Goal: Task Accomplishment & Management: Use online tool/utility

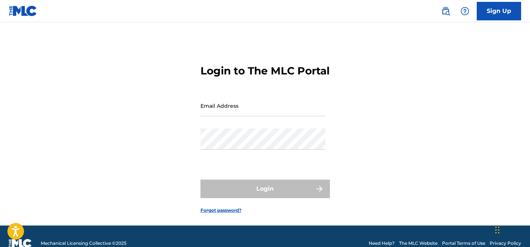
click at [235, 116] on input "Email Address" at bounding box center [263, 105] width 125 height 21
type input "[EMAIL_ADDRESS][DOMAIN_NAME]"
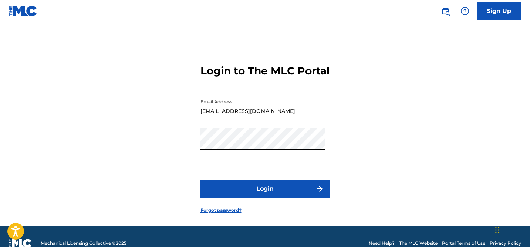
click at [282, 198] on button "Login" at bounding box center [265, 188] width 129 height 18
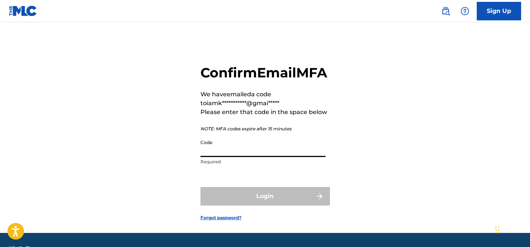
click at [243, 157] on input "Code" at bounding box center [263, 146] width 125 height 21
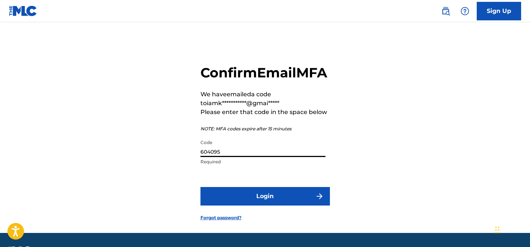
type input "604095"
click at [274, 205] on button "Login" at bounding box center [265, 196] width 129 height 18
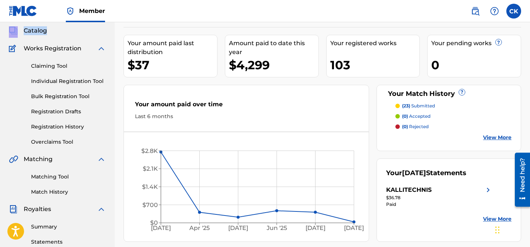
scroll to position [43, 0]
click at [52, 175] on link "Matching Tool" at bounding box center [68, 176] width 75 height 8
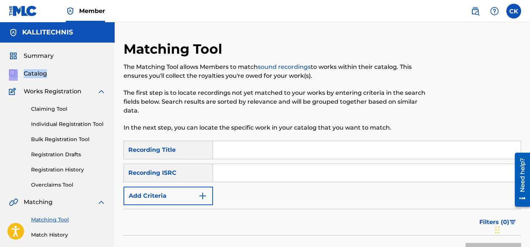
click at [40, 55] on span "Summary" at bounding box center [39, 55] width 30 height 9
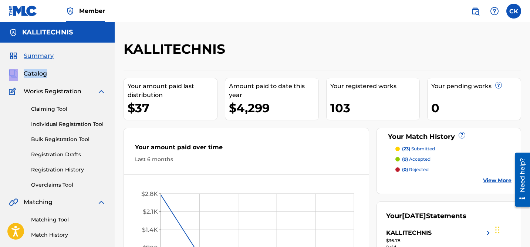
click at [422, 148] on p "(23) submitted" at bounding box center [418, 148] width 33 height 7
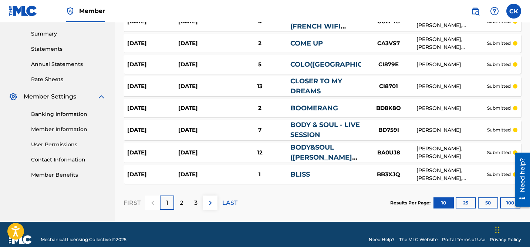
scroll to position [246, 0]
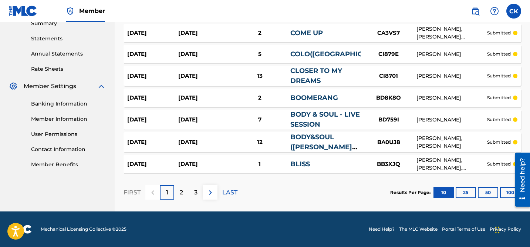
click at [505, 189] on button "100" at bounding box center [510, 192] width 20 height 11
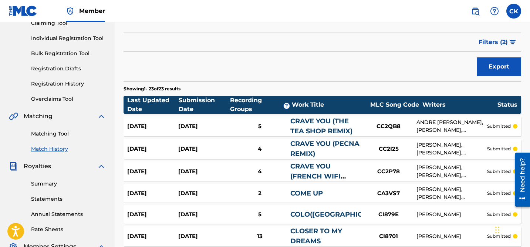
scroll to position [85, 0]
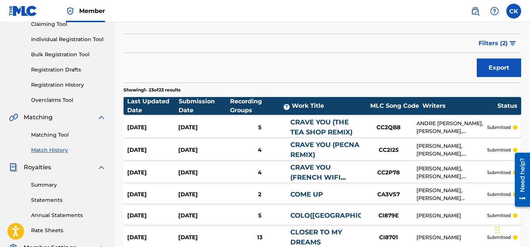
click at [54, 134] on link "Matching Tool" at bounding box center [68, 135] width 75 height 8
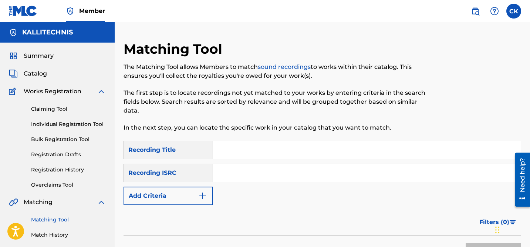
click at [243, 173] on input "Search Form" at bounding box center [367, 173] width 308 height 18
paste input "US23A1567765"
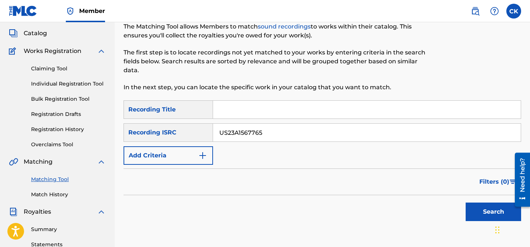
type input "US23A1567765"
click at [480, 214] on button "Search" at bounding box center [493, 211] width 55 height 18
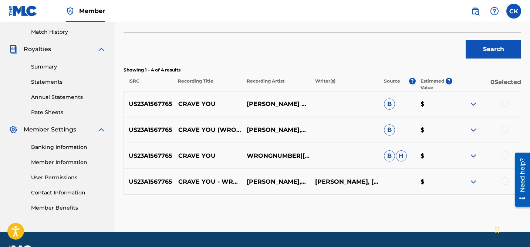
scroll to position [205, 0]
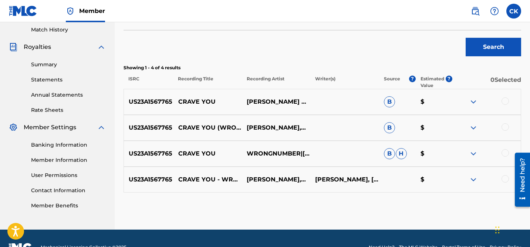
click at [505, 101] on div at bounding box center [505, 100] width 7 height 7
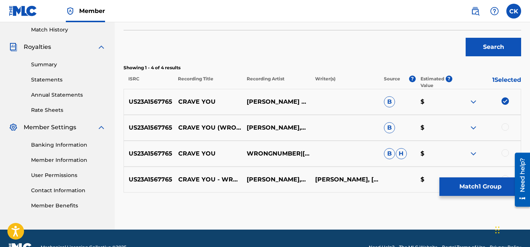
click at [507, 130] on div at bounding box center [486, 127] width 68 height 9
click at [504, 128] on div at bounding box center [505, 126] width 7 height 7
click at [505, 151] on div at bounding box center [505, 152] width 7 height 7
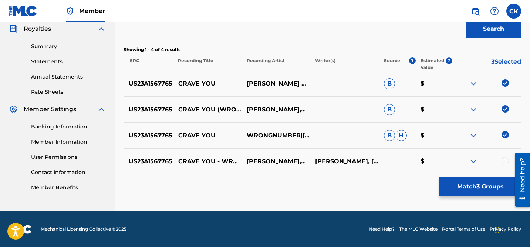
click at [506, 161] on div at bounding box center [505, 160] width 7 height 7
click at [482, 189] on button "Match 4 Groups" at bounding box center [480, 186] width 82 height 18
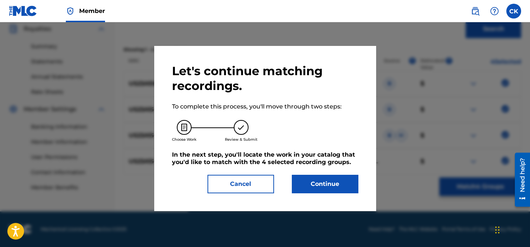
click at [330, 183] on button "Continue" at bounding box center [325, 184] width 67 height 18
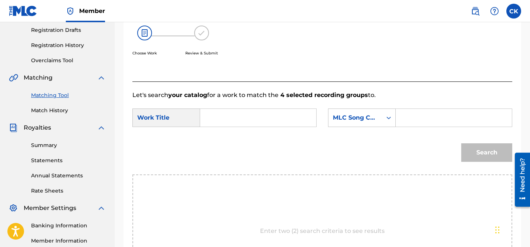
scroll to position [121, 0]
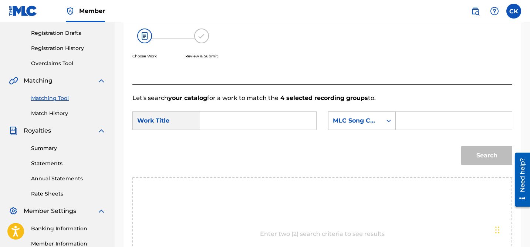
click at [267, 119] on input "Search Form" at bounding box center [258, 121] width 104 height 18
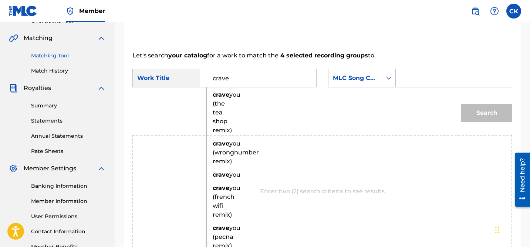
scroll to position [165, 0]
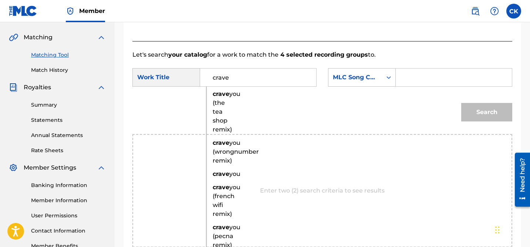
click at [223, 146] on strong "crave" at bounding box center [221, 142] width 17 height 7
type input "crave you (wrongnumber remix)"
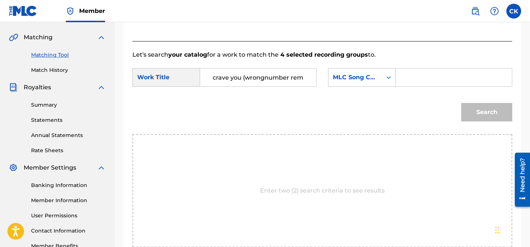
click at [409, 82] on input "Search Form" at bounding box center [454, 77] width 104 height 18
click at [421, 79] on input "Search Form" at bounding box center [454, 77] width 104 height 18
paste input "CC2QAN"
type input "CC2QAN"
click at [485, 112] on button "Search" at bounding box center [486, 112] width 51 height 18
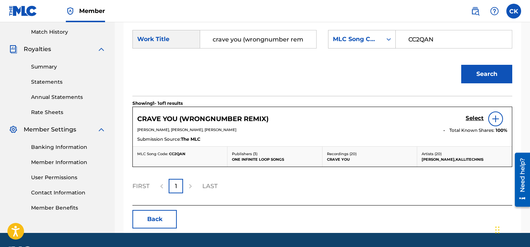
scroll to position [205, 0]
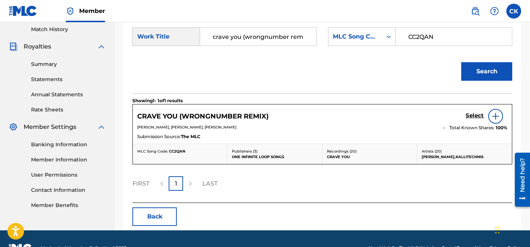
click at [471, 114] on h5 "Select" at bounding box center [475, 115] width 18 height 7
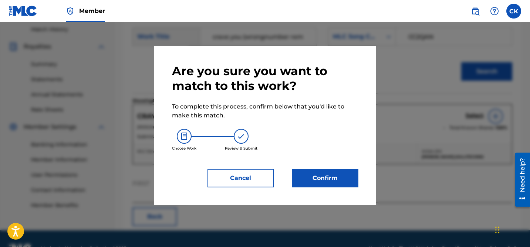
click at [331, 178] on button "Confirm" at bounding box center [325, 178] width 67 height 18
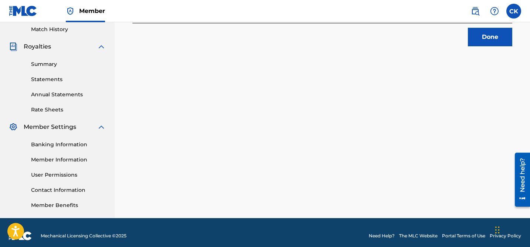
click at [490, 39] on button "Done" at bounding box center [490, 37] width 44 height 18
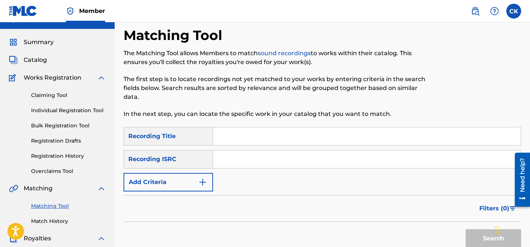
scroll to position [0, 0]
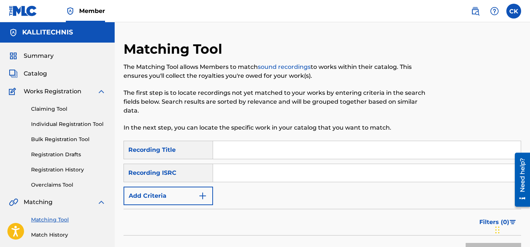
click at [50, 236] on link "Match History" at bounding box center [68, 235] width 75 height 8
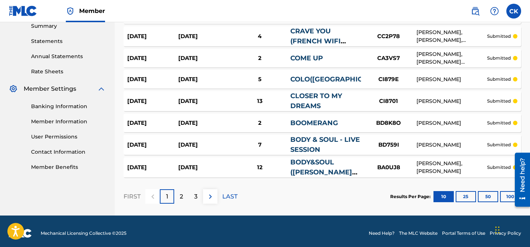
scroll to position [247, 0]
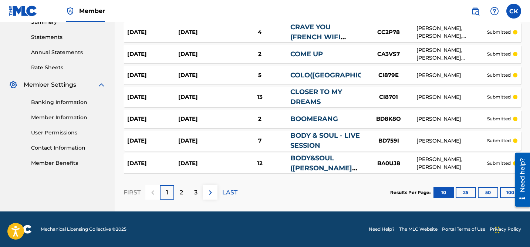
click at [506, 191] on button "100" at bounding box center [510, 192] width 20 height 11
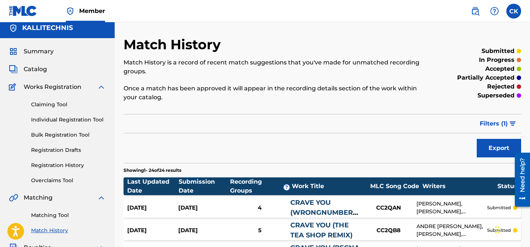
scroll to position [0, 0]
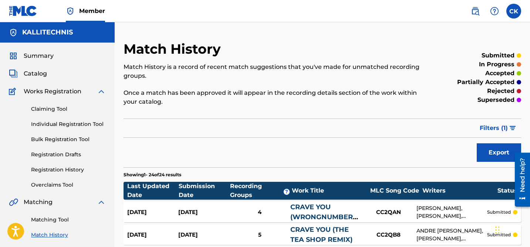
click at [47, 221] on link "Matching Tool" at bounding box center [68, 220] width 75 height 8
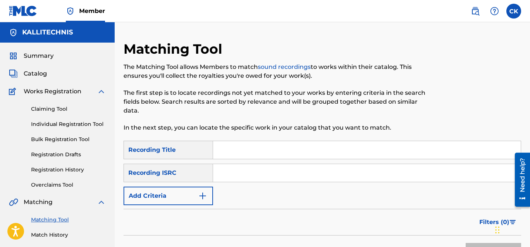
click at [224, 171] on input "Search Form" at bounding box center [367, 173] width 308 height 18
paste input "QM24S1818442"
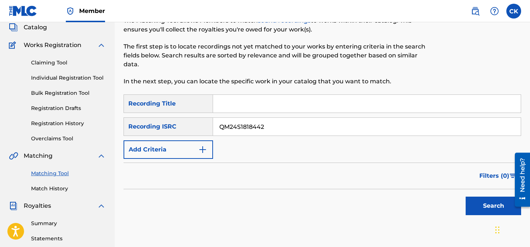
scroll to position [47, 0]
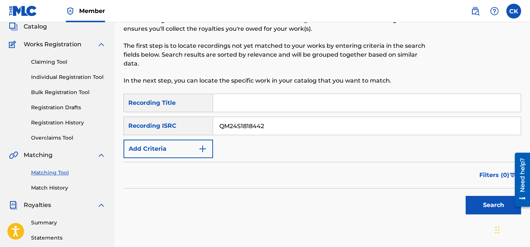
type input "QM24S1818442"
click at [497, 206] on button "Search" at bounding box center [493, 205] width 55 height 18
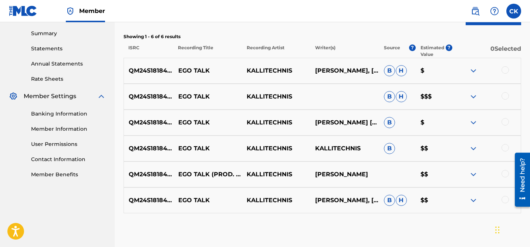
scroll to position [235, 0]
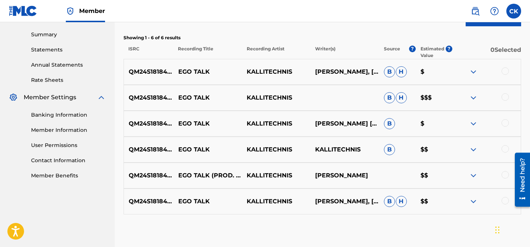
click at [505, 71] on div at bounding box center [505, 70] width 7 height 7
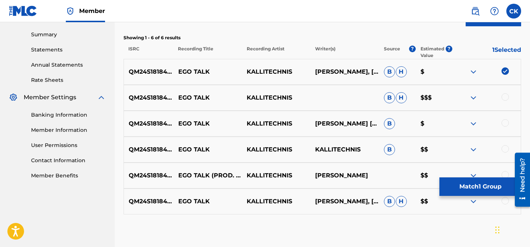
click at [507, 96] on div at bounding box center [505, 96] width 7 height 7
click at [505, 124] on div at bounding box center [505, 122] width 7 height 7
click at [506, 150] on div at bounding box center [505, 148] width 7 height 7
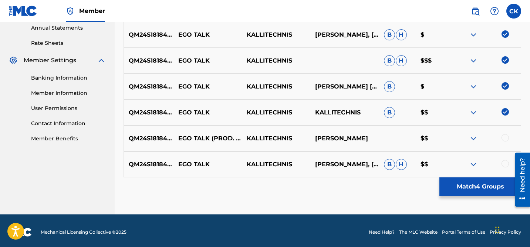
scroll to position [273, 0]
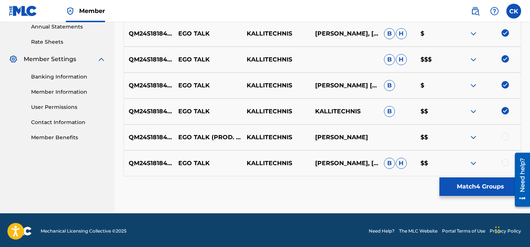
click at [506, 136] on div at bounding box center [505, 136] width 7 height 7
click at [507, 164] on div at bounding box center [505, 162] width 7 height 7
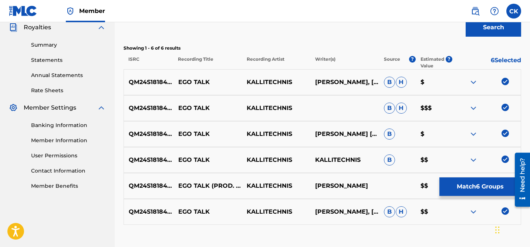
scroll to position [223, 0]
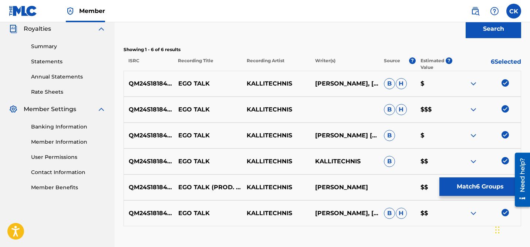
click at [428, 44] on div "SearchWithCriteria0a0b14b3-4358-4fd7-8ca7-627581547798 Recording Title SearchWi…" at bounding box center [323, 72] width 398 height 309
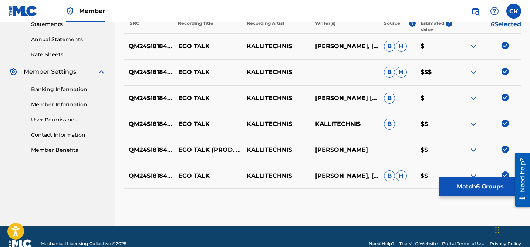
scroll to position [275, 0]
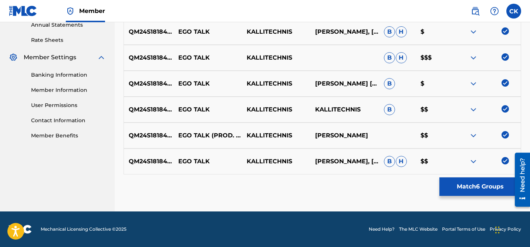
click at [479, 184] on button "Match 6 Groups" at bounding box center [480, 186] width 82 height 18
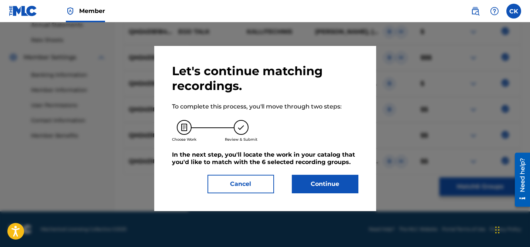
click at [328, 188] on button "Continue" at bounding box center [325, 184] width 67 height 18
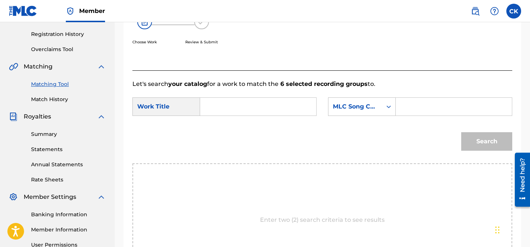
scroll to position [135, 0]
click at [276, 108] on input "Search Form" at bounding box center [258, 107] width 104 height 18
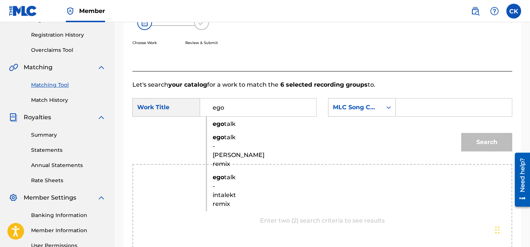
click at [218, 122] on strong "ego" at bounding box center [218, 123] width 11 height 7
type input "ego talk"
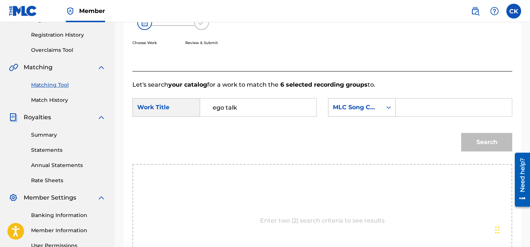
click at [419, 109] on input "Search Form" at bounding box center [454, 107] width 104 height 18
click at [429, 105] on input "Search Form" at bounding box center [454, 107] width 104 height 18
paste input "ES2EG4"
type input "ES2EG4"
click at [486, 141] on button "Search" at bounding box center [486, 142] width 51 height 18
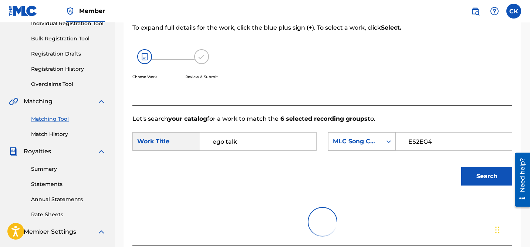
scroll to position [105, 0]
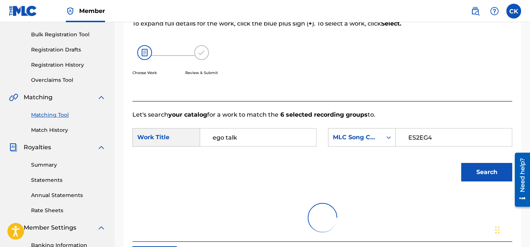
click at [452, 141] on input "ES2EG4" at bounding box center [454, 137] width 104 height 18
click at [477, 171] on button "Search" at bounding box center [486, 172] width 51 height 18
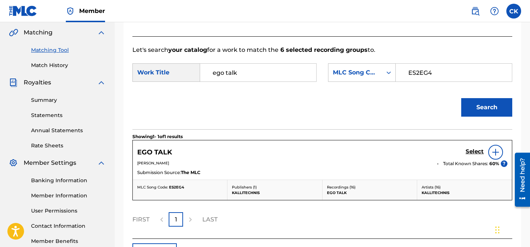
scroll to position [172, 0]
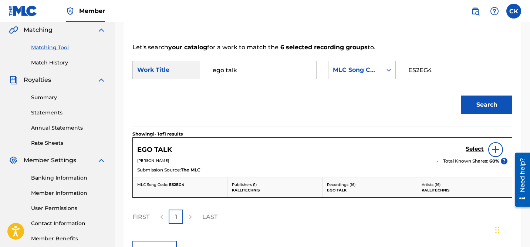
click at [472, 146] on h5 "Select" at bounding box center [475, 148] width 18 height 7
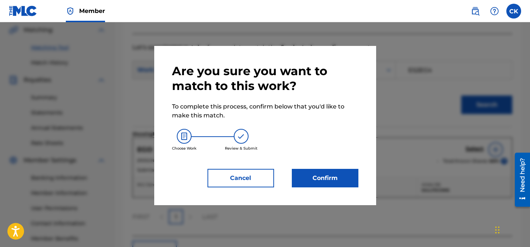
click at [326, 173] on button "Confirm" at bounding box center [325, 178] width 67 height 18
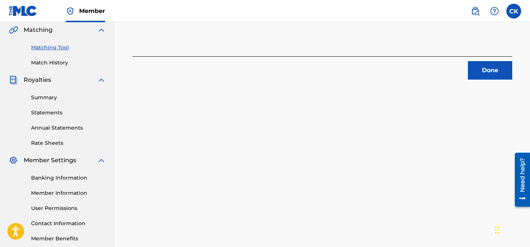
click at [489, 70] on button "Done" at bounding box center [490, 70] width 44 height 18
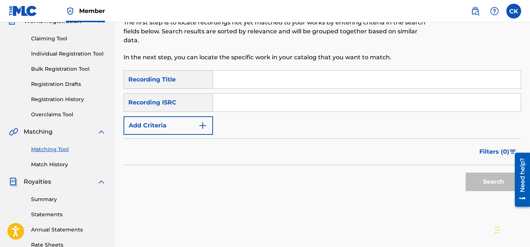
scroll to position [71, 0]
click at [234, 99] on input "Search Form" at bounding box center [367, 102] width 308 height 18
paste input "QM24S2001988"
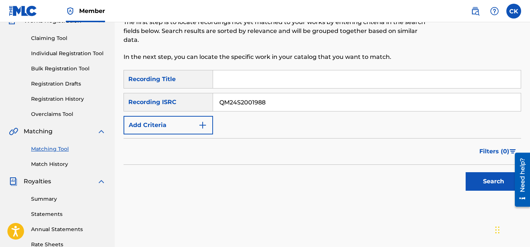
type input "QM24S2001988"
click at [486, 178] on button "Search" at bounding box center [493, 181] width 55 height 18
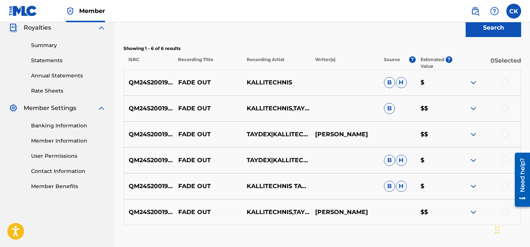
scroll to position [226, 0]
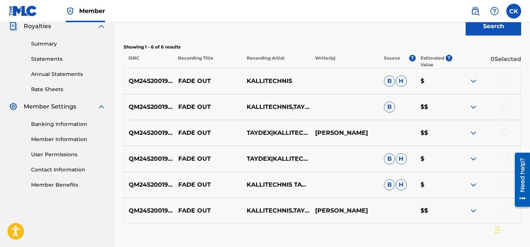
click at [506, 81] on div at bounding box center [505, 80] width 7 height 7
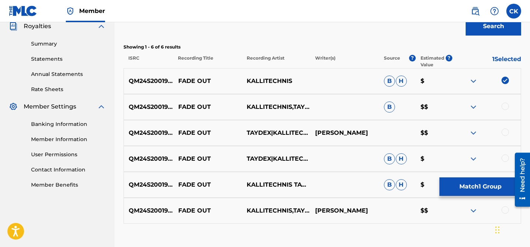
click at [506, 101] on div "QM24S2001988 FADE OUT KALLITECHNIS,TAYDEX B $$" at bounding box center [323, 107] width 398 height 26
click at [506, 102] on div at bounding box center [486, 106] width 68 height 9
click at [505, 106] on div at bounding box center [505, 105] width 7 height 7
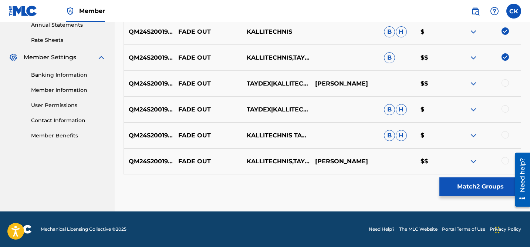
click at [505, 83] on div at bounding box center [505, 82] width 7 height 7
click at [504, 111] on div at bounding box center [505, 108] width 7 height 7
click at [505, 135] on div at bounding box center [505, 134] width 7 height 7
click at [506, 159] on div at bounding box center [505, 160] width 7 height 7
click at [480, 188] on button "Match 6 Groups" at bounding box center [480, 186] width 82 height 18
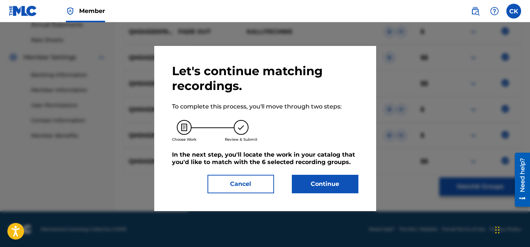
click at [326, 184] on button "Continue" at bounding box center [325, 184] width 67 height 18
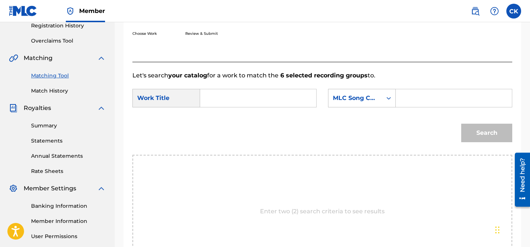
scroll to position [132, 0]
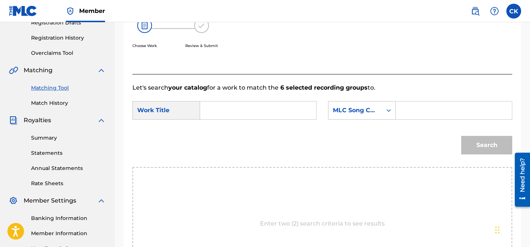
click at [284, 113] on input "Search Form" at bounding box center [258, 110] width 104 height 18
click at [222, 124] on strong "fade" at bounding box center [220, 126] width 14 height 7
type input "fade out"
click at [421, 111] on input "Search Form" at bounding box center [454, 110] width 104 height 18
paste input "FA10HG"
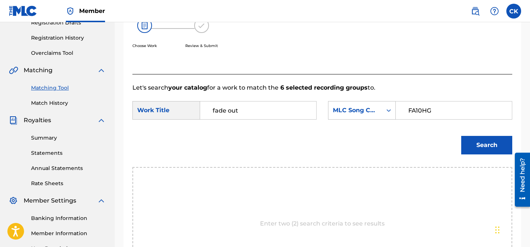
type input "FA10HG"
click at [481, 144] on button "Search" at bounding box center [486, 145] width 51 height 18
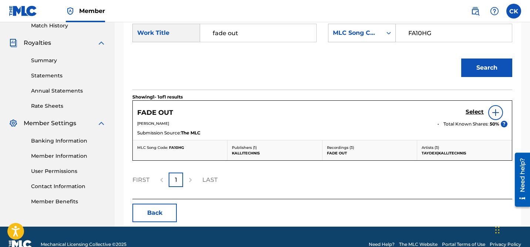
scroll to position [212, 0]
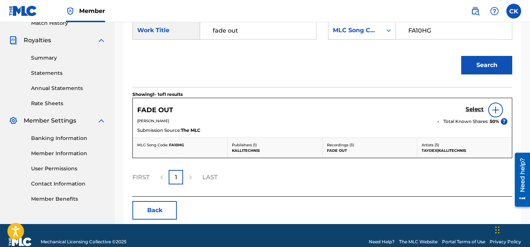
click at [473, 108] on h5 "Select" at bounding box center [475, 109] width 18 height 7
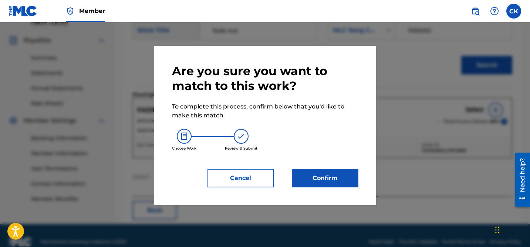
click at [335, 175] on button "Confirm" at bounding box center [325, 178] width 67 height 18
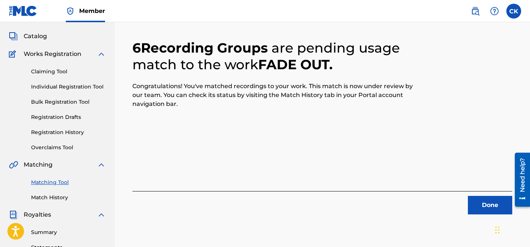
scroll to position [38, 0]
click at [486, 205] on button "Done" at bounding box center [490, 204] width 44 height 18
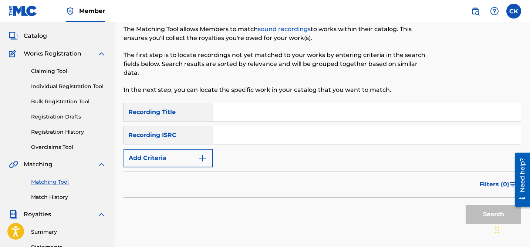
click at [243, 134] on input "Search Form" at bounding box center [367, 135] width 308 height 18
paste input "QM6MZ2494966"
type input "QM6MZ2494966"
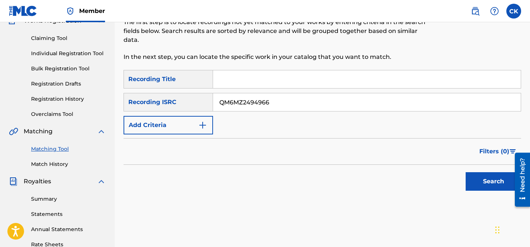
scroll to position [70, 0]
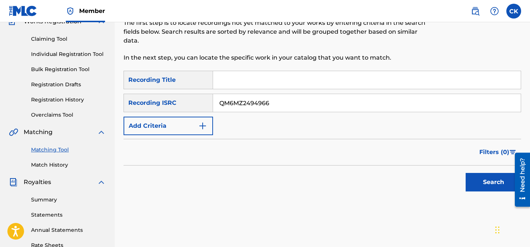
click at [498, 179] on button "Search" at bounding box center [493, 182] width 55 height 18
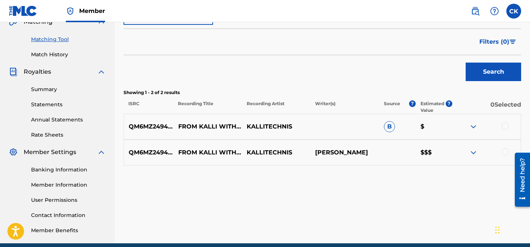
scroll to position [184, 0]
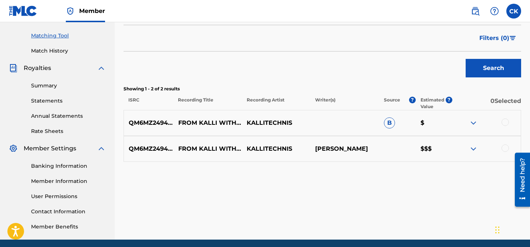
click at [505, 122] on div at bounding box center [505, 121] width 7 height 7
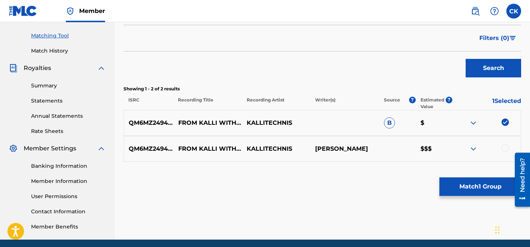
click at [503, 149] on div at bounding box center [505, 147] width 7 height 7
click at [479, 189] on button "Match 2 Groups" at bounding box center [480, 186] width 82 height 18
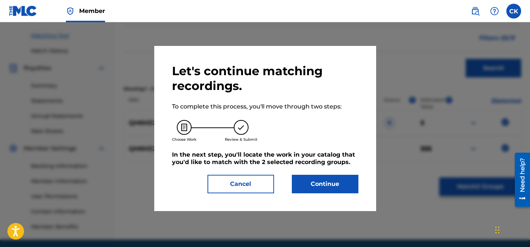
click at [339, 185] on button "Continue" at bounding box center [325, 184] width 67 height 18
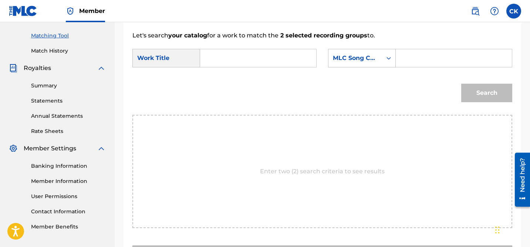
click at [276, 61] on input "Search Form" at bounding box center [258, 58] width 104 height 18
click at [219, 74] on strong "from" at bounding box center [220, 74] width 15 height 7
type input "from kalli with love"
click at [418, 60] on input "Search Form" at bounding box center [454, 58] width 104 height 18
paste input "FA29PH"
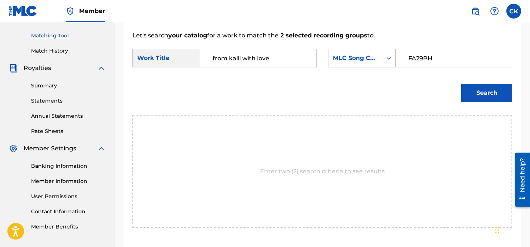
type input "FA29PH"
click at [479, 91] on button "Search" at bounding box center [486, 93] width 51 height 18
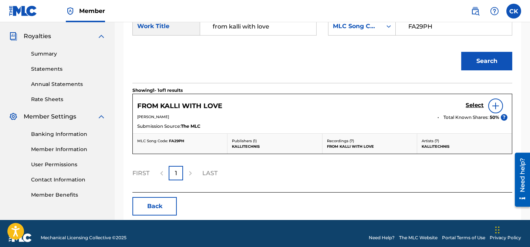
scroll to position [224, 0]
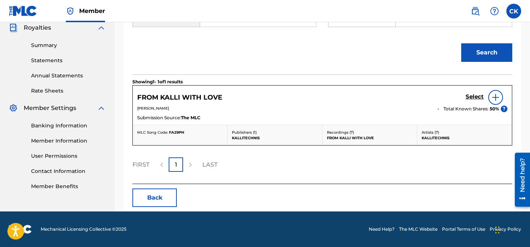
click at [474, 94] on h5 "Select" at bounding box center [475, 96] width 18 height 7
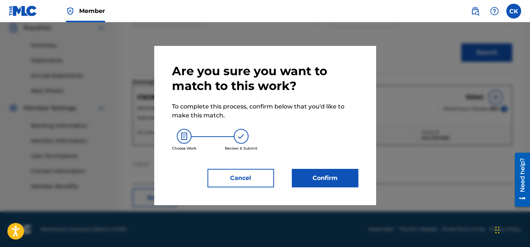
click at [332, 174] on button "Confirm" at bounding box center [325, 178] width 67 height 18
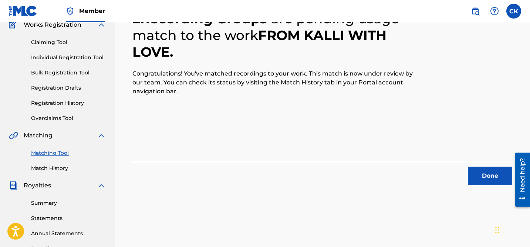
scroll to position [68, 0]
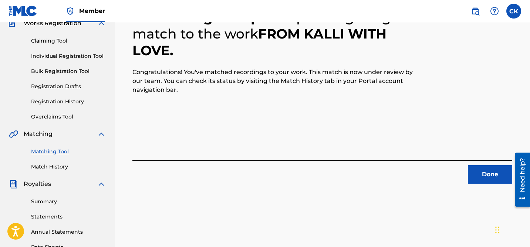
click at [493, 173] on button "Done" at bounding box center [490, 174] width 44 height 18
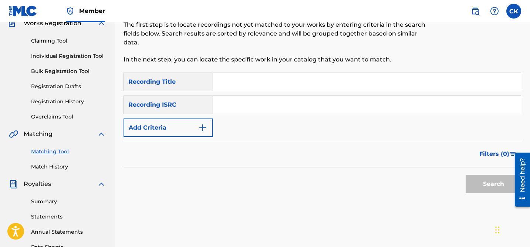
click at [281, 107] on input "Search Form" at bounding box center [367, 105] width 308 height 18
paste input "QM24S1830469"
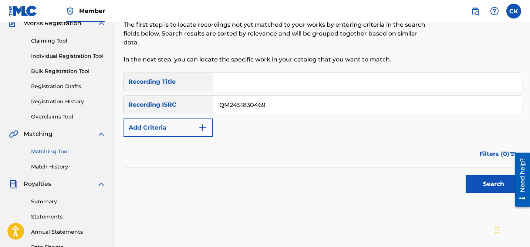
type input "QM24S1830469"
click at [497, 182] on button "Search" at bounding box center [493, 184] width 55 height 18
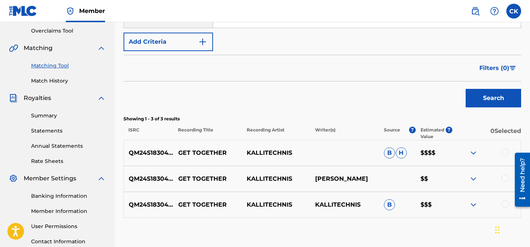
scroll to position [210, 0]
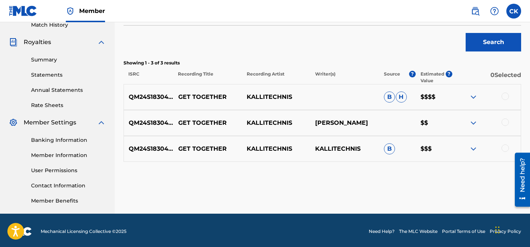
click at [506, 96] on div at bounding box center [505, 95] width 7 height 7
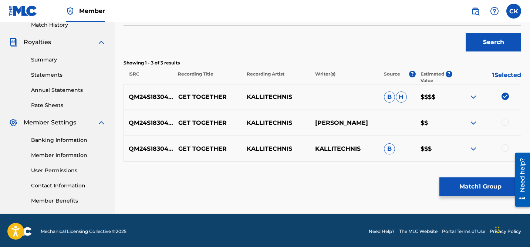
click at [505, 121] on div at bounding box center [505, 121] width 7 height 7
click at [505, 145] on div at bounding box center [505, 147] width 7 height 7
click at [491, 186] on button "Match 3 Groups" at bounding box center [480, 186] width 82 height 18
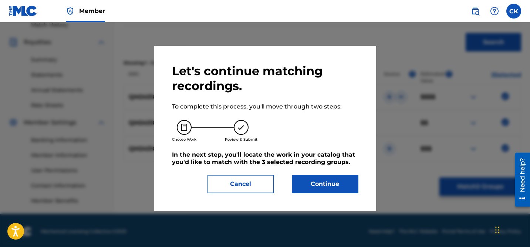
click at [347, 186] on button "Continue" at bounding box center [325, 184] width 67 height 18
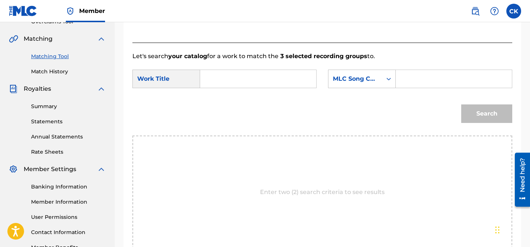
scroll to position [132, 0]
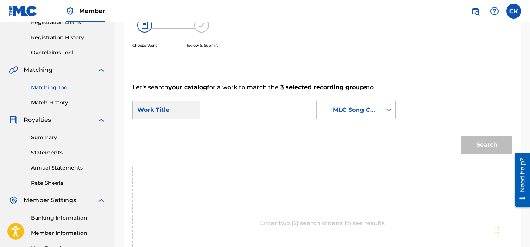
click at [436, 112] on input "Search Form" at bounding box center [454, 110] width 104 height 18
paste input "GB19L9"
type input "GB19L9"
click at [256, 107] on input "Search Form" at bounding box center [258, 110] width 104 height 18
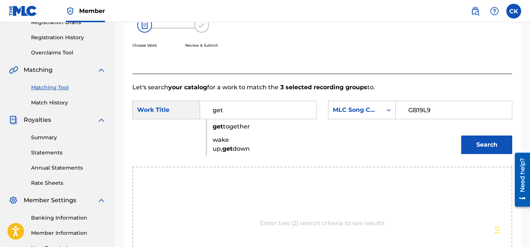
click at [218, 126] on strong "get" at bounding box center [218, 126] width 10 height 7
type input "get together"
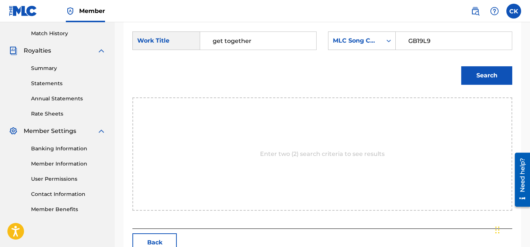
scroll to position [202, 0]
click at [488, 76] on button "Search" at bounding box center [486, 75] width 51 height 18
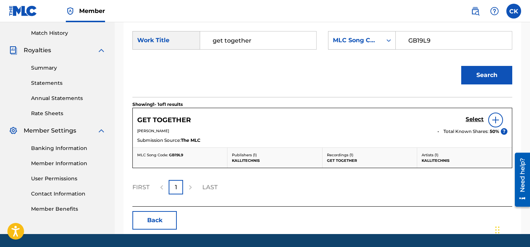
click at [476, 119] on h5 "Select" at bounding box center [475, 119] width 18 height 7
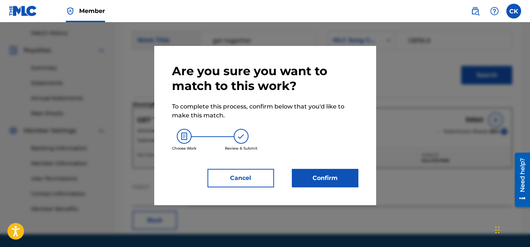
click at [337, 176] on button "Confirm" at bounding box center [325, 178] width 67 height 18
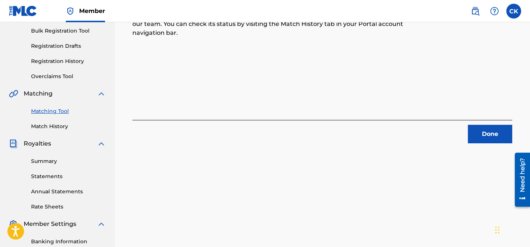
scroll to position [107, 0]
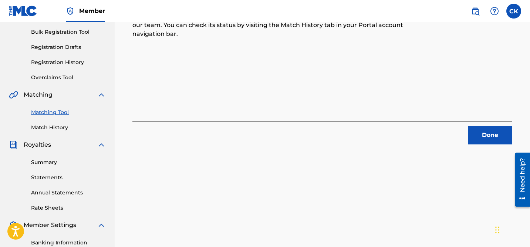
click at [486, 132] on button "Done" at bounding box center [490, 135] width 44 height 18
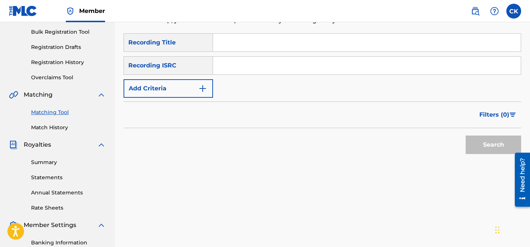
click at [292, 65] on input "Search Form" at bounding box center [367, 66] width 308 height 18
paste input "SE59D2117505"
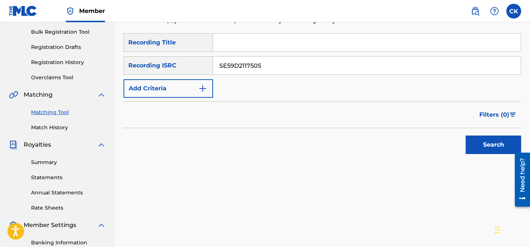
type input "SE59D2117505"
click at [502, 146] on button "Search" at bounding box center [493, 144] width 55 height 18
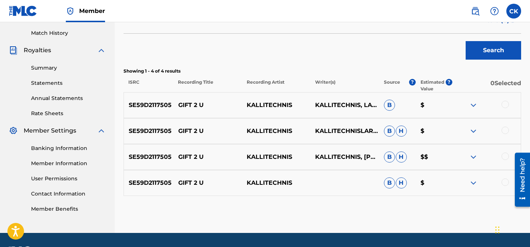
scroll to position [203, 0]
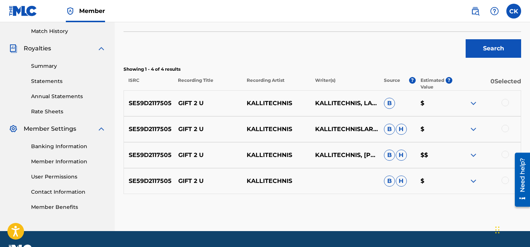
click at [503, 103] on div at bounding box center [505, 102] width 7 height 7
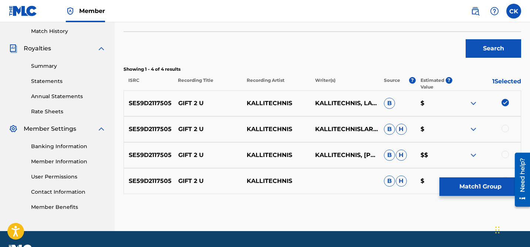
click at [506, 126] on div at bounding box center [505, 128] width 7 height 7
click at [505, 152] on div at bounding box center [505, 154] width 7 height 7
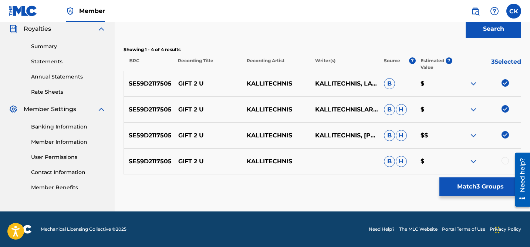
click at [504, 160] on div at bounding box center [505, 160] width 7 height 7
click at [491, 188] on button "Match 4 Groups" at bounding box center [480, 186] width 82 height 18
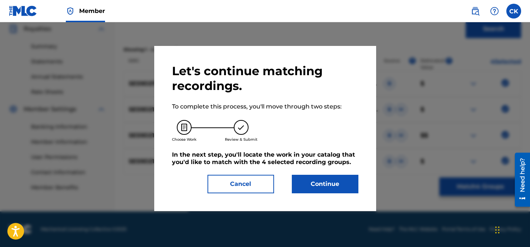
click at [338, 184] on button "Continue" at bounding box center [325, 184] width 67 height 18
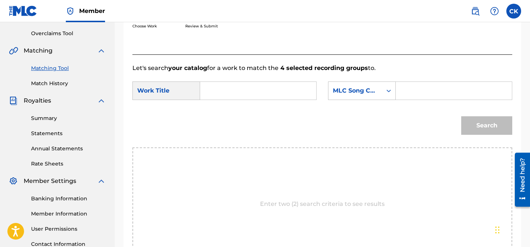
scroll to position [149, 0]
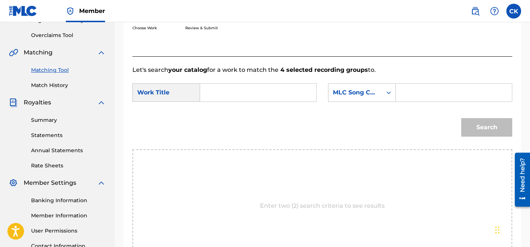
click at [424, 95] on input "Search Form" at bounding box center [454, 93] width 104 height 18
paste input "GB8BLS"
type input "GB8BLS"
click at [242, 91] on input "Search Form" at bounding box center [258, 93] width 104 height 18
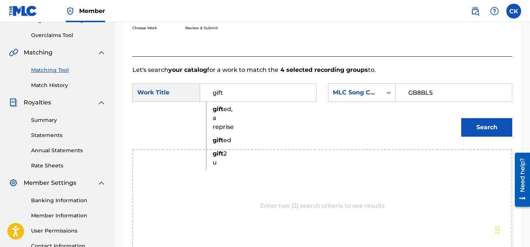
click at [218, 153] on strong "gift" at bounding box center [218, 153] width 11 height 7
type input "gift 2 u"
click at [480, 128] on button "Search" at bounding box center [486, 127] width 51 height 18
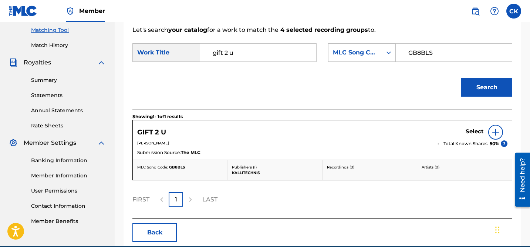
scroll to position [224, 0]
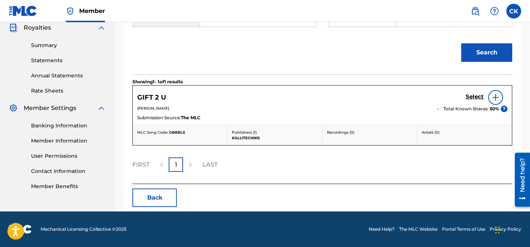
click at [476, 96] on h5 "Select" at bounding box center [475, 96] width 18 height 7
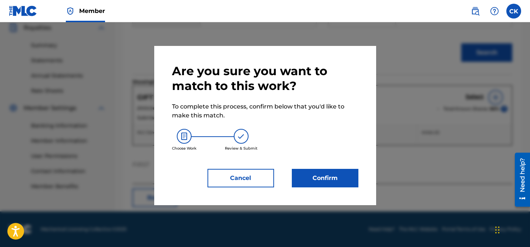
click at [338, 179] on button "Confirm" at bounding box center [325, 178] width 67 height 18
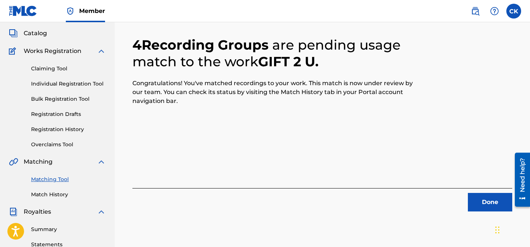
scroll to position [46, 0]
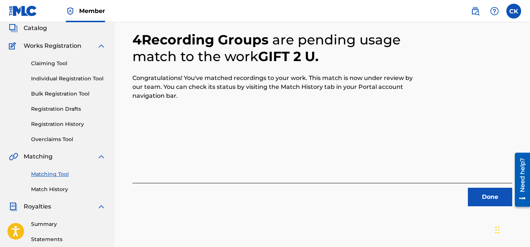
click at [492, 198] on button "Done" at bounding box center [490, 197] width 44 height 18
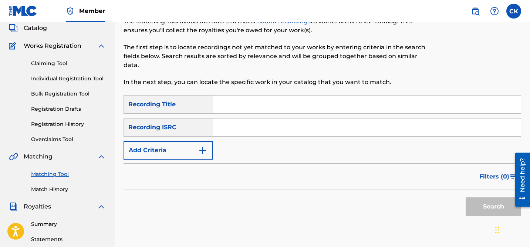
click at [280, 123] on input "Search Form" at bounding box center [367, 127] width 308 height 18
paste input "QM24S2100667"
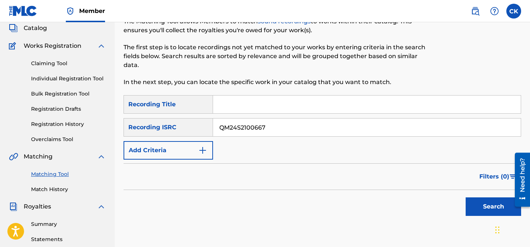
type input "QM24S2100667"
click at [494, 202] on button "Search" at bounding box center [493, 206] width 55 height 18
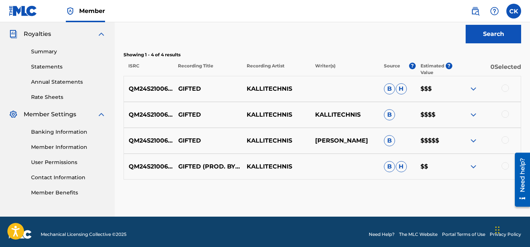
scroll to position [223, 0]
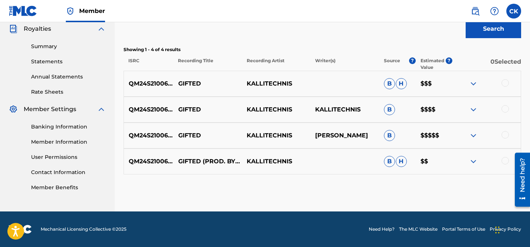
click at [505, 83] on div at bounding box center [505, 82] width 7 height 7
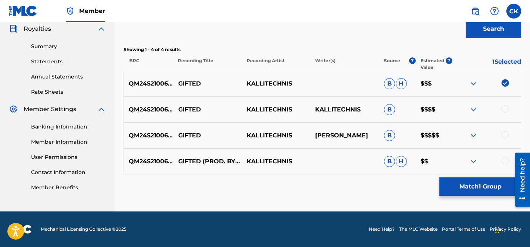
click at [505, 103] on div "QM24S2100667 GIFTED KALLITECHNIS KALLITECHNIS B $$$$" at bounding box center [323, 110] width 398 height 26
click at [505, 108] on div at bounding box center [505, 108] width 7 height 7
click at [504, 134] on div at bounding box center [505, 134] width 7 height 7
click at [506, 161] on div at bounding box center [505, 160] width 7 height 7
click at [468, 187] on button "Match 4 Groups" at bounding box center [480, 186] width 82 height 18
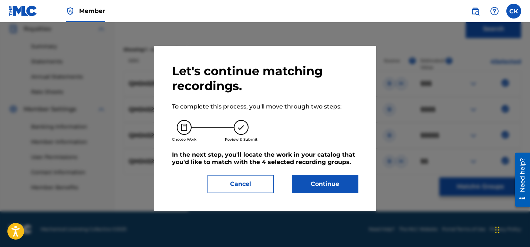
click at [336, 179] on button "Continue" at bounding box center [325, 184] width 67 height 18
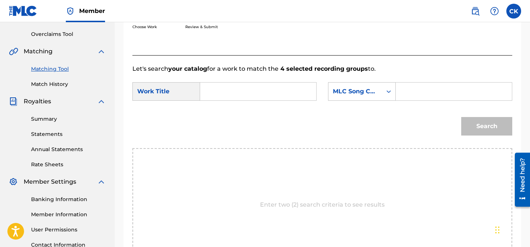
scroll to position [149, 0]
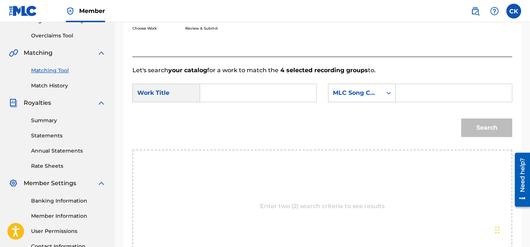
click at [415, 92] on input "Search Form" at bounding box center [454, 93] width 104 height 18
paste input "GB8BTD"
type input "GB8BTD"
click at [270, 93] on input "Search Form" at bounding box center [258, 93] width 104 height 18
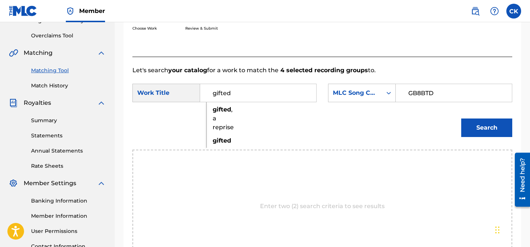
type input "gifted"
click at [223, 140] on strong "gifted" at bounding box center [222, 140] width 18 height 7
click at [478, 127] on button "Search" at bounding box center [486, 127] width 51 height 18
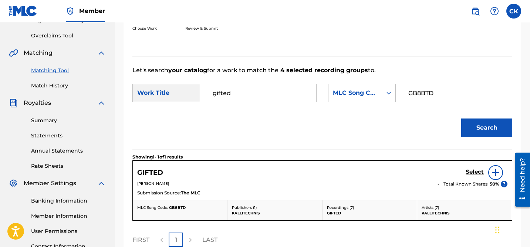
click at [473, 171] on h5 "Select" at bounding box center [475, 171] width 18 height 7
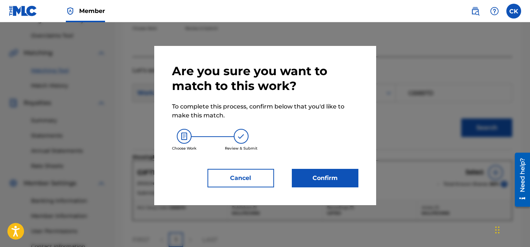
click at [327, 179] on button "Confirm" at bounding box center [325, 178] width 67 height 18
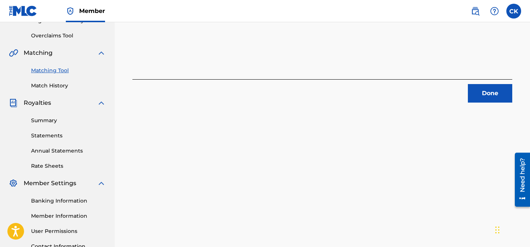
click at [493, 97] on button "Done" at bounding box center [490, 93] width 44 height 18
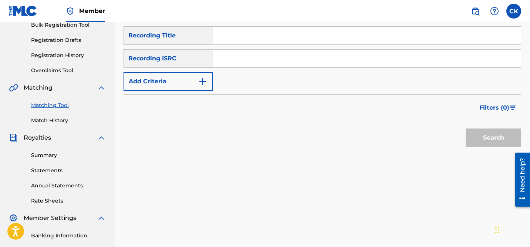
scroll to position [107, 0]
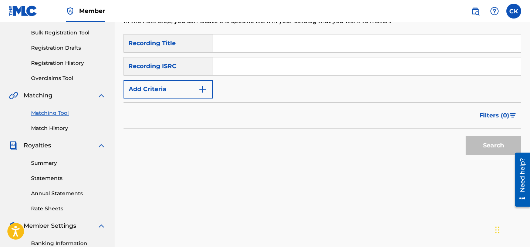
click at [300, 65] on input "Search Form" at bounding box center [367, 66] width 308 height 18
paste input "QM24S2100667"
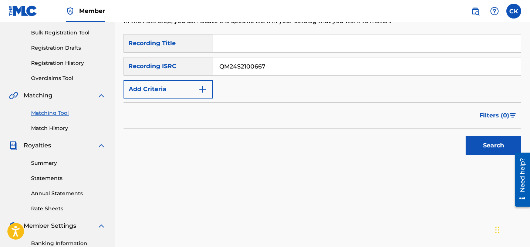
type input "QM24S2100667"
click at [492, 144] on button "Search" at bounding box center [493, 145] width 55 height 18
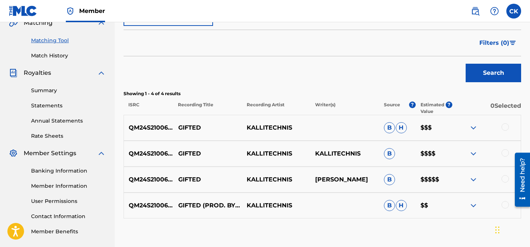
scroll to position [180, 0]
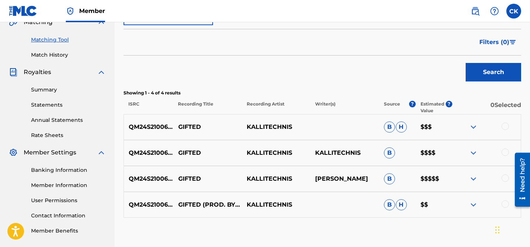
click at [506, 127] on div at bounding box center [505, 125] width 7 height 7
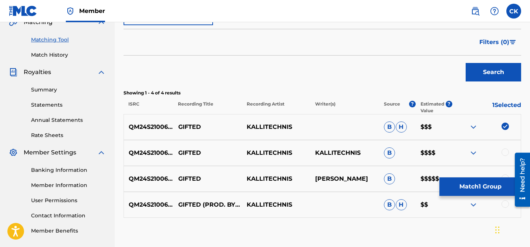
click at [504, 152] on div at bounding box center [505, 151] width 7 height 7
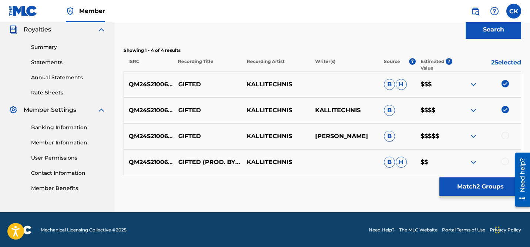
click at [504, 137] on div at bounding box center [505, 135] width 7 height 7
click at [508, 164] on div at bounding box center [486, 162] width 68 height 9
click at [506, 162] on div at bounding box center [505, 161] width 7 height 7
click at [496, 185] on button "Match 4 Groups" at bounding box center [480, 186] width 82 height 18
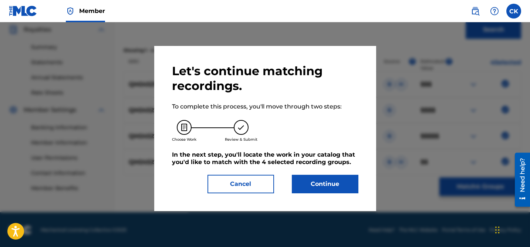
click at [338, 182] on button "Continue" at bounding box center [325, 184] width 67 height 18
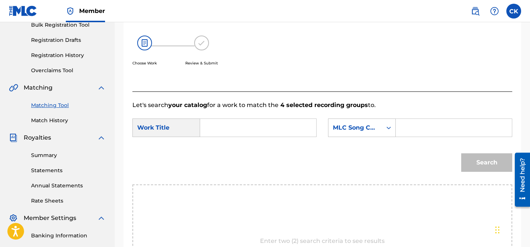
scroll to position [112, 0]
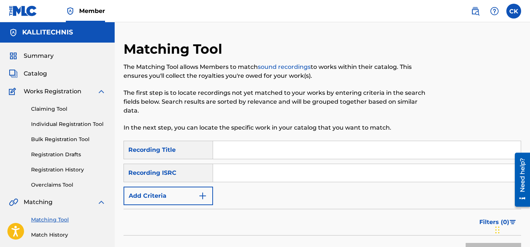
click at [241, 175] on input "Search Form" at bounding box center [367, 173] width 308 height 18
paste input "QM24S2201776"
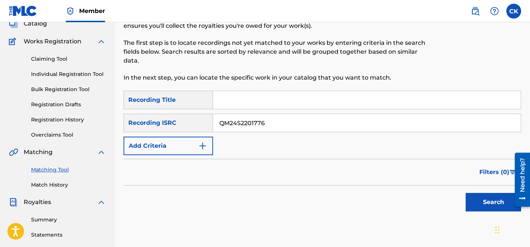
type input "QM24S2201776"
click at [484, 206] on button "Search" at bounding box center [493, 202] width 55 height 18
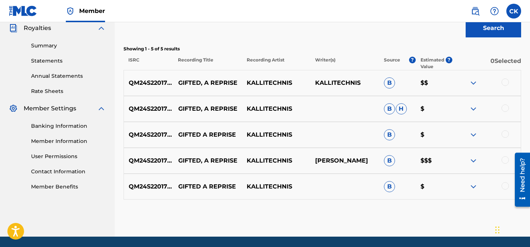
scroll to position [225, 0]
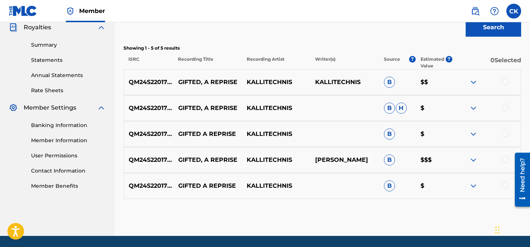
click at [505, 79] on div at bounding box center [505, 81] width 7 height 7
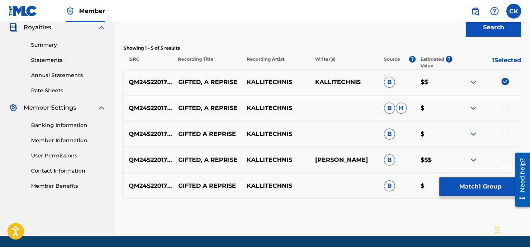
click at [505, 107] on div at bounding box center [505, 107] width 7 height 7
click at [506, 132] on div at bounding box center [505, 132] width 7 height 7
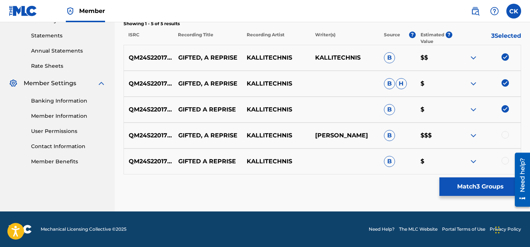
click at [506, 132] on div at bounding box center [505, 134] width 7 height 7
click at [505, 162] on div at bounding box center [505, 160] width 7 height 7
click at [495, 188] on button "Match 5 Groups" at bounding box center [480, 186] width 82 height 18
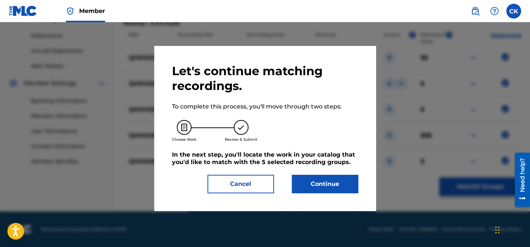
click at [322, 186] on button "Continue" at bounding box center [325, 184] width 67 height 18
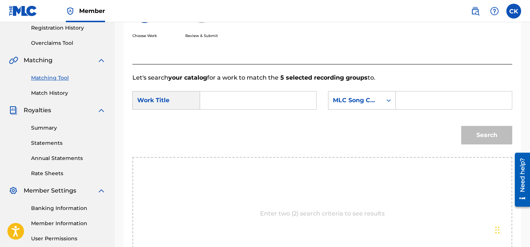
scroll to position [129, 0]
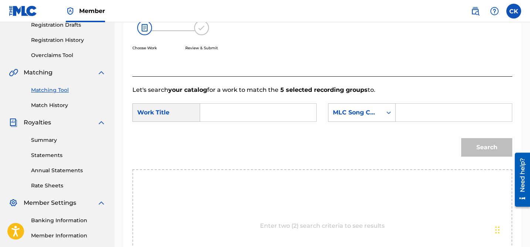
click at [284, 116] on input "Search Form" at bounding box center [258, 113] width 104 height 18
click at [235, 115] on input "gif" at bounding box center [258, 113] width 104 height 18
click at [218, 128] on strong "gifted" at bounding box center [222, 128] width 18 height 7
type input "gifted, a reprise"
click at [418, 114] on input "Search Form" at bounding box center [454, 113] width 104 height 18
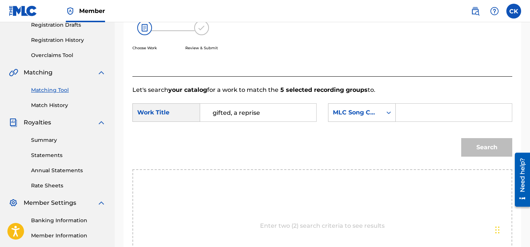
paste input "GB8BMY"
type input "GB8BMY"
click at [492, 150] on button "Search" at bounding box center [486, 147] width 51 height 18
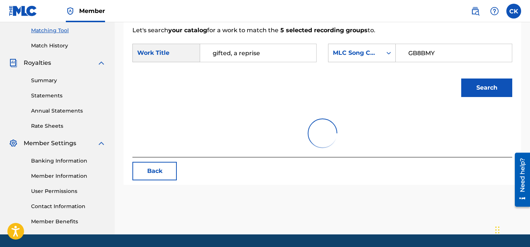
scroll to position [190, 0]
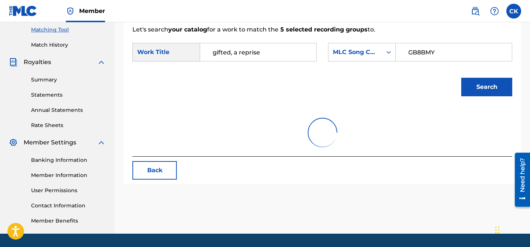
click at [481, 89] on button "Search" at bounding box center [486, 87] width 51 height 18
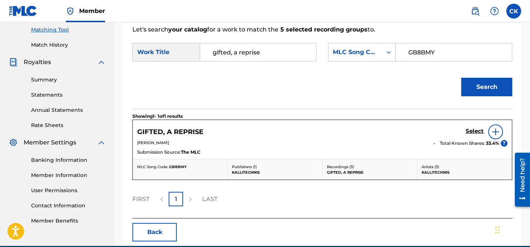
click at [474, 130] on h5 "Select" at bounding box center [475, 131] width 18 height 7
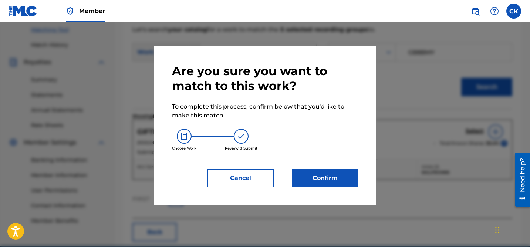
click at [343, 177] on button "Confirm" at bounding box center [325, 178] width 67 height 18
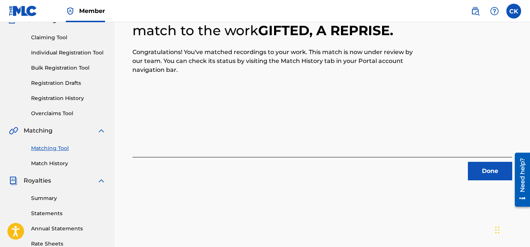
scroll to position [73, 0]
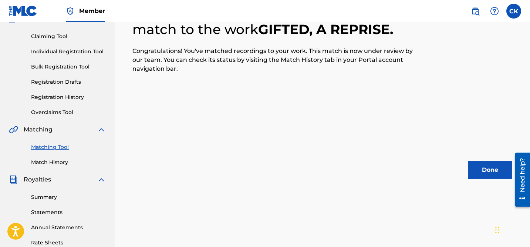
click at [486, 168] on button "Done" at bounding box center [490, 170] width 44 height 18
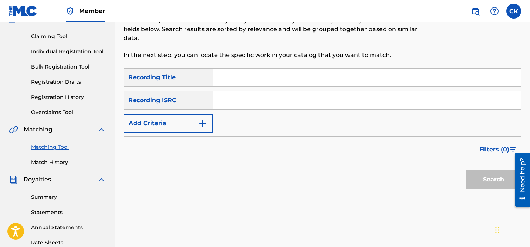
click at [258, 102] on input "Search Form" at bounding box center [367, 100] width 308 height 18
paste input "QM24S1703654"
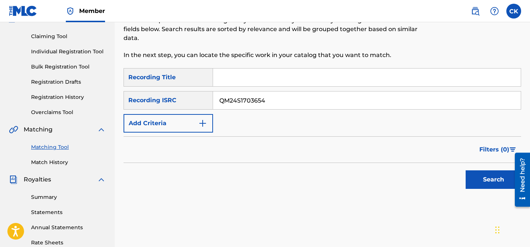
type input "QM24S1703654"
click at [495, 178] on button "Search" at bounding box center [493, 179] width 55 height 18
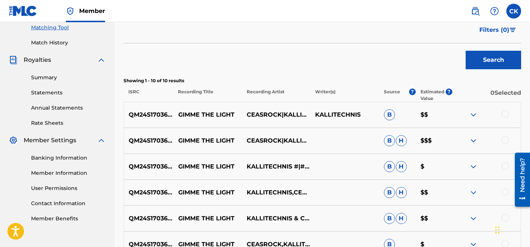
scroll to position [192, 0]
click at [508, 112] on div at bounding box center [505, 114] width 7 height 7
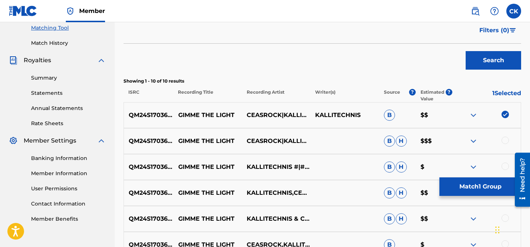
click at [506, 141] on div at bounding box center [505, 140] width 7 height 7
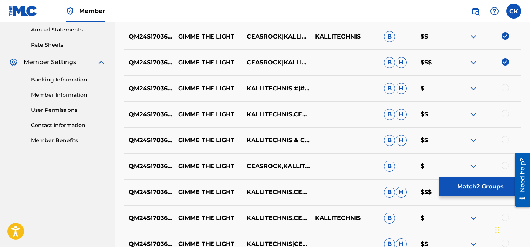
scroll to position [276, 0]
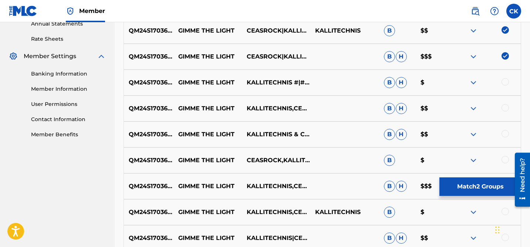
click at [506, 81] on div at bounding box center [505, 81] width 7 height 7
click at [505, 109] on div at bounding box center [505, 107] width 7 height 7
click at [505, 133] on div at bounding box center [505, 133] width 7 height 7
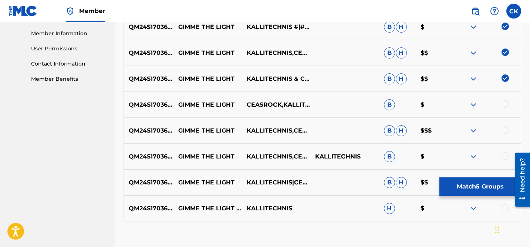
scroll to position [333, 0]
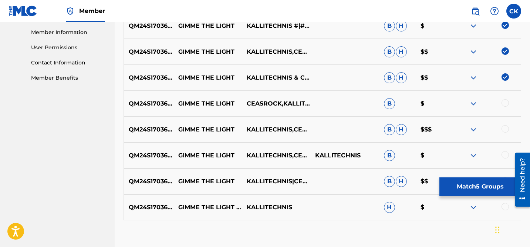
click at [504, 104] on div at bounding box center [505, 102] width 7 height 7
click at [505, 130] on div at bounding box center [505, 128] width 7 height 7
click at [505, 152] on div at bounding box center [505, 154] width 7 height 7
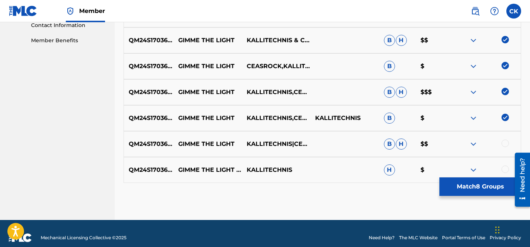
scroll to position [378, 0]
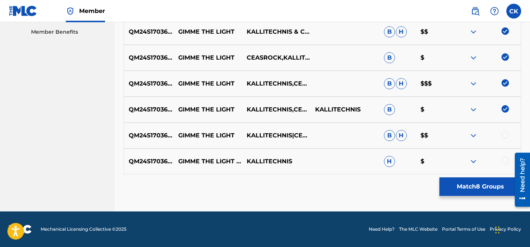
click at [504, 133] on div at bounding box center [505, 134] width 7 height 7
click at [505, 159] on div at bounding box center [505, 160] width 7 height 7
click at [493, 187] on button "Match 10 Groups" at bounding box center [480, 186] width 82 height 18
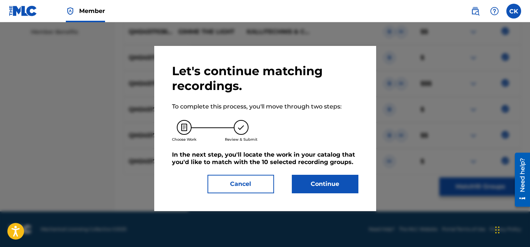
click at [327, 181] on button "Continue" at bounding box center [325, 184] width 67 height 18
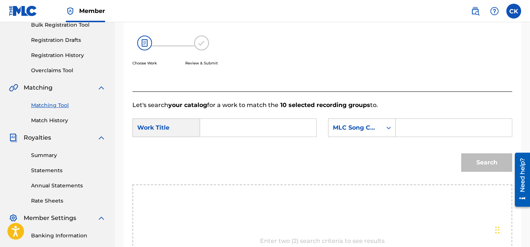
scroll to position [115, 0]
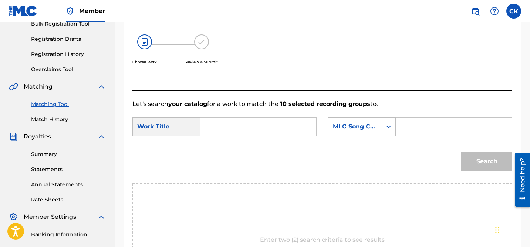
click at [250, 127] on input "Search Form" at bounding box center [258, 127] width 104 height 18
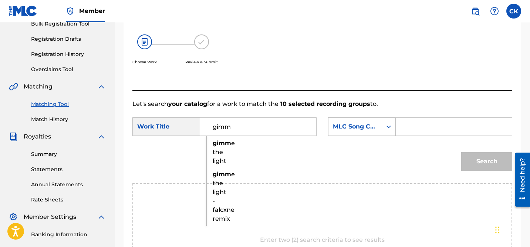
click at [226, 143] on strong "gimm" at bounding box center [222, 142] width 18 height 7
type input "gimme the light"
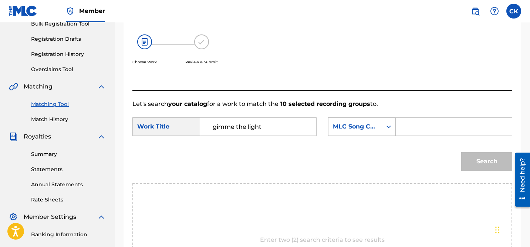
click at [411, 125] on input "Search Form" at bounding box center [454, 127] width 104 height 18
paste input "GB0DE1"
type input "GB0DE1"
click at [488, 165] on button "Search" at bounding box center [486, 161] width 51 height 18
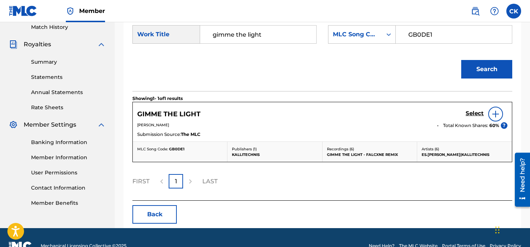
scroll to position [214, 0]
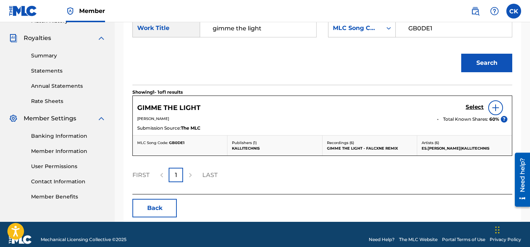
click at [473, 108] on h5 "Select" at bounding box center [475, 107] width 18 height 7
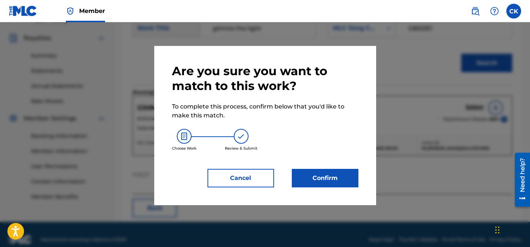
click at [321, 175] on button "Confirm" at bounding box center [325, 178] width 67 height 18
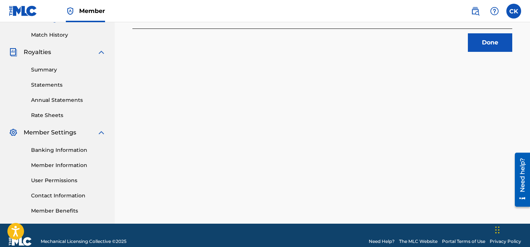
scroll to position [172, 0]
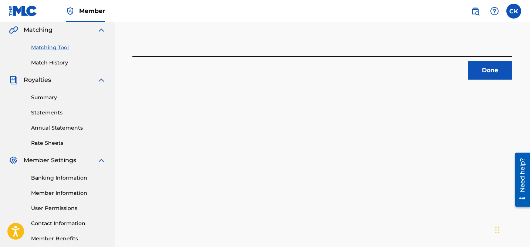
click at [489, 73] on button "Done" at bounding box center [490, 70] width 44 height 18
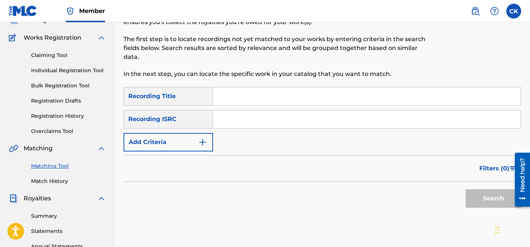
scroll to position [51, 0]
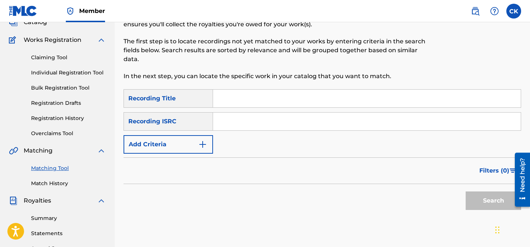
click at [63, 184] on link "Match History" at bounding box center [68, 183] width 75 height 8
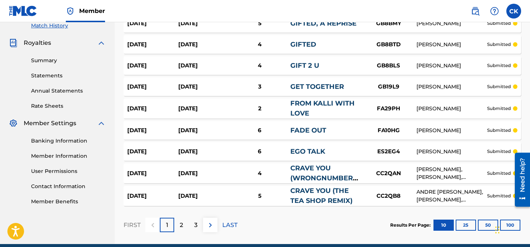
scroll to position [242, 0]
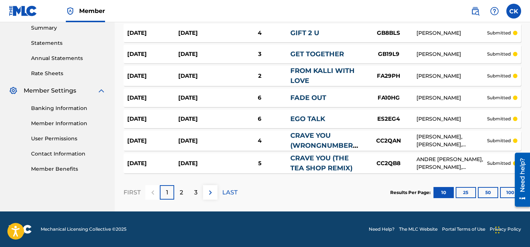
click at [491, 192] on button "50" at bounding box center [488, 192] width 20 height 11
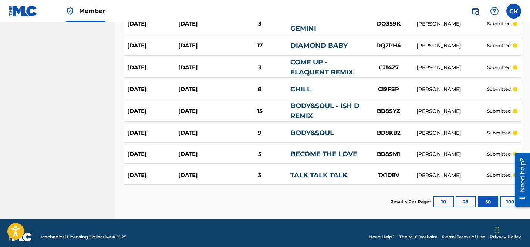
scroll to position [720, 0]
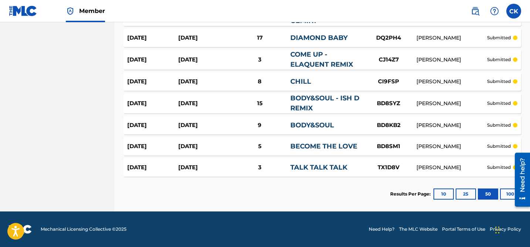
click at [506, 192] on button "100" at bounding box center [510, 193] width 20 height 11
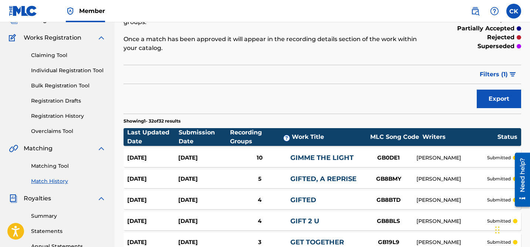
scroll to position [55, 0]
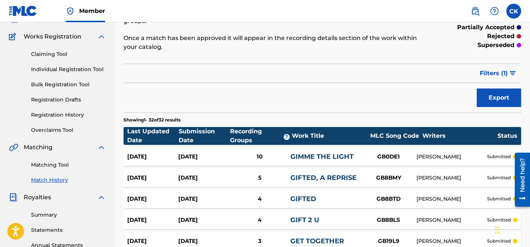
click at [57, 165] on link "Matching Tool" at bounding box center [68, 165] width 75 height 8
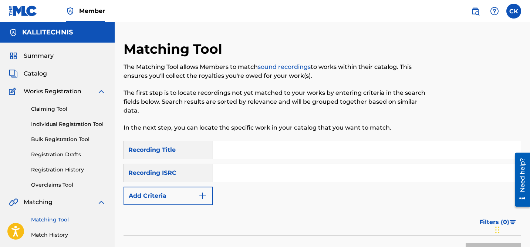
click at [239, 176] on input "Search Form" at bounding box center [367, 173] width 308 height 18
paste input "QM24S2005633"
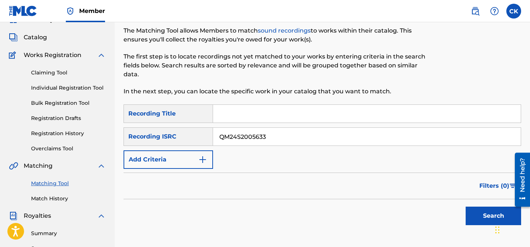
scroll to position [46, 0]
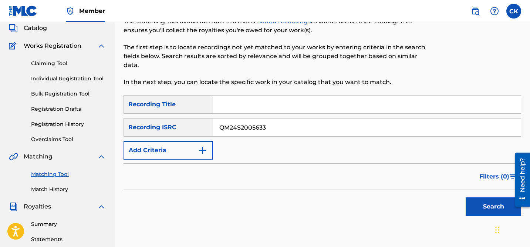
type input "QM24S2005633"
click at [479, 211] on button "Search" at bounding box center [493, 206] width 55 height 18
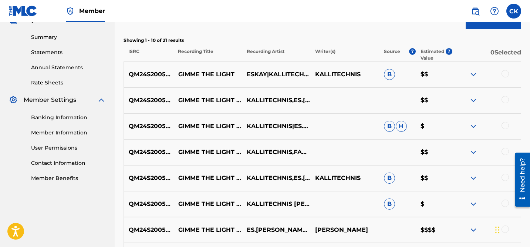
scroll to position [241, 0]
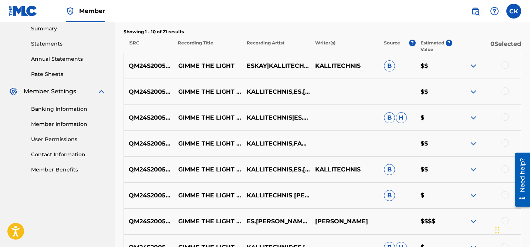
click at [504, 66] on div at bounding box center [505, 64] width 7 height 7
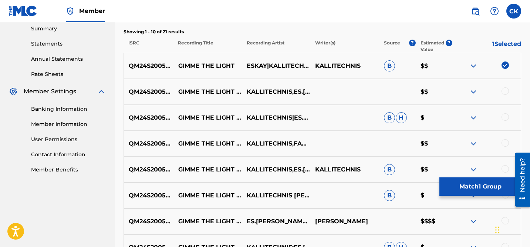
click at [506, 88] on div at bounding box center [505, 90] width 7 height 7
click at [507, 117] on div at bounding box center [505, 116] width 7 height 7
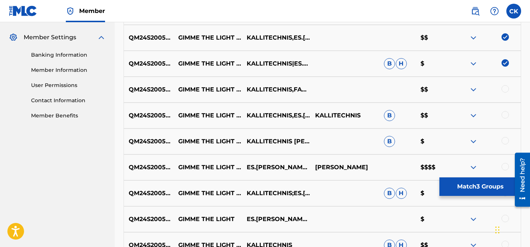
scroll to position [299, 0]
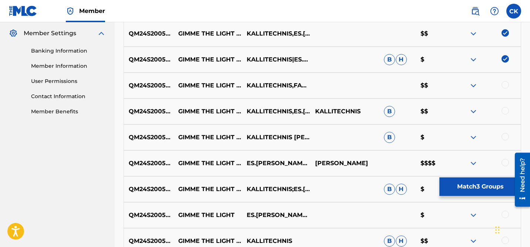
click at [504, 85] on div at bounding box center [505, 84] width 7 height 7
click at [507, 110] on div at bounding box center [505, 110] width 7 height 7
click at [507, 134] on div at bounding box center [505, 136] width 7 height 7
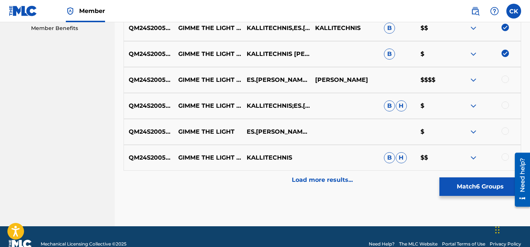
scroll to position [383, 0]
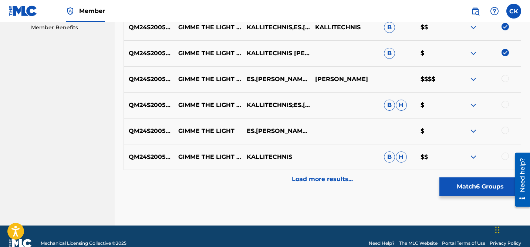
click at [503, 78] on div at bounding box center [505, 78] width 7 height 7
click at [503, 104] on div at bounding box center [505, 104] width 7 height 7
click at [503, 127] on div at bounding box center [505, 130] width 7 height 7
click at [505, 156] on div at bounding box center [505, 155] width 7 height 7
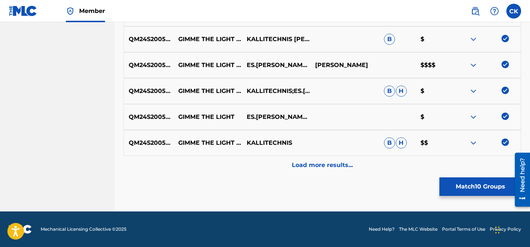
click at [327, 164] on p "Load more results..." at bounding box center [322, 165] width 61 height 9
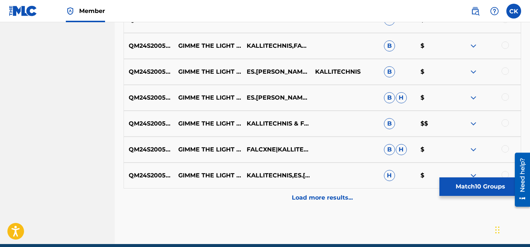
scroll to position [656, 0]
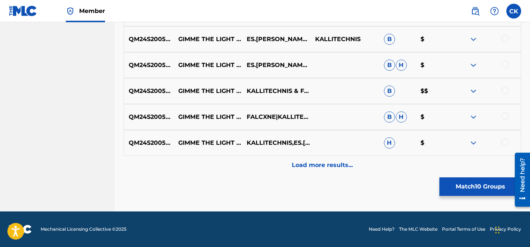
click at [505, 141] on div at bounding box center [505, 141] width 7 height 7
click at [506, 115] on div at bounding box center [505, 115] width 7 height 7
click at [506, 91] on div at bounding box center [505, 90] width 7 height 7
click at [505, 62] on div at bounding box center [505, 64] width 7 height 7
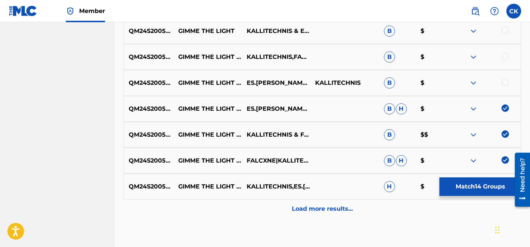
scroll to position [609, 0]
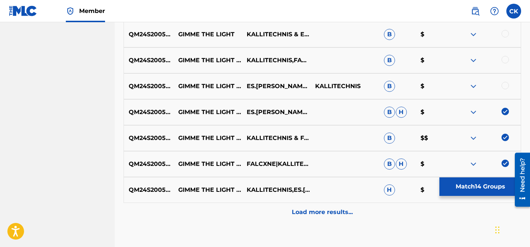
click at [505, 86] on div at bounding box center [505, 85] width 7 height 7
click at [506, 57] on div at bounding box center [505, 59] width 7 height 7
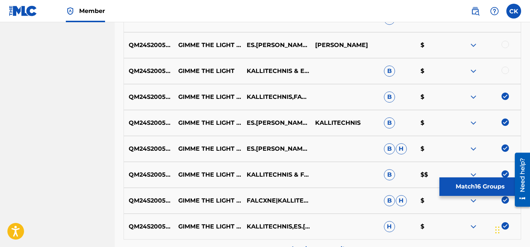
scroll to position [570, 0]
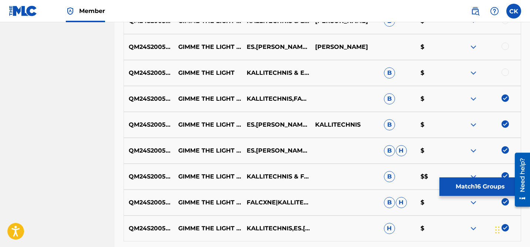
click at [503, 69] on div at bounding box center [505, 71] width 7 height 7
click at [503, 46] on div at bounding box center [505, 46] width 7 height 7
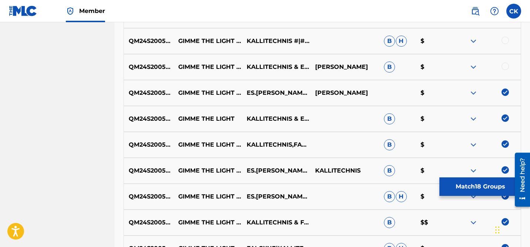
scroll to position [516, 0]
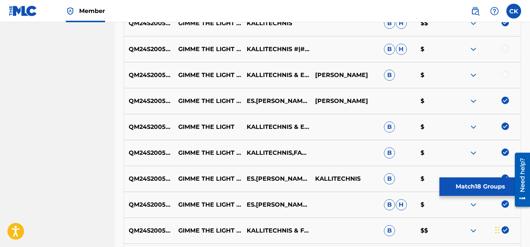
click at [504, 73] on div at bounding box center [505, 74] width 7 height 7
click at [504, 50] on div at bounding box center [505, 48] width 7 height 7
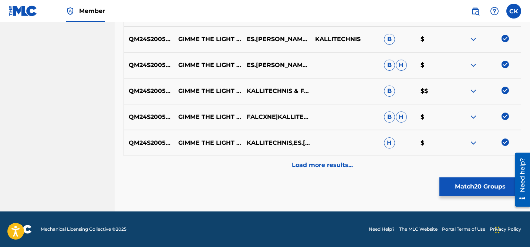
click at [353, 165] on div "Load more results..." at bounding box center [323, 165] width 398 height 18
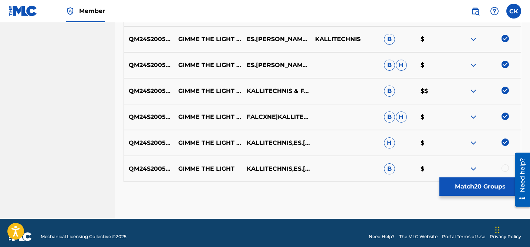
scroll to position [663, 0]
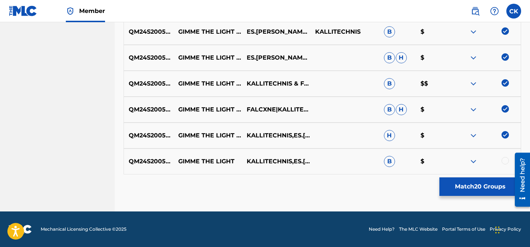
click at [503, 158] on div at bounding box center [505, 160] width 7 height 7
click at [477, 184] on button "Match 21 Groups" at bounding box center [480, 186] width 82 height 18
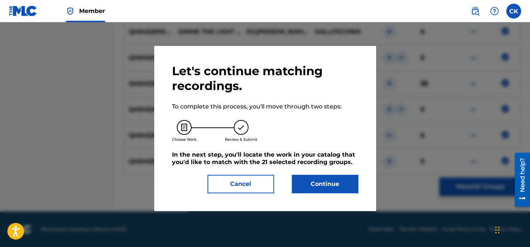
click at [329, 186] on button "Continue" at bounding box center [325, 184] width 67 height 18
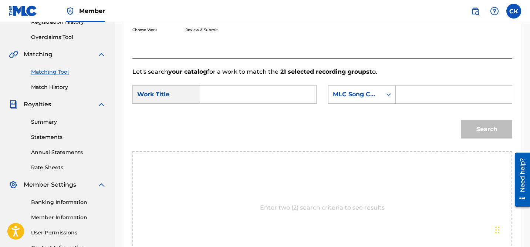
scroll to position [143, 0]
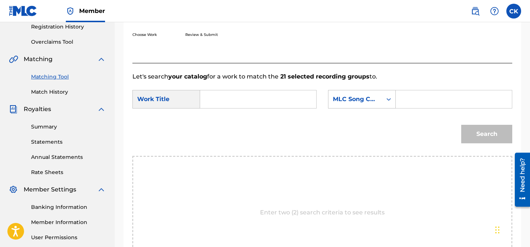
click at [234, 102] on input "Search Form" at bounding box center [258, 99] width 104 height 18
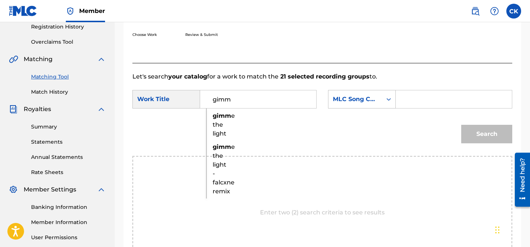
click at [220, 145] on strong "gimm" at bounding box center [222, 146] width 18 height 7
type input "gimme the light - falcxne remix"
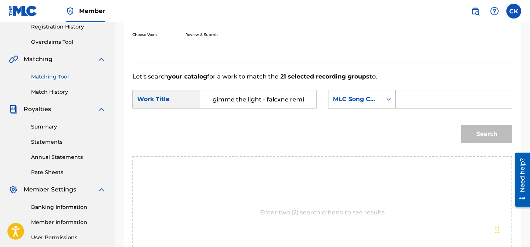
click at [421, 101] on input "Search Form" at bounding box center [454, 99] width 104 height 18
paste input "GB7341"
type input "GB7341"
click at [485, 131] on button "Search" at bounding box center [486, 134] width 51 height 18
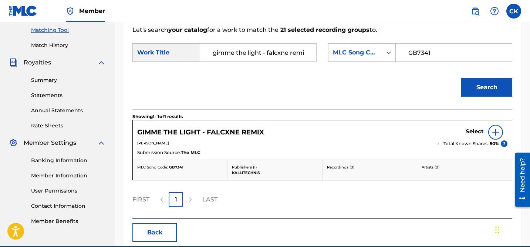
scroll to position [190, 0]
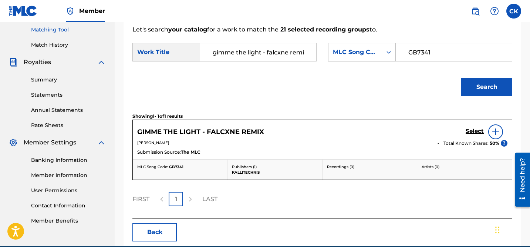
click at [471, 130] on h5 "Select" at bounding box center [475, 131] width 18 height 7
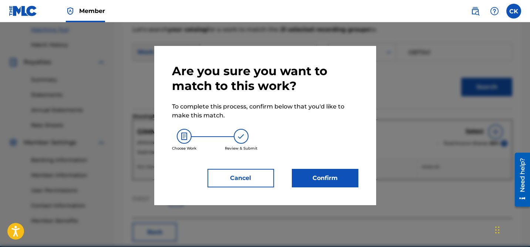
click at [338, 177] on button "Confirm" at bounding box center [325, 178] width 67 height 18
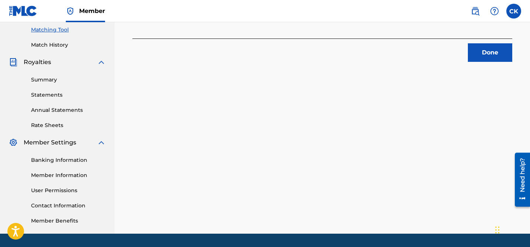
click at [499, 54] on button "Done" at bounding box center [490, 52] width 44 height 18
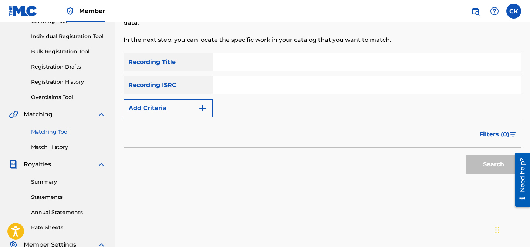
scroll to position [0, 0]
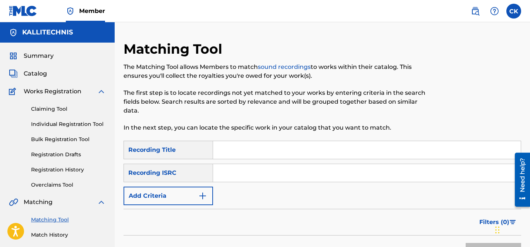
click at [276, 172] on input "Search Form" at bounding box center [367, 173] width 308 height 18
click at [245, 180] on input "Search Form" at bounding box center [367, 173] width 308 height 18
paste input "USUYG1371976"
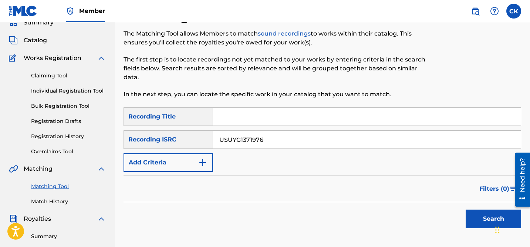
scroll to position [41, 0]
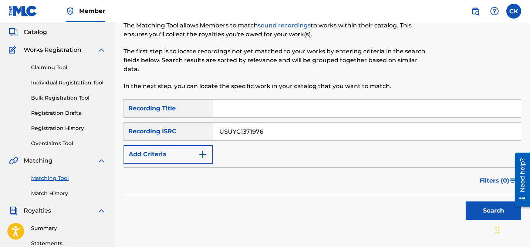
type input "USUYG1371976"
click at [485, 216] on button "Search" at bounding box center [493, 210] width 55 height 18
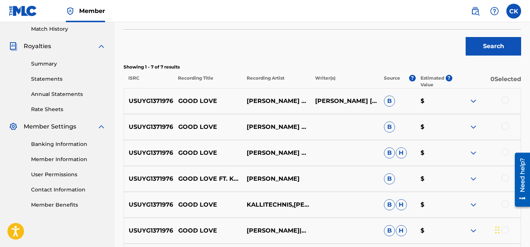
scroll to position [205, 0]
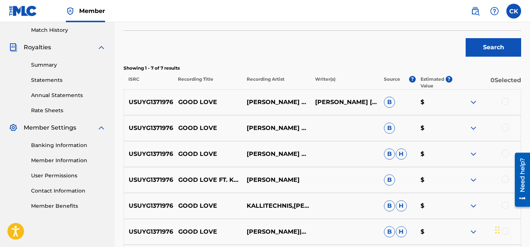
click at [505, 100] on div at bounding box center [505, 101] width 7 height 7
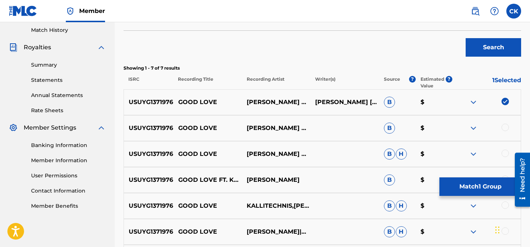
click at [505, 126] on div at bounding box center [505, 127] width 7 height 7
click at [505, 155] on div at bounding box center [505, 152] width 7 height 7
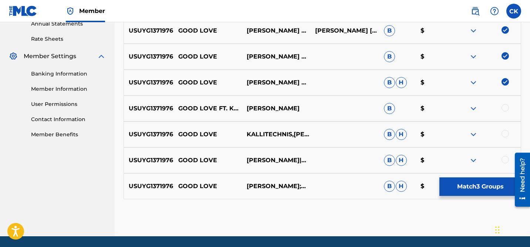
scroll to position [279, 0]
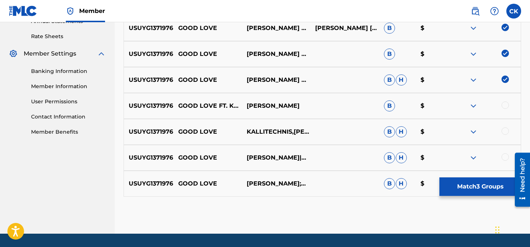
click at [507, 109] on div at bounding box center [486, 105] width 68 height 9
click at [507, 107] on div at bounding box center [505, 104] width 7 height 7
click at [506, 129] on div at bounding box center [505, 130] width 7 height 7
click at [506, 158] on div at bounding box center [505, 156] width 7 height 7
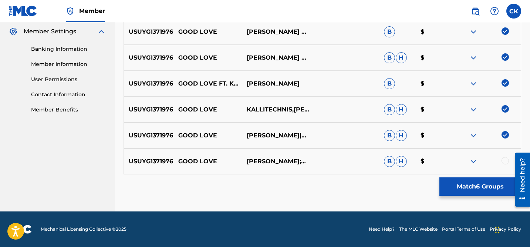
click at [506, 156] on div "USUYG1371976 GOOD LOVE OTIS KANE;KALLITECHNIS B H $" at bounding box center [323, 161] width 398 height 26
click at [505, 161] on div at bounding box center [505, 160] width 7 height 7
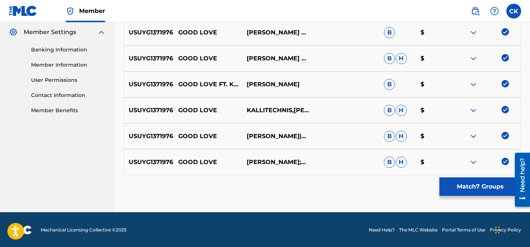
click at [488, 189] on button "Match 7 Groups" at bounding box center [480, 186] width 82 height 18
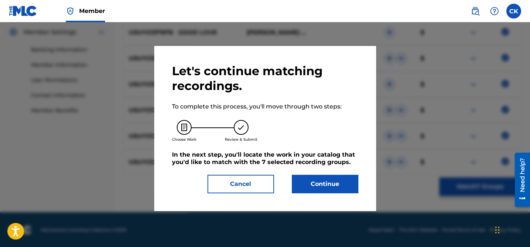
click at [327, 187] on button "Continue" at bounding box center [325, 184] width 67 height 18
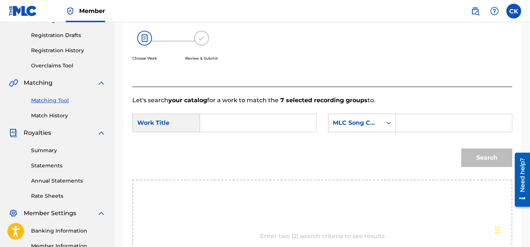
scroll to position [118, 0]
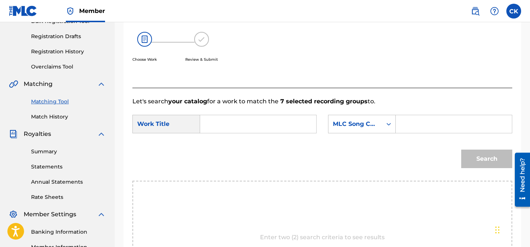
click at [419, 126] on input "Search Form" at bounding box center [454, 124] width 104 height 18
click at [253, 125] on input "Search Form" at bounding box center [258, 124] width 104 height 18
click at [222, 139] on strong "good" at bounding box center [221, 140] width 16 height 7
type input "good love"
click at [417, 125] on input "Search Form" at bounding box center [454, 124] width 104 height 18
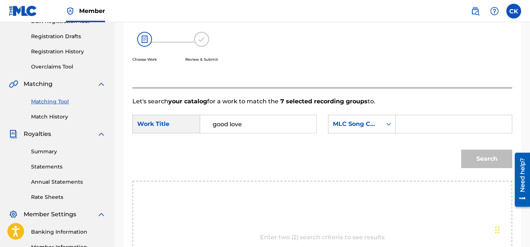
paste input "GD587J"
type input "GD587J"
click at [489, 156] on button "Search" at bounding box center [486, 158] width 51 height 18
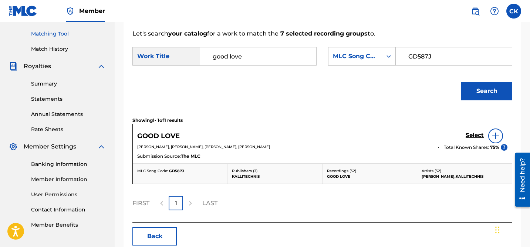
scroll to position [224, 0]
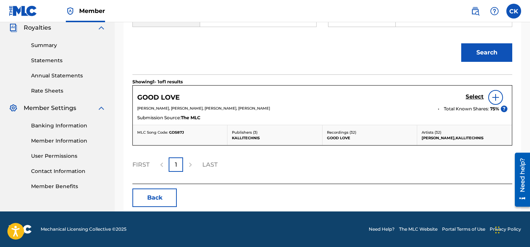
click at [471, 94] on h5 "Select" at bounding box center [475, 96] width 18 height 7
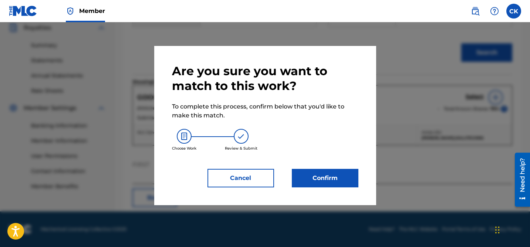
click at [334, 179] on button "Confirm" at bounding box center [325, 178] width 67 height 18
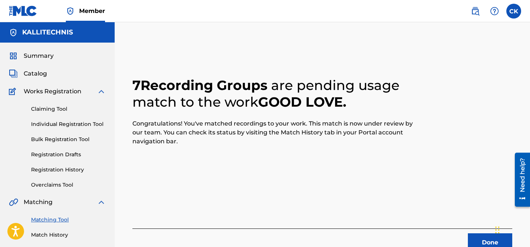
scroll to position [64, 0]
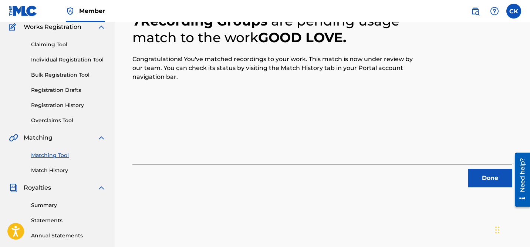
click at [488, 181] on button "Done" at bounding box center [490, 178] width 44 height 18
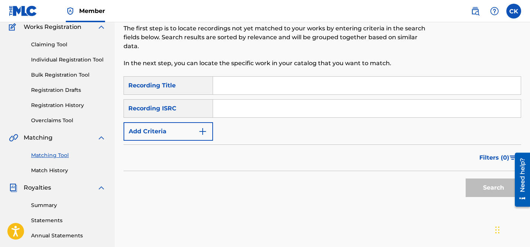
click at [239, 109] on input "Search Form" at bounding box center [367, 109] width 308 height 18
paste input "QMBZ92284733"
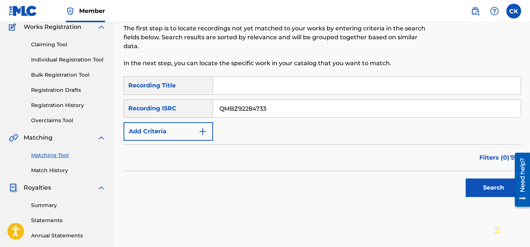
click at [497, 186] on button "Search" at bounding box center [493, 187] width 55 height 18
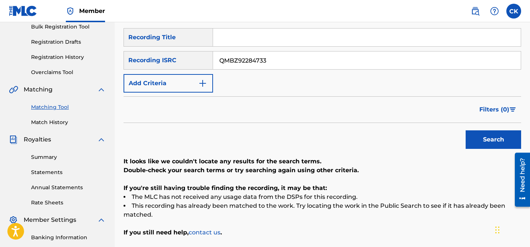
scroll to position [111, 0]
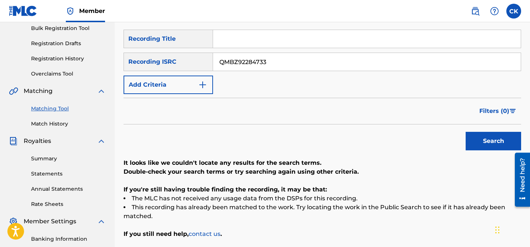
click at [251, 65] on input "QMBZ92284733" at bounding box center [367, 62] width 308 height 18
paste input "24S2200258"
type input "QM24S2200258"
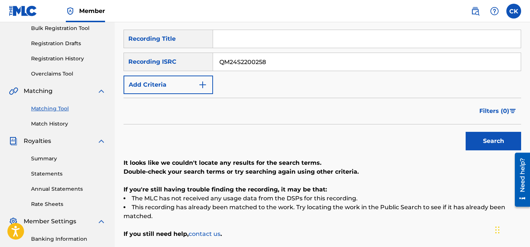
click at [495, 142] on button "Search" at bounding box center [493, 141] width 55 height 18
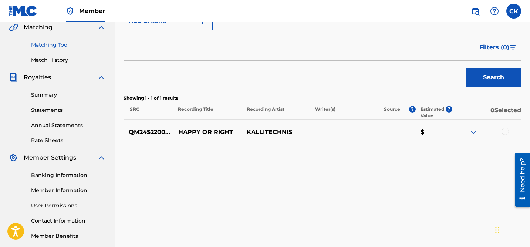
scroll to position [176, 0]
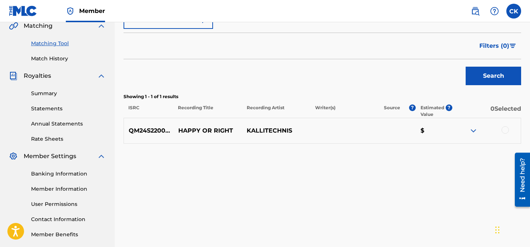
click at [508, 128] on div at bounding box center [505, 129] width 7 height 7
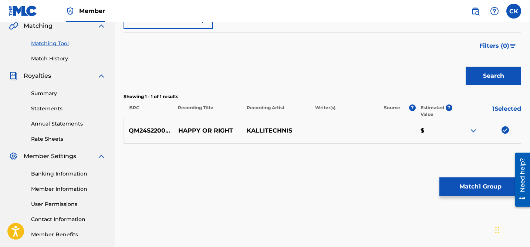
click at [489, 186] on button "Match 1 Group" at bounding box center [480, 186] width 82 height 18
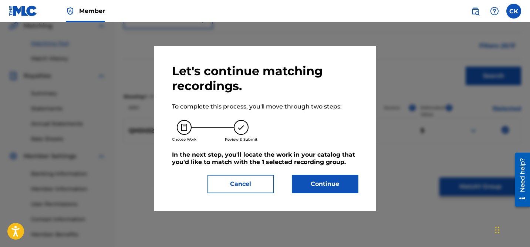
click at [316, 190] on button "Continue" at bounding box center [325, 184] width 67 height 18
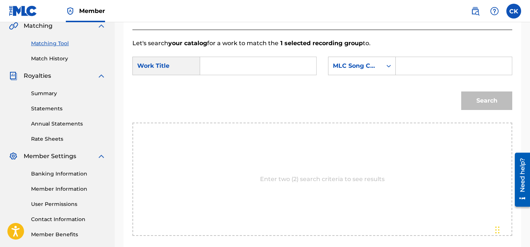
click at [286, 71] on input "Search Form" at bounding box center [258, 66] width 104 height 18
click at [227, 80] on strong "happy" at bounding box center [223, 82] width 20 height 7
type input "happy or right"
click at [435, 65] on input "Search Form" at bounding box center [454, 66] width 104 height 18
click at [421, 65] on input "Search Form" at bounding box center [454, 66] width 104 height 18
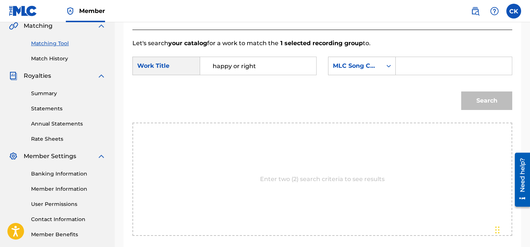
paste input "HB5NMP"
type input "HB5NMP"
click at [485, 99] on button "Search" at bounding box center [486, 100] width 51 height 18
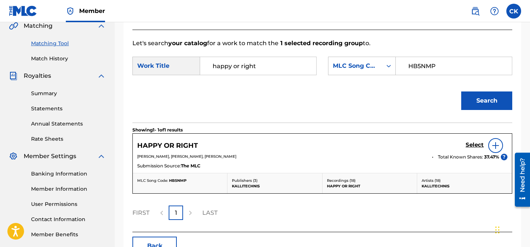
scroll to position [224, 0]
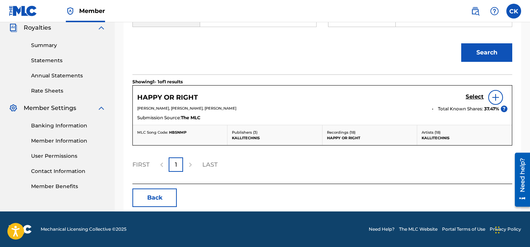
click at [474, 96] on h5 "Select" at bounding box center [475, 96] width 18 height 7
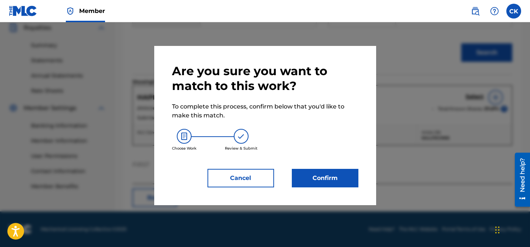
click at [338, 178] on button "Confirm" at bounding box center [325, 178] width 67 height 18
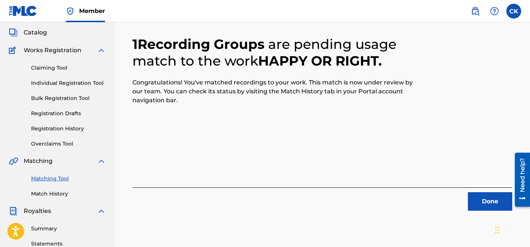
scroll to position [42, 0]
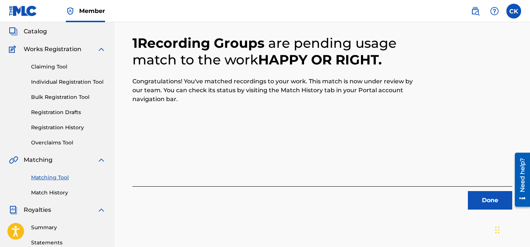
click at [485, 195] on button "Done" at bounding box center [490, 200] width 44 height 18
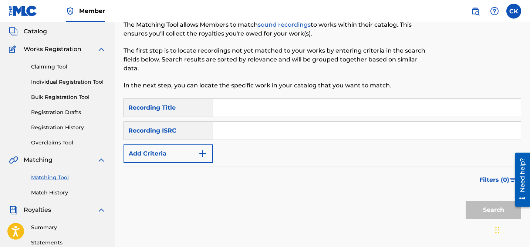
click at [266, 131] on input "Search Form" at bounding box center [367, 131] width 308 height 18
paste input "QM24S2105843"
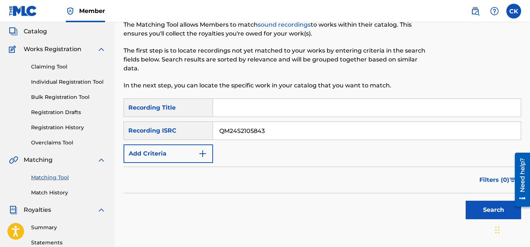
type input "QM24S2105843"
click at [499, 210] on button "Search" at bounding box center [493, 210] width 55 height 18
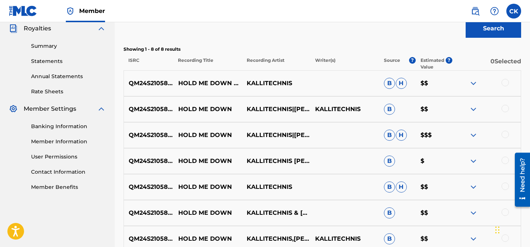
scroll to position [220, 0]
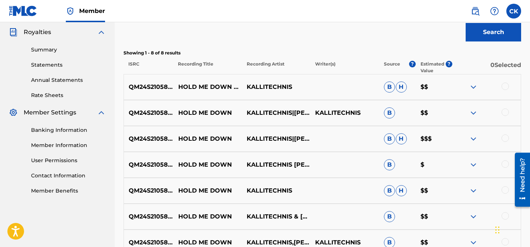
click at [505, 85] on div at bounding box center [505, 85] width 7 height 7
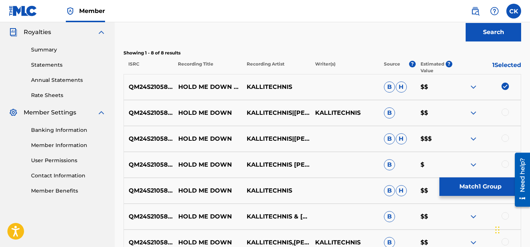
click at [505, 111] on div at bounding box center [505, 111] width 7 height 7
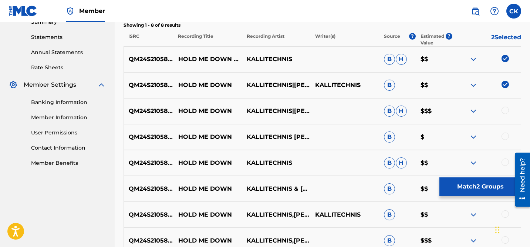
scroll to position [250, 0]
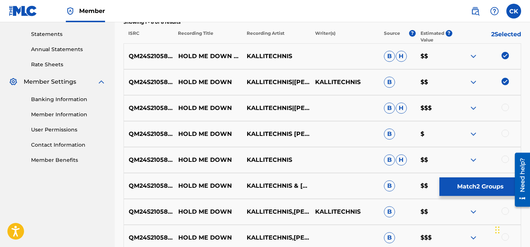
click at [505, 106] on div at bounding box center [505, 107] width 7 height 7
click at [507, 134] on div at bounding box center [505, 132] width 7 height 7
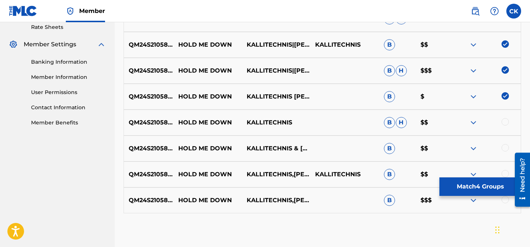
scroll to position [289, 0]
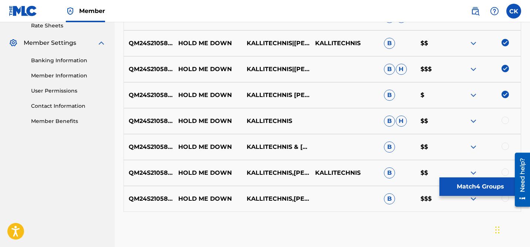
click at [505, 118] on div at bounding box center [505, 120] width 7 height 7
click at [505, 151] on div at bounding box center [486, 146] width 68 height 9
click at [505, 149] on div at bounding box center [505, 145] width 7 height 7
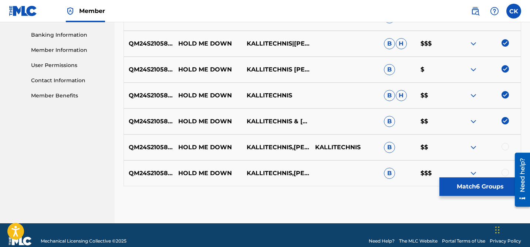
scroll to position [327, 0]
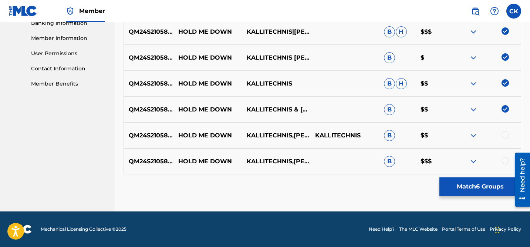
click at [505, 135] on div at bounding box center [505, 134] width 7 height 7
click at [506, 159] on div at bounding box center [505, 160] width 7 height 7
click at [486, 187] on button "Match 8 Groups" at bounding box center [480, 186] width 82 height 18
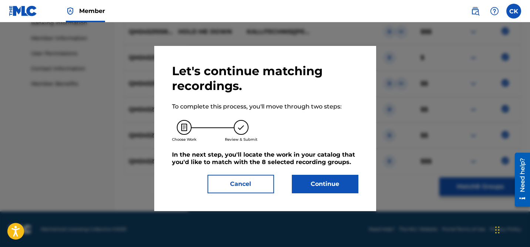
click at [330, 182] on button "Continue" at bounding box center [325, 184] width 67 height 18
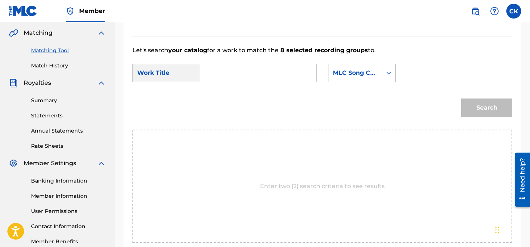
scroll to position [167, 0]
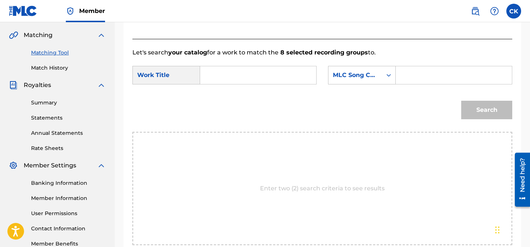
click at [419, 76] on input "Search Form" at bounding box center [454, 75] width 104 height 18
paste input "HA0I6C"
type input "HA0I6C"
click at [270, 75] on input "Search Form" at bounding box center [258, 75] width 104 height 18
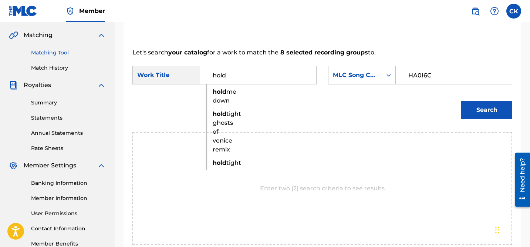
click at [220, 91] on strong "hold" at bounding box center [220, 91] width 14 height 7
type input "hold me down"
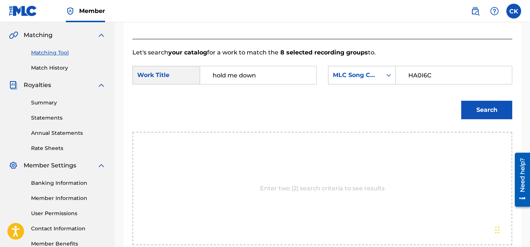
click at [482, 110] on button "Search" at bounding box center [486, 110] width 51 height 18
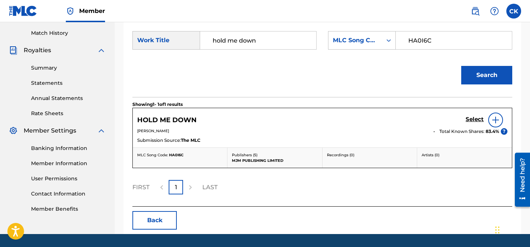
scroll to position [204, 0]
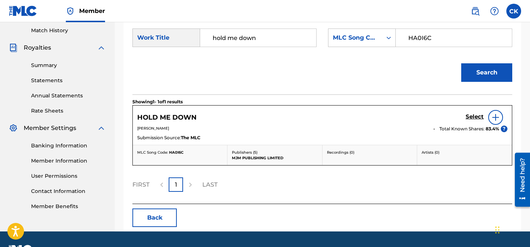
click at [475, 115] on h5 "Select" at bounding box center [475, 116] width 18 height 7
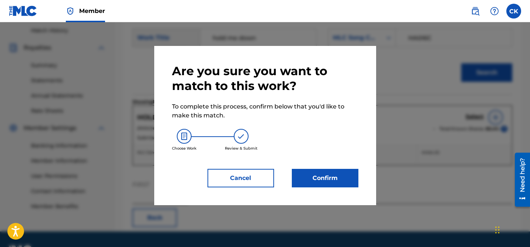
click at [340, 175] on button "Confirm" at bounding box center [325, 178] width 67 height 18
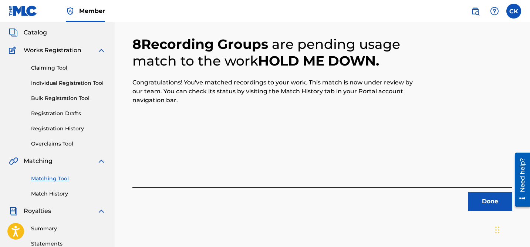
scroll to position [37, 0]
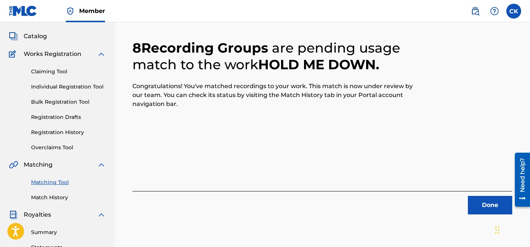
click at [490, 205] on button "Done" at bounding box center [490, 205] width 44 height 18
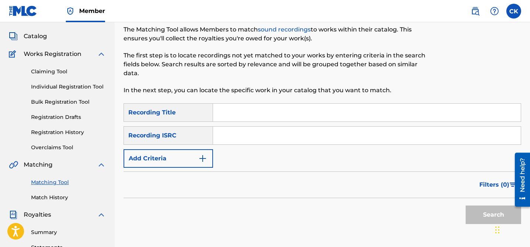
click at [249, 139] on input "Search Form" at bounding box center [367, 136] width 308 height 18
paste input "QZAKB2355875"
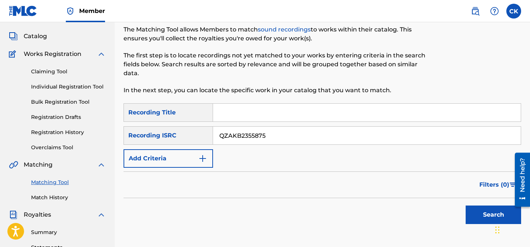
scroll to position [78, 0]
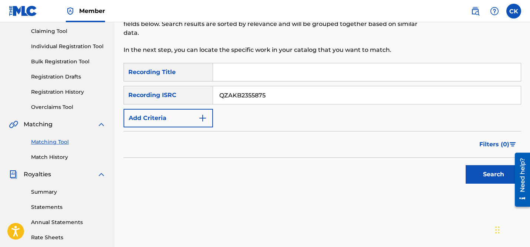
type input "QZAKB2355875"
click at [493, 177] on button "Search" at bounding box center [493, 174] width 55 height 18
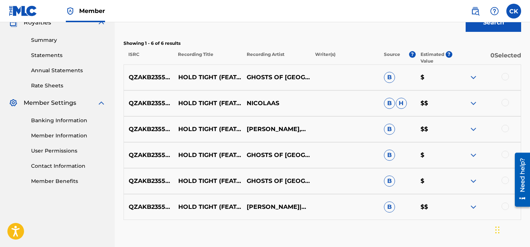
scroll to position [229, 0]
click at [503, 77] on div at bounding box center [505, 76] width 7 height 7
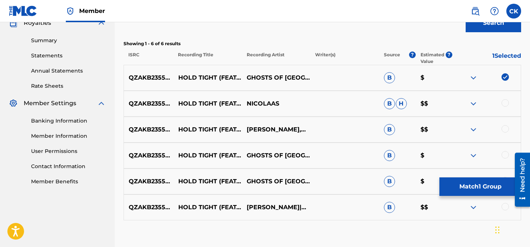
click at [504, 104] on div at bounding box center [505, 102] width 7 height 7
click at [506, 129] on div at bounding box center [505, 128] width 7 height 7
click at [506, 155] on div at bounding box center [505, 154] width 7 height 7
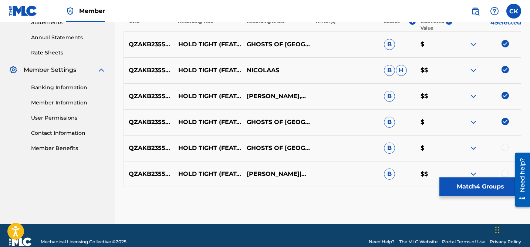
scroll to position [275, 0]
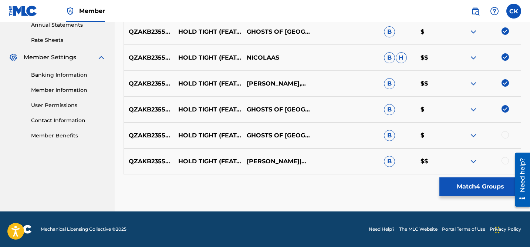
click at [506, 136] on div at bounding box center [505, 134] width 7 height 7
click at [506, 158] on div at bounding box center [505, 160] width 7 height 7
click at [490, 185] on button "Match 6 Groups" at bounding box center [480, 186] width 82 height 18
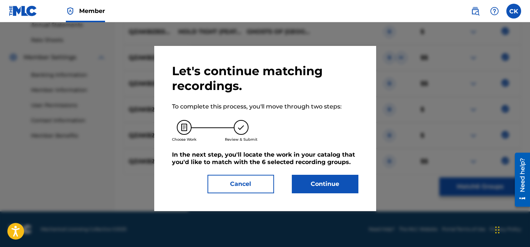
click at [319, 183] on button "Continue" at bounding box center [325, 184] width 67 height 18
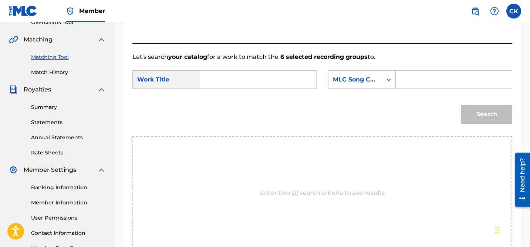
scroll to position [161, 0]
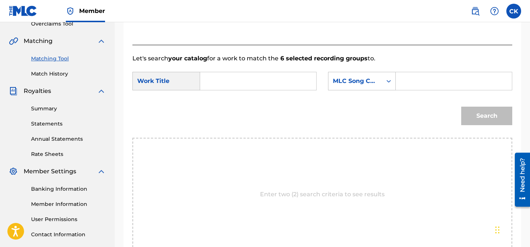
click at [270, 82] on input "Search Form" at bounding box center [258, 81] width 104 height 18
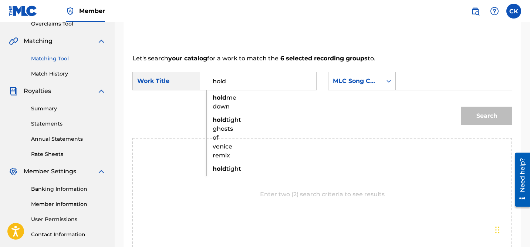
click at [221, 172] on strong "hold" at bounding box center [220, 168] width 14 height 7
type input "hold tight"
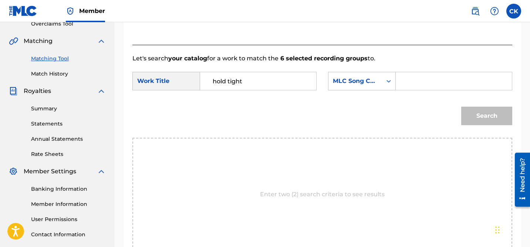
click at [425, 81] on input "Search Form" at bounding box center [454, 81] width 104 height 18
paste input "HQ2BPN"
type input "HQ2BPN"
click at [479, 112] on button "Search" at bounding box center [486, 116] width 51 height 18
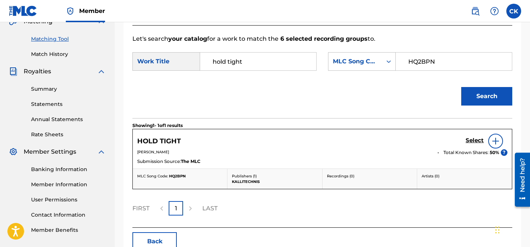
scroll to position [181, 0]
click at [471, 139] on h5 "Select" at bounding box center [475, 140] width 18 height 7
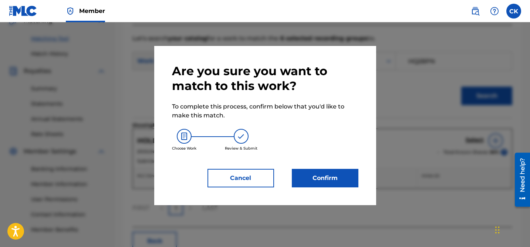
click at [327, 175] on button "Confirm" at bounding box center [325, 178] width 67 height 18
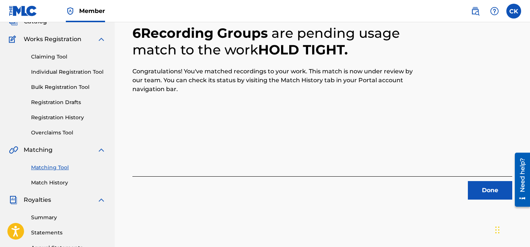
scroll to position [61, 0]
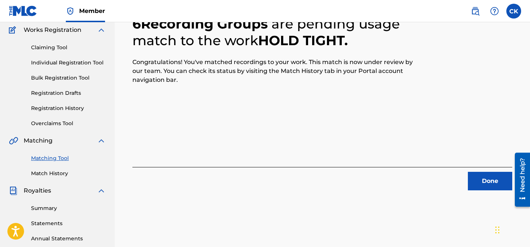
click at [488, 176] on button "Done" at bounding box center [490, 181] width 44 height 18
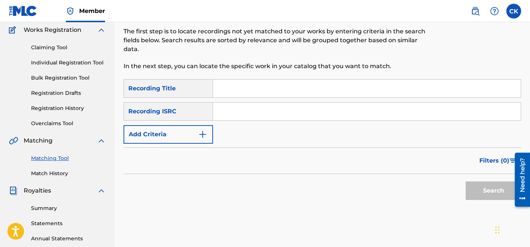
click at [275, 117] on input "Search Form" at bounding box center [367, 111] width 308 height 18
paste input "QZAKB2355875"
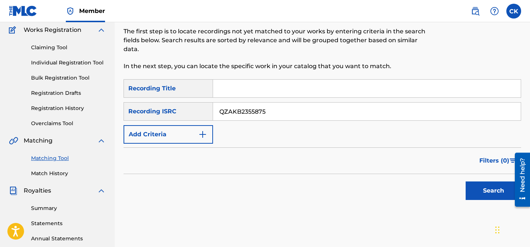
type input "QZAKB2355875"
click at [494, 185] on button "Search" at bounding box center [493, 190] width 55 height 18
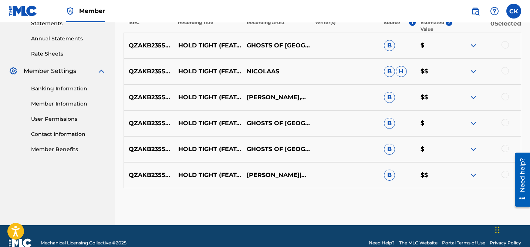
scroll to position [235, 0]
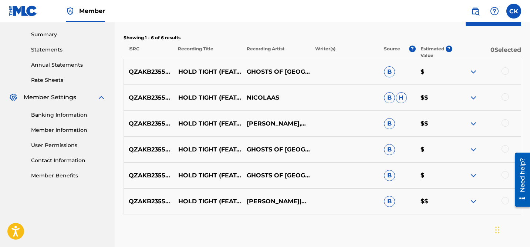
click at [505, 70] on div at bounding box center [505, 70] width 7 height 7
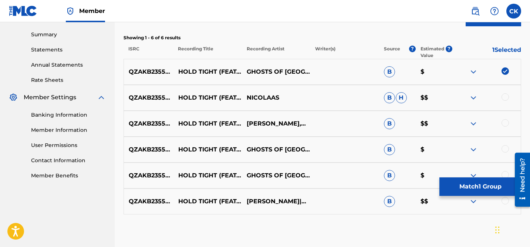
click at [506, 96] on div at bounding box center [505, 96] width 7 height 7
click at [505, 122] on div at bounding box center [505, 122] width 7 height 7
click at [506, 149] on div at bounding box center [505, 148] width 7 height 7
click at [506, 173] on div at bounding box center [505, 174] width 7 height 7
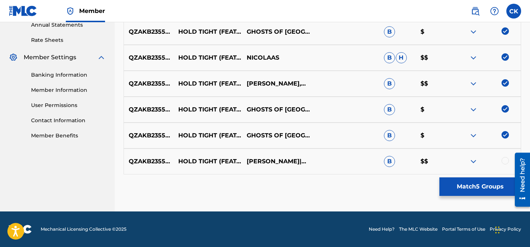
click at [505, 159] on div at bounding box center [505, 160] width 7 height 7
click at [485, 185] on button "Match 6 Groups" at bounding box center [480, 186] width 82 height 18
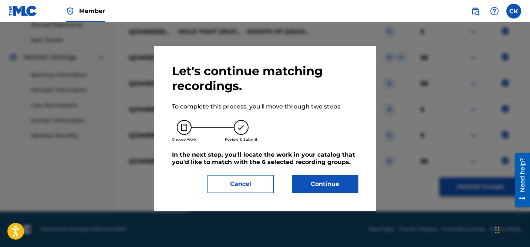
click at [329, 181] on button "Continue" at bounding box center [325, 184] width 67 height 18
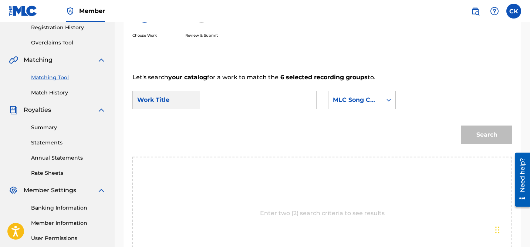
scroll to position [142, 0]
click at [289, 101] on input "Search Form" at bounding box center [258, 100] width 104 height 18
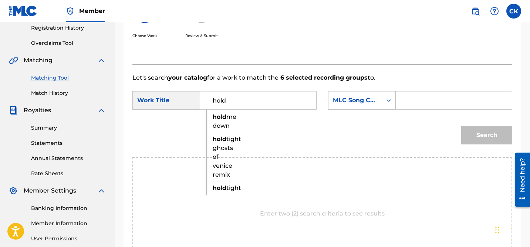
click at [220, 142] on strong "hold" at bounding box center [220, 138] width 14 height 7
type input "hold tight ghosts of venice remix"
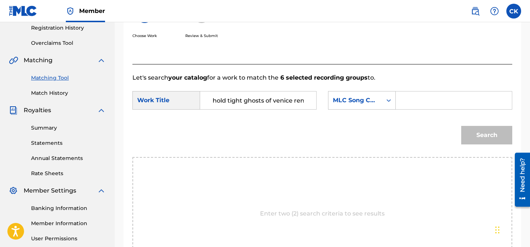
click at [413, 101] on input "Search Form" at bounding box center [454, 100] width 104 height 18
click at [441, 104] on input "Search Form" at bounding box center [454, 100] width 104 height 18
paste input "HQ2IXK"
type input "HQ2IXK"
click at [492, 134] on button "Search" at bounding box center [486, 135] width 51 height 18
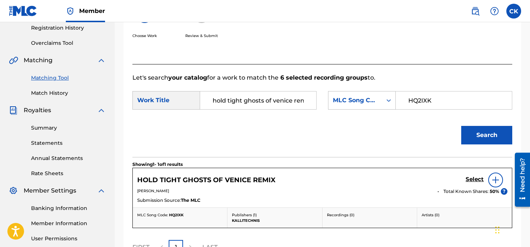
scroll to position [224, 0]
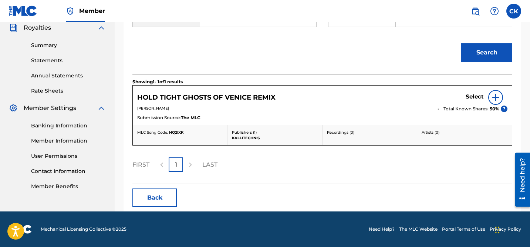
click at [472, 98] on h5 "Select" at bounding box center [475, 96] width 18 height 7
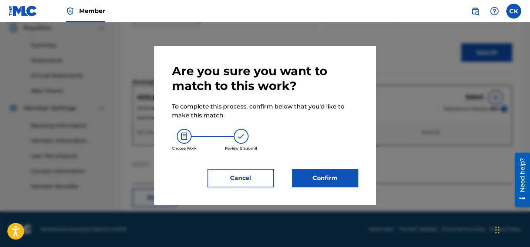
click at [324, 175] on button "Confirm" at bounding box center [325, 178] width 67 height 18
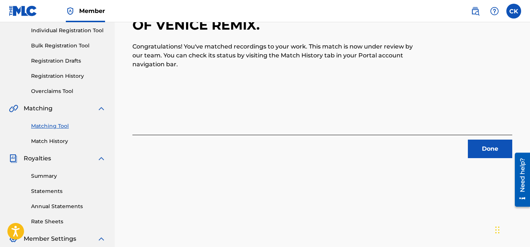
scroll to position [90, 0]
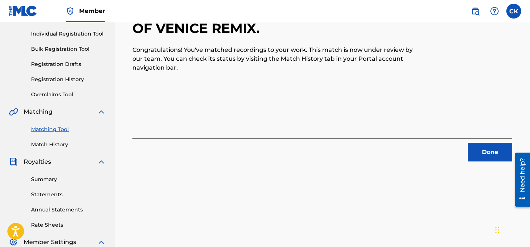
click at [490, 154] on button "Done" at bounding box center [490, 152] width 44 height 18
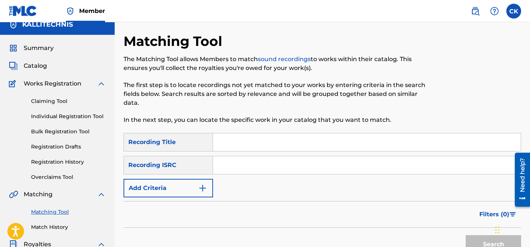
scroll to position [5, 0]
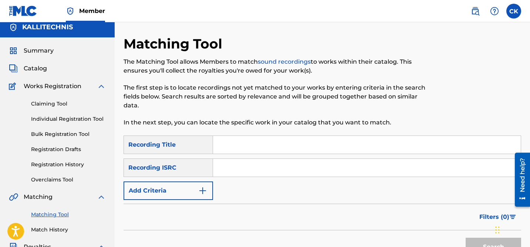
click at [307, 169] on input "Search Form" at bounding box center [367, 168] width 308 height 18
paste input "GBAHT1900403"
type input "GBAHT1900403"
click at [488, 244] on button "Search" at bounding box center [493, 246] width 55 height 18
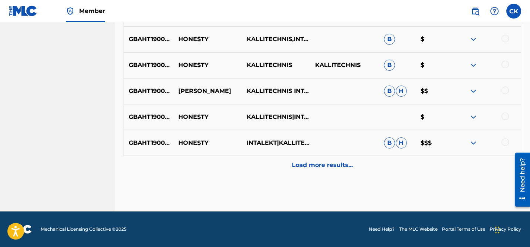
click at [338, 162] on p "Load more results..." at bounding box center [322, 165] width 61 height 9
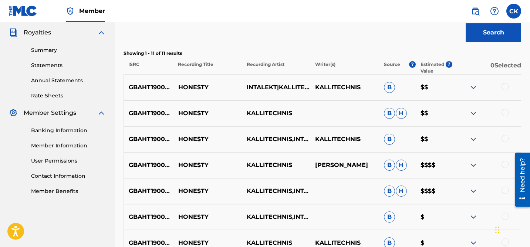
scroll to position [222, 0]
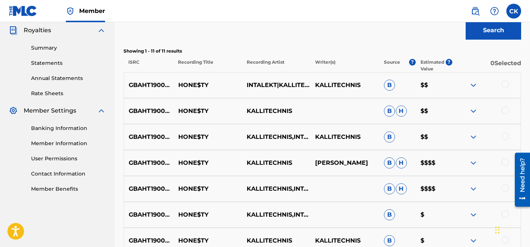
click at [504, 83] on div at bounding box center [505, 84] width 7 height 7
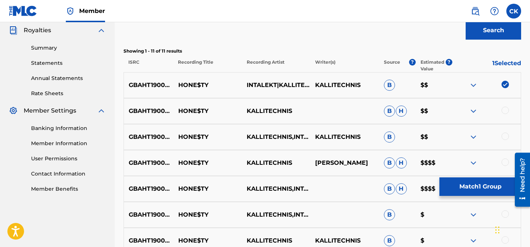
click at [505, 110] on div at bounding box center [505, 110] width 7 height 7
click at [506, 135] on div at bounding box center [505, 135] width 7 height 7
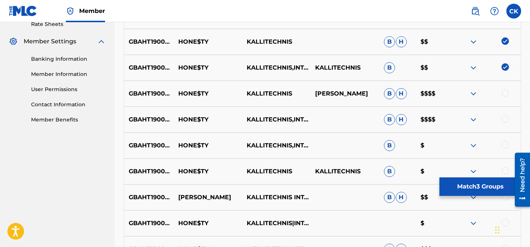
scroll to position [297, 0]
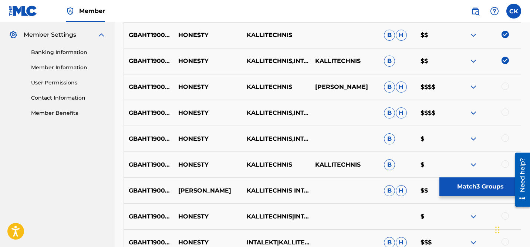
click at [504, 87] on div at bounding box center [505, 85] width 7 height 7
click at [506, 111] on div at bounding box center [505, 111] width 7 height 7
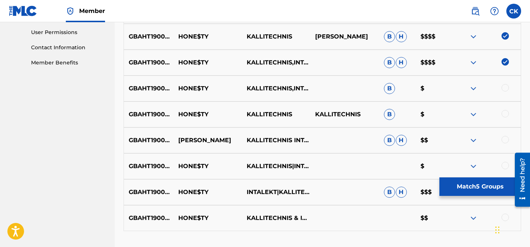
scroll to position [353, 0]
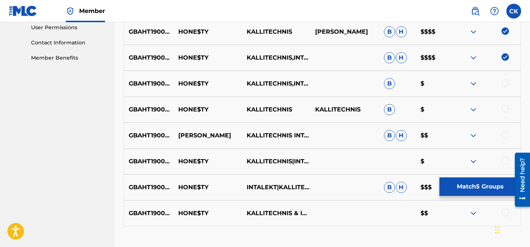
click at [503, 85] on div at bounding box center [505, 82] width 7 height 7
click at [505, 107] on div at bounding box center [505, 108] width 7 height 7
click at [506, 133] on div at bounding box center [505, 134] width 7 height 7
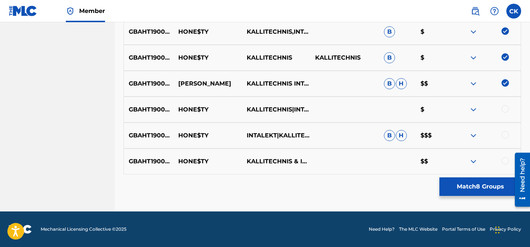
click at [505, 109] on div at bounding box center [505, 108] width 7 height 7
click at [506, 139] on div at bounding box center [486, 135] width 68 height 9
click at [506, 160] on div at bounding box center [505, 160] width 7 height 7
click at [506, 132] on div at bounding box center [505, 134] width 7 height 7
click at [489, 188] on button "Match 11 Groups" at bounding box center [480, 186] width 82 height 18
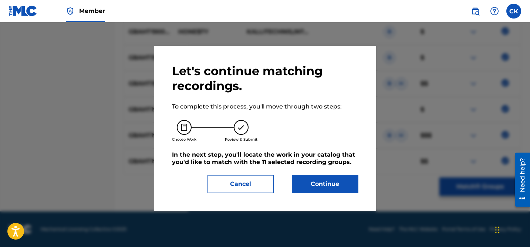
click at [342, 182] on button "Continue" at bounding box center [325, 184] width 67 height 18
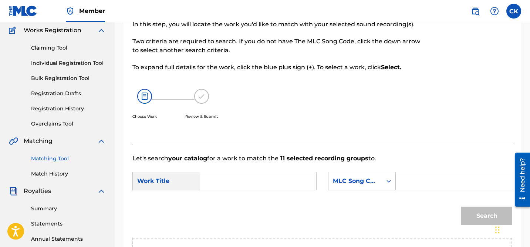
scroll to position [65, 0]
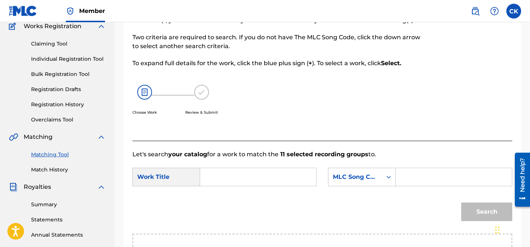
click at [281, 181] on input "Search Form" at bounding box center [258, 177] width 104 height 18
click at [230, 195] on span "e$ty" at bounding box center [231, 193] width 13 height 7
type input "hone$ty"
click at [421, 174] on input "Search Form" at bounding box center [454, 177] width 104 height 18
paste input "HQ1O63"
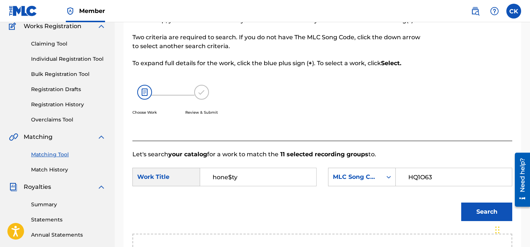
type input "HQ1O63"
click at [487, 209] on button "Search" at bounding box center [486, 211] width 51 height 18
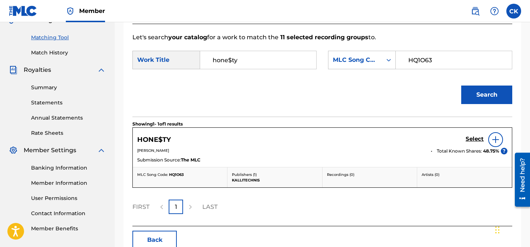
scroll to position [183, 0]
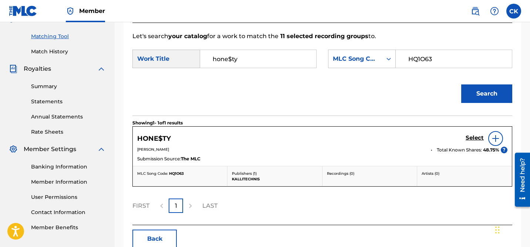
click at [478, 136] on h5 "Select" at bounding box center [475, 137] width 18 height 7
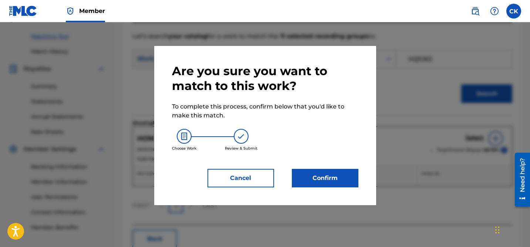
click at [317, 176] on button "Confirm" at bounding box center [325, 178] width 67 height 18
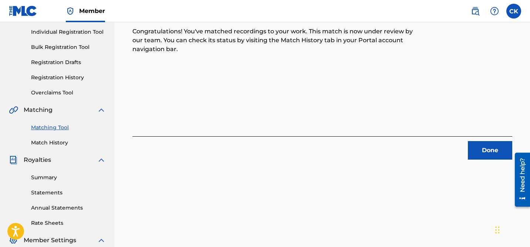
scroll to position [90, 0]
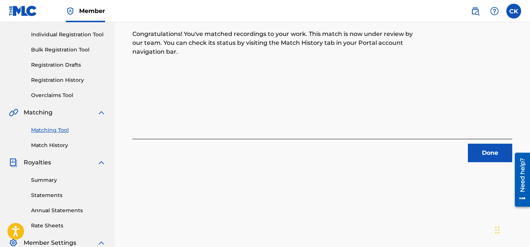
click at [483, 153] on button "Done" at bounding box center [490, 153] width 44 height 18
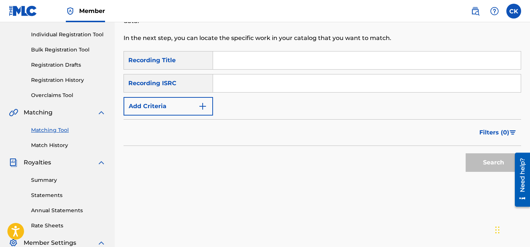
click at [296, 83] on input "Search Form" at bounding box center [367, 83] width 308 height 18
paste input "QM4TX2407081"
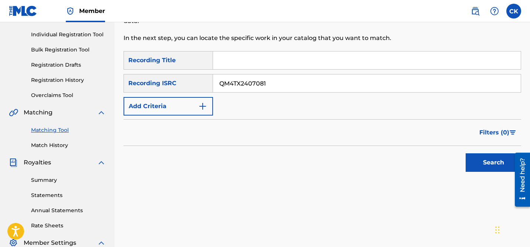
type input "QM4TX2407081"
click at [498, 163] on button "Search" at bounding box center [493, 162] width 55 height 18
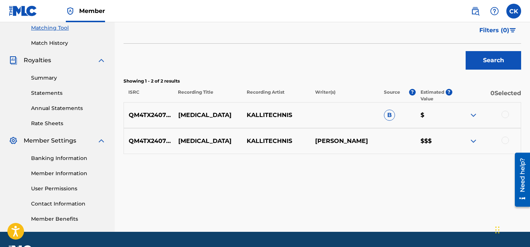
scroll to position [192, 0]
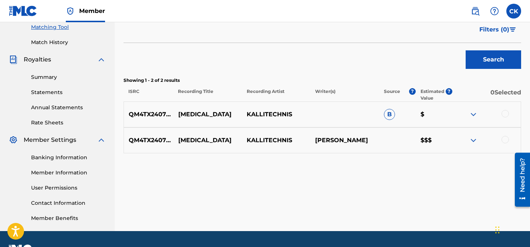
click at [507, 113] on div at bounding box center [505, 113] width 7 height 7
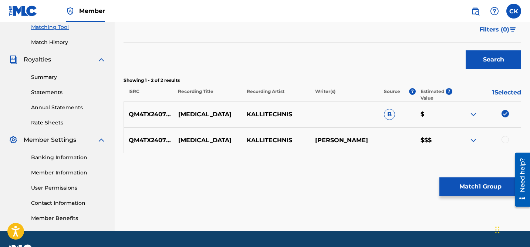
click at [505, 141] on div at bounding box center [505, 139] width 7 height 7
click at [486, 187] on button "Match 2 Groups" at bounding box center [480, 186] width 82 height 18
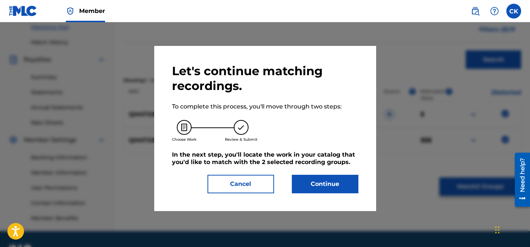
click at [342, 187] on button "Continue" at bounding box center [325, 184] width 67 height 18
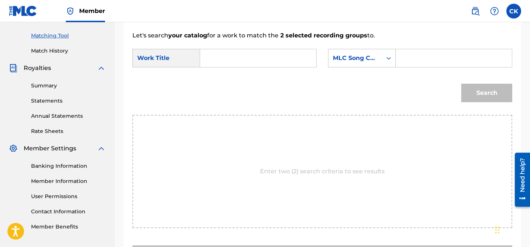
scroll to position [182, 0]
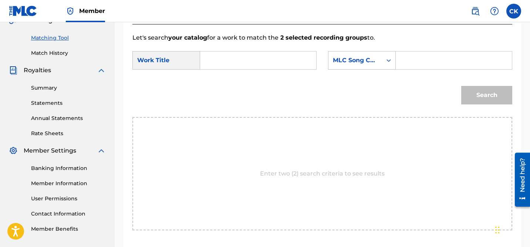
click at [252, 55] on input "Search Form" at bounding box center [258, 60] width 104 height 18
type input "icu"
click at [218, 77] on strong "icu" at bounding box center [239, 76] width 53 height 7
click at [420, 58] on input "Search Form" at bounding box center [454, 60] width 104 height 18
paste input "I247Y1"
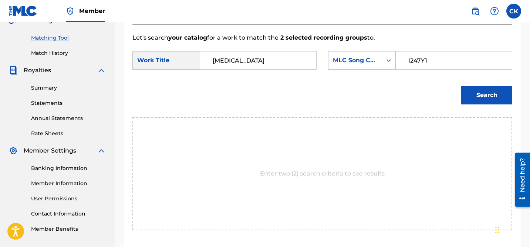
type input "I247Y1"
click at [489, 91] on button "Search" at bounding box center [486, 95] width 51 height 18
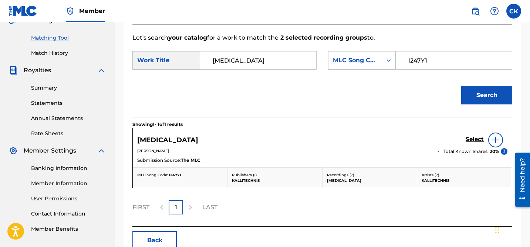
scroll to position [224, 0]
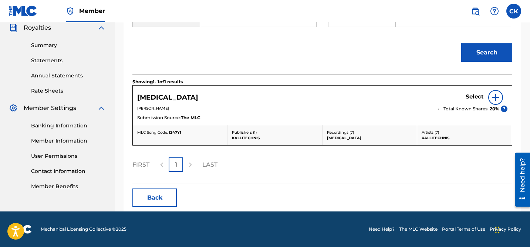
click at [475, 94] on h5 "Select" at bounding box center [475, 96] width 18 height 7
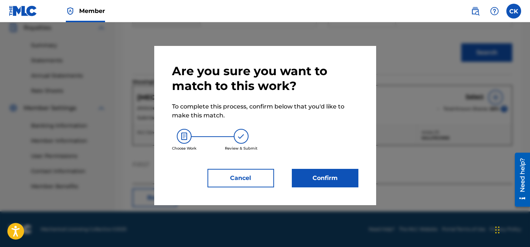
click at [338, 179] on button "Confirm" at bounding box center [325, 178] width 67 height 18
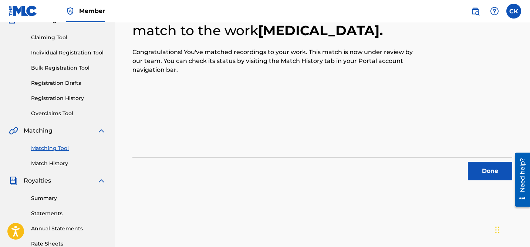
scroll to position [80, 0]
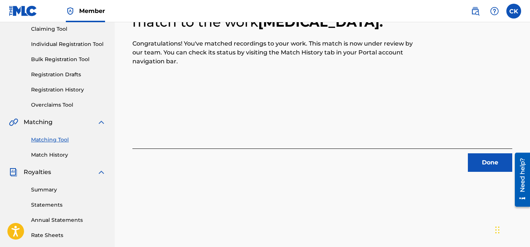
click at [487, 163] on button "Done" at bounding box center [490, 162] width 44 height 18
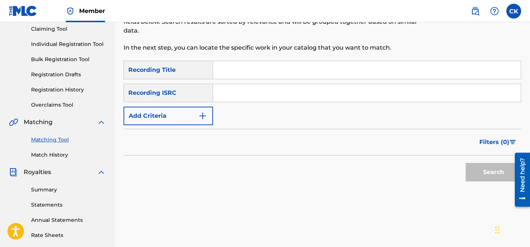
click at [262, 95] on input "Search Form" at bounding box center [367, 93] width 308 height 18
paste input "QM24S1830470"
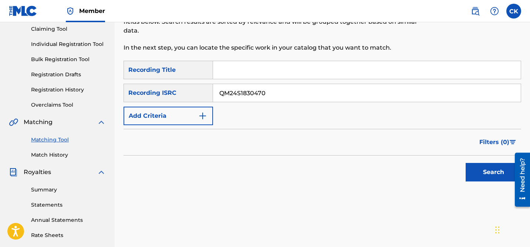
type input "QM24S1830470"
click at [491, 172] on button "Search" at bounding box center [493, 172] width 55 height 18
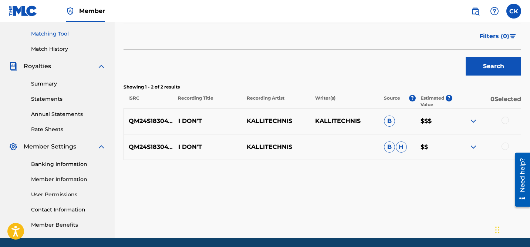
scroll to position [212, 0]
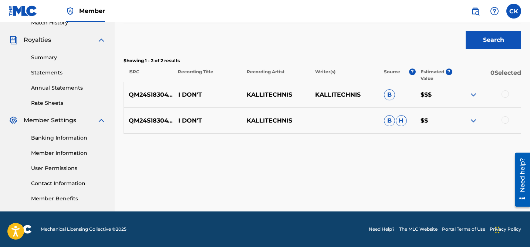
click at [504, 93] on div at bounding box center [505, 93] width 7 height 7
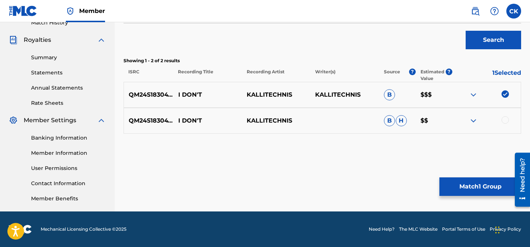
click at [506, 124] on div at bounding box center [486, 120] width 68 height 9
click at [506, 121] on div at bounding box center [505, 119] width 7 height 7
click at [486, 189] on button "Match 2 Groups" at bounding box center [480, 186] width 82 height 18
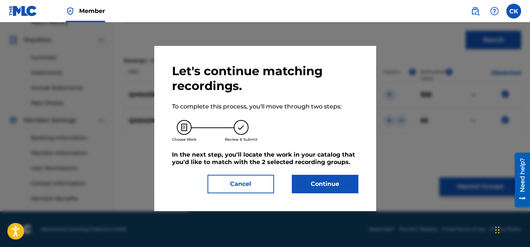
click at [330, 186] on button "Continue" at bounding box center [325, 184] width 67 height 18
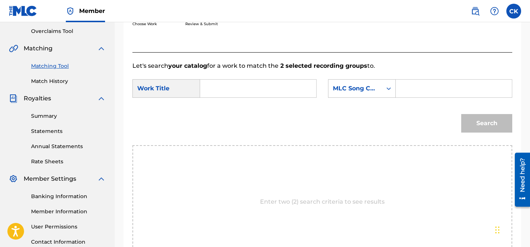
scroll to position [153, 0]
click at [286, 93] on input "Search Form" at bounding box center [258, 89] width 104 height 18
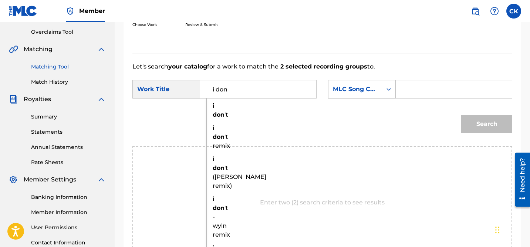
click at [213, 105] on strong "i" at bounding box center [214, 105] width 2 height 7
type input "i don't"
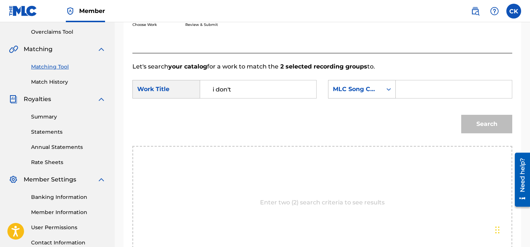
click at [425, 90] on input "Search Form" at bounding box center [454, 89] width 104 height 18
click at [431, 90] on input "Search Form" at bounding box center [454, 89] width 104 height 18
paste input "IF8ZE4"
type input "IF8ZE4"
click at [479, 121] on button "Search" at bounding box center [486, 124] width 51 height 18
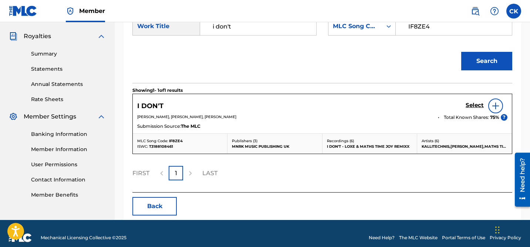
scroll to position [216, 0]
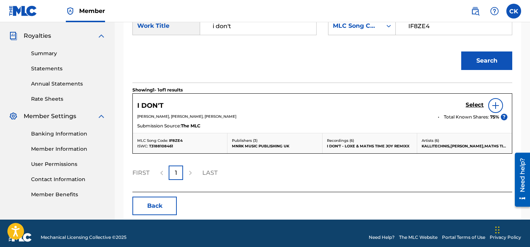
click at [474, 103] on h5 "Select" at bounding box center [475, 104] width 18 height 7
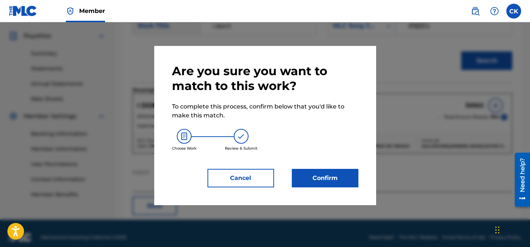
click at [336, 171] on button "Confirm" at bounding box center [325, 178] width 67 height 18
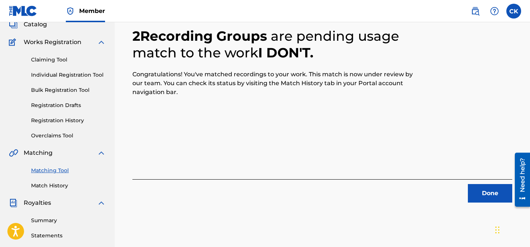
scroll to position [68, 0]
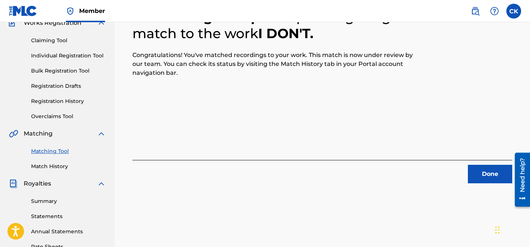
click at [483, 173] on button "Done" at bounding box center [490, 174] width 44 height 18
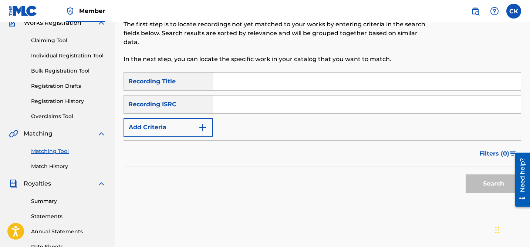
click at [65, 166] on link "Match History" at bounding box center [68, 166] width 75 height 8
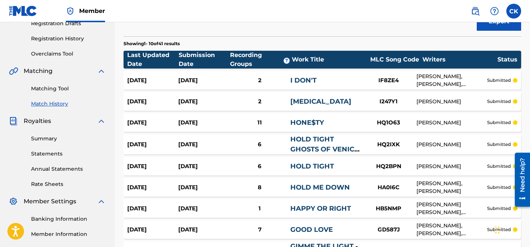
scroll to position [240, 0]
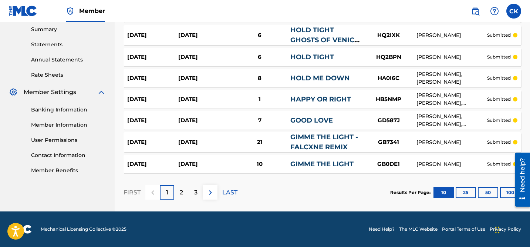
click at [508, 192] on button "100" at bounding box center [510, 192] width 20 height 11
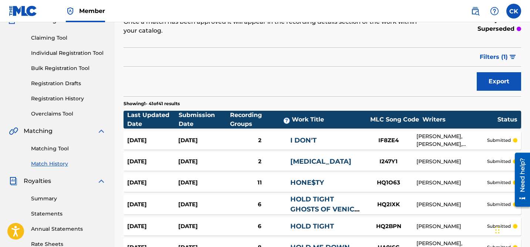
scroll to position [75, 0]
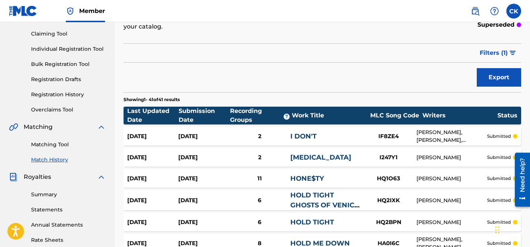
click at [52, 146] on link "Matching Tool" at bounding box center [68, 145] width 75 height 8
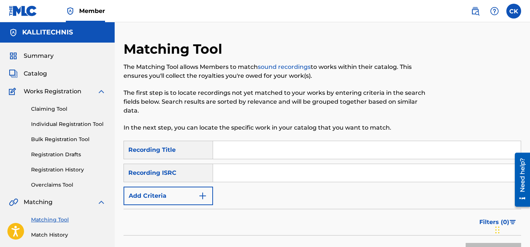
click at [229, 178] on input "Search Form" at bounding box center [367, 173] width 308 height 18
paste input "QM24S2008358"
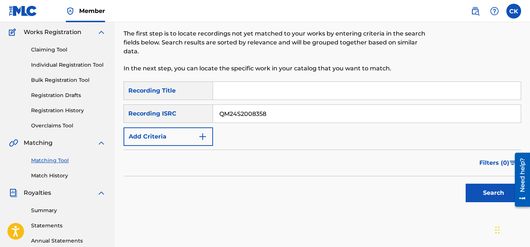
scroll to position [60, 0]
type input "QM24S2008358"
click at [501, 192] on button "Search" at bounding box center [493, 192] width 55 height 18
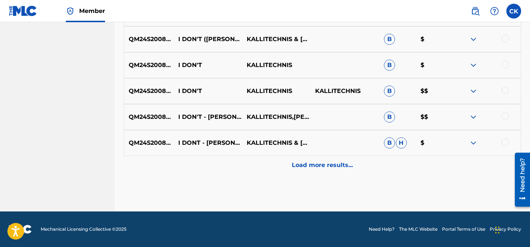
click at [343, 165] on p "Load more results..." at bounding box center [322, 165] width 61 height 9
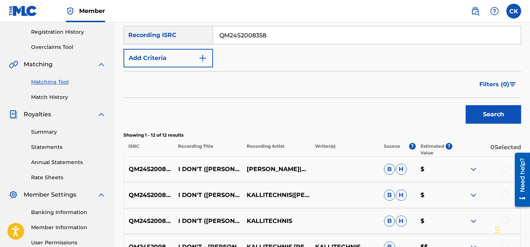
scroll to position [207, 0]
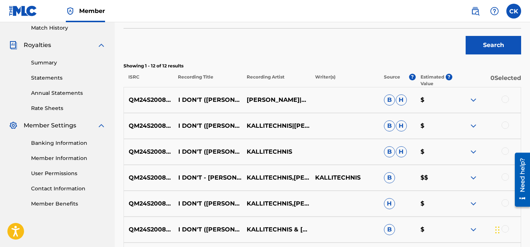
click at [506, 97] on div at bounding box center [505, 98] width 7 height 7
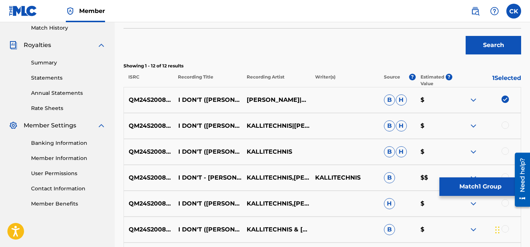
click at [506, 126] on div at bounding box center [505, 124] width 7 height 7
click at [507, 151] on div at bounding box center [505, 150] width 7 height 7
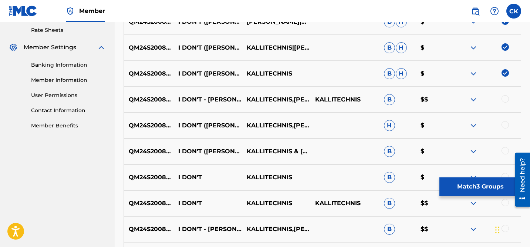
scroll to position [294, 0]
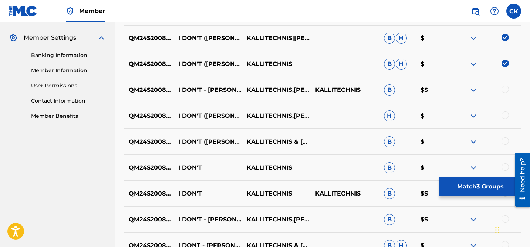
click at [505, 90] on div at bounding box center [505, 88] width 7 height 7
click at [506, 114] on div at bounding box center [505, 114] width 7 height 7
click at [506, 143] on div at bounding box center [505, 140] width 7 height 7
click at [506, 166] on div at bounding box center [505, 166] width 7 height 7
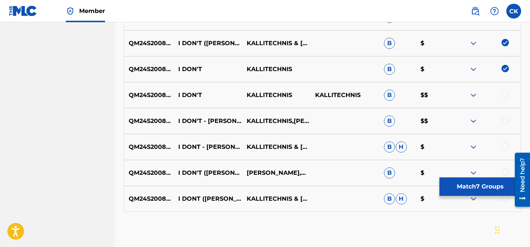
scroll to position [394, 0]
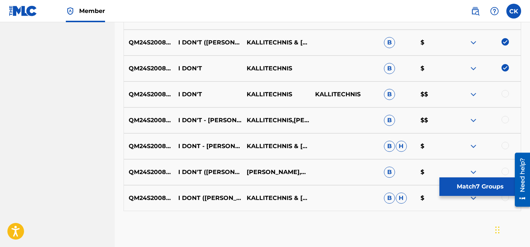
click at [507, 96] on div at bounding box center [505, 93] width 7 height 7
click at [506, 124] on div at bounding box center [486, 120] width 68 height 9
click at [506, 145] on div at bounding box center [505, 145] width 7 height 7
click at [506, 118] on div at bounding box center [505, 119] width 7 height 7
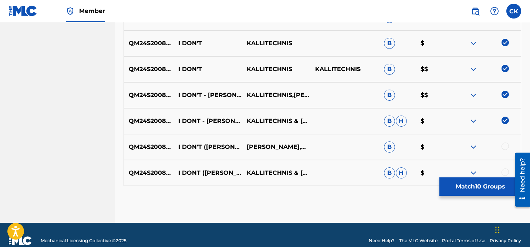
scroll to position [430, 0]
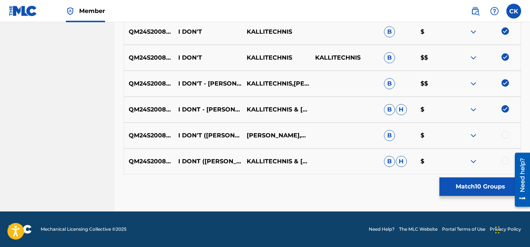
click at [505, 136] on div at bounding box center [505, 134] width 7 height 7
click at [505, 157] on div at bounding box center [505, 160] width 7 height 7
click at [488, 188] on button "Match 12 Groups" at bounding box center [480, 186] width 82 height 18
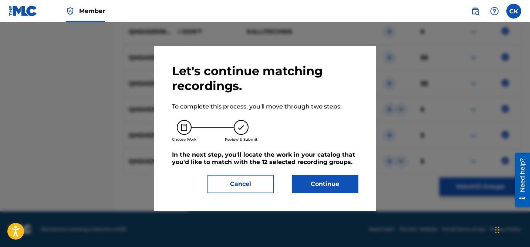
click at [343, 187] on button "Continue" at bounding box center [325, 184] width 67 height 18
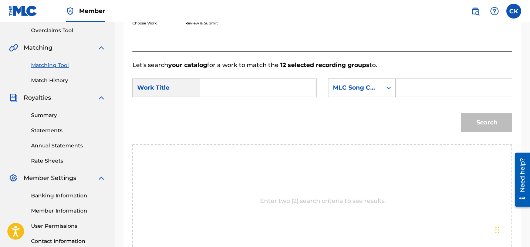
scroll to position [150, 0]
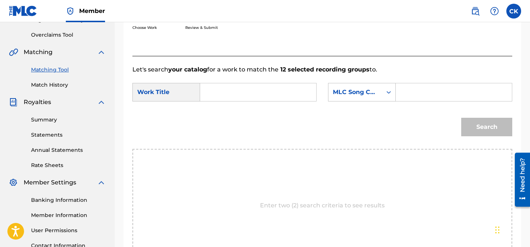
click at [273, 93] on input "Search Form" at bounding box center [258, 92] width 104 height 18
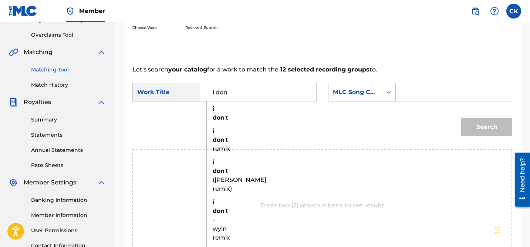
click at [213, 161] on strong "i" at bounding box center [214, 161] width 2 height 7
type input "i don't (j.robb remix)"
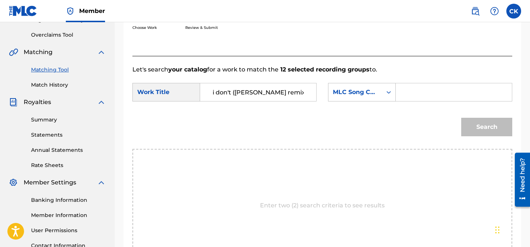
click at [410, 91] on input "Search Form" at bounding box center [454, 92] width 104 height 18
paste input "IC4K1Y"
type input "IC4K1Y"
click at [495, 127] on button "Search" at bounding box center [486, 127] width 51 height 18
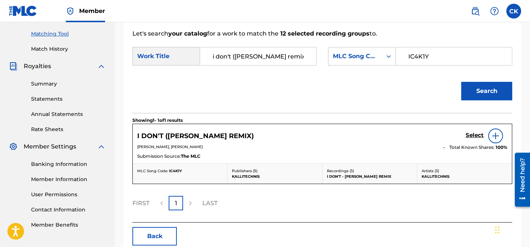
scroll to position [198, 0]
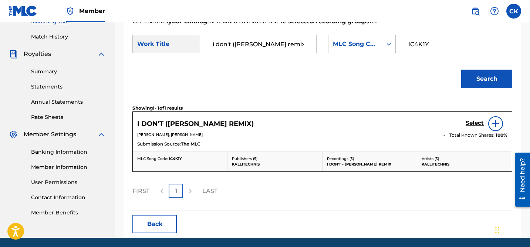
click at [473, 125] on h5 "Select" at bounding box center [475, 122] width 18 height 7
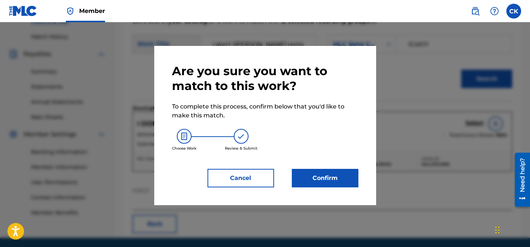
click at [334, 174] on button "Confirm" at bounding box center [325, 178] width 67 height 18
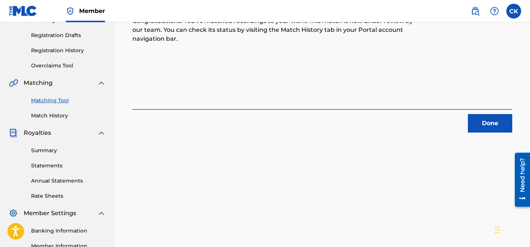
scroll to position [114, 0]
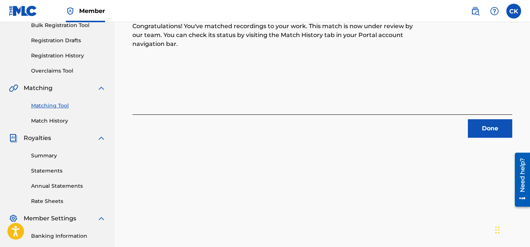
click at [487, 128] on button "Done" at bounding box center [490, 128] width 44 height 18
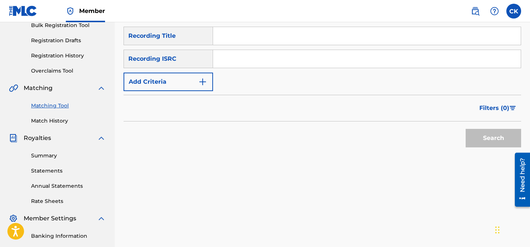
click at [293, 59] on input "Search Form" at bounding box center [367, 59] width 308 height 18
paste input "QM24S2006559"
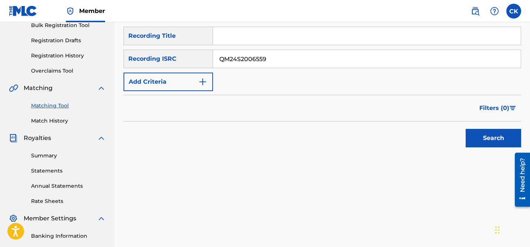
type input "QM24S2006559"
click at [481, 135] on button "Search" at bounding box center [493, 138] width 55 height 18
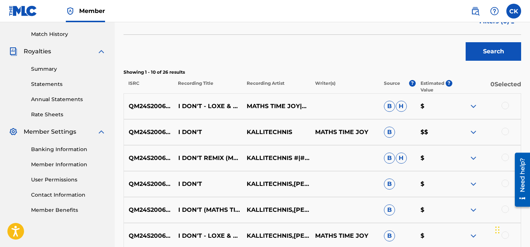
scroll to position [190, 0]
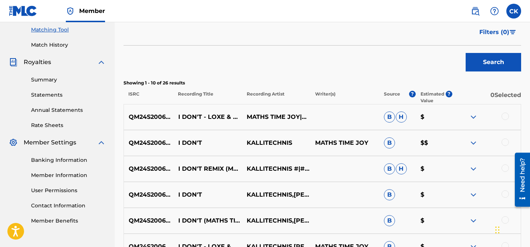
click at [507, 116] on div at bounding box center [505, 115] width 7 height 7
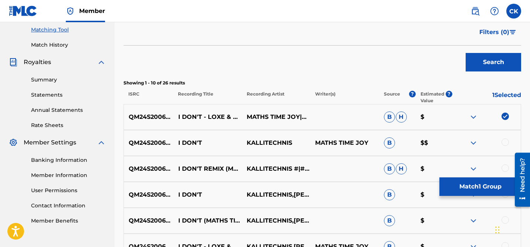
click at [507, 143] on div at bounding box center [505, 141] width 7 height 7
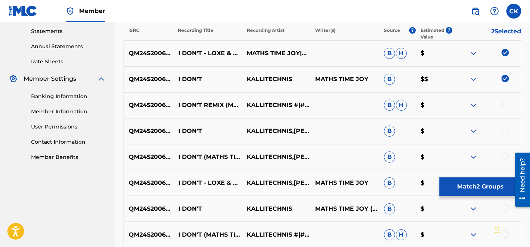
scroll to position [254, 0]
click at [506, 104] on div at bounding box center [505, 103] width 7 height 7
click at [505, 132] on div at bounding box center [505, 129] width 7 height 7
click at [505, 154] on div at bounding box center [505, 155] width 7 height 7
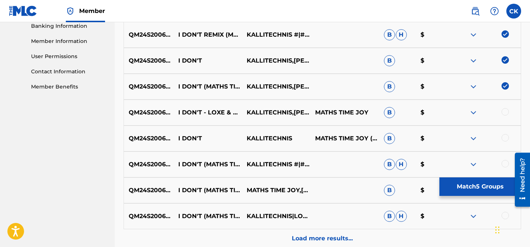
scroll to position [326, 0]
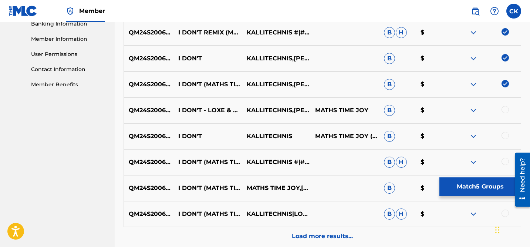
click at [506, 107] on div at bounding box center [505, 109] width 7 height 7
click at [506, 134] on div at bounding box center [505, 135] width 7 height 7
click at [505, 163] on div at bounding box center [505, 161] width 7 height 7
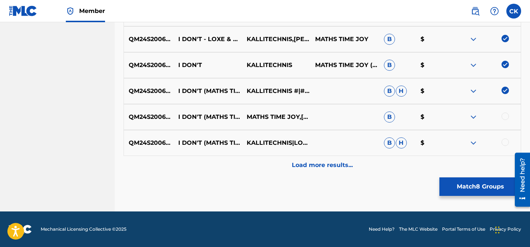
click at [505, 115] on div at bounding box center [505, 115] width 7 height 7
click at [505, 138] on div at bounding box center [505, 141] width 7 height 7
click at [341, 164] on p "Load more results..." at bounding box center [322, 165] width 61 height 9
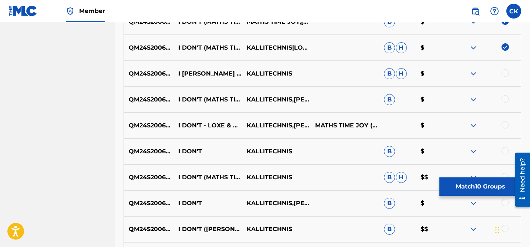
scroll to position [493, 0]
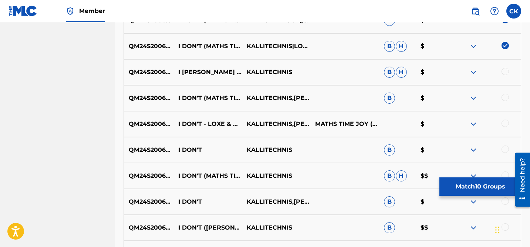
click at [507, 72] on div at bounding box center [505, 71] width 7 height 7
click at [506, 97] on div at bounding box center [505, 97] width 7 height 7
click at [506, 127] on div at bounding box center [486, 123] width 68 height 9
click at [506, 149] on div at bounding box center [505, 148] width 7 height 7
click at [504, 118] on div "QM24S2006559 I DON'T - LOXE & MATHS TIME JOY REMIXX KALLITECHNIS,LOXE,MATHS TIM…" at bounding box center [323, 124] width 398 height 26
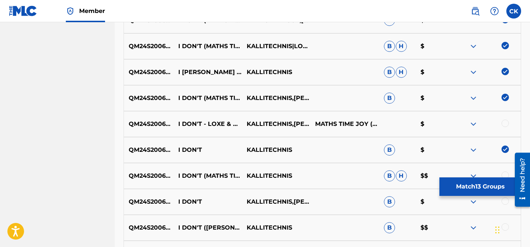
click at [504, 125] on div at bounding box center [505, 122] width 7 height 7
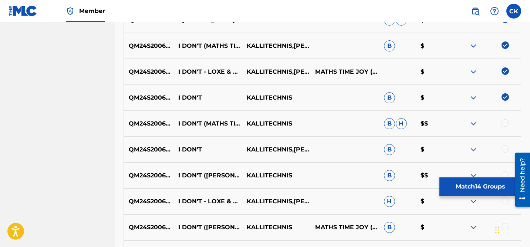
scroll to position [552, 0]
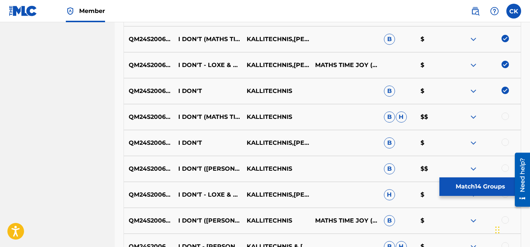
click at [505, 113] on div at bounding box center [505, 115] width 7 height 7
click at [504, 142] on div at bounding box center [505, 141] width 7 height 7
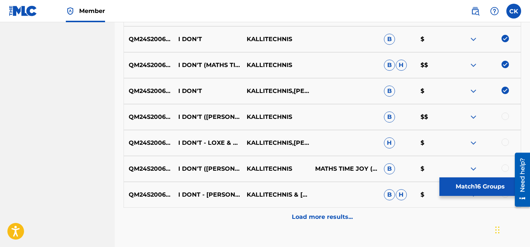
scroll to position [611, 0]
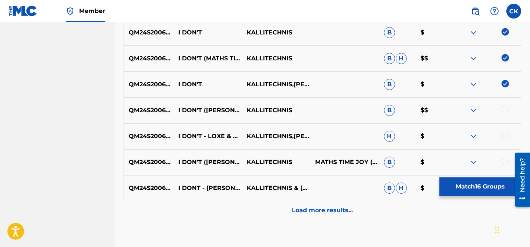
click at [506, 109] on div at bounding box center [505, 109] width 7 height 7
click at [506, 135] on div at bounding box center [505, 135] width 7 height 7
click at [506, 161] on div at bounding box center [505, 161] width 7 height 7
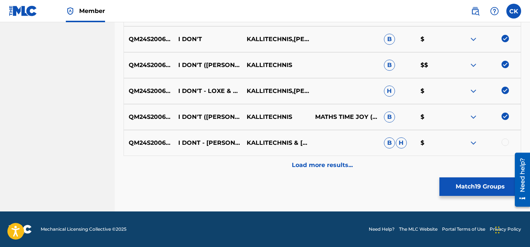
click at [506, 141] on div at bounding box center [505, 141] width 7 height 7
click at [333, 167] on p "Load more results..." at bounding box center [322, 165] width 61 height 9
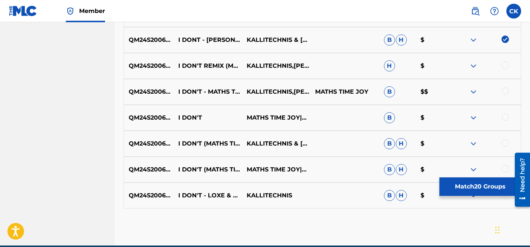
scroll to position [762, 0]
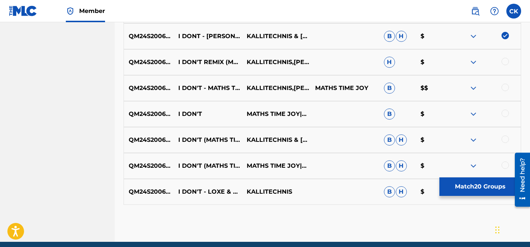
click at [505, 60] on div at bounding box center [505, 61] width 7 height 7
click at [506, 88] on div at bounding box center [505, 87] width 7 height 7
click at [506, 117] on div at bounding box center [486, 113] width 68 height 9
click at [506, 139] on div at bounding box center [505, 138] width 7 height 7
click at [503, 111] on div at bounding box center [505, 112] width 7 height 7
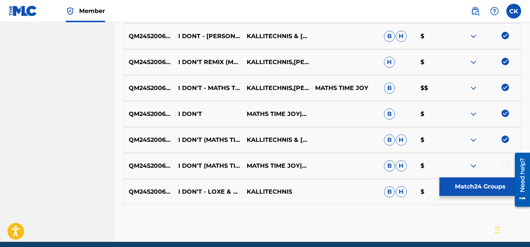
scroll to position [793, 0]
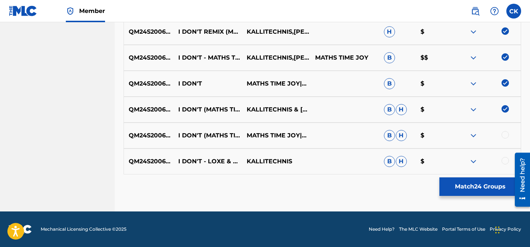
click at [505, 131] on div at bounding box center [505, 134] width 7 height 7
click at [505, 164] on div at bounding box center [505, 160] width 7 height 7
click at [488, 186] on button "Match 26 Groups" at bounding box center [480, 186] width 82 height 18
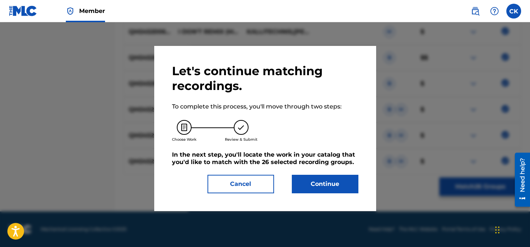
click at [340, 183] on button "Continue" at bounding box center [325, 184] width 67 height 18
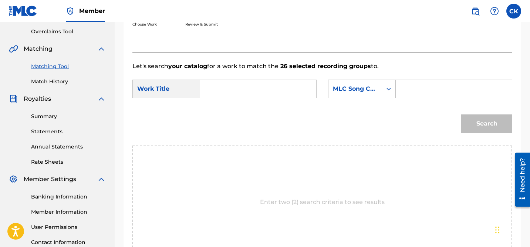
scroll to position [149, 0]
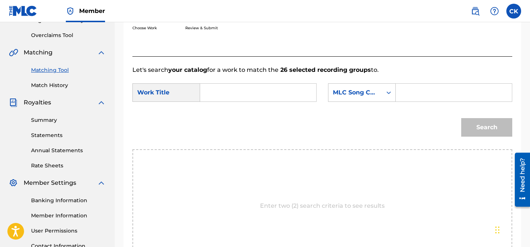
click at [403, 90] on input "Search Form" at bounding box center [454, 93] width 104 height 18
click at [297, 96] on input "Search Form" at bounding box center [258, 93] width 104 height 18
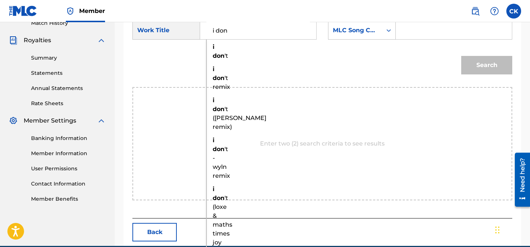
scroll to position [212, 0]
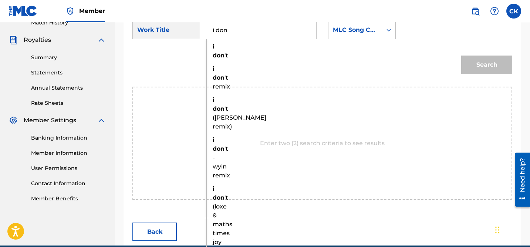
click at [216, 196] on strong "don" at bounding box center [219, 197] width 12 height 7
type input "i don't (loxe & maths times joy remix)"
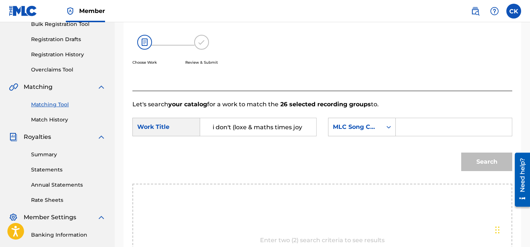
scroll to position [110, 0]
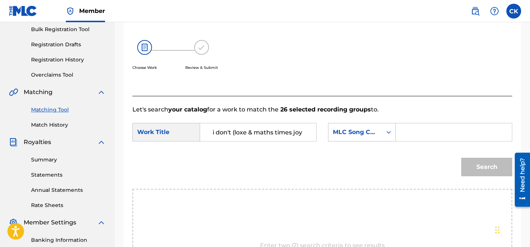
click at [415, 133] on input "Search Form" at bounding box center [454, 132] width 104 height 18
paste input "IC1JKD"
type input "IC1JKD"
click at [488, 163] on button "Search" at bounding box center [486, 167] width 51 height 18
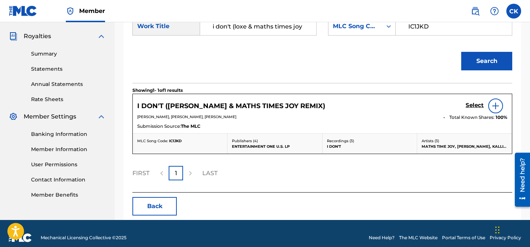
scroll to position [224, 0]
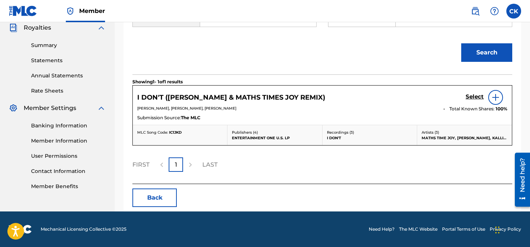
click at [472, 96] on h5 "Select" at bounding box center [475, 96] width 18 height 7
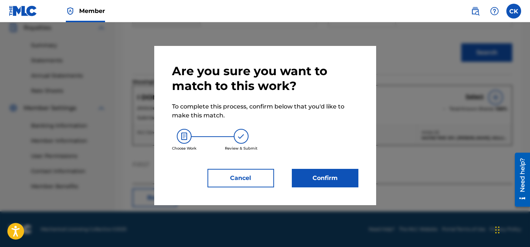
click at [335, 176] on button "Confirm" at bounding box center [325, 178] width 67 height 18
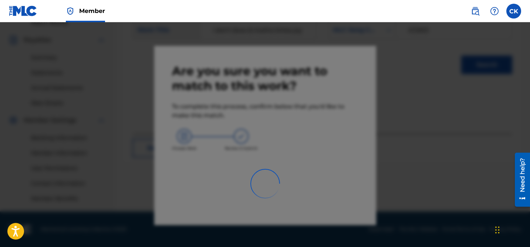
scroll to position [212, 0]
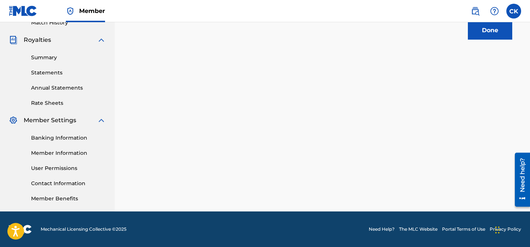
click at [497, 34] on button "Done" at bounding box center [490, 30] width 44 height 18
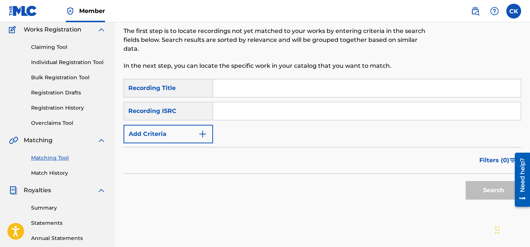
scroll to position [57, 0]
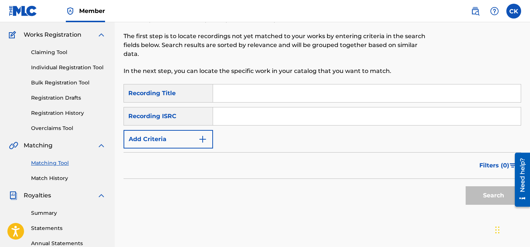
click at [278, 116] on input "Search Form" at bounding box center [367, 116] width 308 height 18
paste input "QM24S2006559"
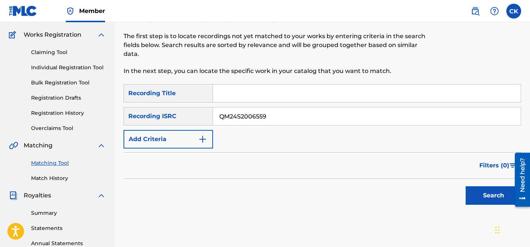
type input "QM24S2006559"
click at [491, 194] on button "Search" at bounding box center [493, 195] width 55 height 18
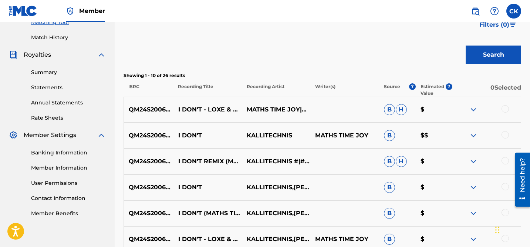
scroll to position [199, 0]
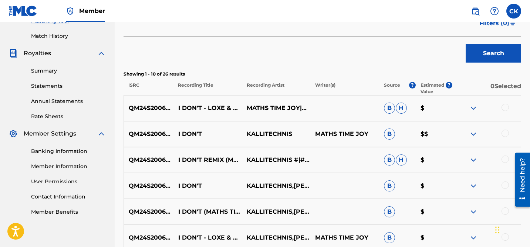
click at [505, 105] on div at bounding box center [505, 107] width 7 height 7
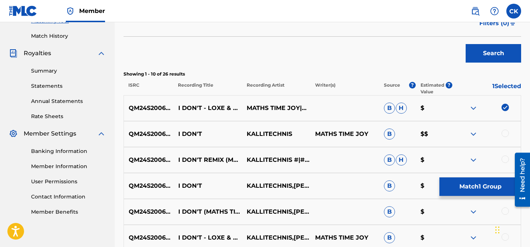
click at [506, 130] on div at bounding box center [505, 132] width 7 height 7
click at [508, 158] on div at bounding box center [505, 158] width 7 height 7
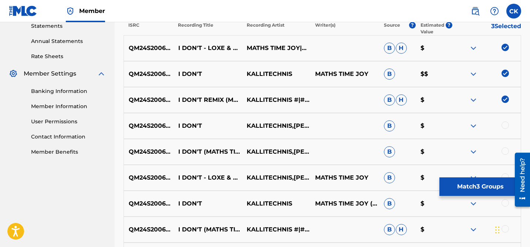
scroll to position [262, 0]
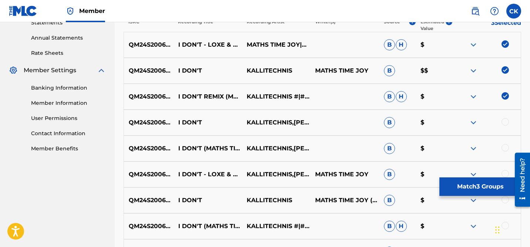
click at [505, 119] on div at bounding box center [505, 121] width 7 height 7
click at [506, 145] on div at bounding box center [505, 147] width 7 height 7
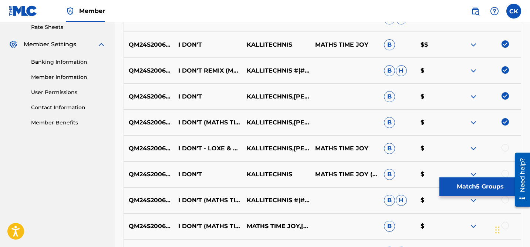
scroll to position [296, 0]
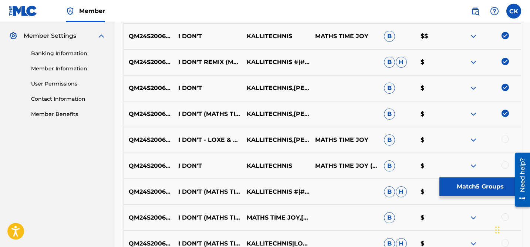
click at [505, 137] on div at bounding box center [505, 138] width 7 height 7
click at [506, 168] on div at bounding box center [505, 164] width 7 height 7
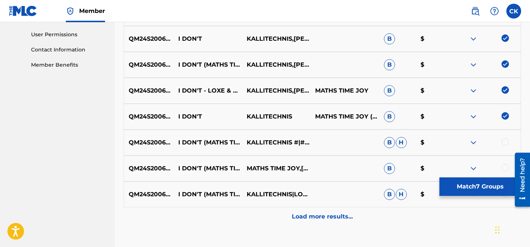
scroll to position [346, 0]
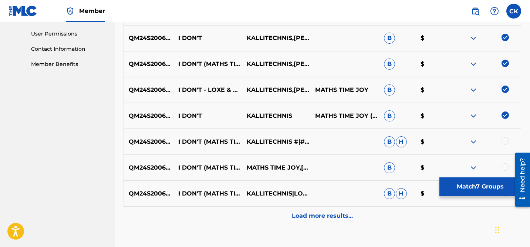
click at [505, 141] on div at bounding box center [505, 140] width 7 height 7
click at [507, 166] on div at bounding box center [505, 166] width 7 height 7
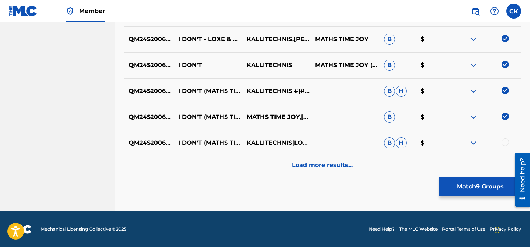
click at [505, 140] on div at bounding box center [505, 141] width 7 height 7
click at [368, 161] on div "Load more results..." at bounding box center [323, 165] width 398 height 18
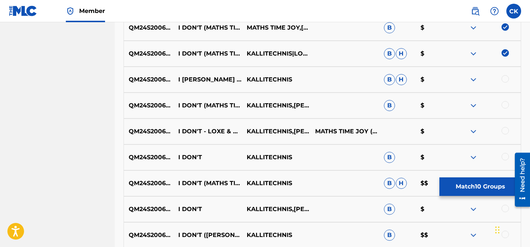
scroll to position [483, 0]
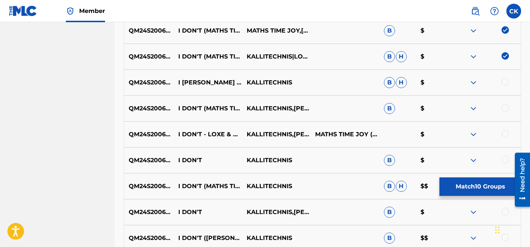
click at [505, 83] on div at bounding box center [505, 81] width 7 height 7
click at [506, 105] on div at bounding box center [505, 107] width 7 height 7
click at [507, 137] on div at bounding box center [505, 133] width 7 height 7
click at [506, 163] on div at bounding box center [486, 160] width 68 height 9
click at [506, 160] on div at bounding box center [505, 159] width 7 height 7
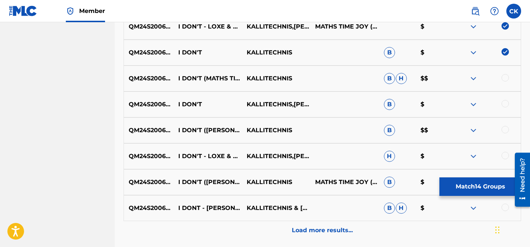
scroll to position [593, 0]
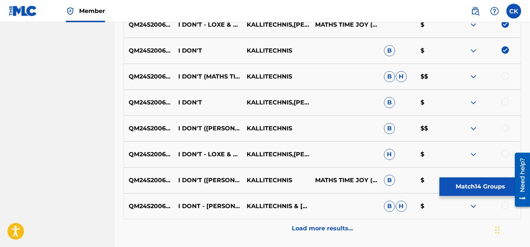
click at [506, 74] on div at bounding box center [505, 75] width 7 height 7
click at [506, 103] on div at bounding box center [505, 101] width 7 height 7
click at [506, 129] on div at bounding box center [505, 127] width 7 height 7
click at [505, 152] on div at bounding box center [505, 153] width 7 height 7
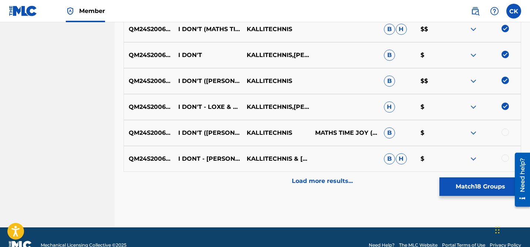
scroll to position [656, 0]
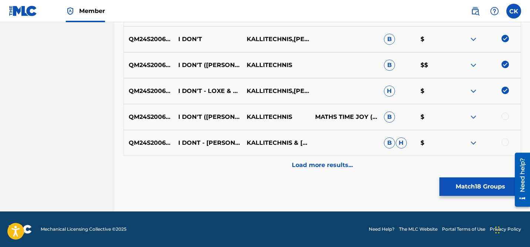
click at [505, 114] on div at bounding box center [505, 115] width 7 height 7
click at [506, 141] on div at bounding box center [505, 141] width 7 height 7
click at [353, 162] on div "Load more results..." at bounding box center [323, 165] width 398 height 18
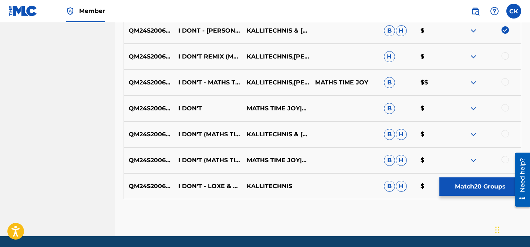
scroll to position [766, 0]
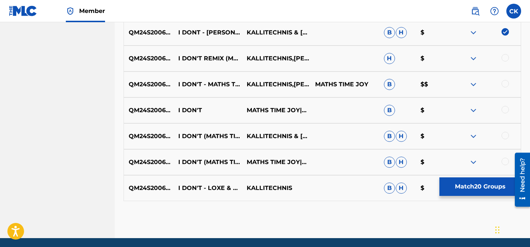
click at [505, 56] on div at bounding box center [505, 57] width 7 height 7
click at [505, 82] on div at bounding box center [505, 83] width 7 height 7
click at [507, 108] on div at bounding box center [505, 109] width 7 height 7
click at [506, 138] on div at bounding box center [505, 135] width 7 height 7
click at [506, 158] on div at bounding box center [505, 161] width 7 height 7
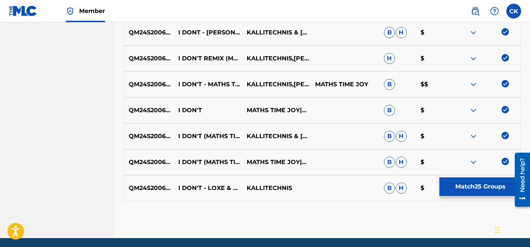
scroll to position [793, 0]
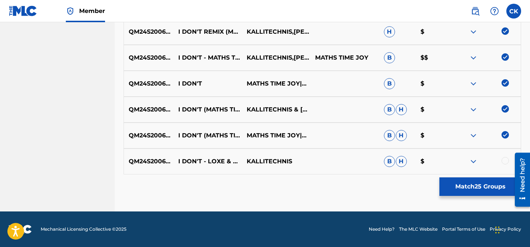
click at [506, 158] on div at bounding box center [505, 160] width 7 height 7
click at [482, 185] on button "Match 26 Groups" at bounding box center [480, 186] width 82 height 18
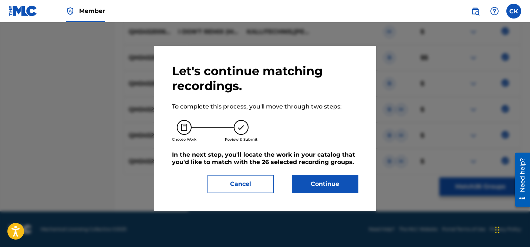
click at [347, 179] on button "Continue" at bounding box center [325, 184] width 67 height 18
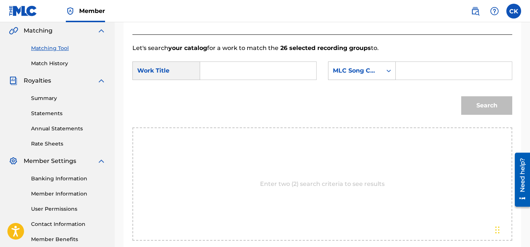
scroll to position [169, 0]
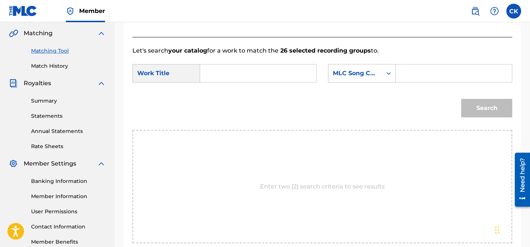
click at [279, 75] on input "Search Form" at bounding box center [258, 73] width 104 height 18
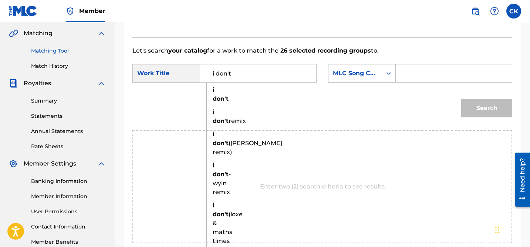
click at [223, 120] on strong "don't" at bounding box center [221, 120] width 16 height 7
type input "i don't remix"
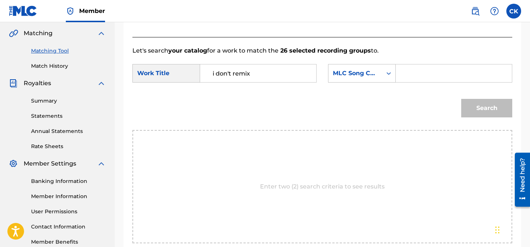
click at [416, 74] on input "Search Form" at bounding box center [454, 73] width 104 height 18
click at [414, 71] on input "Search Form" at bounding box center [454, 73] width 104 height 18
paste input "ID0C7Q"
type input "ID0C7Q"
click at [492, 103] on button "Search" at bounding box center [486, 108] width 51 height 18
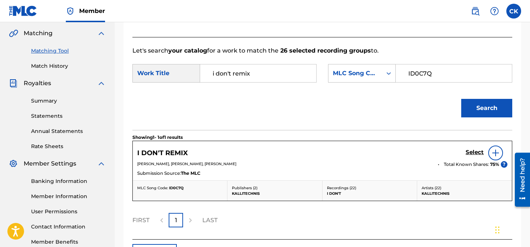
click at [478, 150] on h5 "Select" at bounding box center [475, 152] width 18 height 7
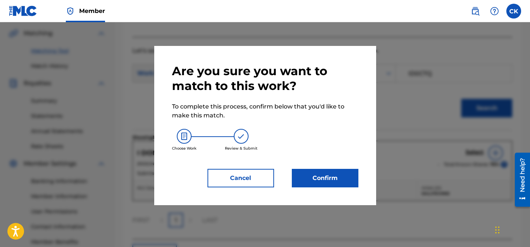
click at [330, 179] on button "Confirm" at bounding box center [325, 178] width 67 height 18
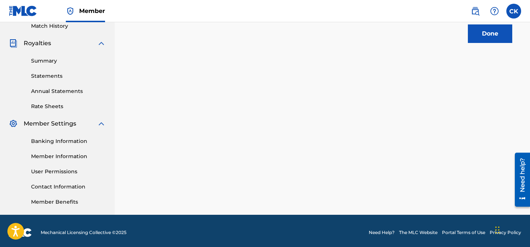
scroll to position [212, 0]
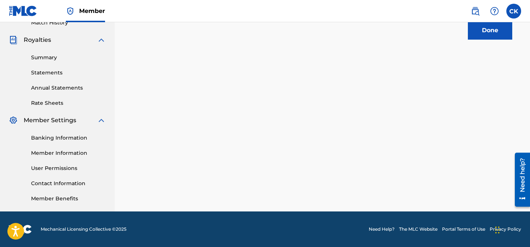
click at [483, 30] on button "Done" at bounding box center [490, 30] width 44 height 18
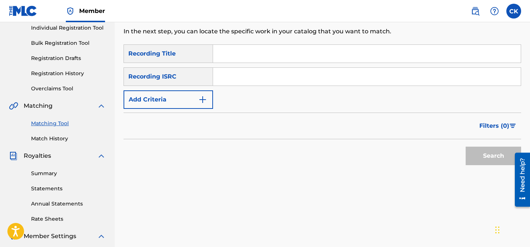
scroll to position [64, 0]
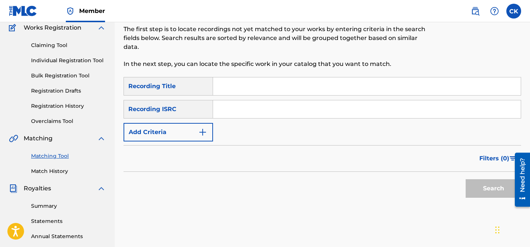
click at [316, 114] on input "Search Form" at bounding box center [367, 109] width 308 height 18
paste input "QM24S2205349"
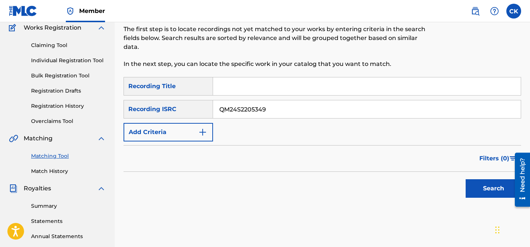
type input "QM24S2205349"
click at [482, 186] on button "Search" at bounding box center [493, 188] width 55 height 18
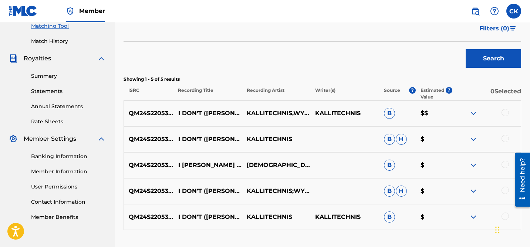
scroll to position [243, 0]
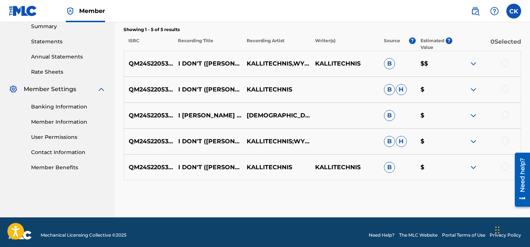
click at [508, 65] on div at bounding box center [505, 62] width 7 height 7
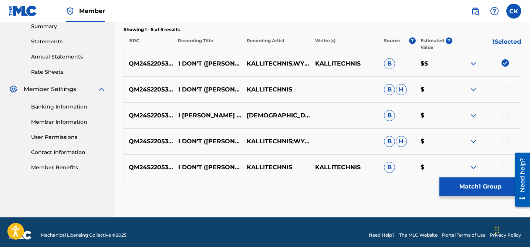
click at [507, 85] on div at bounding box center [486, 89] width 68 height 9
click at [507, 115] on div at bounding box center [505, 114] width 7 height 7
click at [504, 82] on div "QM24S2205349 I DON'T (WYLN REMIX) KALLITECHNIS B H $" at bounding box center [323, 90] width 398 height 26
click at [504, 88] on div at bounding box center [505, 88] width 7 height 7
click at [506, 140] on div at bounding box center [505, 140] width 7 height 7
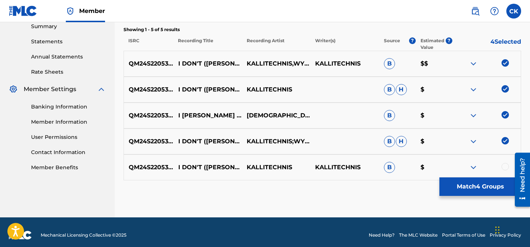
click at [506, 166] on div at bounding box center [505, 166] width 7 height 7
click at [498, 185] on button "Match 5 Groups" at bounding box center [480, 186] width 82 height 18
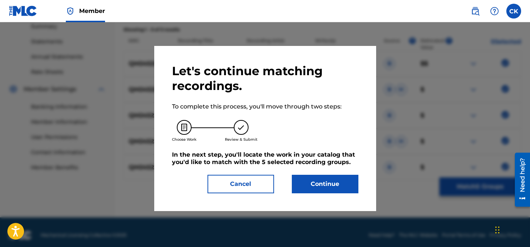
click at [331, 183] on button "Continue" at bounding box center [325, 184] width 67 height 18
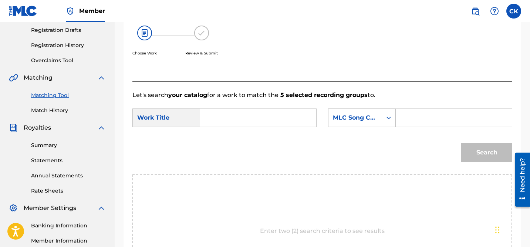
scroll to position [119, 0]
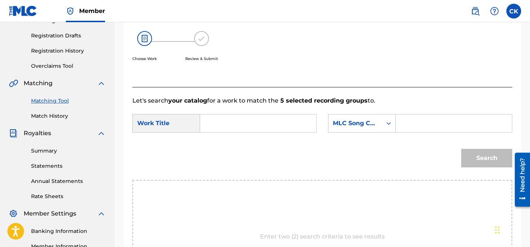
click at [283, 128] on input "Search Form" at bounding box center [258, 123] width 104 height 18
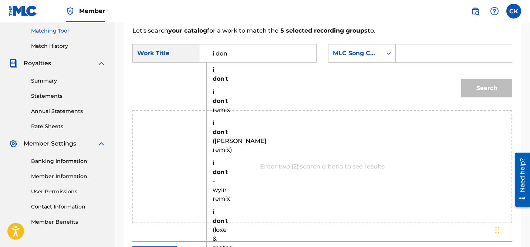
scroll to position [189, 0]
click at [223, 170] on strong "don" at bounding box center [219, 171] width 12 height 7
type input "i don't - wyln remix"
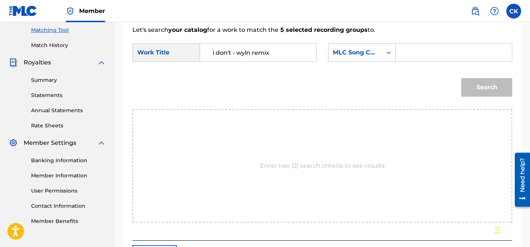
click at [431, 50] on input "Search Form" at bounding box center [454, 53] width 104 height 18
paste input "I25MR8"
type input "I25MR8"
click at [494, 85] on button "Search" at bounding box center [486, 87] width 51 height 18
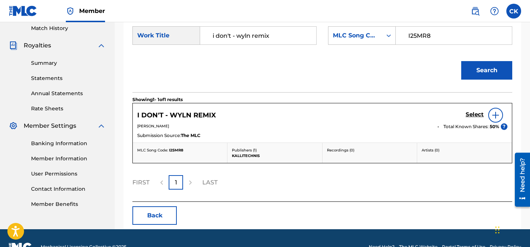
scroll to position [211, 0]
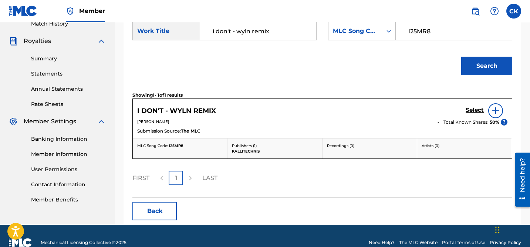
click at [472, 109] on h5 "Select" at bounding box center [475, 110] width 18 height 7
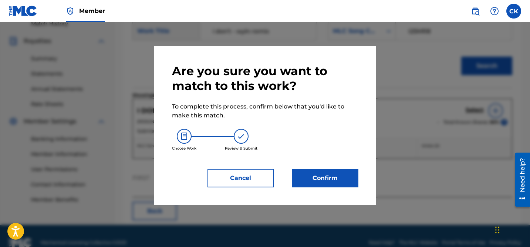
click at [336, 180] on button "Confirm" at bounding box center [325, 178] width 67 height 18
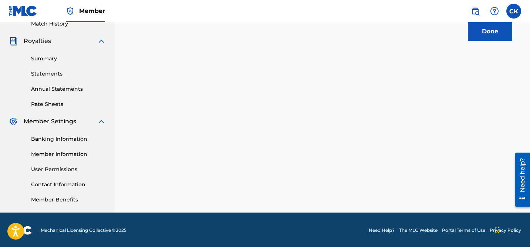
click at [485, 30] on button "Done" at bounding box center [490, 31] width 44 height 18
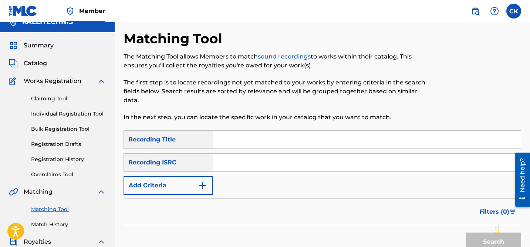
scroll to position [0, 0]
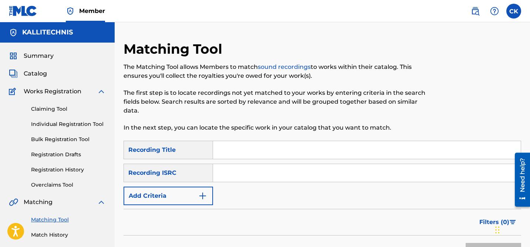
click at [263, 174] on input "Search Form" at bounding box center [367, 173] width 308 height 18
paste input "QM24S2200212"
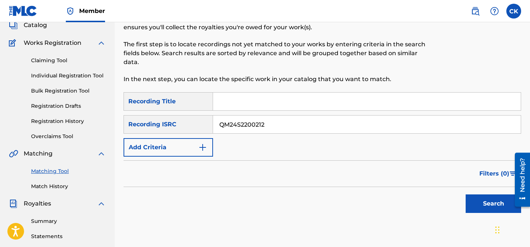
type input "QM24S2200212"
click at [490, 204] on button "Search" at bounding box center [493, 203] width 55 height 18
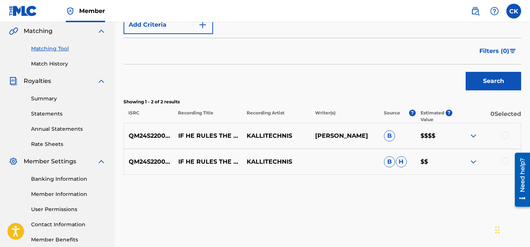
scroll to position [173, 0]
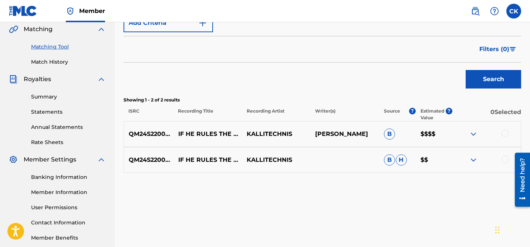
click at [505, 132] on div at bounding box center [505, 132] width 7 height 7
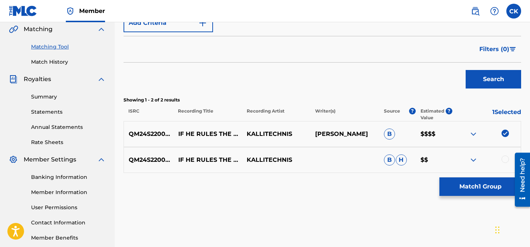
click at [505, 158] on div at bounding box center [505, 158] width 7 height 7
click at [492, 183] on button "Match 2 Groups" at bounding box center [480, 186] width 82 height 18
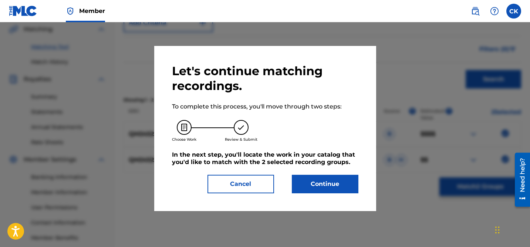
click at [327, 185] on button "Continue" at bounding box center [325, 184] width 67 height 18
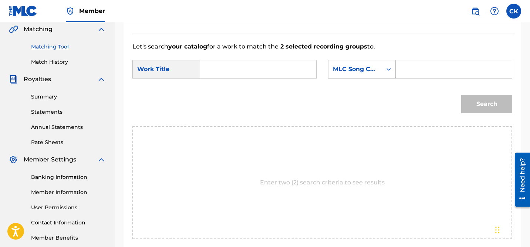
click at [414, 70] on input "Search Form" at bounding box center [454, 69] width 104 height 18
click at [292, 74] on input "Search Form" at bounding box center [258, 69] width 104 height 18
click at [214, 84] on strong "if" at bounding box center [215, 85] width 4 height 7
type input "if he rules the world"
click at [414, 68] on input "Search Form" at bounding box center [454, 69] width 104 height 18
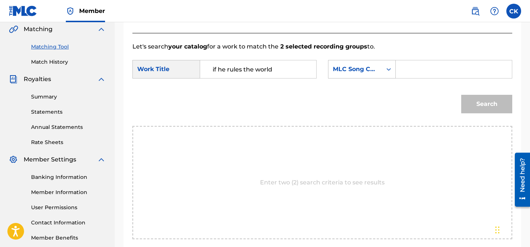
paste input "I25FCL"
type input "I25FCL"
click at [488, 102] on button "Search" at bounding box center [486, 104] width 51 height 18
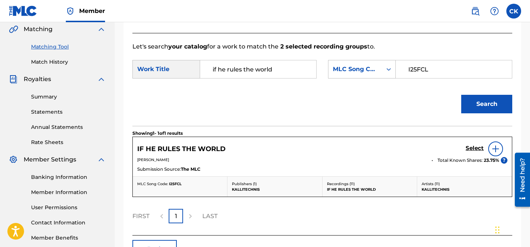
click at [474, 146] on h5 "Select" at bounding box center [475, 148] width 18 height 7
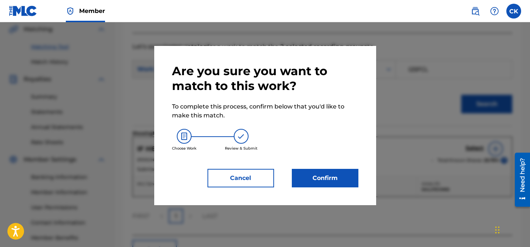
click at [334, 177] on button "Confirm" at bounding box center [325, 178] width 67 height 18
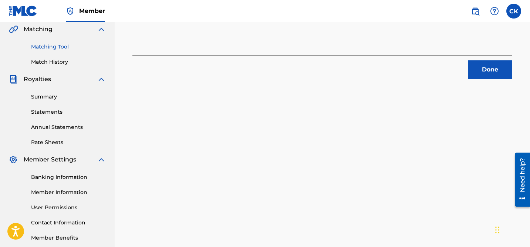
click at [487, 72] on button "Done" at bounding box center [490, 69] width 44 height 18
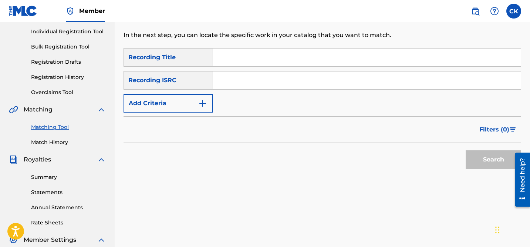
scroll to position [90, 0]
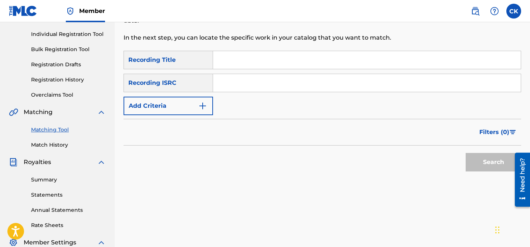
click at [316, 84] on input "Search Form" at bounding box center [367, 83] width 308 height 18
paste input "QM24S2200258"
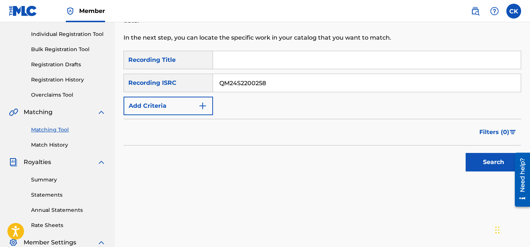
click at [491, 158] on button "Search" at bounding box center [493, 162] width 55 height 18
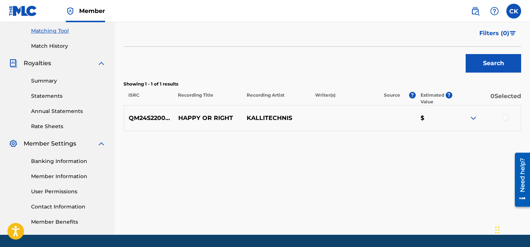
scroll to position [191, 0]
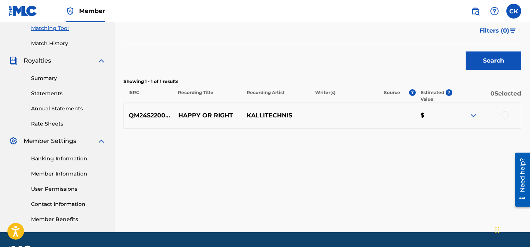
click at [504, 113] on div at bounding box center [505, 114] width 7 height 7
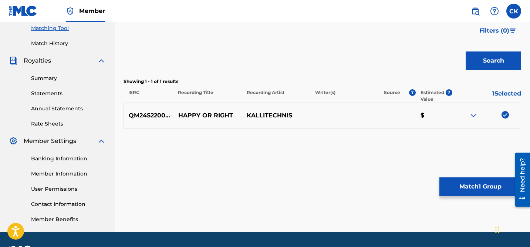
drag, startPoint x: 481, startPoint y: 188, endPoint x: 452, endPoint y: 146, distance: 51.4
click at [452, 145] on div "Matching Tool The Matching Tool allows Members to match sound recordings to wor…" at bounding box center [323, 40] width 398 height 383
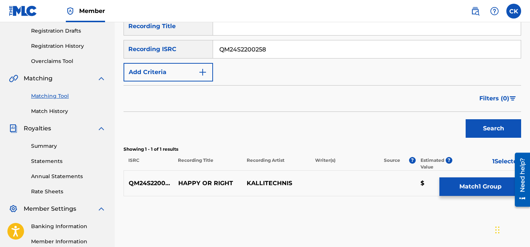
scroll to position [122, 0]
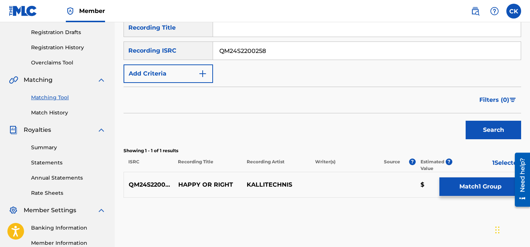
click at [250, 48] on input "QM24S2200258" at bounding box center [367, 51] width 308 height 18
paste input "19"
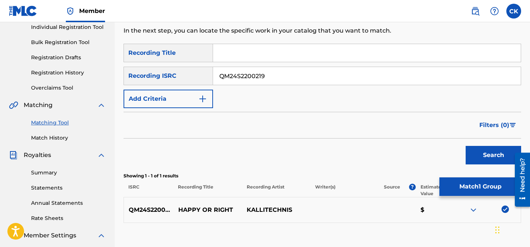
scroll to position [106, 0]
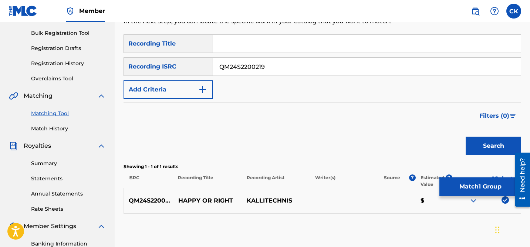
type input "QM24S2200219"
click at [499, 146] on button "Search" at bounding box center [493, 146] width 55 height 18
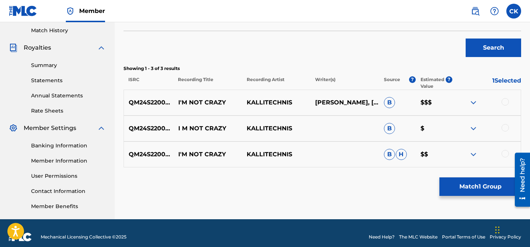
scroll to position [206, 0]
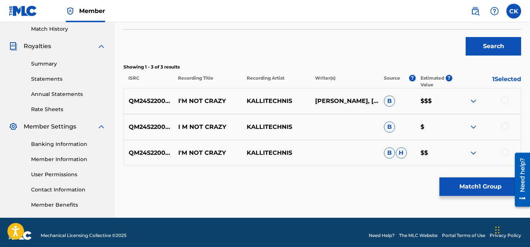
click at [505, 102] on div at bounding box center [505, 100] width 7 height 7
click at [505, 127] on div at bounding box center [505, 125] width 7 height 7
click at [505, 156] on div at bounding box center [486, 152] width 68 height 9
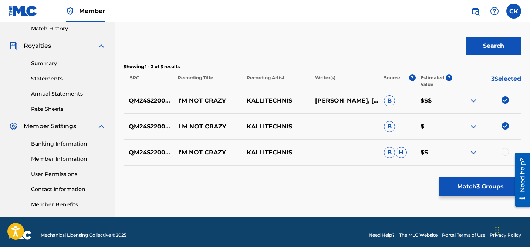
click at [505, 151] on div at bounding box center [505, 151] width 7 height 7
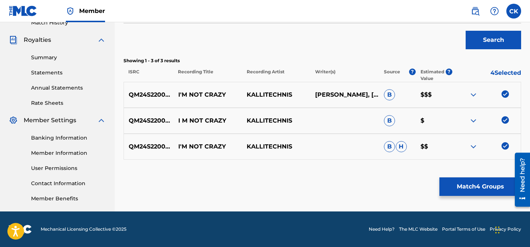
click at [478, 182] on button "Match 4 Groups" at bounding box center [480, 186] width 82 height 18
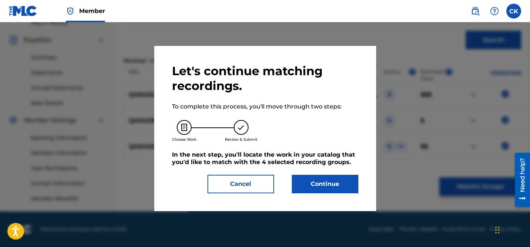
click at [333, 180] on button "Continue" at bounding box center [325, 184] width 67 height 18
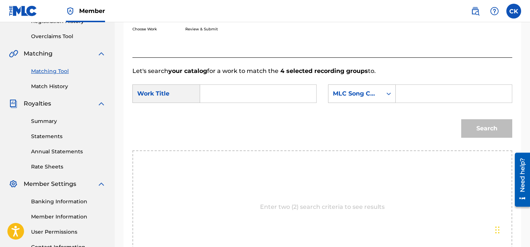
scroll to position [138, 0]
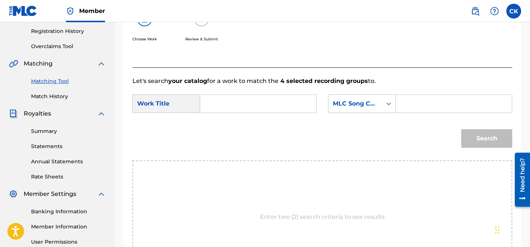
click at [297, 104] on input "Search Form" at bounding box center [258, 104] width 104 height 18
click at [252, 105] on input "i'm not" at bounding box center [258, 104] width 104 height 18
click at [249, 108] on input "i'm not" at bounding box center [258, 104] width 104 height 18
type input "im not"
click at [425, 104] on input "Search Form" at bounding box center [454, 104] width 104 height 18
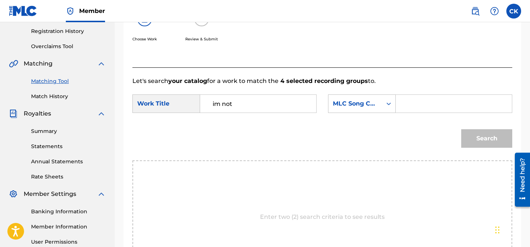
paste input "I25MPF"
type input "I25MPF"
click at [263, 97] on input "im not" at bounding box center [258, 104] width 104 height 18
click at [236, 108] on input "im not" at bounding box center [258, 104] width 104 height 18
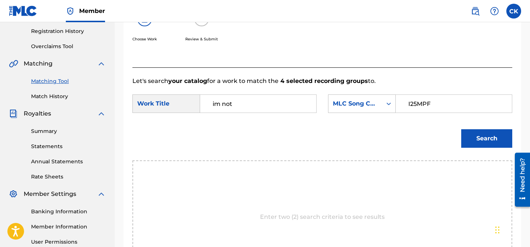
click at [236, 108] on input "im not" at bounding box center [258, 104] width 104 height 18
type input "I'M NOT CRAZY"
click at [489, 136] on button "Search" at bounding box center [486, 138] width 51 height 18
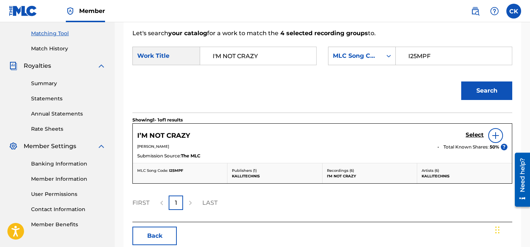
scroll to position [186, 0]
click at [473, 134] on h5 "Select" at bounding box center [475, 134] width 18 height 7
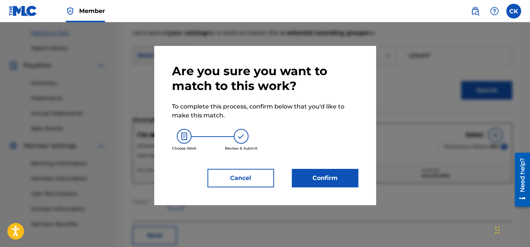
click at [334, 177] on button "Confirm" at bounding box center [325, 178] width 67 height 18
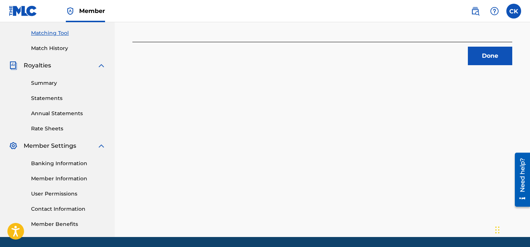
click at [500, 60] on button "Done" at bounding box center [490, 56] width 44 height 18
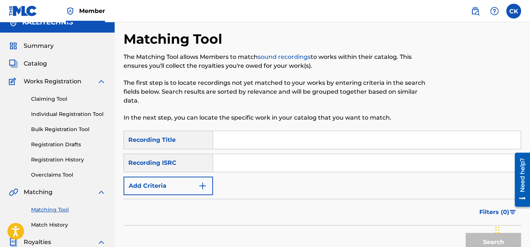
scroll to position [11, 0]
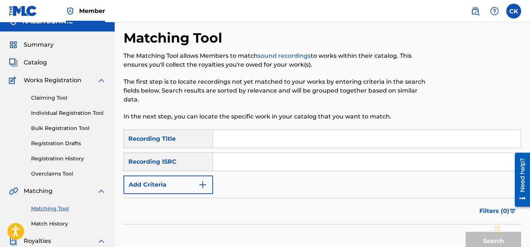
click at [269, 137] on input "Search Form" at bounding box center [367, 139] width 308 height 18
click at [241, 137] on input "Search Form" at bounding box center [367, 139] width 308 height 18
paste input "I’M ON A BOAT"
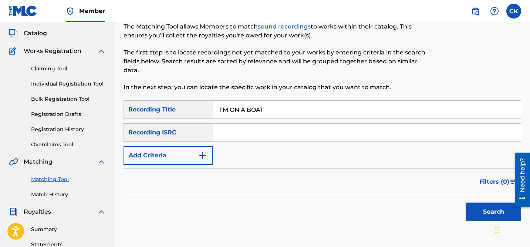
scroll to position [50, 0]
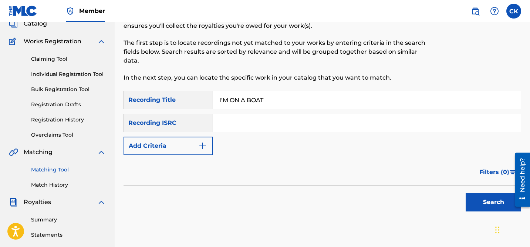
type input "I’M ON A BOAT"
click at [202, 145] on img "Search Form" at bounding box center [202, 145] width 9 height 9
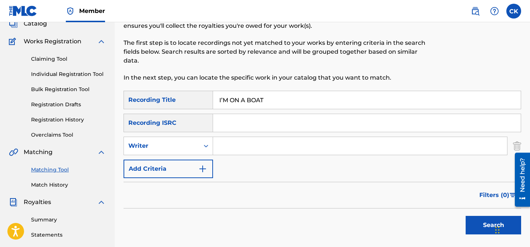
click at [226, 147] on input "Search Form" at bounding box center [360, 146] width 294 height 18
type input "Cassandra Kouremenos"
click at [488, 225] on button "Search" at bounding box center [493, 225] width 55 height 18
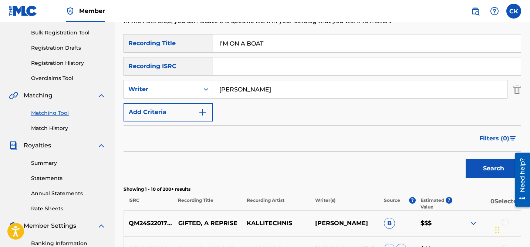
scroll to position [100, 0]
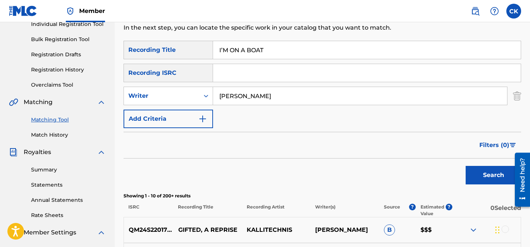
click at [204, 119] on img "Search Form" at bounding box center [202, 118] width 9 height 9
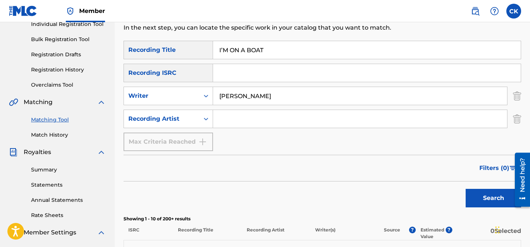
click at [234, 118] on input "Search Form" at bounding box center [360, 119] width 294 height 18
type input "kallitechnis"
click at [491, 195] on button "Search" at bounding box center [493, 198] width 55 height 18
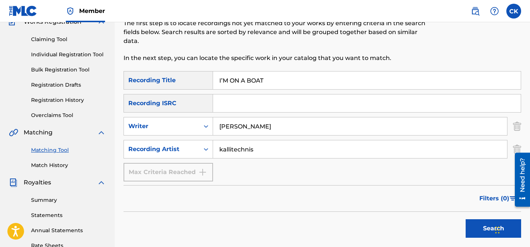
scroll to position [66, 0]
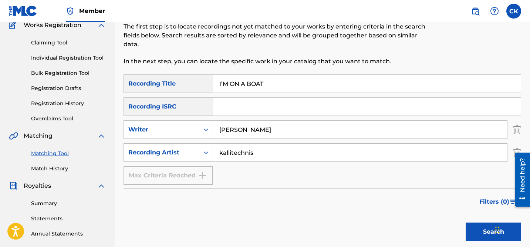
click at [295, 136] on input "Cassandra Kouremenos" at bounding box center [360, 130] width 294 height 18
click at [483, 227] on button "Search" at bounding box center [493, 231] width 55 height 18
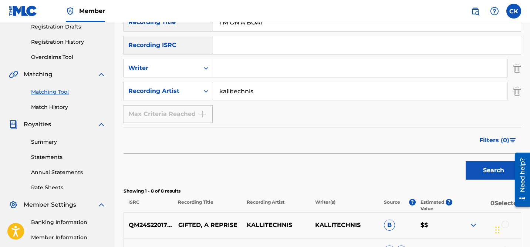
scroll to position [93, 0]
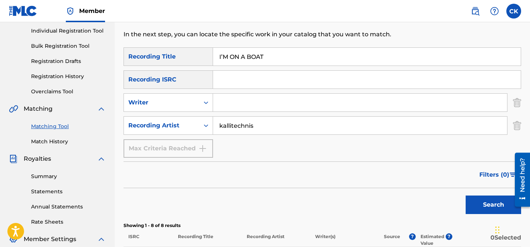
click at [245, 124] on input "kallitechnis" at bounding box center [360, 126] width 294 height 18
click at [489, 202] on button "Search" at bounding box center [493, 204] width 55 height 18
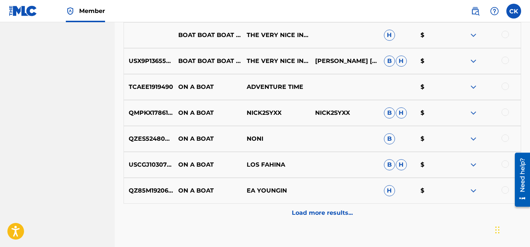
scroll to position [443, 0]
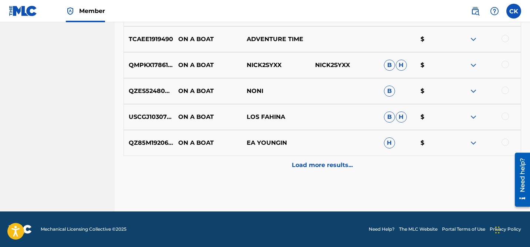
click at [326, 164] on p "Load more results..." at bounding box center [322, 165] width 61 height 9
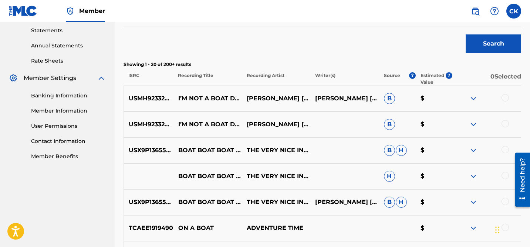
scroll to position [255, 0]
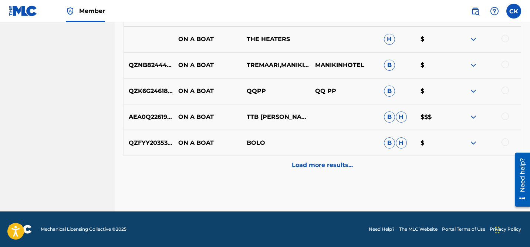
click at [326, 164] on p "Load more results..." at bounding box center [322, 165] width 61 height 9
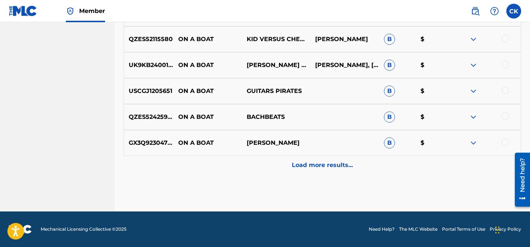
click at [326, 164] on p "Load more results..." at bounding box center [322, 165] width 61 height 9
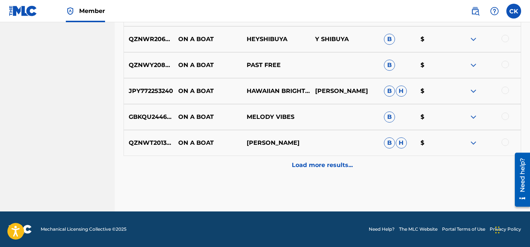
click at [326, 164] on p "Load more results..." at bounding box center [322, 165] width 61 height 9
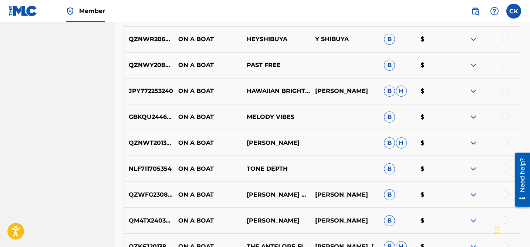
scroll to position [1479, 0]
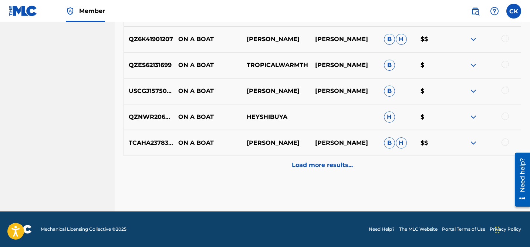
click at [326, 164] on p "Load more results..." at bounding box center [322, 165] width 61 height 9
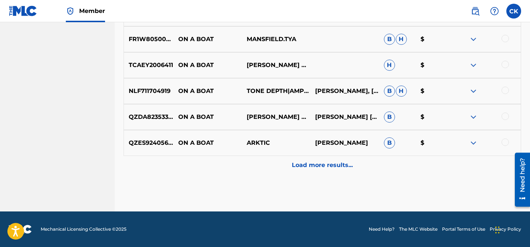
click at [326, 164] on p "Load more results..." at bounding box center [322, 165] width 61 height 9
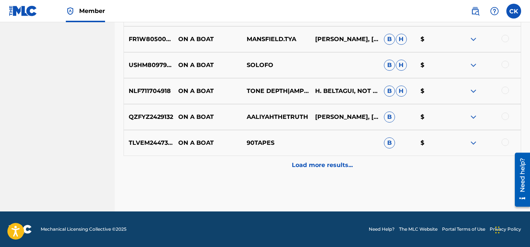
click at [326, 164] on p "Load more results..." at bounding box center [322, 165] width 61 height 9
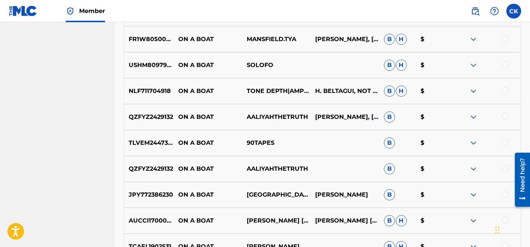
scroll to position [2255, 0]
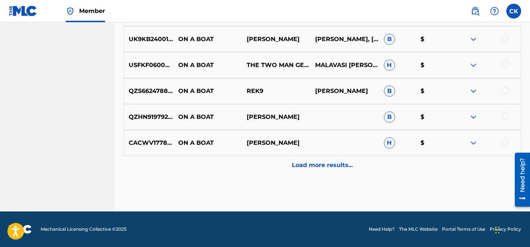
click at [324, 169] on div "Load more results..." at bounding box center [323, 165] width 398 height 18
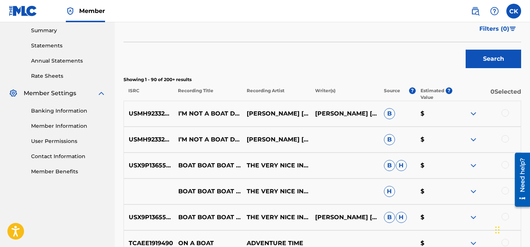
scroll to position [0, 0]
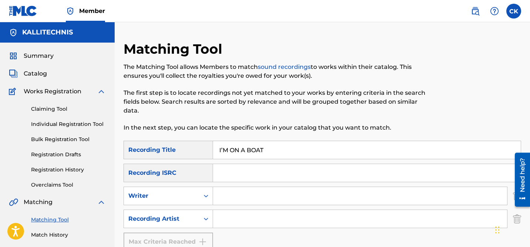
click at [263, 171] on input "Search Form" at bounding box center [367, 173] width 308 height 18
click at [251, 202] on input "Search Form" at bounding box center [360, 196] width 294 height 18
click at [244, 195] on input "Search Form" at bounding box center [360, 196] width 294 height 18
type input "Cassandra Kouremenos"
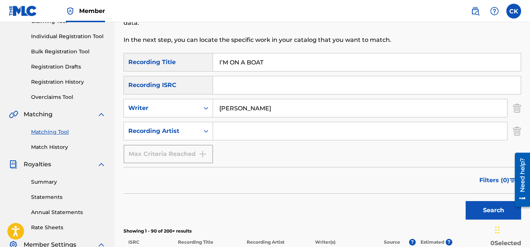
scroll to position [88, 0]
click at [494, 207] on button "Search" at bounding box center [493, 210] width 55 height 18
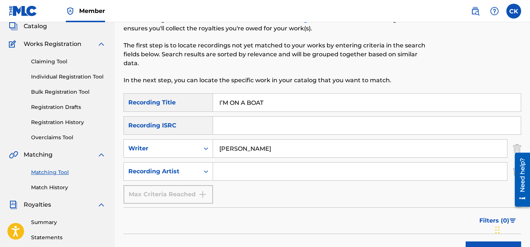
scroll to position [48, 0]
click at [50, 173] on link "Matching Tool" at bounding box center [68, 172] width 75 height 8
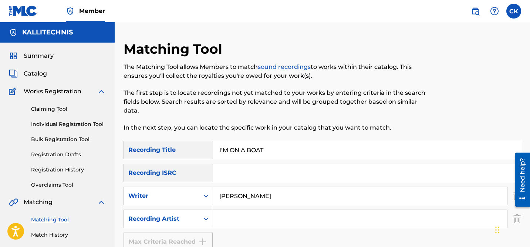
click at [233, 175] on input "Search Form" at bounding box center [367, 173] width 308 height 18
paste input "QM24S2200259"
type input "QM24S2200259"
click at [233, 151] on input "I’M ON A BOAT" at bounding box center [367, 150] width 308 height 18
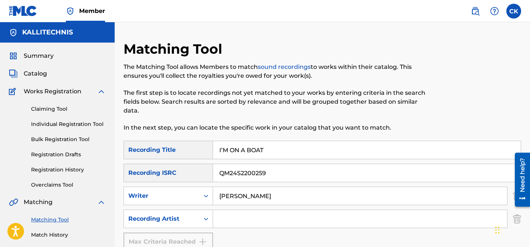
click at [233, 151] on input "I’M ON A BOAT" at bounding box center [367, 150] width 308 height 18
click at [255, 196] on input "Cassandra Kouremenos" at bounding box center [360, 196] width 294 height 18
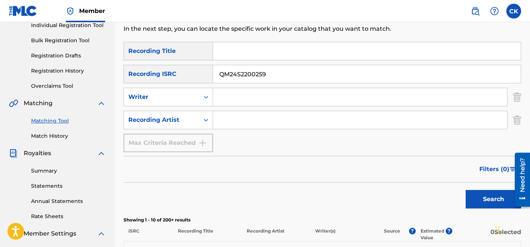
scroll to position [106, 0]
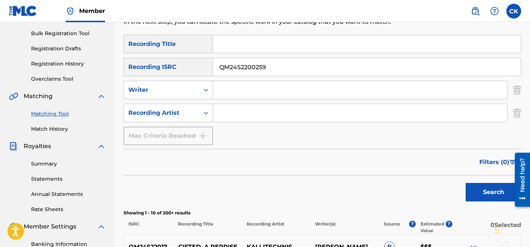
click at [498, 194] on button "Search" at bounding box center [493, 192] width 55 height 18
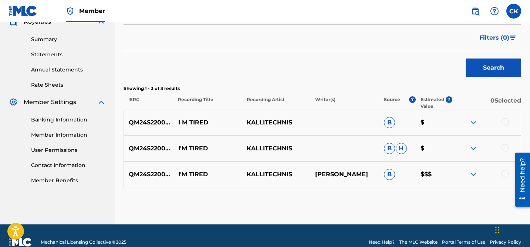
scroll to position [232, 0]
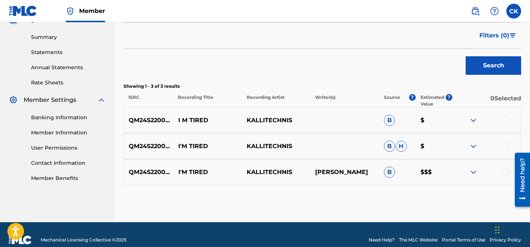
click at [504, 119] on div at bounding box center [505, 119] width 7 height 7
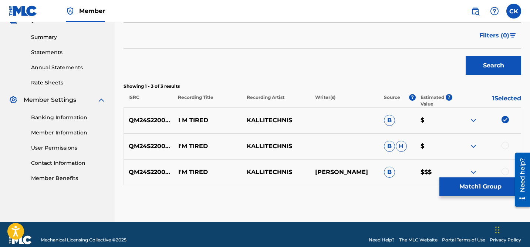
click at [501, 144] on div at bounding box center [486, 146] width 68 height 9
click at [504, 145] on div at bounding box center [505, 145] width 7 height 7
click at [505, 172] on div at bounding box center [505, 171] width 7 height 7
click at [503, 184] on button "Match 3 Groups" at bounding box center [480, 186] width 82 height 18
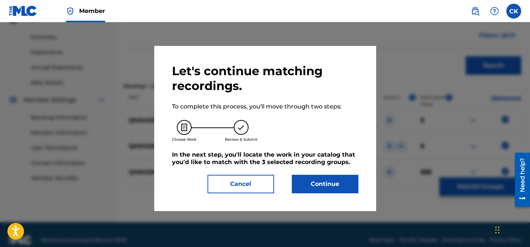
click at [346, 182] on button "Continue" at bounding box center [325, 184] width 67 height 18
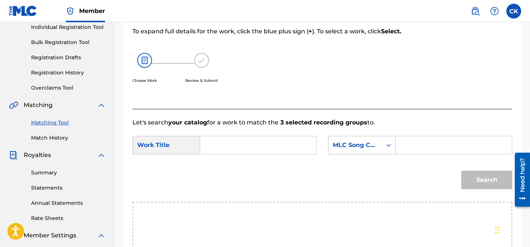
scroll to position [98, 0]
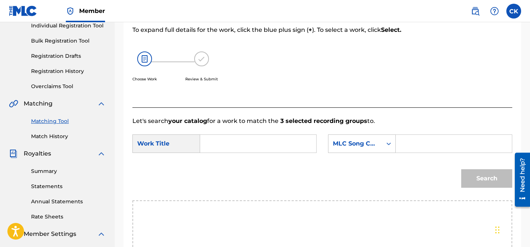
click at [269, 141] on input "Search Form" at bounding box center [258, 144] width 104 height 18
type input "i'm tired"
click at [437, 143] on input "Search Form" at bounding box center [454, 144] width 104 height 18
paste input "I2470J"
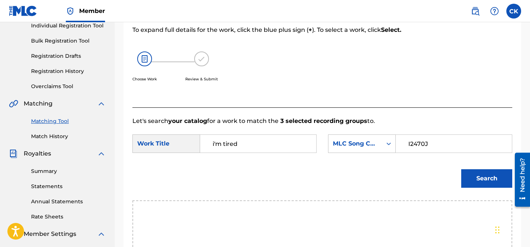
type input "I2470J"
click at [487, 176] on button "Search" at bounding box center [486, 178] width 51 height 18
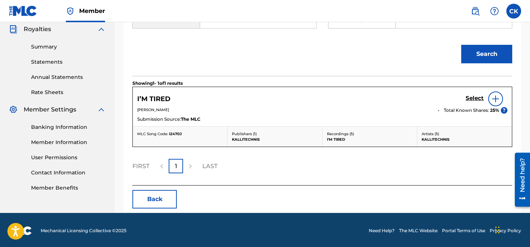
scroll to position [223, 0]
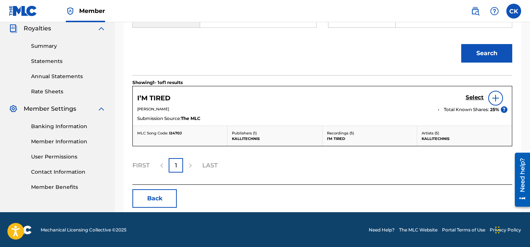
click at [471, 95] on h5 "Select" at bounding box center [475, 97] width 18 height 7
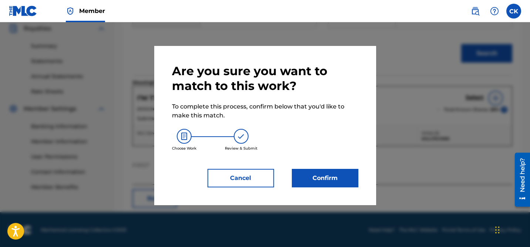
click at [324, 178] on button "Confirm" at bounding box center [325, 178] width 67 height 18
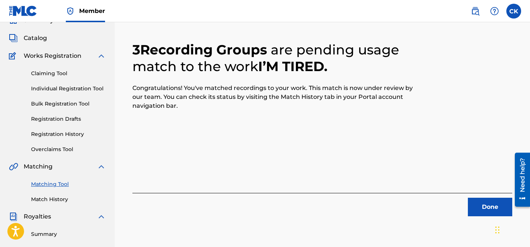
scroll to position [44, 0]
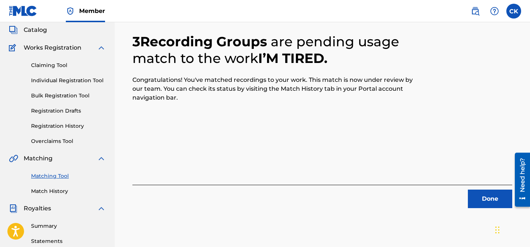
click at [494, 199] on button "Done" at bounding box center [490, 198] width 44 height 18
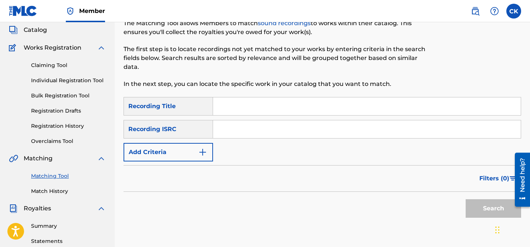
click at [56, 192] on link "Match History" at bounding box center [68, 191] width 75 height 8
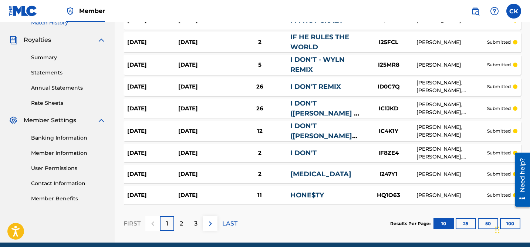
scroll to position [243, 0]
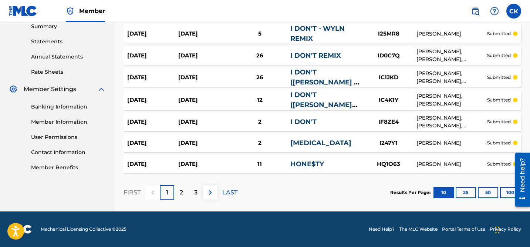
click at [509, 192] on iframe at bounding box center [519, 179] width 21 height 60
click at [508, 190] on button "100" at bounding box center [510, 192] width 20 height 11
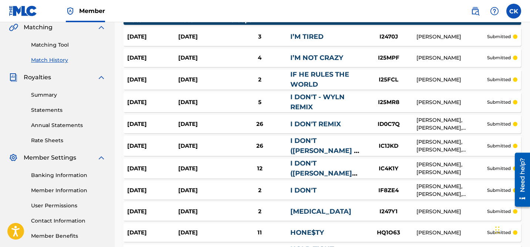
scroll to position [0, 0]
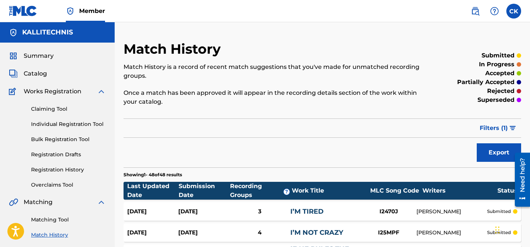
click at [46, 216] on link "Matching Tool" at bounding box center [68, 220] width 75 height 8
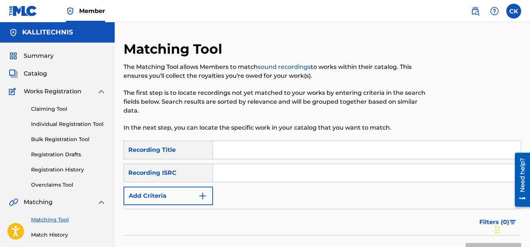
click at [243, 176] on input "Search Form" at bounding box center [367, 173] width 308 height 18
paste input "QM24S1847203"
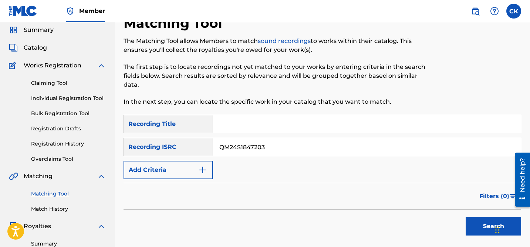
scroll to position [33, 0]
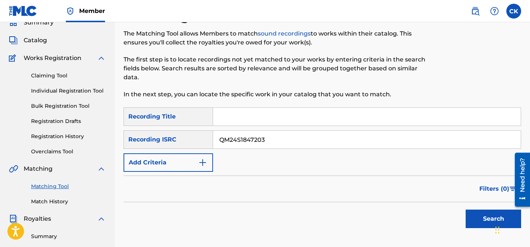
type input "QM24S1847203"
click at [481, 217] on button "Search" at bounding box center [493, 218] width 55 height 18
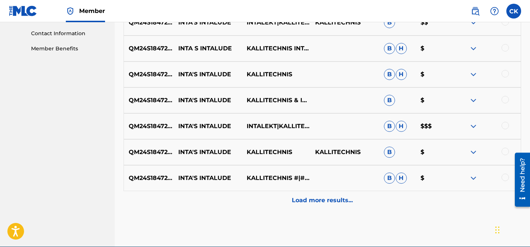
scroll to position [370, 0]
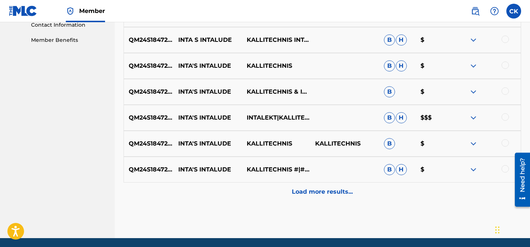
click at [305, 189] on p "Load more results..." at bounding box center [322, 191] width 61 height 9
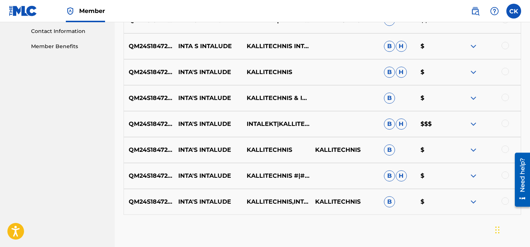
scroll to position [390, 0]
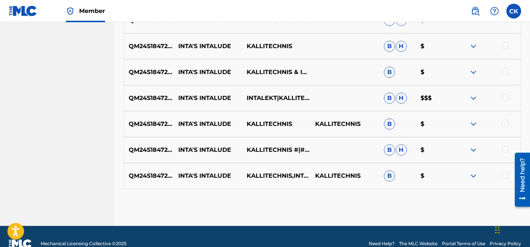
click at [504, 173] on div at bounding box center [505, 174] width 7 height 7
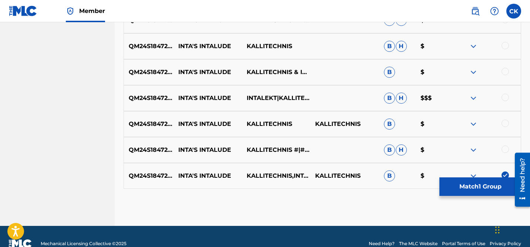
click at [505, 146] on div at bounding box center [505, 148] width 7 height 7
click at [505, 122] on div at bounding box center [505, 122] width 7 height 7
click at [506, 96] on div at bounding box center [505, 97] width 7 height 7
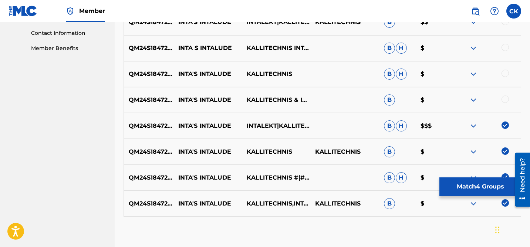
scroll to position [361, 0]
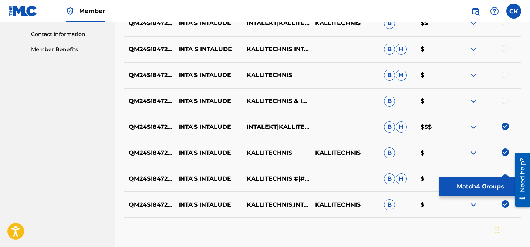
click at [506, 97] on div at bounding box center [505, 100] width 7 height 7
click at [503, 74] on div at bounding box center [505, 74] width 7 height 7
click at [507, 49] on div at bounding box center [505, 48] width 7 height 7
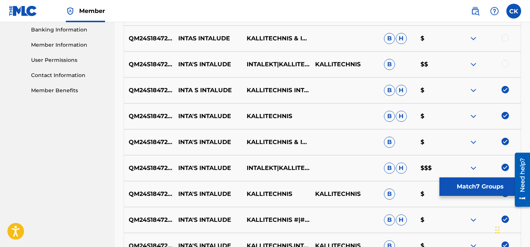
scroll to position [319, 0]
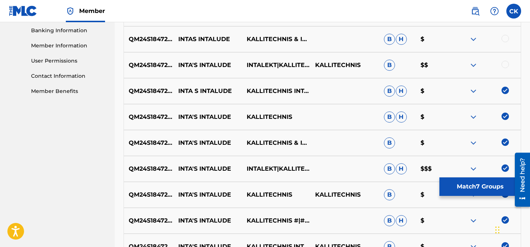
click at [505, 64] on div at bounding box center [505, 64] width 7 height 7
click at [507, 40] on div at bounding box center [505, 38] width 7 height 7
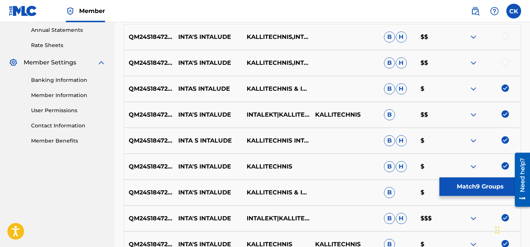
scroll to position [267, 0]
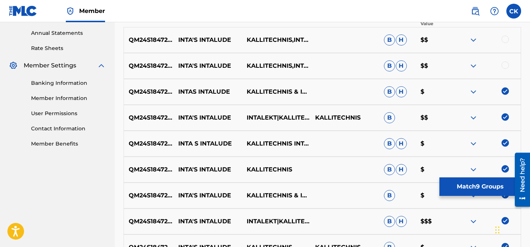
click at [505, 66] on div at bounding box center [505, 64] width 7 height 7
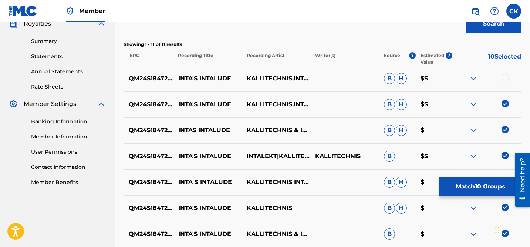
scroll to position [224, 0]
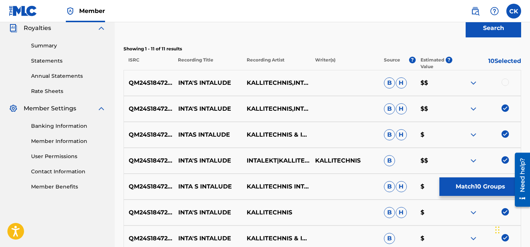
click at [503, 81] on div at bounding box center [505, 81] width 7 height 7
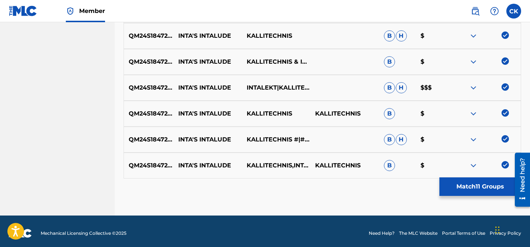
scroll to position [404, 0]
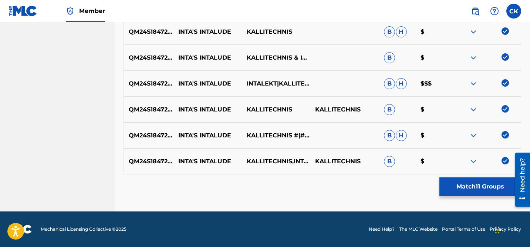
click at [479, 187] on button "Match 11 Groups" at bounding box center [480, 186] width 82 height 18
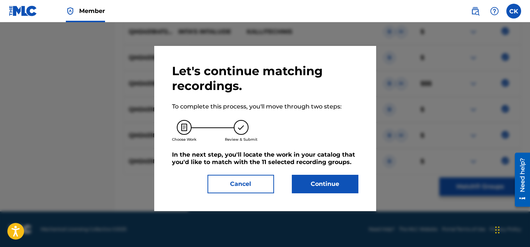
click at [326, 185] on button "Continue" at bounding box center [325, 184] width 67 height 18
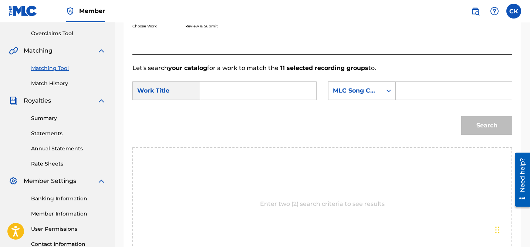
scroll to position [148, 0]
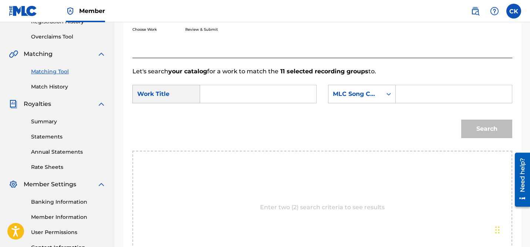
click at [428, 97] on input "Search Form" at bounding box center [454, 94] width 104 height 18
click at [423, 91] on input "Search Form" at bounding box center [454, 94] width 104 height 18
paste input "I32WKO"
type input "I32WKO"
click at [279, 97] on input "Search Form" at bounding box center [258, 94] width 104 height 18
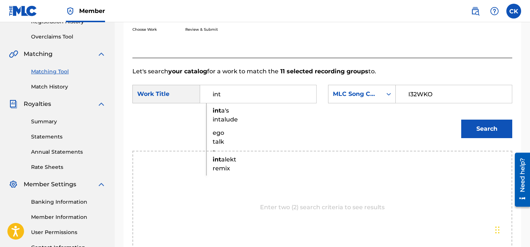
click at [220, 111] on strong "int" at bounding box center [217, 110] width 9 height 7
type input "inta's intalude"
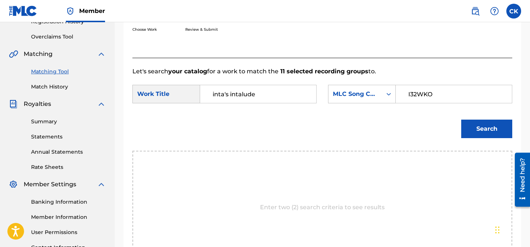
click at [483, 128] on button "Search" at bounding box center [486, 128] width 51 height 18
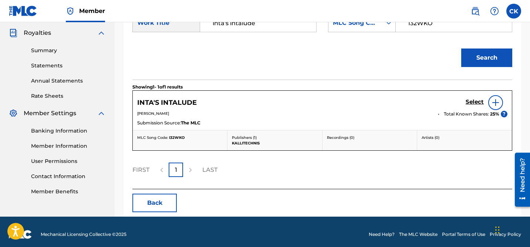
scroll to position [220, 0]
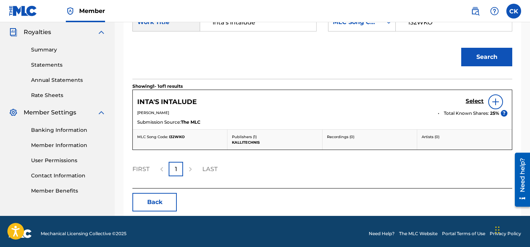
click at [475, 102] on h5 "Select" at bounding box center [475, 101] width 18 height 7
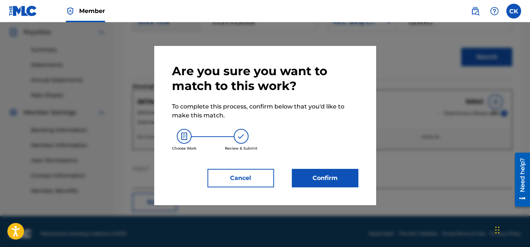
click at [320, 179] on button "Confirm" at bounding box center [325, 178] width 67 height 18
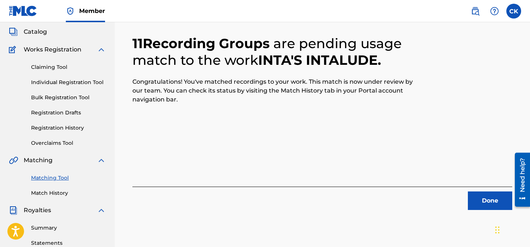
scroll to position [44, 0]
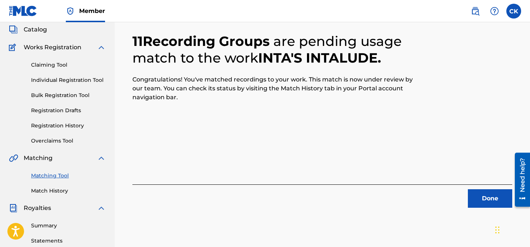
click at [493, 196] on button "Done" at bounding box center [490, 198] width 44 height 18
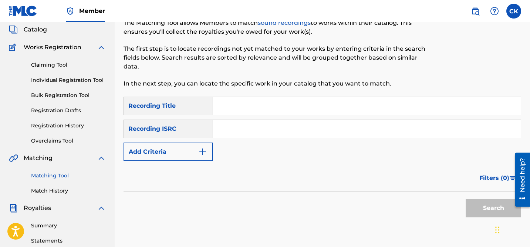
click at [277, 132] on input "Search Form" at bounding box center [367, 129] width 308 height 18
click at [258, 129] on input "Search Form" at bounding box center [367, 129] width 308 height 18
paste input "QM24S2009735"
type input "QM24S2009735"
click at [500, 209] on button "Search" at bounding box center [493, 208] width 55 height 18
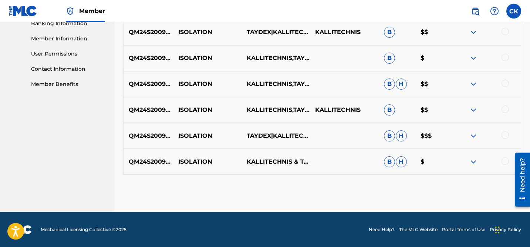
scroll to position [327, 0]
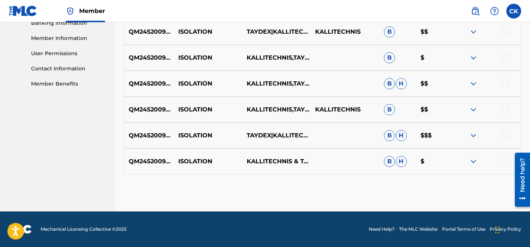
click at [505, 159] on div at bounding box center [505, 160] width 7 height 7
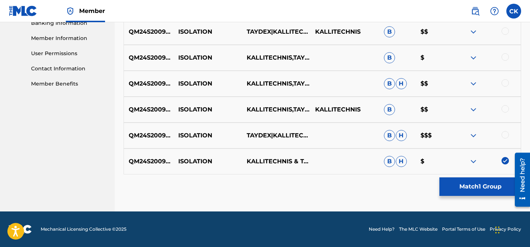
click at [506, 131] on div at bounding box center [505, 134] width 7 height 7
click at [506, 107] on div at bounding box center [505, 108] width 7 height 7
click at [506, 84] on div at bounding box center [505, 82] width 7 height 7
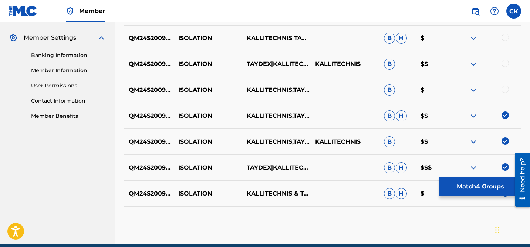
scroll to position [293, 0]
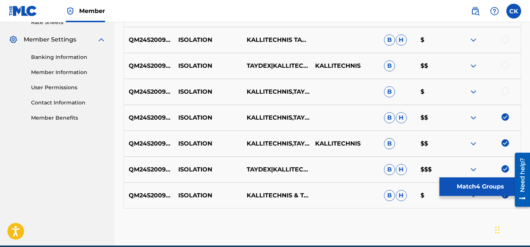
click at [506, 88] on div at bounding box center [505, 90] width 7 height 7
click at [504, 61] on div at bounding box center [505, 64] width 7 height 7
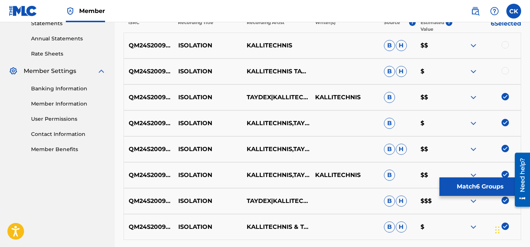
scroll to position [260, 0]
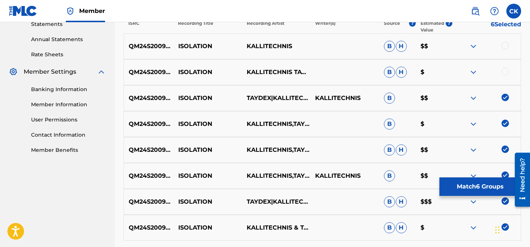
click at [504, 71] on div at bounding box center [505, 71] width 7 height 7
click at [506, 44] on div at bounding box center [505, 45] width 7 height 7
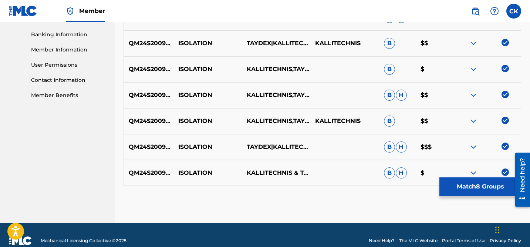
scroll to position [327, 0]
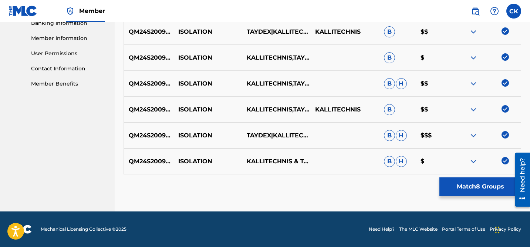
click at [476, 188] on button "Match 8 Groups" at bounding box center [480, 186] width 82 height 18
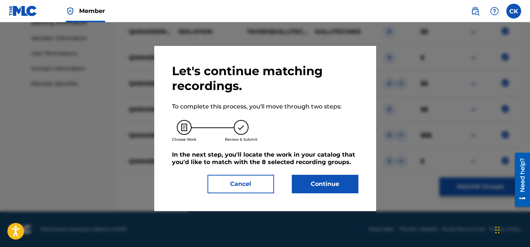
click at [343, 182] on button "Continue" at bounding box center [325, 184] width 67 height 18
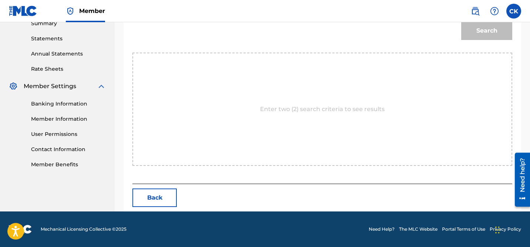
scroll to position [158, 0]
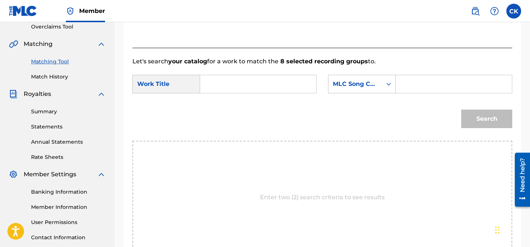
click at [408, 82] on input "Search Form" at bounding box center [454, 84] width 104 height 18
click at [283, 83] on input "Search Form" at bounding box center [258, 84] width 104 height 18
click at [237, 103] on span "ion" at bounding box center [234, 100] width 9 height 7
type input "isolation"
click at [427, 82] on input "Search Form" at bounding box center [454, 84] width 104 height 18
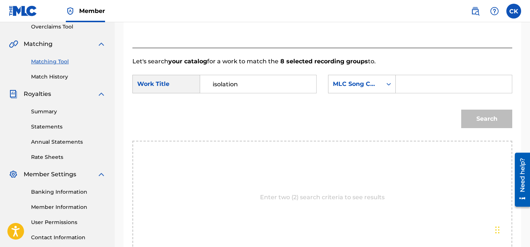
paste input "I25FFY"
type input "I25FFY"
click at [489, 116] on button "Search" at bounding box center [486, 118] width 51 height 18
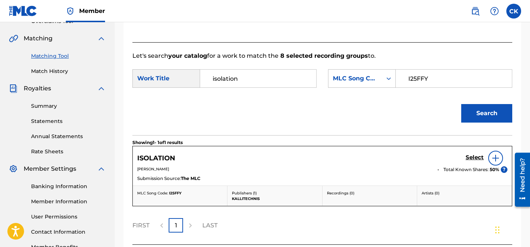
scroll to position [224, 0]
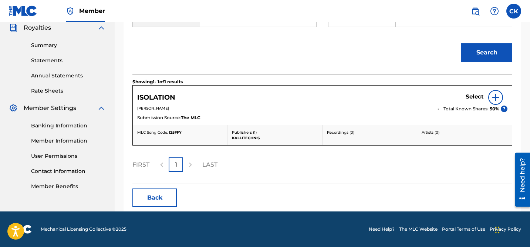
click at [476, 95] on h5 "Select" at bounding box center [475, 96] width 18 height 7
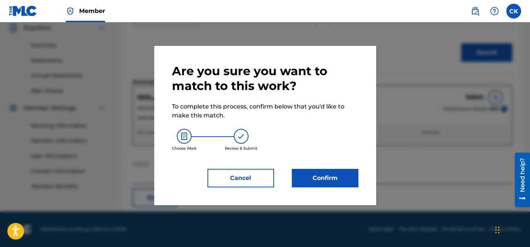
click at [339, 173] on button "Confirm" at bounding box center [325, 178] width 67 height 18
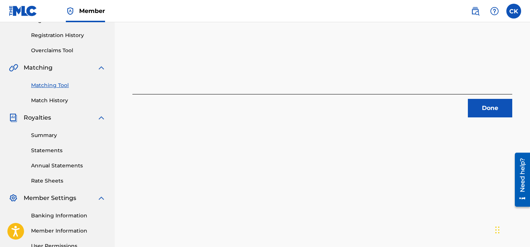
scroll to position [131, 0]
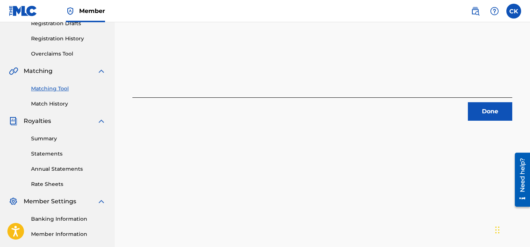
click at [485, 112] on button "Done" at bounding box center [490, 111] width 44 height 18
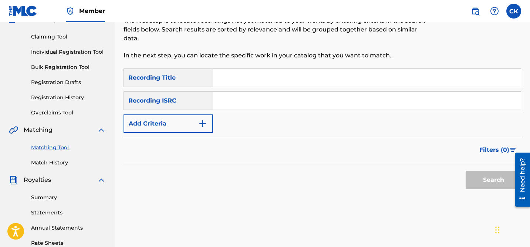
scroll to position [54, 0]
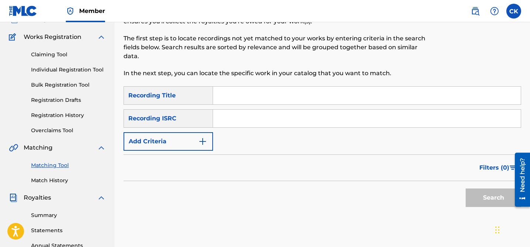
click at [257, 121] on input "Search Form" at bounding box center [367, 118] width 308 height 18
paste input "TLVEM2465847"
type input "TLVEM2465847"
click at [494, 194] on button "Search" at bounding box center [493, 197] width 55 height 18
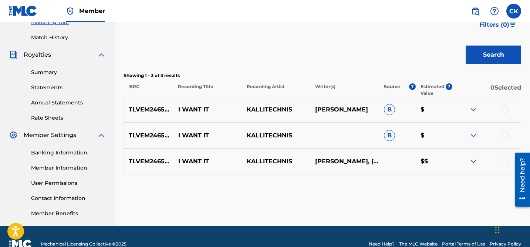
scroll to position [202, 0]
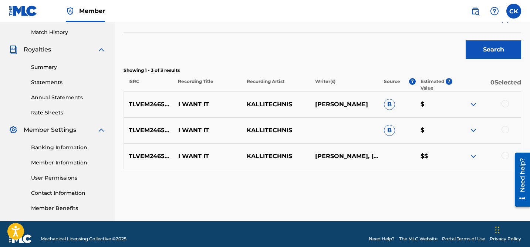
click at [507, 102] on div at bounding box center [505, 103] width 7 height 7
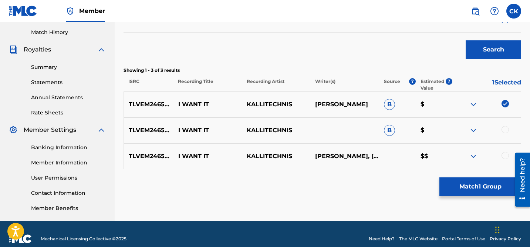
click at [506, 128] on div at bounding box center [505, 129] width 7 height 7
click at [507, 157] on div at bounding box center [505, 155] width 7 height 7
click at [489, 189] on button "Match 3 Groups" at bounding box center [480, 186] width 82 height 18
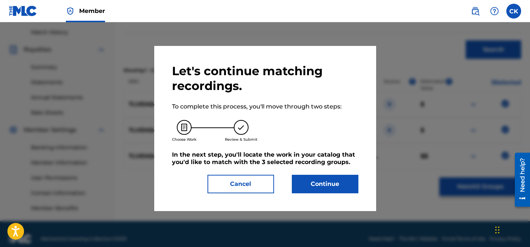
click at [324, 188] on button "Continue" at bounding box center [325, 184] width 67 height 18
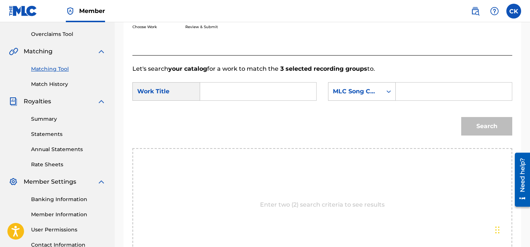
scroll to position [149, 0]
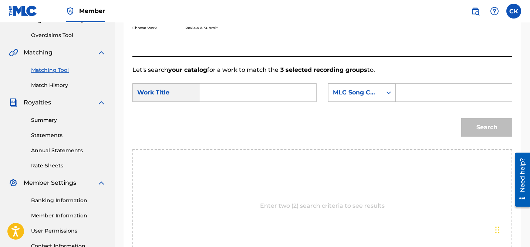
click at [282, 94] on input "Search Form" at bounding box center [258, 93] width 104 height 18
click at [218, 117] on strong "want" at bounding box center [221, 117] width 16 height 7
type input "i want it"
click at [419, 93] on input "Search Form" at bounding box center [454, 93] width 104 height 18
click at [431, 88] on input "Search Form" at bounding box center [454, 93] width 104 height 18
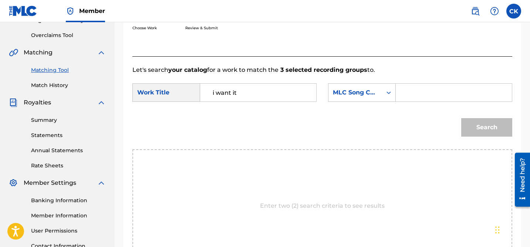
paste input "I25FFO"
type input "I25FFO"
click at [485, 128] on button "Search" at bounding box center [486, 127] width 51 height 18
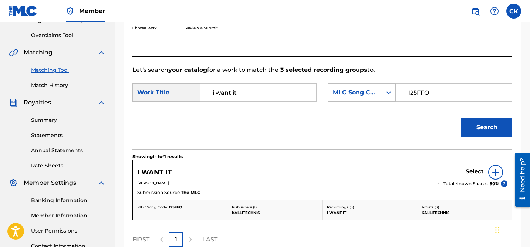
scroll to position [224, 0]
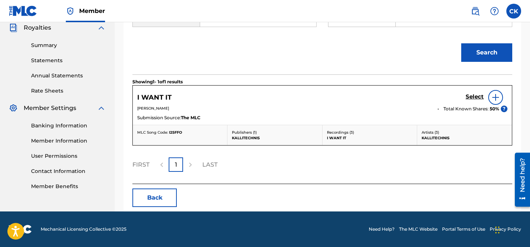
click at [474, 96] on h5 "Select" at bounding box center [475, 96] width 18 height 7
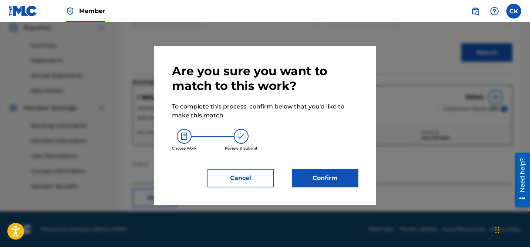
click at [330, 174] on button "Confirm" at bounding box center [325, 178] width 67 height 18
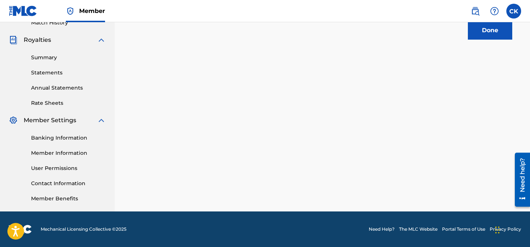
click at [494, 31] on button "Done" at bounding box center [490, 30] width 44 height 18
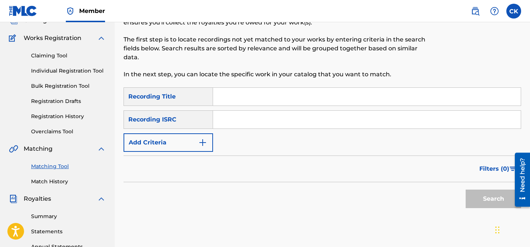
scroll to position [0, 0]
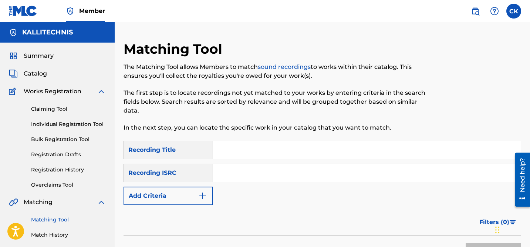
click at [291, 173] on input "Search Form" at bounding box center [367, 173] width 308 height 18
paste input "QM4TW2434042"
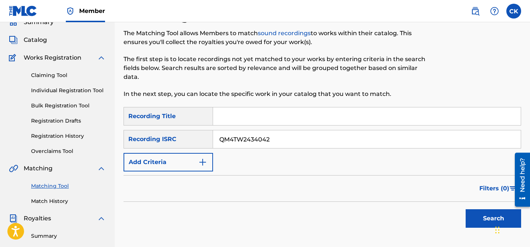
scroll to position [41, 0]
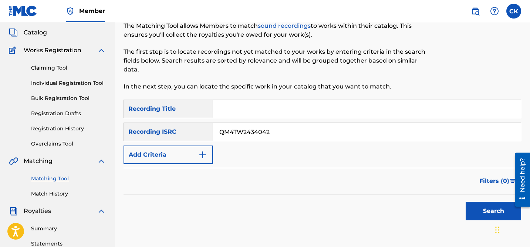
type input "QM4TW2434042"
click at [487, 210] on button "Search" at bounding box center [493, 211] width 55 height 18
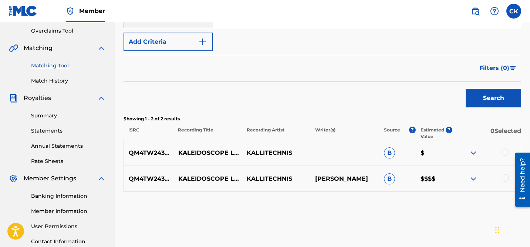
scroll to position [157, 0]
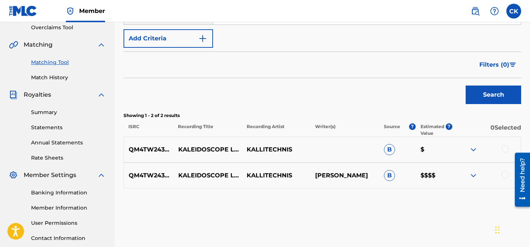
click at [506, 148] on div at bounding box center [505, 148] width 7 height 7
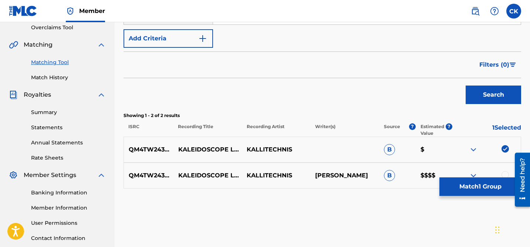
click at [506, 172] on div at bounding box center [505, 174] width 7 height 7
click at [483, 185] on button "Match 2 Groups" at bounding box center [480, 186] width 82 height 18
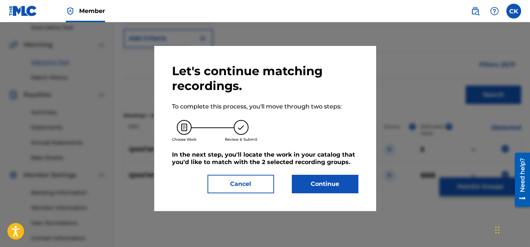
click at [341, 184] on button "Continue" at bounding box center [325, 184] width 67 height 18
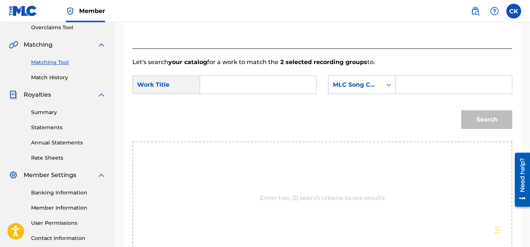
click at [279, 83] on input "Search Form" at bounding box center [258, 85] width 104 height 18
click at [245, 103] on span "idoscope love" at bounding box center [233, 106] width 40 height 16
type input "kaleidoscope love"
click at [424, 85] on input "Search Form" at bounding box center [454, 85] width 104 height 18
paste input "KI78EC"
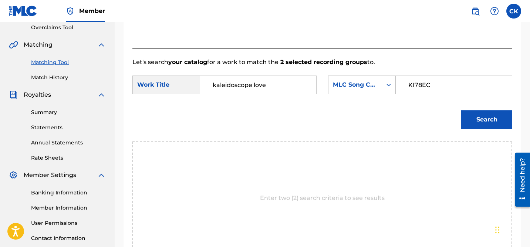
type input "KI78EC"
click at [486, 117] on button "Search" at bounding box center [486, 119] width 51 height 18
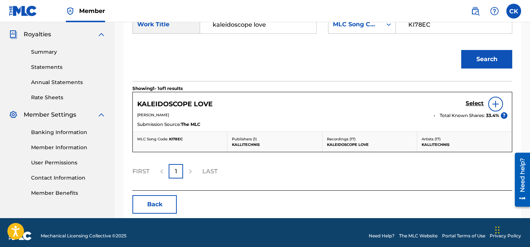
scroll to position [224, 0]
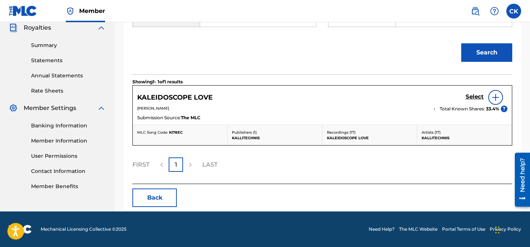
click at [478, 96] on h5 "Select" at bounding box center [475, 96] width 18 height 7
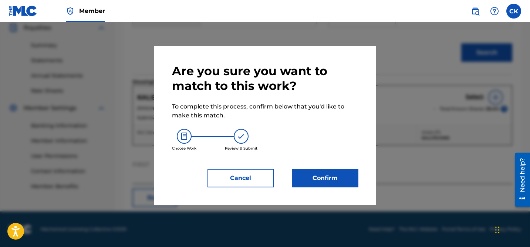
click at [330, 172] on button "Confirm" at bounding box center [325, 178] width 67 height 18
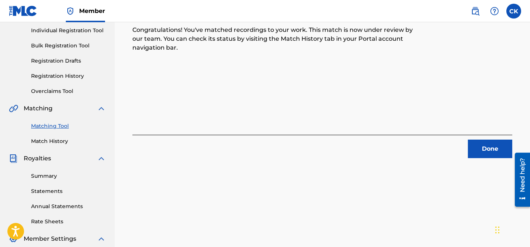
scroll to position [99, 0]
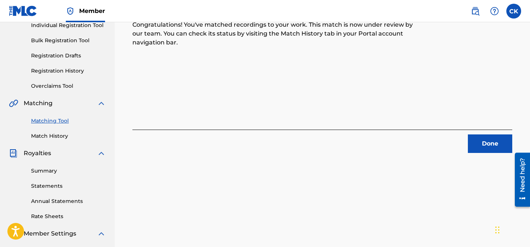
click at [483, 143] on button "Done" at bounding box center [490, 143] width 44 height 18
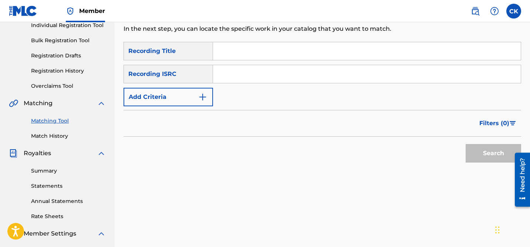
click at [251, 75] on input "Search Form" at bounding box center [367, 74] width 308 height 18
paste input "QM24S2202140"
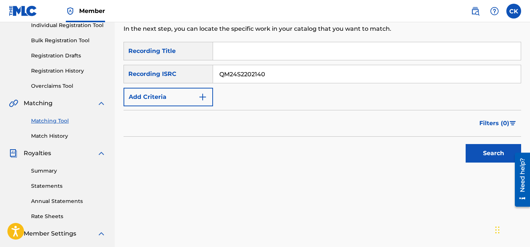
type input "QM24S2202140"
click at [486, 154] on button "Search" at bounding box center [493, 153] width 55 height 18
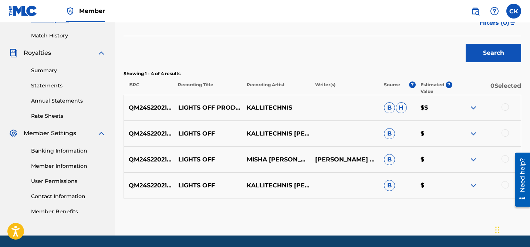
scroll to position [206, 0]
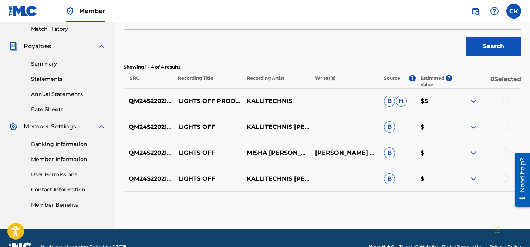
click at [504, 100] on div at bounding box center [505, 100] width 7 height 7
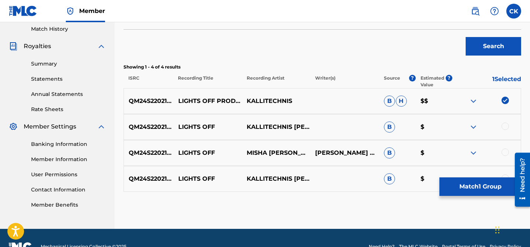
click at [504, 124] on div at bounding box center [505, 125] width 7 height 7
click at [507, 151] on div at bounding box center [505, 151] width 7 height 7
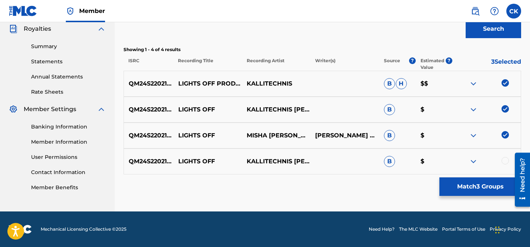
click at [506, 163] on div at bounding box center [505, 160] width 7 height 7
click at [490, 189] on button "Match 4 Groups" at bounding box center [480, 186] width 82 height 18
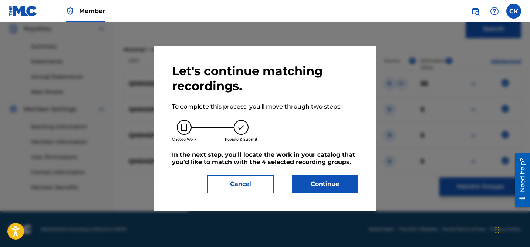
click at [337, 183] on button "Continue" at bounding box center [325, 184] width 67 height 18
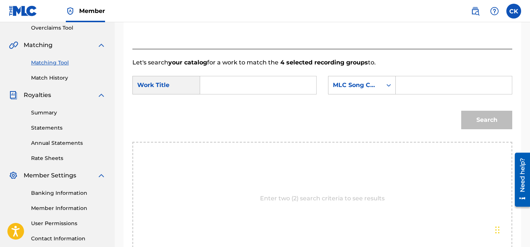
scroll to position [155, 0]
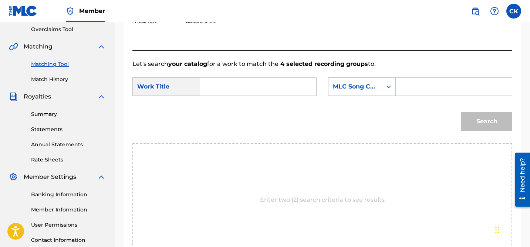
click at [407, 83] on input "Search Form" at bounding box center [454, 87] width 104 height 18
click at [294, 86] on input "Search Form" at bounding box center [258, 87] width 104 height 18
click at [289, 86] on input "Search Form" at bounding box center [258, 87] width 104 height 18
paste input "LE8QJP"
type input "LE8QJP"
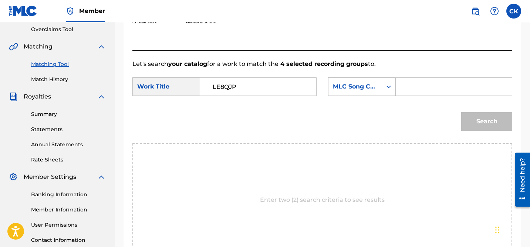
click at [418, 86] on input "Search Form" at bounding box center [454, 87] width 104 height 18
click at [417, 84] on input "lights" at bounding box center [454, 87] width 104 height 18
paste input "LE8QJP"
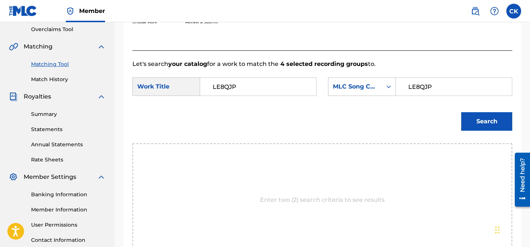
type input "LE8QJP"
click at [229, 88] on input "LE8QJP" at bounding box center [258, 87] width 104 height 18
click at [222, 102] on strong "lights" at bounding box center [222, 103] width 18 height 7
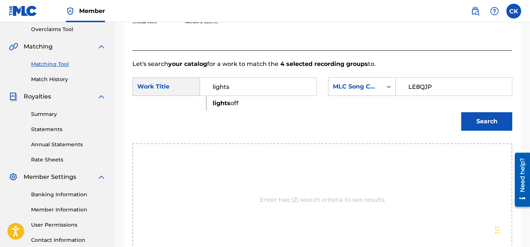
type input "lights off"
click at [479, 120] on button "Search" at bounding box center [486, 121] width 51 height 18
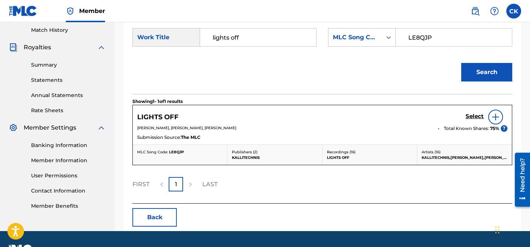
scroll to position [207, 0]
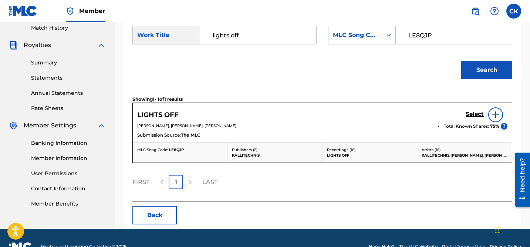
click at [476, 114] on h5 "Select" at bounding box center [475, 114] width 18 height 7
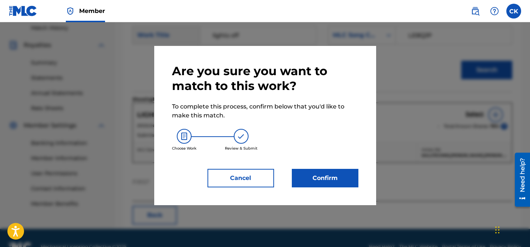
click at [336, 178] on button "Confirm" at bounding box center [325, 178] width 67 height 18
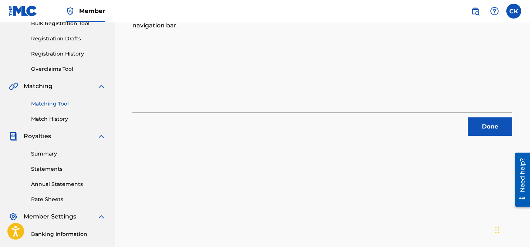
scroll to position [109, 0]
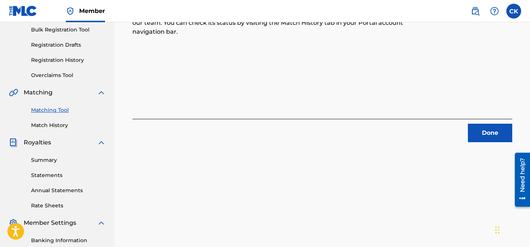
click at [482, 130] on button "Done" at bounding box center [490, 133] width 44 height 18
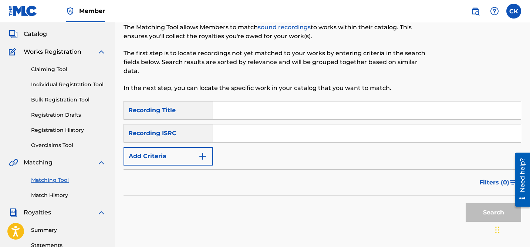
scroll to position [0, 0]
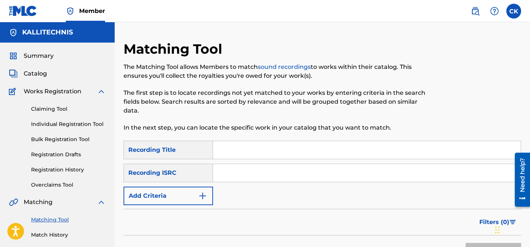
click at [261, 171] on input "Search Form" at bounding box center [367, 173] width 308 height 18
paste input "QM24S2003408"
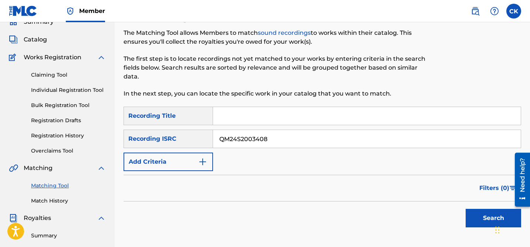
scroll to position [37, 0]
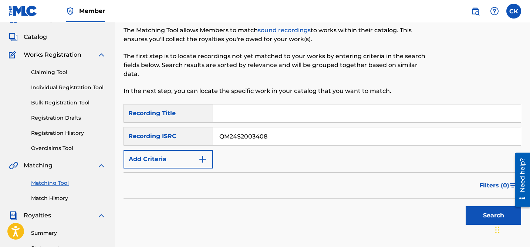
type input "QM24S2003408"
click at [491, 215] on button "Search" at bounding box center [493, 215] width 55 height 18
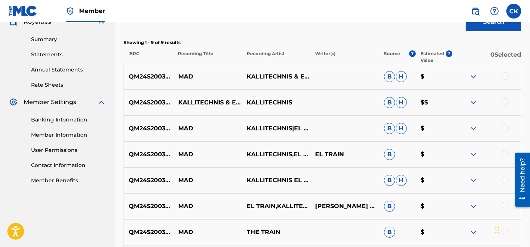
scroll to position [221, 0]
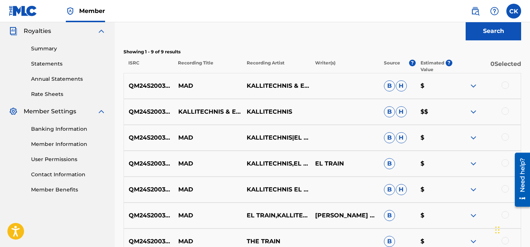
click at [509, 84] on div at bounding box center [505, 84] width 7 height 7
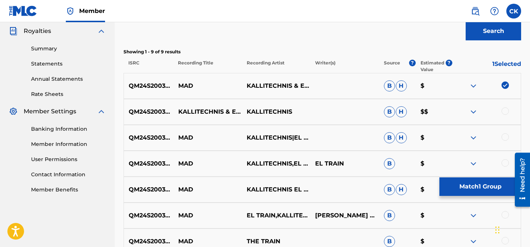
click at [506, 111] on div at bounding box center [505, 110] width 7 height 7
click at [505, 136] on div at bounding box center [505, 136] width 7 height 7
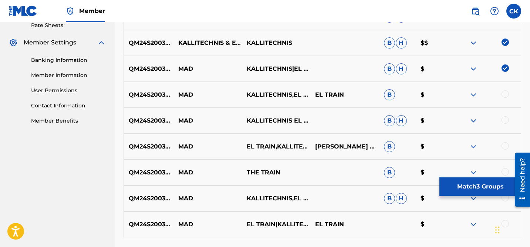
scroll to position [290, 0]
click at [507, 92] on div at bounding box center [505, 93] width 7 height 7
click at [506, 122] on div at bounding box center [505, 119] width 7 height 7
click at [504, 145] on div at bounding box center [505, 145] width 7 height 7
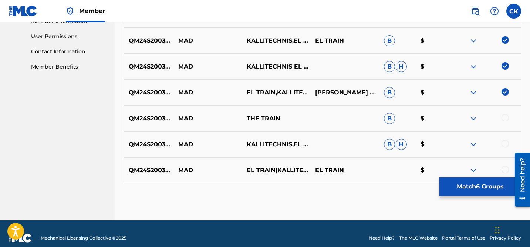
scroll to position [353, 0]
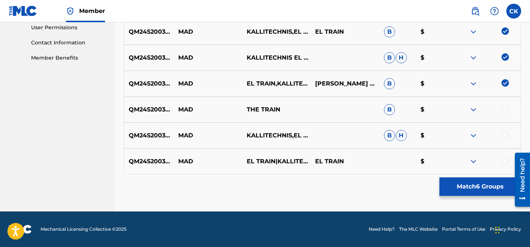
click at [504, 108] on div at bounding box center [505, 108] width 7 height 7
click at [505, 138] on div at bounding box center [505, 134] width 7 height 7
click at [505, 161] on div at bounding box center [505, 160] width 7 height 7
click at [491, 186] on button "Match 9 Groups" at bounding box center [480, 186] width 82 height 18
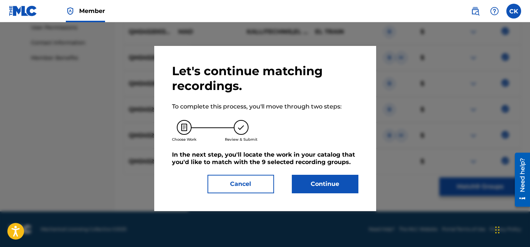
click at [326, 181] on button "Continue" at bounding box center [325, 184] width 67 height 18
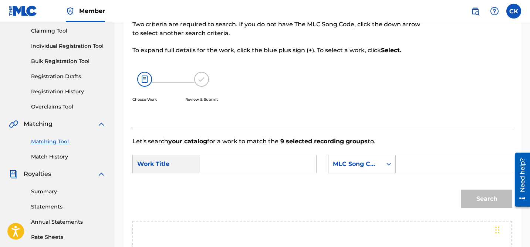
scroll to position [78, 0]
click at [286, 169] on input "Search Form" at bounding box center [258, 164] width 104 height 18
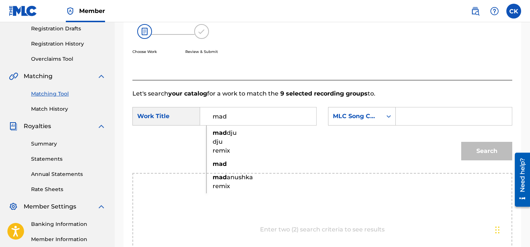
scroll to position [131, 0]
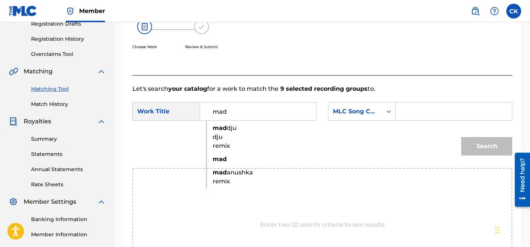
type input "mad"
click at [223, 162] on strong "mad" at bounding box center [220, 158] width 14 height 7
click at [427, 110] on input "Search Form" at bounding box center [454, 111] width 104 height 18
click at [417, 114] on input "Search Form" at bounding box center [454, 111] width 104 height 18
paste input "MA4BPK"
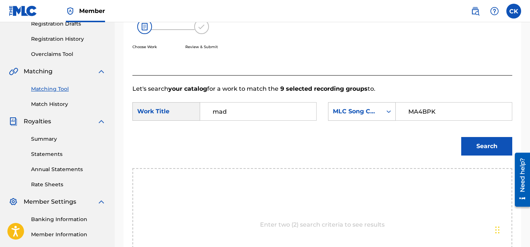
type input "MA4BPK"
click at [491, 145] on button "Search" at bounding box center [486, 146] width 51 height 18
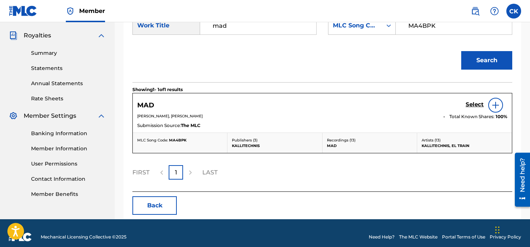
scroll to position [218, 0]
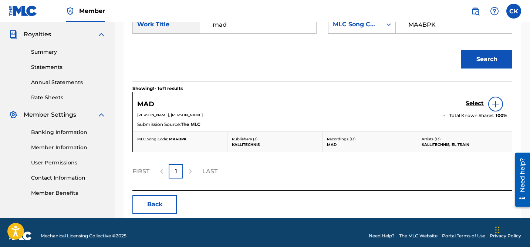
click at [473, 104] on h5 "Select" at bounding box center [475, 103] width 18 height 7
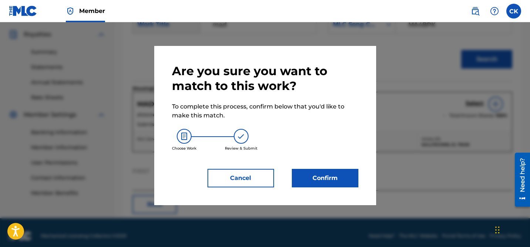
click at [341, 177] on button "Confirm" at bounding box center [325, 178] width 67 height 18
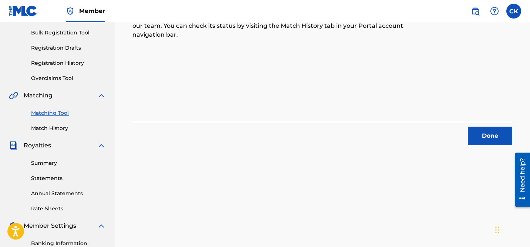
scroll to position [0, 0]
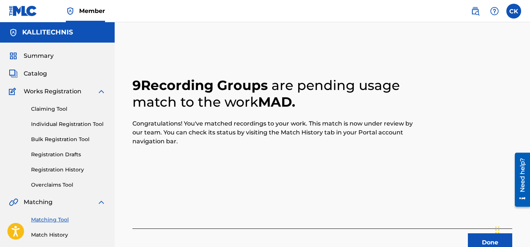
click at [485, 238] on button "Done" at bounding box center [490, 242] width 44 height 18
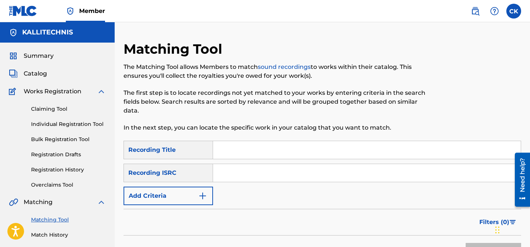
click at [274, 178] on input "Search Form" at bounding box center [367, 173] width 308 height 18
paste input "GBLFP2207080"
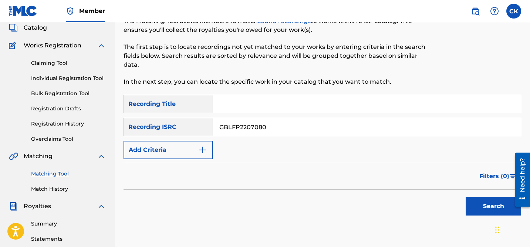
scroll to position [47, 0]
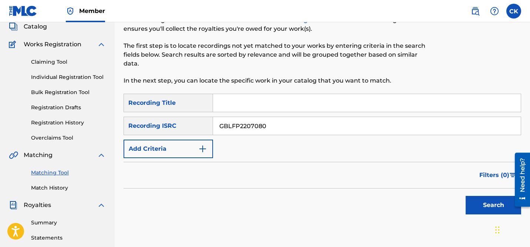
type input "GBLFP2207080"
click at [493, 203] on button "Search" at bounding box center [493, 205] width 55 height 18
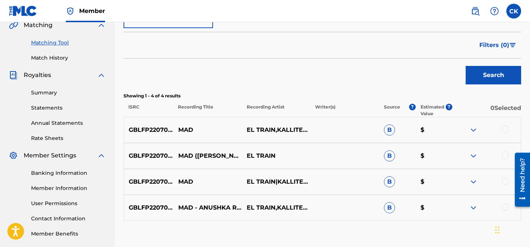
scroll to position [223, 0]
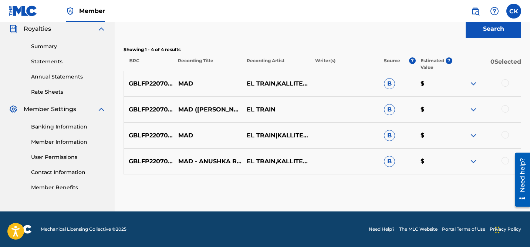
click at [505, 82] on div at bounding box center [505, 82] width 7 height 7
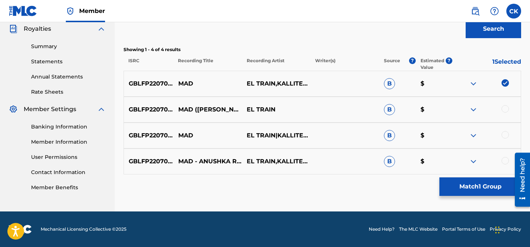
click at [506, 108] on div at bounding box center [505, 108] width 7 height 7
click at [506, 135] on div at bounding box center [505, 134] width 7 height 7
click at [506, 158] on div at bounding box center [505, 160] width 7 height 7
click at [491, 186] on button "Match 4 Groups" at bounding box center [480, 186] width 82 height 18
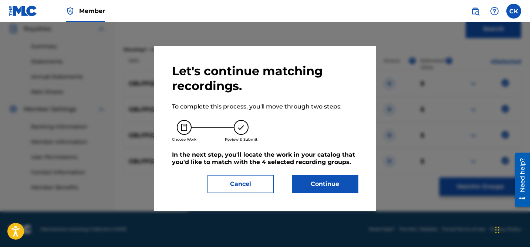
click at [331, 177] on button "Continue" at bounding box center [325, 184] width 67 height 18
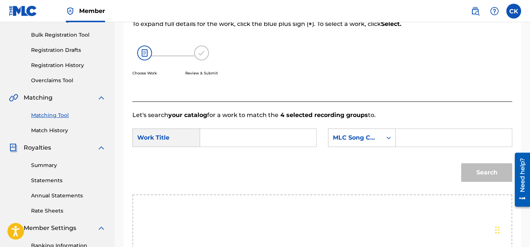
scroll to position [87, 0]
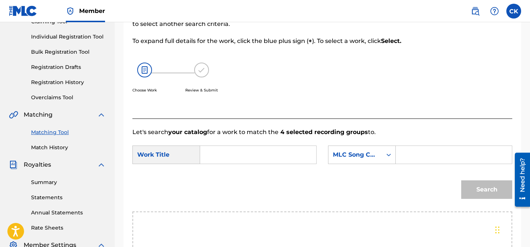
click at [280, 159] on input "Search Form" at bounding box center [258, 155] width 104 height 18
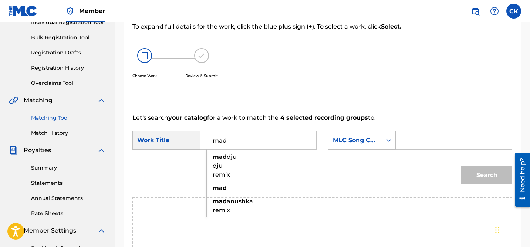
scroll to position [102, 0]
click at [223, 213] on span "anushka remix" at bounding box center [233, 205] width 40 height 16
type input "mad anushka remix"
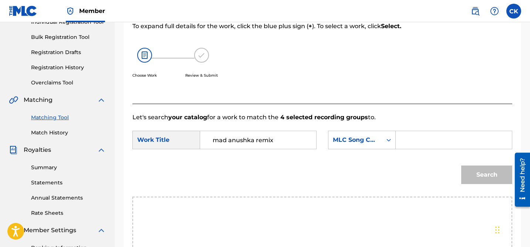
click at [420, 142] on input "Search Form" at bounding box center [454, 140] width 104 height 18
paste input "MV5E5R"
type input "MV5E5R"
click at [487, 174] on button "Search" at bounding box center [486, 174] width 51 height 18
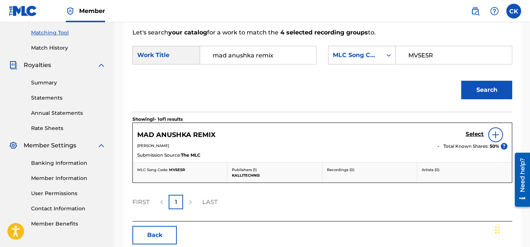
scroll to position [188, 0]
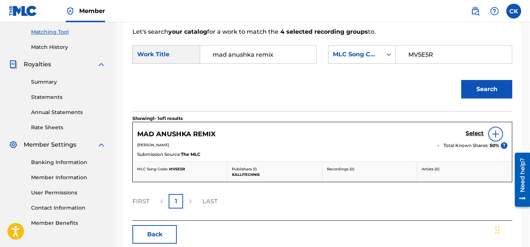
click at [471, 134] on h5 "Select" at bounding box center [475, 133] width 18 height 7
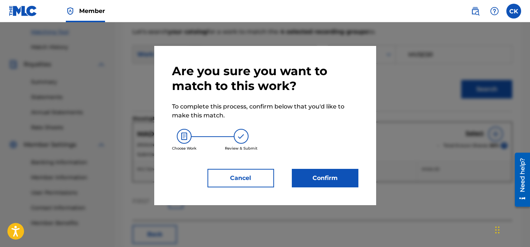
click at [338, 179] on button "Confirm" at bounding box center [325, 178] width 67 height 18
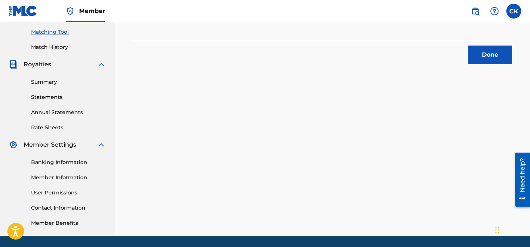
click at [493, 56] on button "Done" at bounding box center [490, 55] width 44 height 18
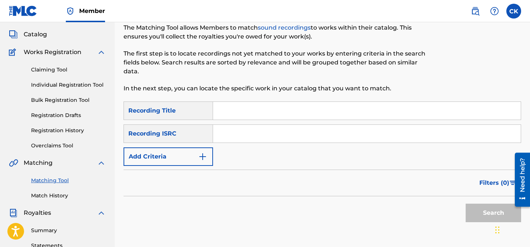
scroll to position [0, 0]
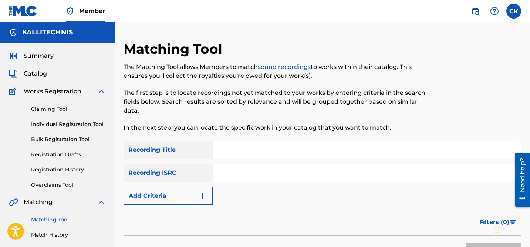
click at [274, 175] on input "Search Form" at bounding box center [367, 173] width 308 height 18
paste input "GBLFP2207078"
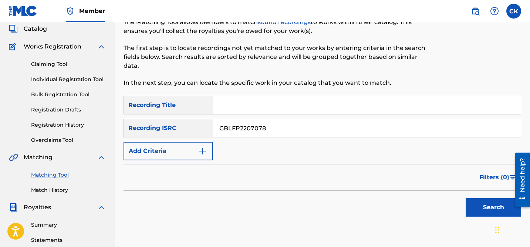
scroll to position [45, 0]
type input "GBLFP2207078"
click at [493, 205] on button "Search" at bounding box center [493, 207] width 55 height 18
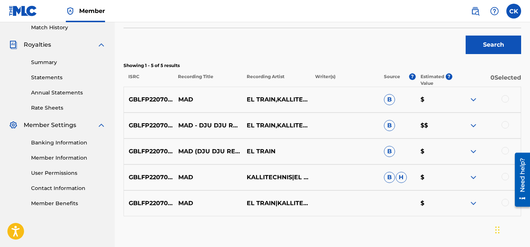
scroll to position [212, 0]
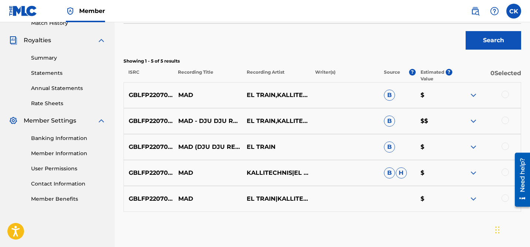
click at [506, 94] on div at bounding box center [505, 94] width 7 height 7
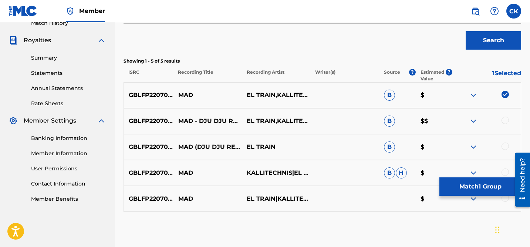
click at [506, 120] on div at bounding box center [505, 120] width 7 height 7
click at [506, 147] on div at bounding box center [505, 145] width 7 height 7
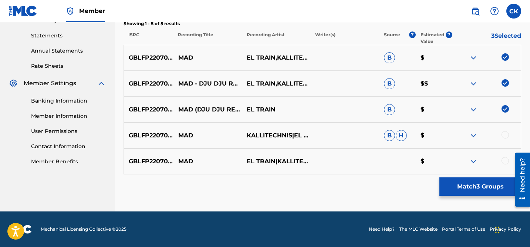
click at [506, 135] on div at bounding box center [505, 134] width 7 height 7
click at [505, 161] on div at bounding box center [505, 160] width 7 height 7
click at [488, 188] on button "Match 5 Groups" at bounding box center [480, 186] width 82 height 18
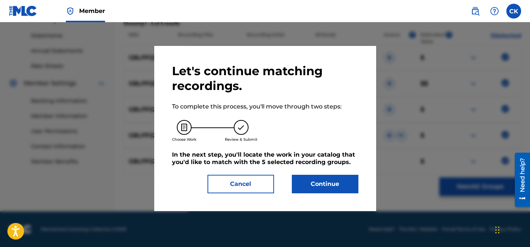
click at [328, 185] on button "Continue" at bounding box center [325, 184] width 67 height 18
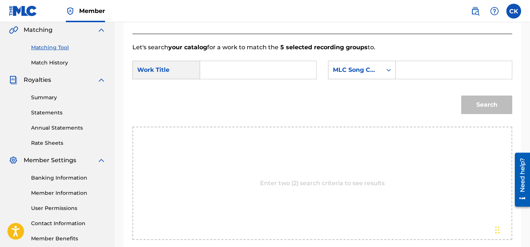
scroll to position [172, 0]
click at [406, 73] on input "Search Form" at bounding box center [454, 70] width 104 height 18
paste input "MV5MB6"
type input "MV5MB6"
click at [274, 68] on input "Search Form" at bounding box center [258, 70] width 104 height 18
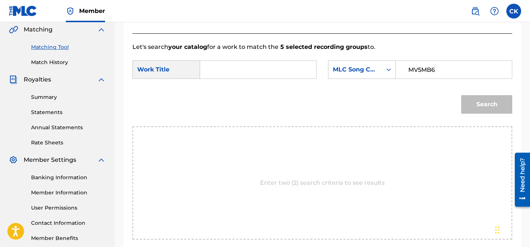
click at [229, 69] on input "Search Form" at bounding box center [258, 70] width 104 height 18
paste input "MAD DJU DJU REMIX"
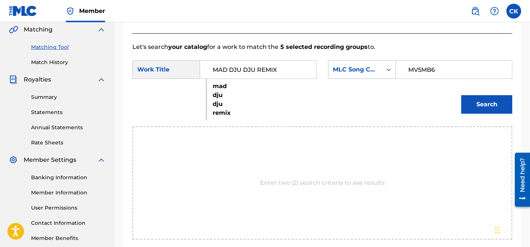
click at [216, 95] on strong "dju" at bounding box center [218, 94] width 10 height 7
type input "mad dju dju remix"
click at [486, 102] on button "Search" at bounding box center [486, 104] width 51 height 18
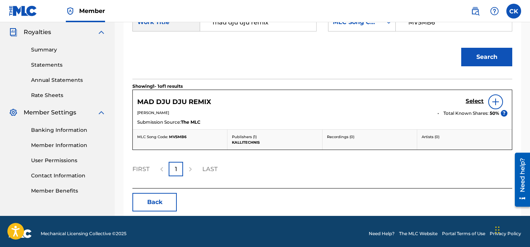
scroll to position [224, 0]
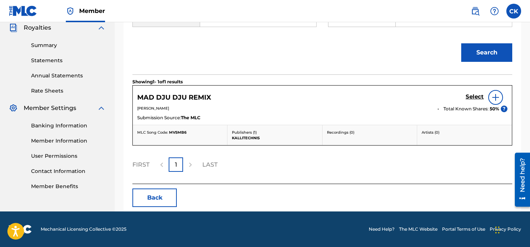
click at [473, 97] on h5 "Select" at bounding box center [475, 96] width 18 height 7
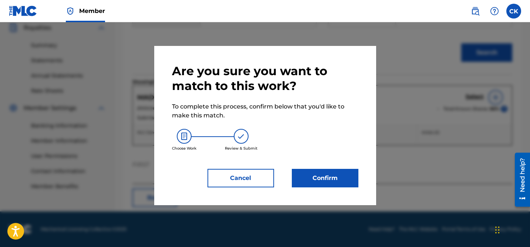
click at [340, 182] on button "Confirm" at bounding box center [325, 178] width 67 height 18
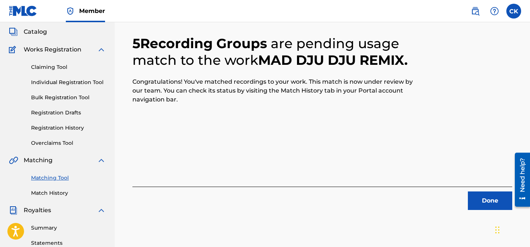
scroll to position [42, 0]
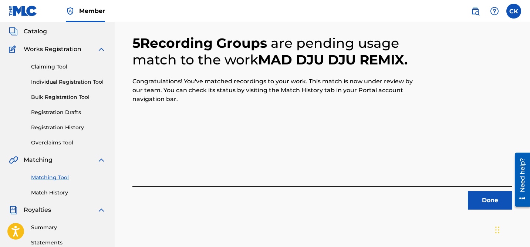
click at [489, 199] on button "Done" at bounding box center [490, 200] width 44 height 18
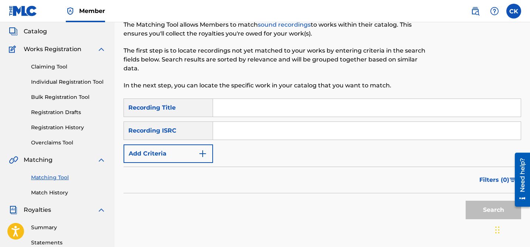
click at [264, 132] on input "Search Form" at bounding box center [367, 131] width 308 height 18
paste input "QM6N22416855"
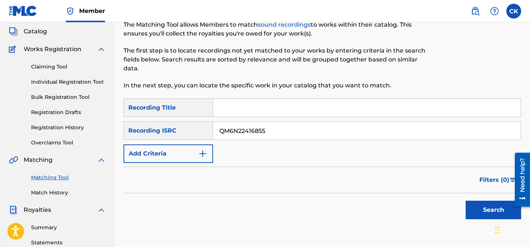
type input "QM6N22416855"
click at [488, 210] on button "Search" at bounding box center [493, 210] width 55 height 18
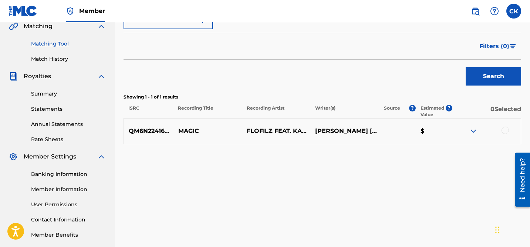
scroll to position [182, 0]
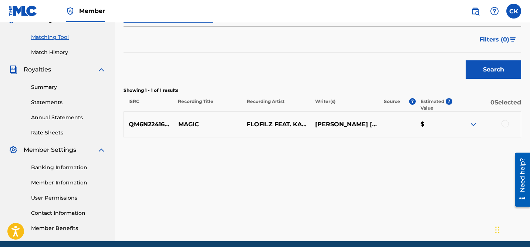
click at [505, 123] on div at bounding box center [505, 123] width 7 height 7
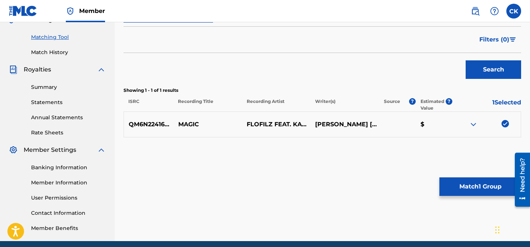
click at [487, 184] on button "Match 1 Group" at bounding box center [480, 186] width 82 height 18
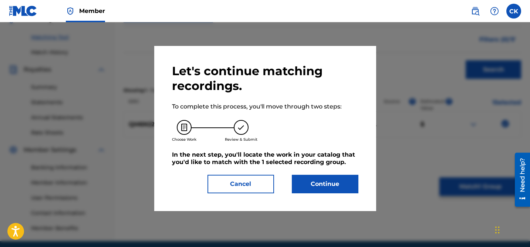
click at [334, 182] on button "Continue" at bounding box center [325, 184] width 67 height 18
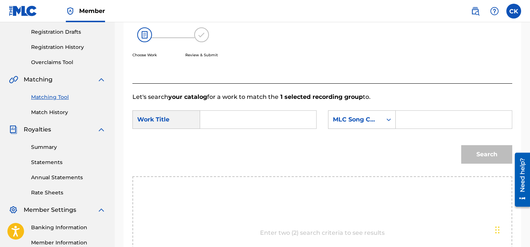
scroll to position [118, 0]
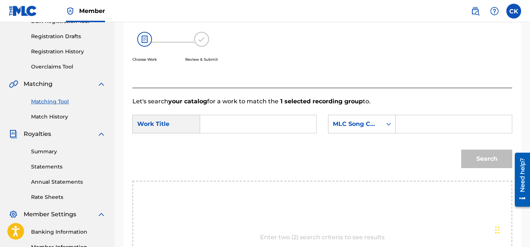
click at [422, 124] on input "Search Form" at bounding box center [454, 124] width 104 height 18
paste input "MR2UIZ"
type input "MR2UIZ"
click at [284, 125] on input "Search Form" at bounding box center [258, 124] width 104 height 18
type input "magic"
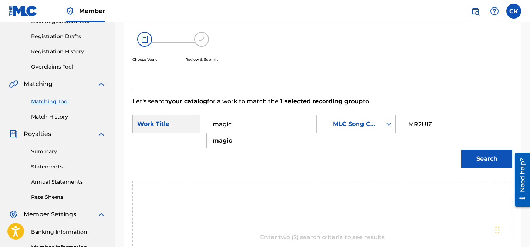
click at [219, 139] on strong "magic" at bounding box center [222, 140] width 19 height 7
click at [479, 161] on button "Search" at bounding box center [486, 158] width 51 height 18
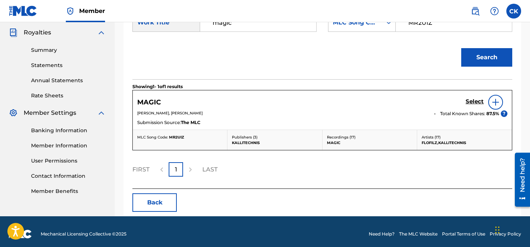
scroll to position [222, 0]
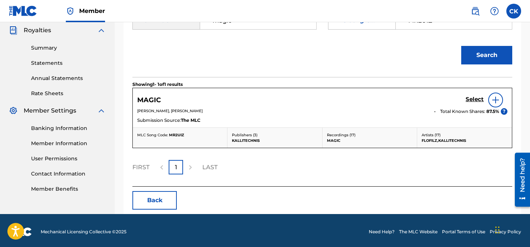
click at [474, 97] on h5 "Select" at bounding box center [475, 99] width 18 height 7
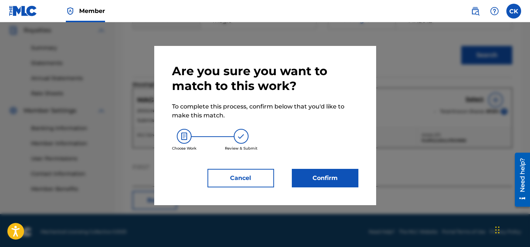
click at [336, 176] on button "Confirm" at bounding box center [325, 178] width 67 height 18
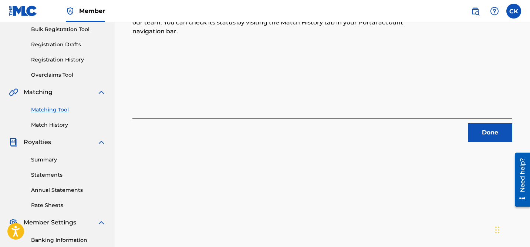
scroll to position [103, 0]
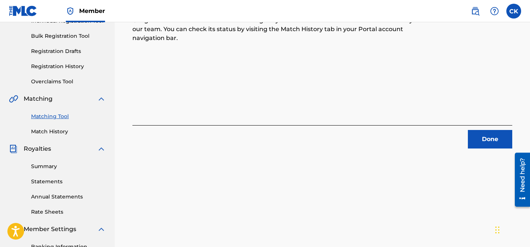
click at [494, 140] on button "Done" at bounding box center [490, 139] width 44 height 18
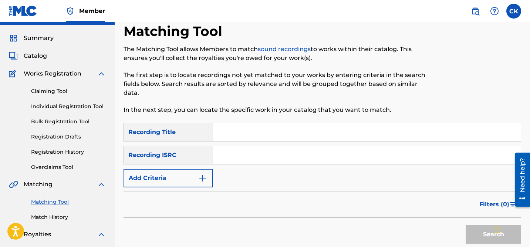
scroll to position [0, 0]
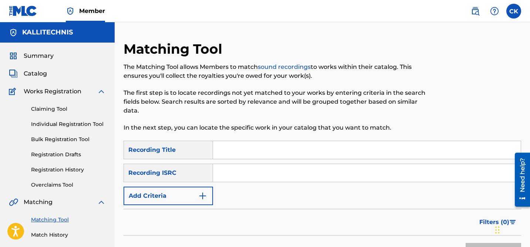
click at [275, 174] on input "Search Form" at bounding box center [367, 173] width 308 height 18
paste input "GBKPL2204581"
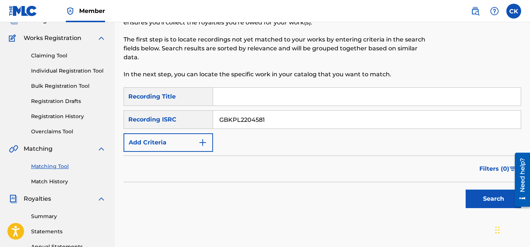
scroll to position [61, 0]
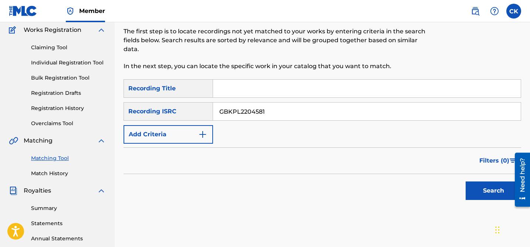
type input "GBKPL2204581"
click at [493, 189] on button "Search" at bounding box center [493, 190] width 55 height 18
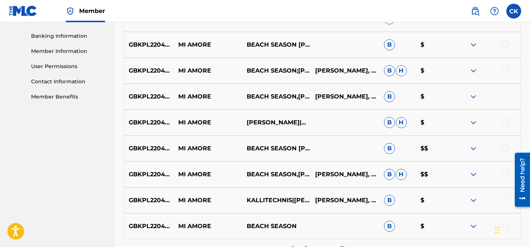
scroll to position [397, 0]
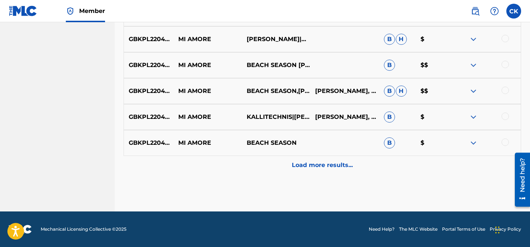
click at [344, 164] on p "Load more results..." at bounding box center [322, 165] width 61 height 9
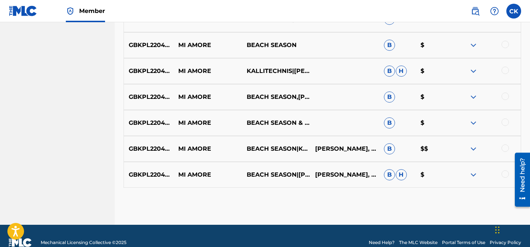
scroll to position [508, 0]
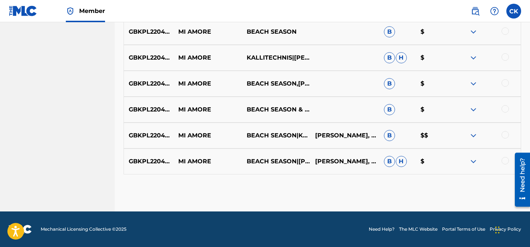
click at [505, 160] on div at bounding box center [505, 160] width 7 height 7
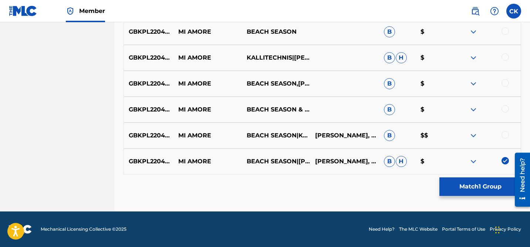
click at [506, 135] on div at bounding box center [505, 134] width 7 height 7
click at [506, 107] on div at bounding box center [505, 108] width 7 height 7
click at [504, 83] on div at bounding box center [505, 82] width 7 height 7
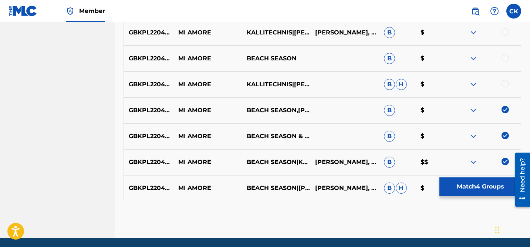
scroll to position [475, 0]
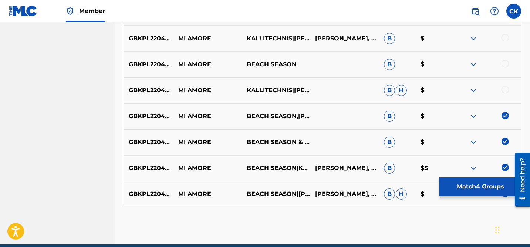
click at [505, 86] on div at bounding box center [505, 89] width 7 height 7
click at [506, 62] on div at bounding box center [505, 63] width 7 height 7
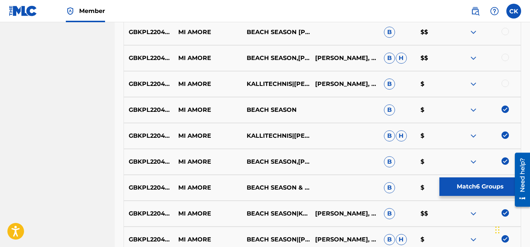
scroll to position [426, 0]
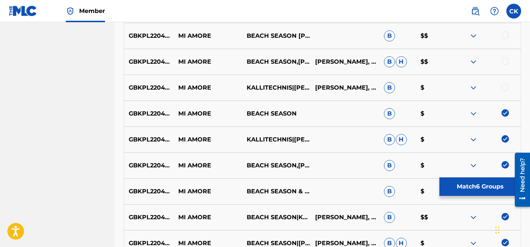
click at [507, 83] on div at bounding box center [486, 87] width 68 height 9
click at [506, 86] on div at bounding box center [505, 86] width 7 height 7
click at [506, 62] on div at bounding box center [505, 60] width 7 height 7
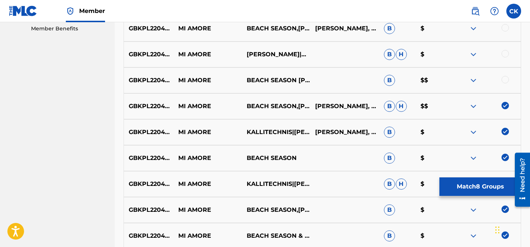
scroll to position [378, 0]
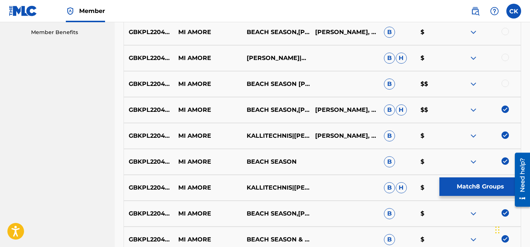
click at [507, 81] on div at bounding box center [505, 83] width 7 height 7
click at [505, 56] on div at bounding box center [505, 57] width 7 height 7
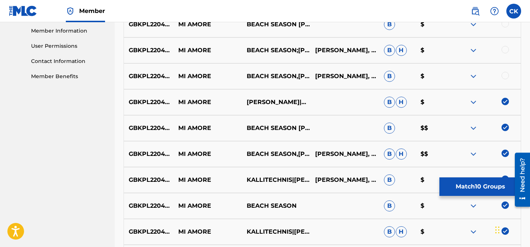
scroll to position [332, 0]
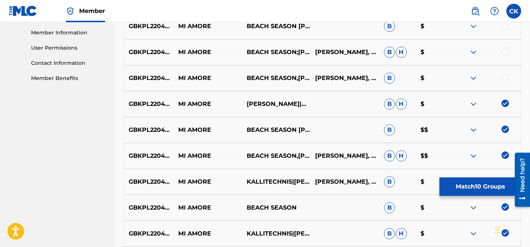
click at [506, 75] on div at bounding box center [505, 77] width 7 height 7
click at [504, 49] on div at bounding box center [505, 51] width 7 height 7
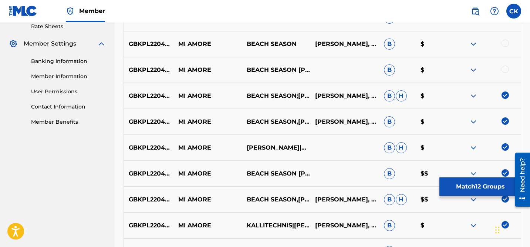
scroll to position [286, 0]
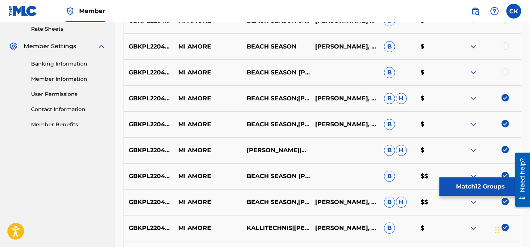
click at [506, 73] on div at bounding box center [505, 71] width 7 height 7
click at [506, 48] on div at bounding box center [505, 45] width 7 height 7
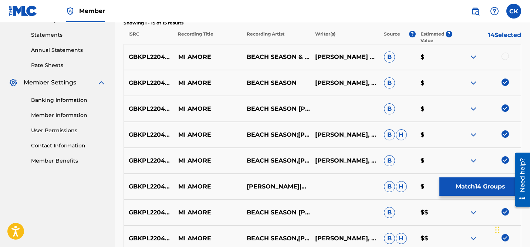
scroll to position [249, 0]
click at [506, 55] on div at bounding box center [505, 56] width 7 height 7
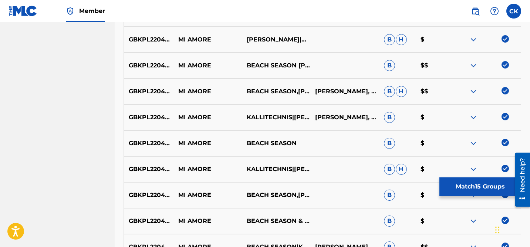
scroll to position [508, 0]
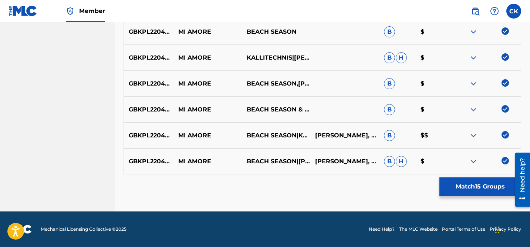
click at [478, 189] on button "Match 15 Groups" at bounding box center [480, 186] width 82 height 18
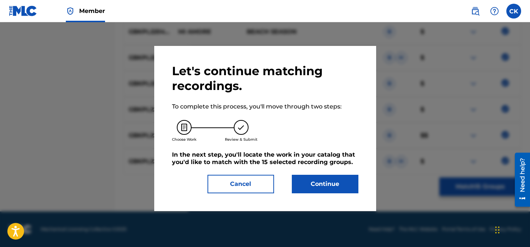
click at [317, 182] on button "Continue" at bounding box center [325, 184] width 67 height 18
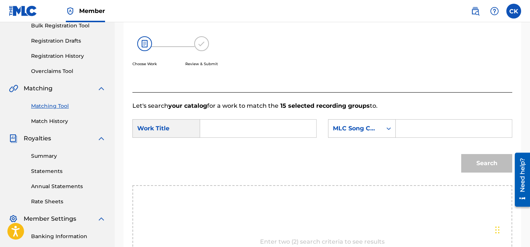
scroll to position [113, 0]
click at [293, 132] on input "Search Form" at bounding box center [258, 129] width 104 height 18
click at [223, 154] on span "ore" at bounding box center [228, 154] width 10 height 7
type input "mi amore"
click at [420, 132] on input "Search Form" at bounding box center [454, 129] width 104 height 18
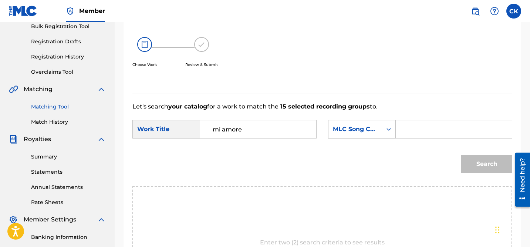
paste input "MV5TYF"
type input "MV5TYF"
click at [487, 164] on button "Search" at bounding box center [486, 164] width 51 height 18
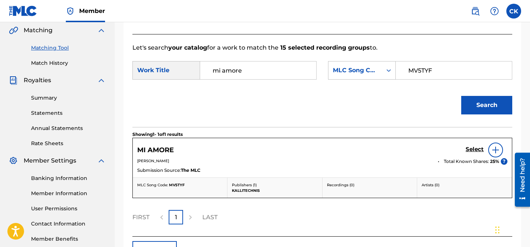
scroll to position [192, 0]
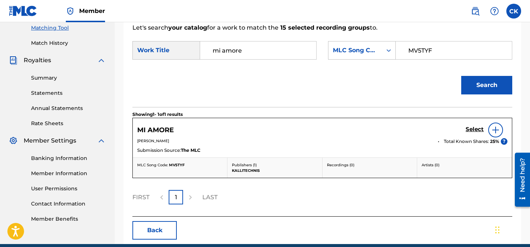
click at [472, 129] on h5 "Select" at bounding box center [475, 129] width 18 height 7
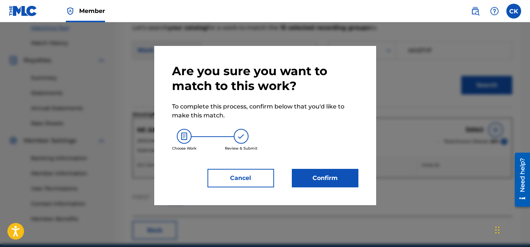
click at [343, 181] on button "Confirm" at bounding box center [325, 178] width 67 height 18
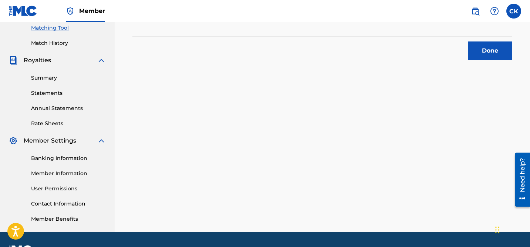
scroll to position [0, 0]
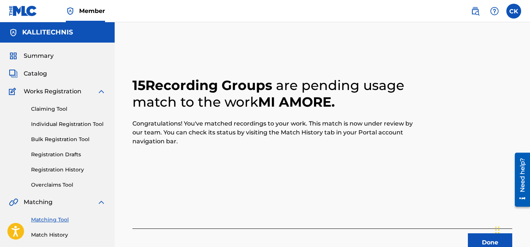
click at [485, 241] on button "Done" at bounding box center [490, 242] width 44 height 18
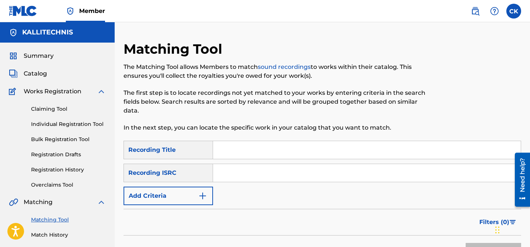
click at [289, 175] on input "Search Form" at bounding box center [367, 173] width 308 height 18
paste input "QM24S1703971"
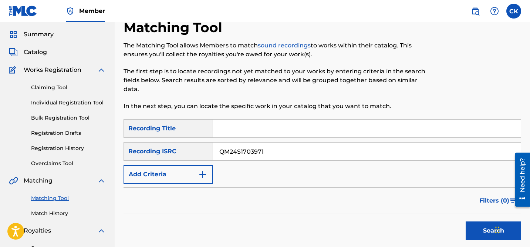
scroll to position [26, 0]
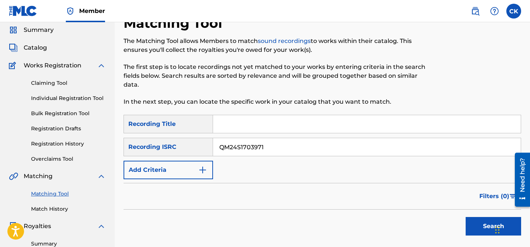
type input "QM24S1703971"
click at [482, 226] on button "Search" at bounding box center [493, 226] width 55 height 18
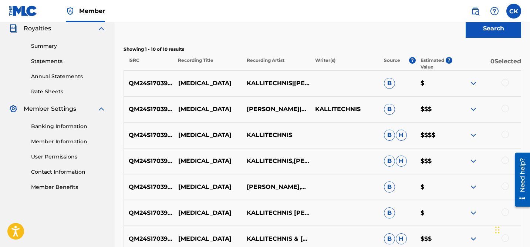
scroll to position [224, 0]
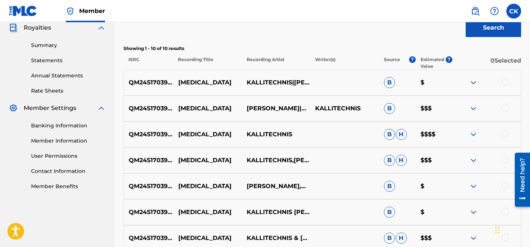
click at [505, 81] on div at bounding box center [505, 81] width 7 height 7
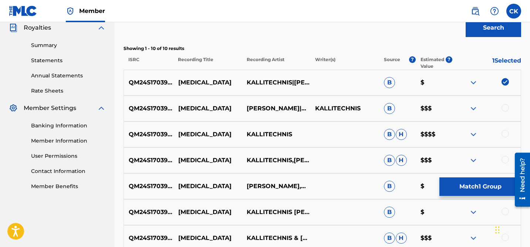
click at [506, 104] on div at bounding box center [505, 107] width 7 height 7
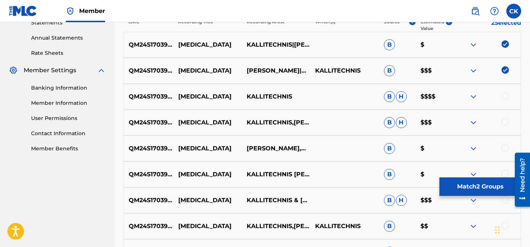
scroll to position [263, 0]
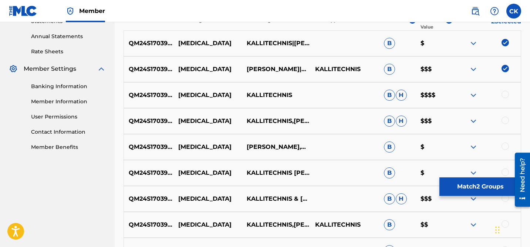
click at [506, 94] on div at bounding box center [505, 94] width 7 height 7
click at [505, 119] on div at bounding box center [505, 120] width 7 height 7
click at [505, 146] on div at bounding box center [505, 145] width 7 height 7
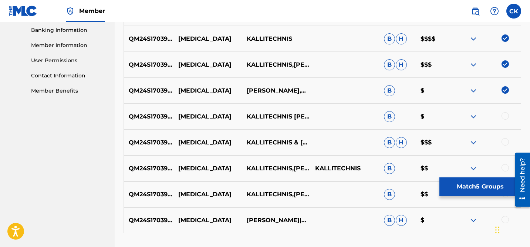
scroll to position [322, 0]
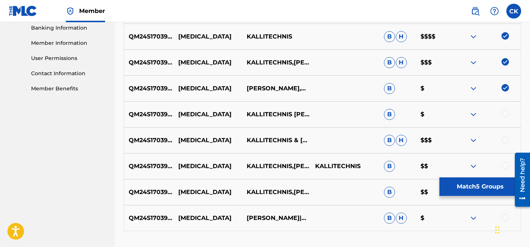
click at [507, 113] on div at bounding box center [505, 113] width 7 height 7
click at [506, 138] on div at bounding box center [505, 139] width 7 height 7
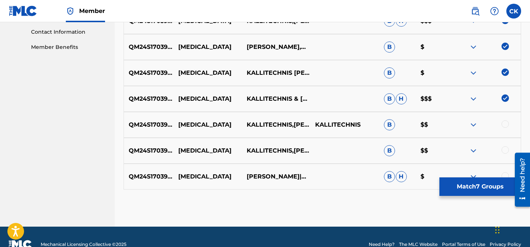
scroll to position [367, 0]
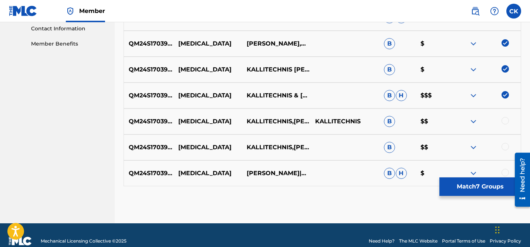
click at [505, 121] on div at bounding box center [505, 120] width 7 height 7
click at [506, 148] on div at bounding box center [505, 146] width 7 height 7
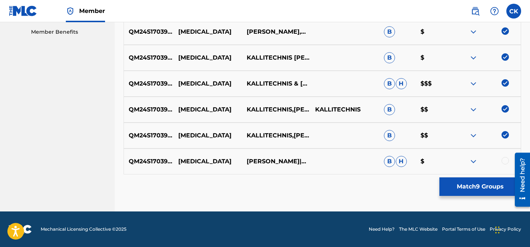
click at [505, 159] on div at bounding box center [505, 160] width 7 height 7
click at [469, 186] on button "Match 10 Groups" at bounding box center [480, 186] width 82 height 18
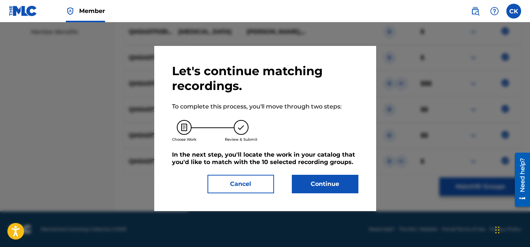
click at [333, 185] on button "Continue" at bounding box center [325, 184] width 67 height 18
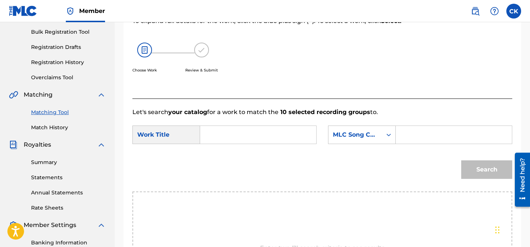
scroll to position [93, 0]
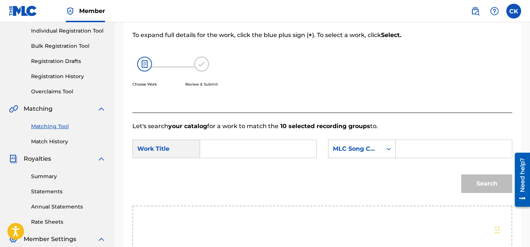
click at [410, 147] on input "Search Form" at bounding box center [454, 149] width 104 height 18
click at [277, 147] on input "Search Form" at bounding box center [258, 149] width 104 height 18
type input "muse"
click at [259, 168] on div "Search" at bounding box center [322, 186] width 380 height 38
click at [230, 148] on input "muse" at bounding box center [258, 149] width 104 height 18
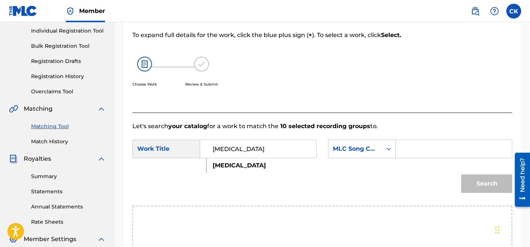
click at [221, 171] on div "Search" at bounding box center [322, 186] width 380 height 38
click at [223, 146] on input "muse" at bounding box center [258, 149] width 104 height 18
click at [223, 164] on strong "muse" at bounding box center [239, 165] width 53 height 7
click at [425, 152] on input "Search Form" at bounding box center [454, 149] width 104 height 18
click at [415, 152] on input "Search Form" at bounding box center [454, 149] width 104 height 18
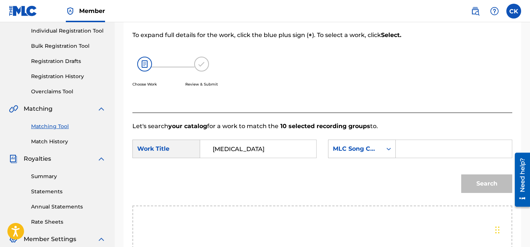
paste input "MW1AZL"
type input "MW1AZL"
click at [498, 182] on button "Search" at bounding box center [486, 183] width 51 height 18
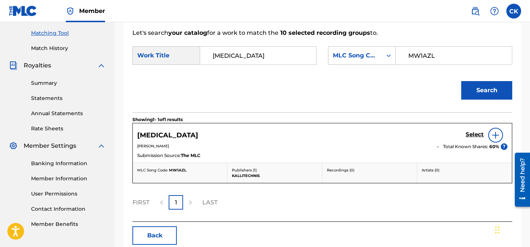
scroll to position [216, 0]
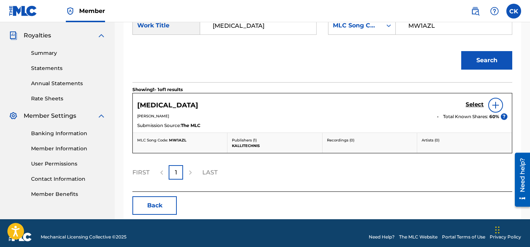
click at [471, 105] on h5 "Select" at bounding box center [475, 104] width 18 height 7
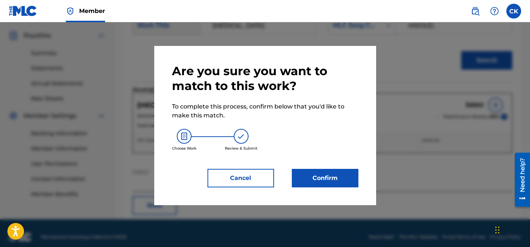
click at [333, 172] on button "Confirm" at bounding box center [325, 178] width 67 height 18
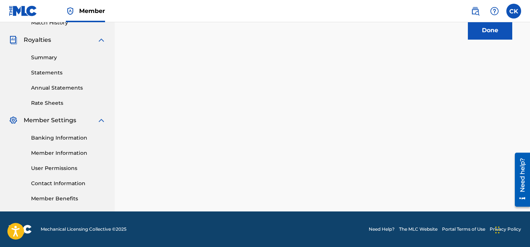
click at [483, 28] on button "Done" at bounding box center [490, 30] width 44 height 18
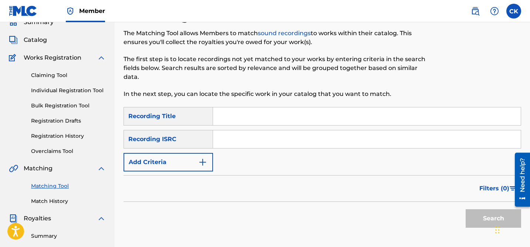
scroll to position [20, 0]
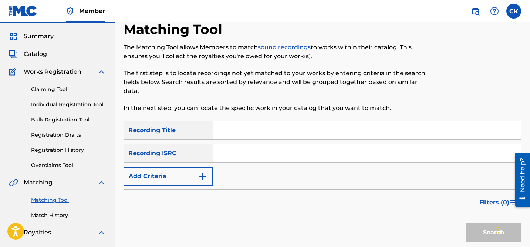
click at [303, 153] on input "Search Form" at bounding box center [367, 153] width 308 height 18
paste input "QM24S2105842"
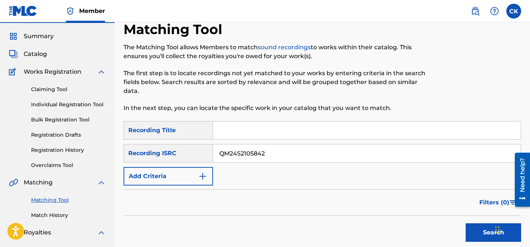
type input "QM24S2105842"
click at [479, 226] on button "Search" at bounding box center [493, 232] width 55 height 18
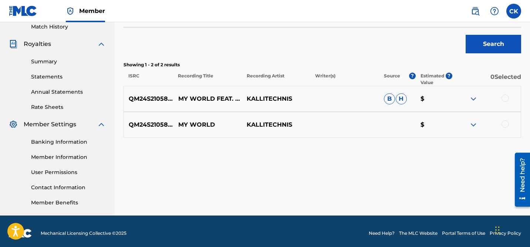
scroll to position [211, 0]
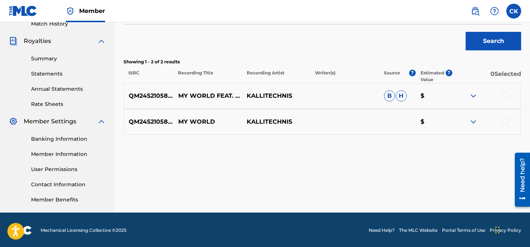
click at [506, 97] on div at bounding box center [505, 94] width 7 height 7
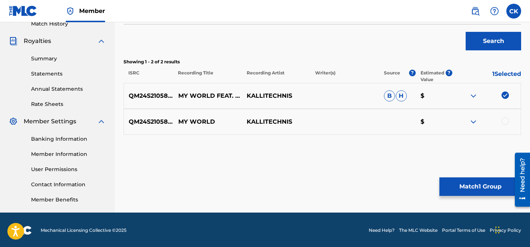
click at [505, 122] on div at bounding box center [505, 120] width 7 height 7
click at [499, 44] on button "Search" at bounding box center [493, 41] width 55 height 18
click at [494, 188] on button "Match 2 Groups" at bounding box center [480, 186] width 82 height 18
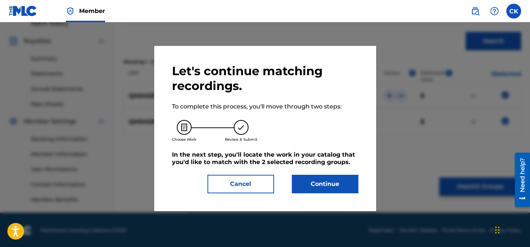
click at [335, 182] on button "Continue" at bounding box center [325, 184] width 67 height 18
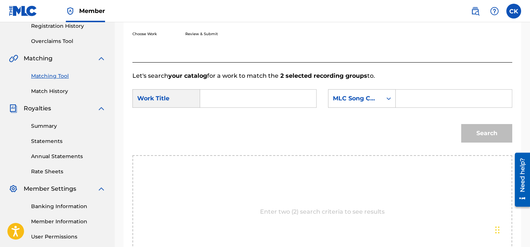
scroll to position [131, 0]
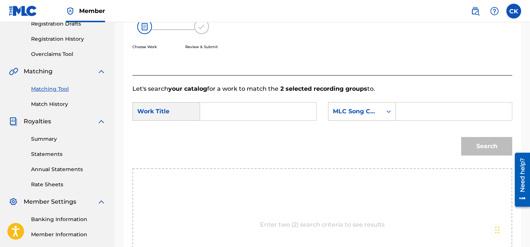
click at [292, 110] on input "Search Form" at bounding box center [258, 111] width 104 height 18
click at [220, 134] on strong "wor" at bounding box center [219, 136] width 12 height 7
type input "my world"
click at [417, 110] on input "Search Form" at bounding box center [454, 111] width 104 height 18
click at [425, 112] on input "Search Form" at bounding box center [454, 111] width 104 height 18
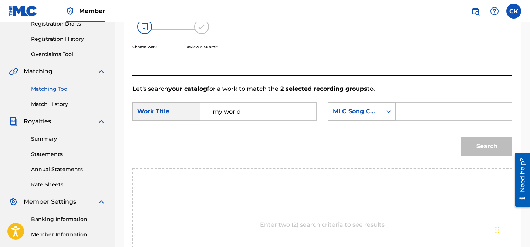
paste input "MB2Q3L"
type input "MB2Q3L"
click at [486, 143] on button "Search" at bounding box center [486, 146] width 51 height 18
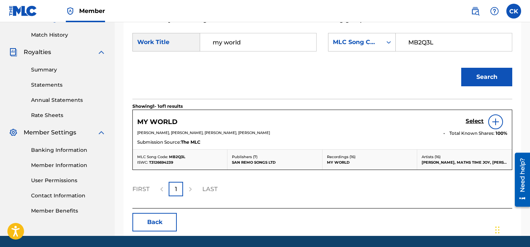
scroll to position [199, 0]
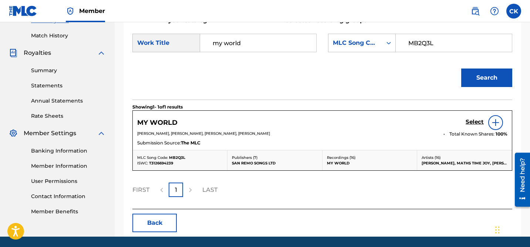
click at [469, 120] on h5 "Select" at bounding box center [475, 121] width 18 height 7
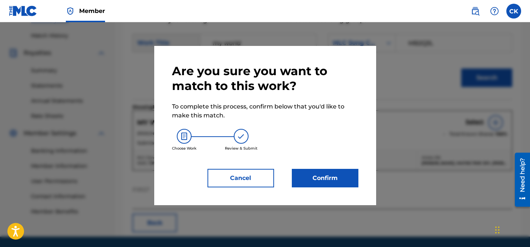
click at [337, 176] on button "Confirm" at bounding box center [325, 178] width 67 height 18
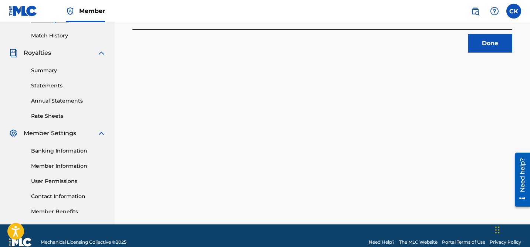
scroll to position [212, 0]
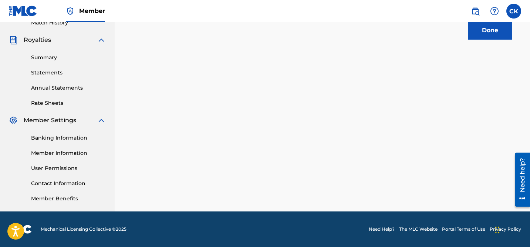
click at [495, 30] on button "Done" at bounding box center [490, 30] width 44 height 18
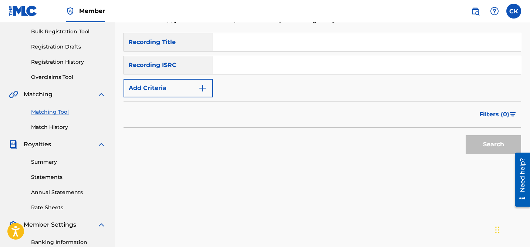
scroll to position [0, 0]
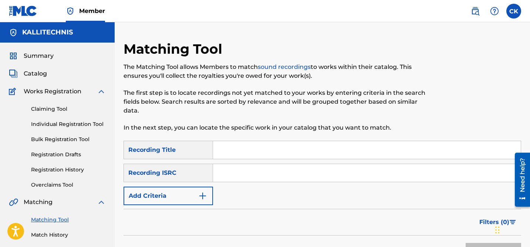
click at [334, 178] on input "Search Form" at bounding box center [367, 173] width 308 height 18
paste input "QMFMF2314214"
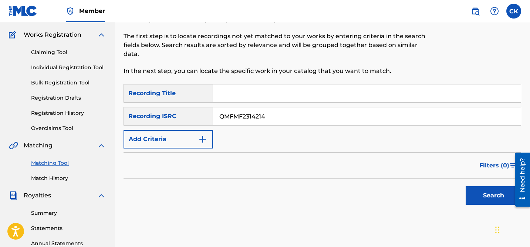
type input "QMFMF2314214"
click at [485, 193] on button "Search" at bounding box center [493, 195] width 55 height 18
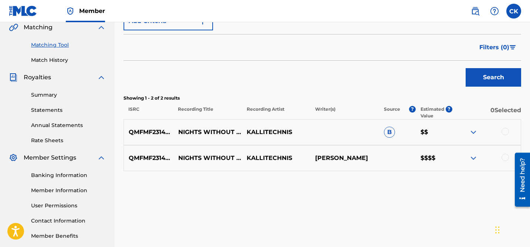
scroll to position [182, 0]
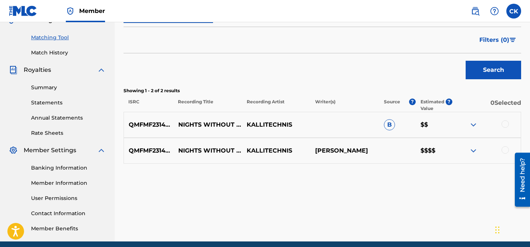
click at [503, 122] on div at bounding box center [505, 123] width 7 height 7
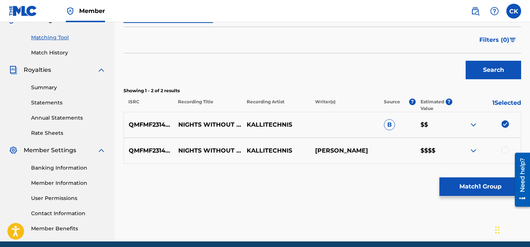
click at [503, 147] on div at bounding box center [505, 149] width 7 height 7
click at [481, 188] on button "Match 2 Groups" at bounding box center [480, 186] width 82 height 18
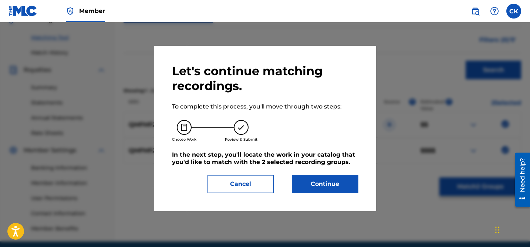
click at [344, 192] on button "Continue" at bounding box center [325, 184] width 67 height 18
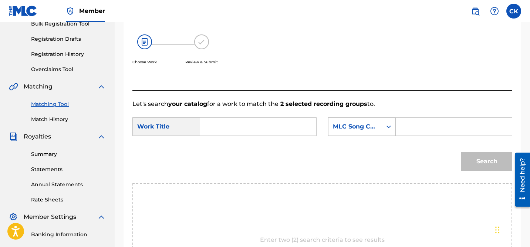
scroll to position [115, 0]
click at [256, 128] on input "Search Form" at bounding box center [258, 127] width 104 height 18
click at [222, 143] on strong "night" at bounding box center [221, 143] width 17 height 7
type input "nights without you"
click at [413, 125] on input "Search Form" at bounding box center [454, 127] width 104 height 18
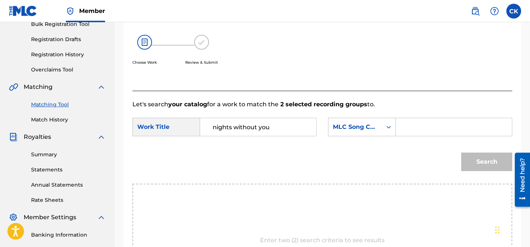
paste input "N69Q5I"
type input "N69Q5I"
click at [491, 161] on button "Search" at bounding box center [486, 161] width 51 height 18
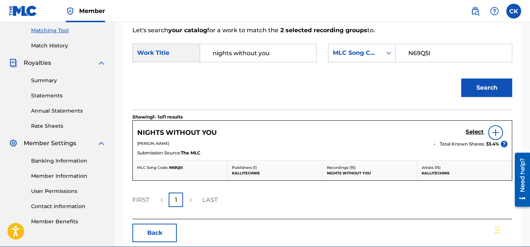
scroll to position [190, 0]
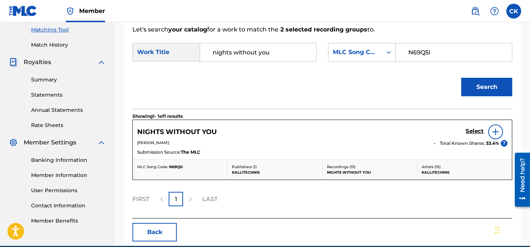
click at [471, 131] on h5 "Select" at bounding box center [475, 131] width 18 height 7
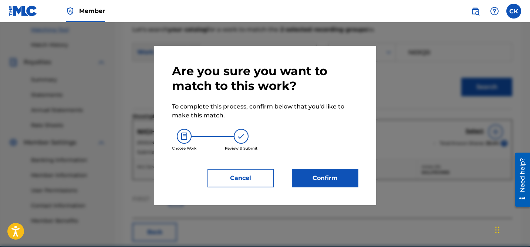
click at [343, 175] on button "Confirm" at bounding box center [325, 178] width 67 height 18
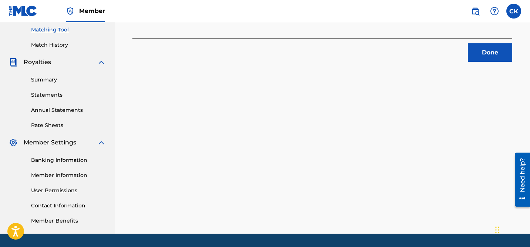
click at [494, 55] on button "Done" at bounding box center [490, 52] width 44 height 18
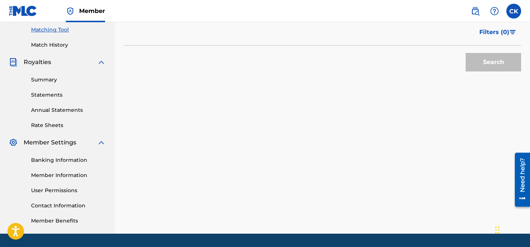
scroll to position [0, 0]
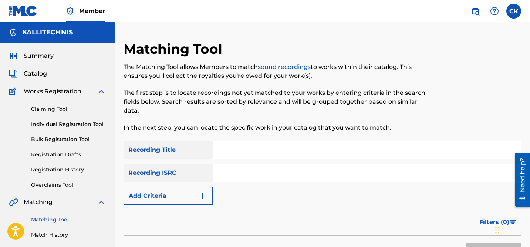
click at [269, 177] on input "Search Form" at bounding box center [367, 173] width 308 height 18
paste input "QM6MZ2445326"
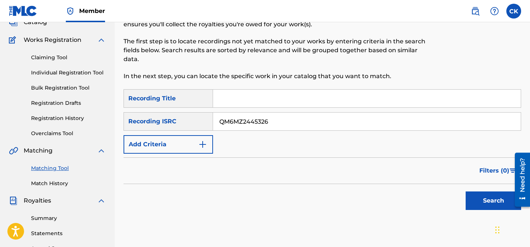
scroll to position [57, 0]
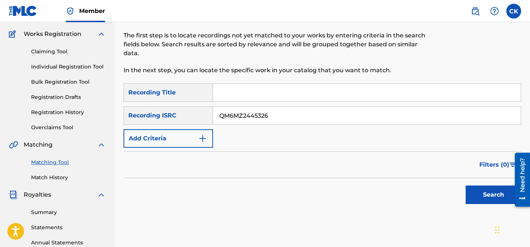
type input "QM6MZ2445326"
click at [486, 196] on button "Search" at bounding box center [493, 194] width 55 height 18
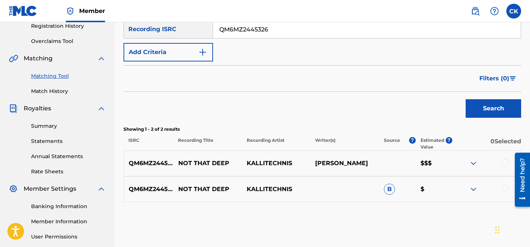
scroll to position [158, 0]
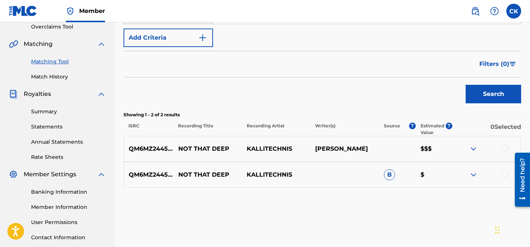
click at [508, 148] on div at bounding box center [505, 147] width 7 height 7
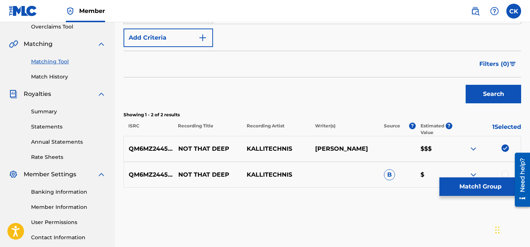
click at [506, 175] on div at bounding box center [505, 173] width 7 height 7
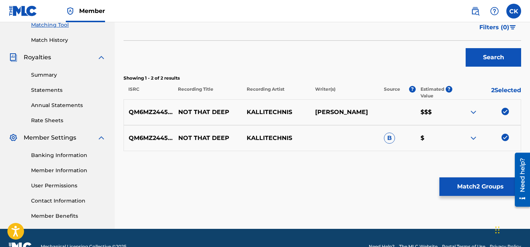
scroll to position [212, 0]
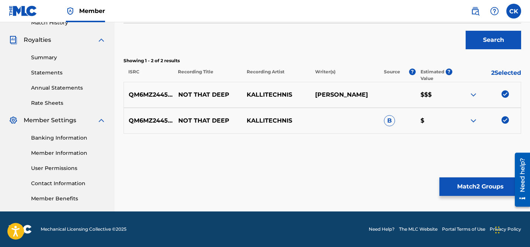
click at [490, 186] on button "Match 2 Groups" at bounding box center [480, 186] width 82 height 18
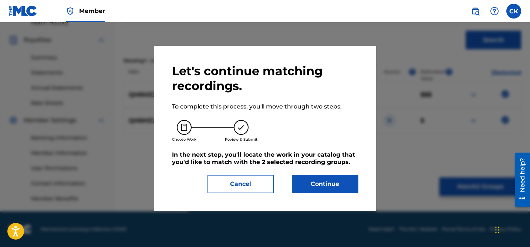
click at [332, 187] on button "Continue" at bounding box center [325, 184] width 67 height 18
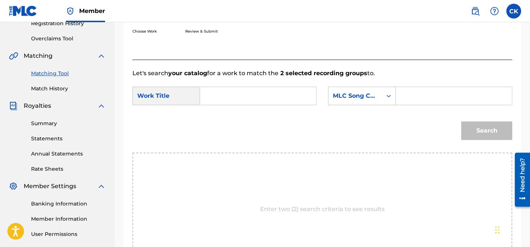
scroll to position [144, 0]
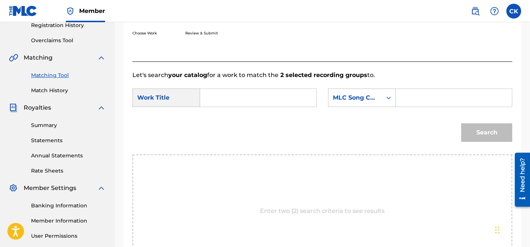
click at [292, 98] on input "Search Form" at bounding box center [258, 98] width 104 height 18
click at [218, 123] on span "that deep" at bounding box center [224, 119] width 23 height 16
type input "not that deep"
click at [420, 97] on input "Search Form" at bounding box center [454, 98] width 104 height 18
paste input "N69Q3O"
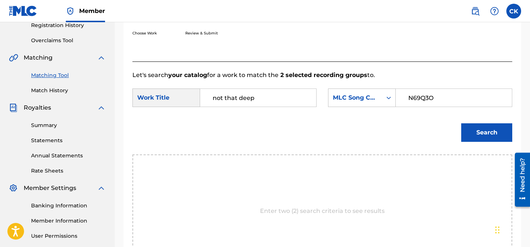
type input "N69Q3O"
click at [479, 128] on button "Search" at bounding box center [486, 132] width 51 height 18
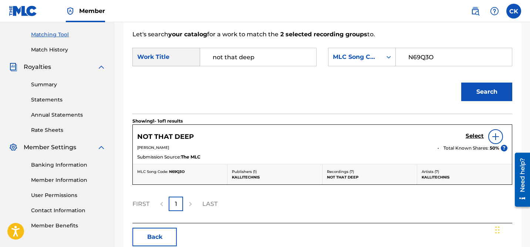
scroll to position [185, 0]
click at [473, 137] on h5 "Select" at bounding box center [475, 136] width 18 height 7
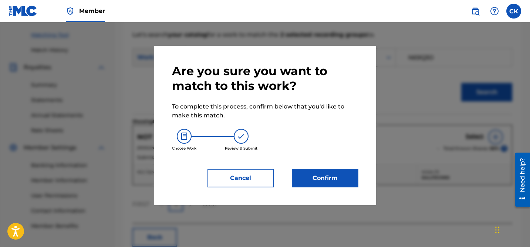
click at [334, 175] on button "Confirm" at bounding box center [325, 178] width 67 height 18
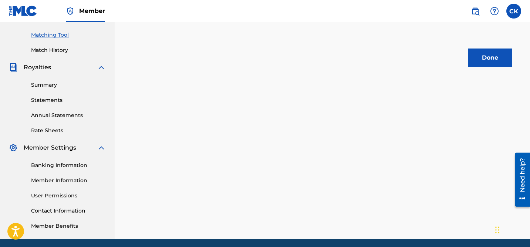
click at [481, 58] on button "Done" at bounding box center [490, 57] width 44 height 18
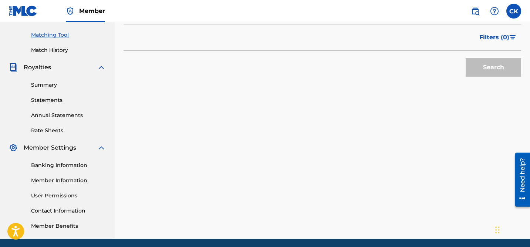
scroll to position [0, 0]
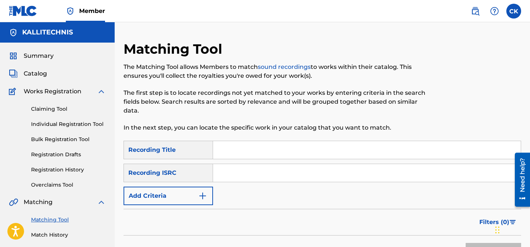
click at [301, 174] on input "Search Form" at bounding box center [367, 173] width 308 height 18
paste input "QM24S2200262"
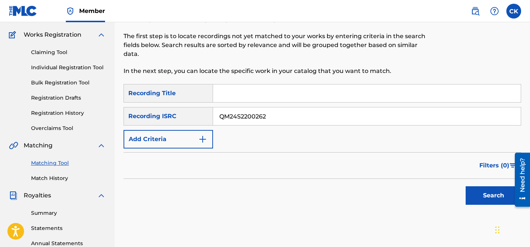
scroll to position [57, 0]
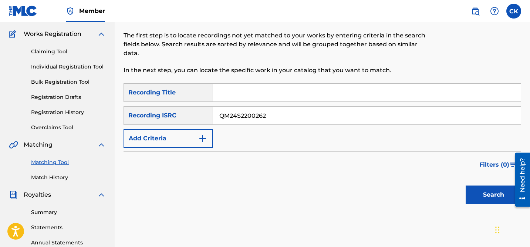
type input "QM24S2200262"
click at [502, 200] on button "Search" at bounding box center [493, 194] width 55 height 18
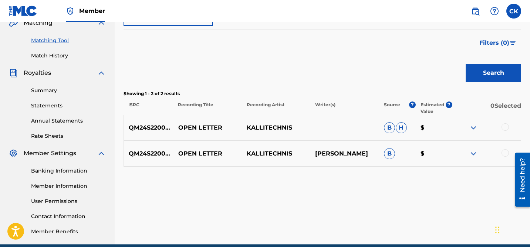
scroll to position [179, 0]
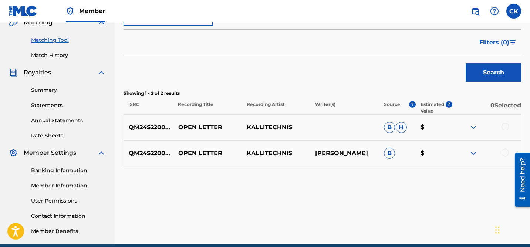
click at [506, 125] on div at bounding box center [505, 126] width 7 height 7
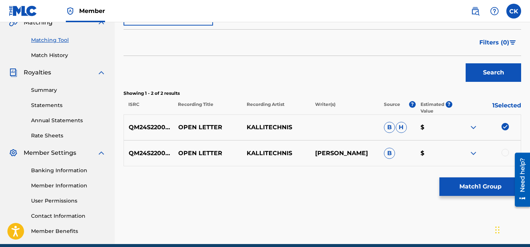
click at [507, 152] on div at bounding box center [505, 152] width 7 height 7
click at [493, 186] on button "Match 2 Groups" at bounding box center [480, 186] width 82 height 18
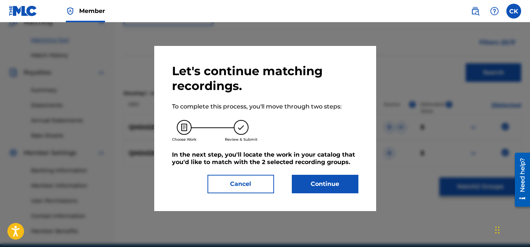
click at [348, 178] on button "Continue" at bounding box center [325, 184] width 67 height 18
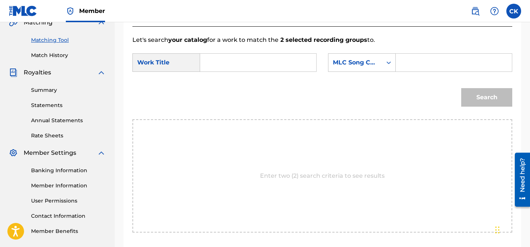
click at [283, 65] on input "Search Form" at bounding box center [258, 63] width 104 height 18
click at [220, 80] on strong "open" at bounding box center [221, 78] width 16 height 7
type input "open letter"
click at [415, 64] on input "Search Form" at bounding box center [454, 63] width 104 height 18
paste input "OM6Y61"
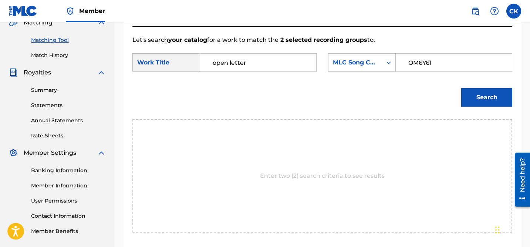
type input "OM6Y61"
click at [492, 93] on button "Search" at bounding box center [486, 97] width 51 height 18
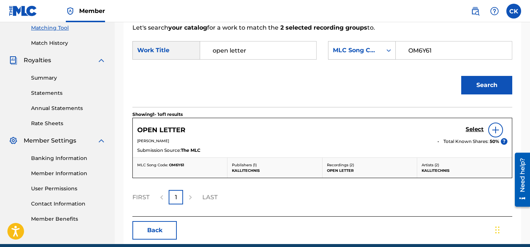
scroll to position [195, 0]
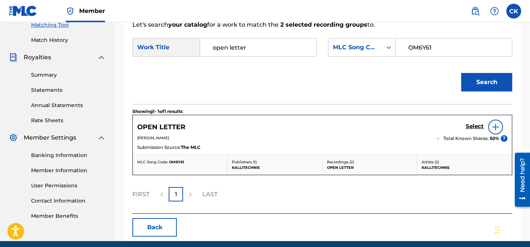
click at [469, 124] on h5 "Select" at bounding box center [475, 126] width 18 height 7
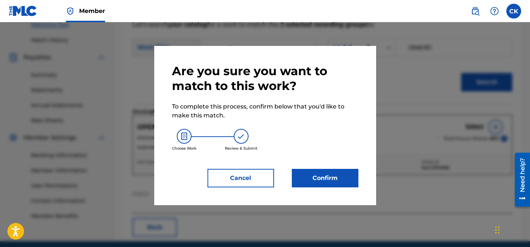
click at [344, 183] on button "Confirm" at bounding box center [325, 178] width 67 height 18
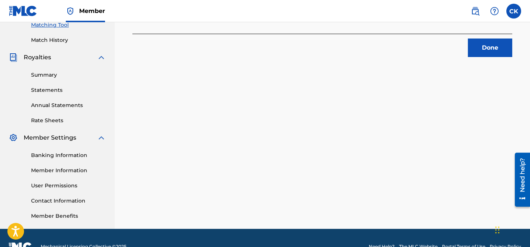
click at [482, 50] on button "Done" at bounding box center [490, 47] width 44 height 18
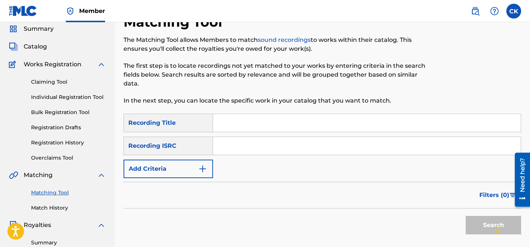
scroll to position [0, 0]
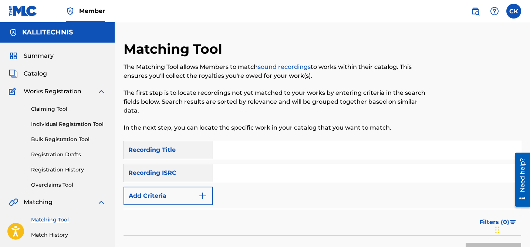
click at [298, 174] on input "Search Form" at bounding box center [367, 173] width 308 height 18
paste input "QM24S2105530"
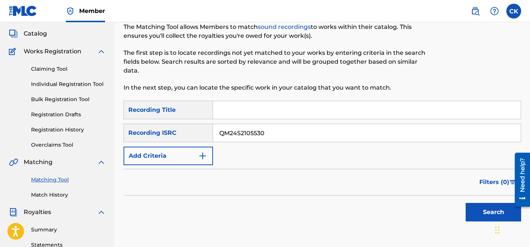
type input "QM24S2105530"
click at [489, 213] on button "Search" at bounding box center [493, 212] width 55 height 18
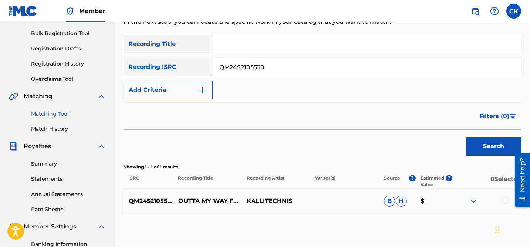
scroll to position [198, 0]
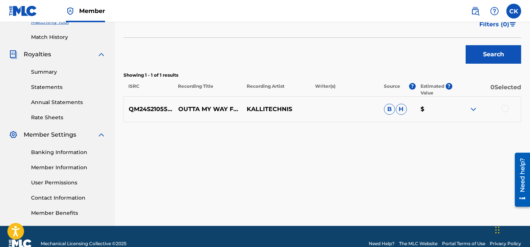
click at [506, 107] on div at bounding box center [505, 108] width 7 height 7
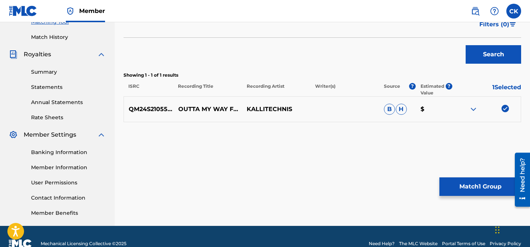
click at [486, 186] on button "Match 1 Group" at bounding box center [480, 186] width 82 height 18
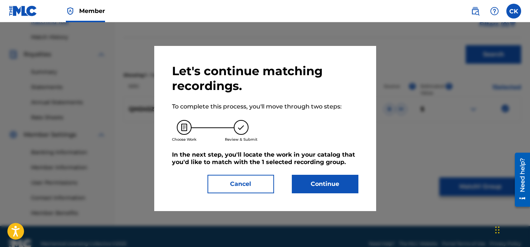
click at [329, 182] on button "Continue" at bounding box center [325, 184] width 67 height 18
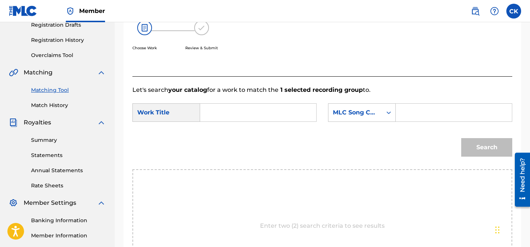
scroll to position [127, 0]
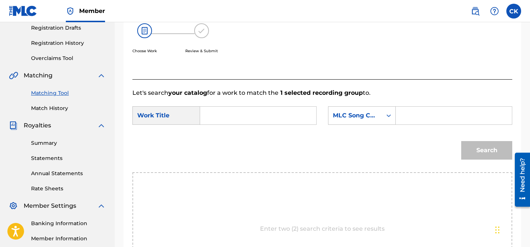
click at [292, 118] on input "Search Form" at bounding box center [258, 116] width 104 height 18
click at [218, 132] on strong "outt" at bounding box center [219, 131] width 13 height 7
type input "outta my way"
click at [420, 112] on input "Search Form" at bounding box center [454, 116] width 104 height 18
click at [426, 116] on input "Search Form" at bounding box center [454, 116] width 104 height 18
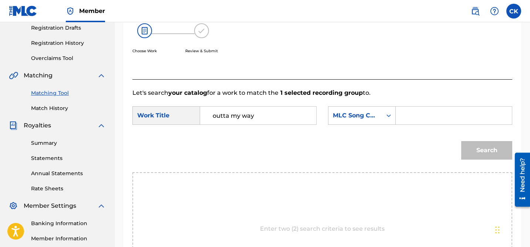
paste input "OC2PZG"
type input "OC2PZG"
click at [493, 150] on button "Search" at bounding box center [486, 150] width 51 height 18
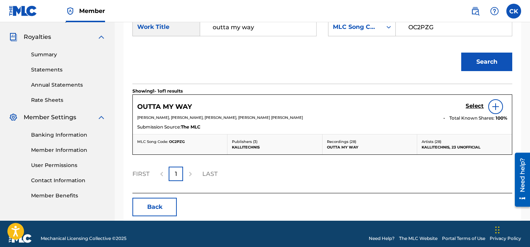
scroll to position [217, 0]
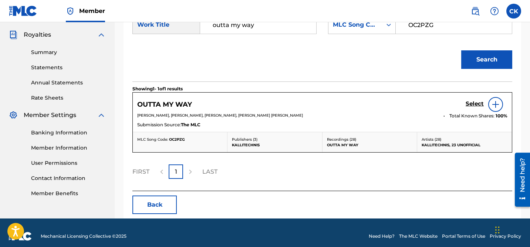
click at [472, 105] on h5 "Select" at bounding box center [475, 103] width 18 height 7
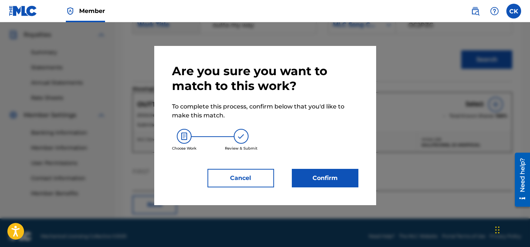
click at [349, 173] on button "Confirm" at bounding box center [325, 178] width 67 height 18
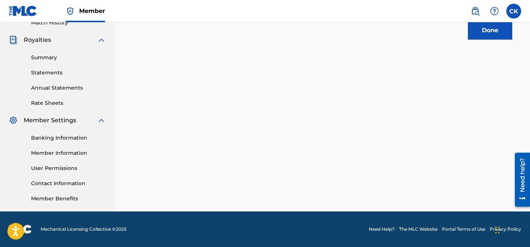
click at [481, 33] on button "Done" at bounding box center [490, 30] width 44 height 18
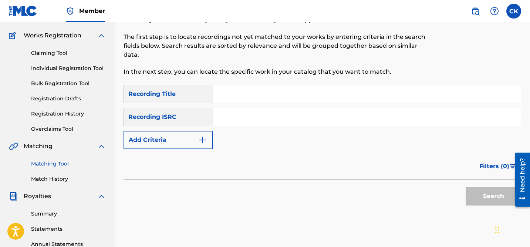
scroll to position [0, 0]
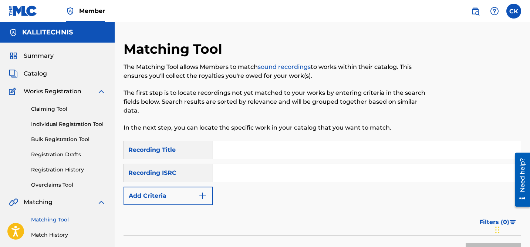
click at [277, 173] on input "Search Form" at bounding box center [367, 173] width 308 height 18
paste input "QM24S1847201"
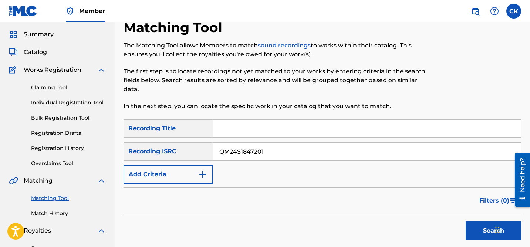
scroll to position [26, 0]
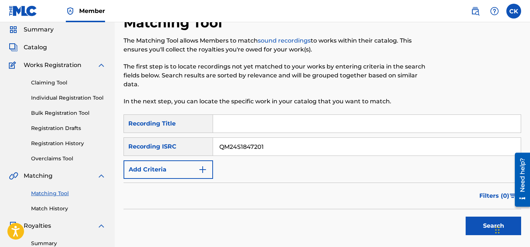
type input "QM24S1847201"
click at [485, 225] on button "Search" at bounding box center [493, 225] width 55 height 18
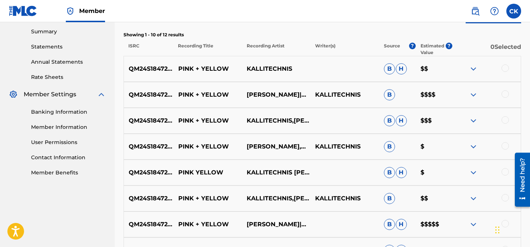
scroll to position [236, 0]
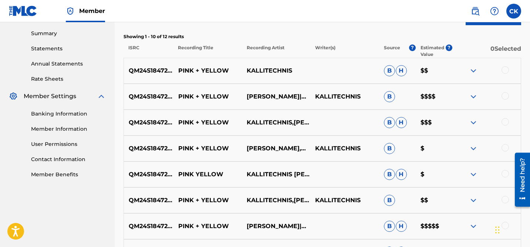
click at [504, 67] on div at bounding box center [505, 69] width 7 height 7
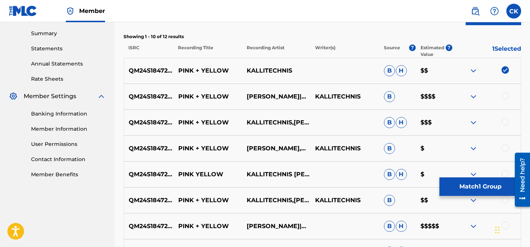
click at [506, 92] on div at bounding box center [505, 95] width 7 height 7
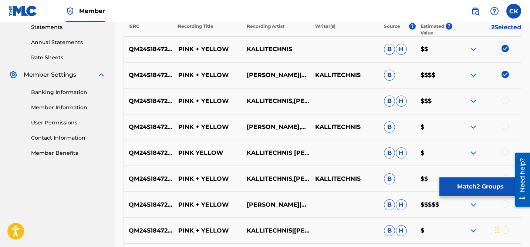
scroll to position [262, 0]
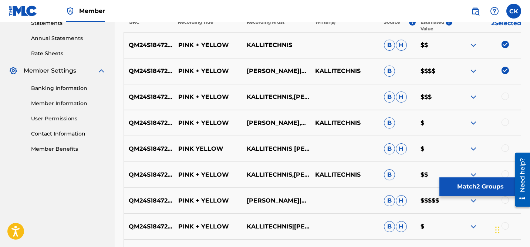
click at [505, 97] on div at bounding box center [505, 95] width 7 height 7
click at [506, 121] on div at bounding box center [505, 121] width 7 height 7
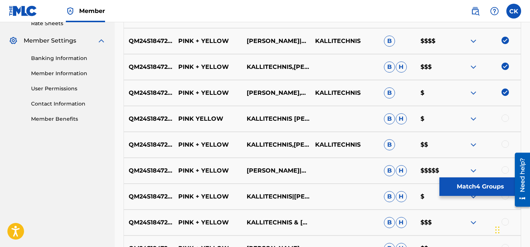
scroll to position [292, 0]
click at [506, 121] on div at bounding box center [505, 117] width 7 height 7
click at [506, 141] on div at bounding box center [505, 143] width 7 height 7
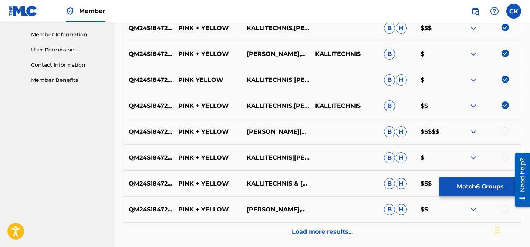
scroll to position [331, 0]
click at [505, 130] on div at bounding box center [505, 130] width 7 height 7
click at [503, 154] on div at bounding box center [505, 156] width 7 height 7
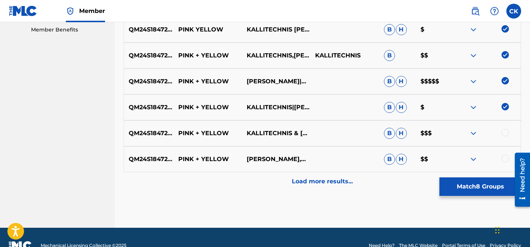
scroll to position [381, 0]
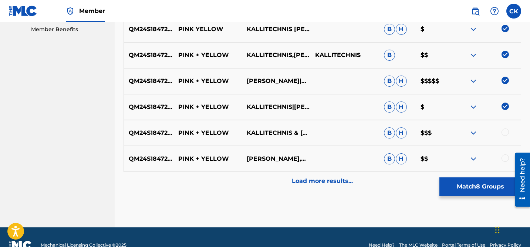
click at [505, 131] on div at bounding box center [505, 131] width 7 height 7
click at [506, 156] on div at bounding box center [505, 157] width 7 height 7
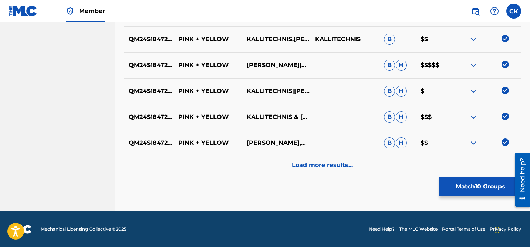
click at [332, 167] on p "Load more results..." at bounding box center [322, 165] width 61 height 9
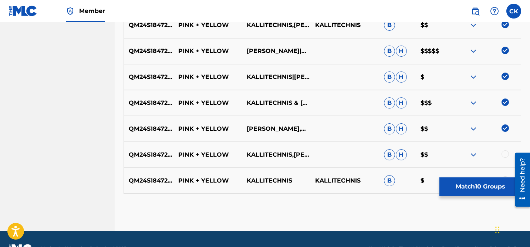
scroll to position [430, 0]
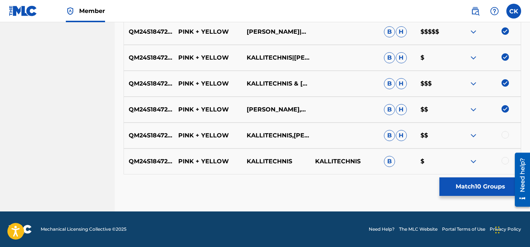
click at [505, 134] on div at bounding box center [505, 134] width 7 height 7
click at [507, 161] on div at bounding box center [505, 160] width 7 height 7
click at [496, 185] on button "Match 12 Groups" at bounding box center [480, 186] width 82 height 18
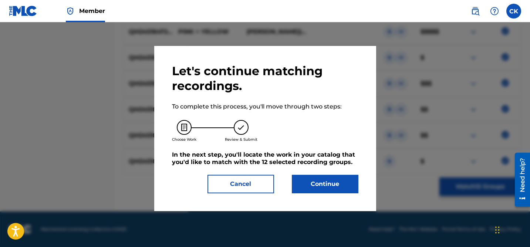
click at [340, 182] on button "Continue" at bounding box center [325, 184] width 67 height 18
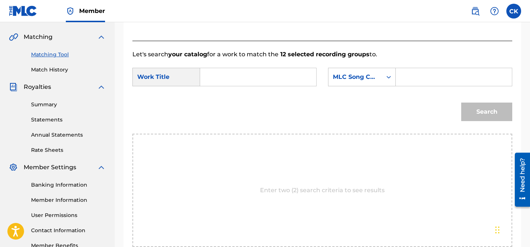
scroll to position [165, 0]
click at [294, 81] on input "Search Form" at bounding box center [258, 77] width 104 height 18
click at [224, 93] on strong "pink" at bounding box center [220, 93] width 14 height 7
type input "pink + yellow"
click at [420, 74] on input "Search Form" at bounding box center [454, 77] width 104 height 18
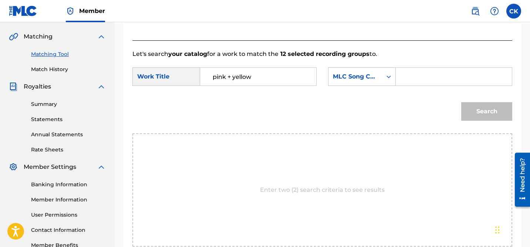
paste input "PM6HJW"
type input "PM6HJW"
click at [491, 110] on button "Search" at bounding box center [486, 111] width 51 height 18
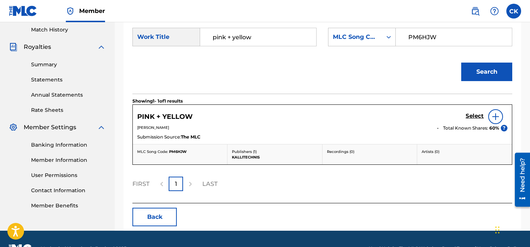
scroll to position [206, 0]
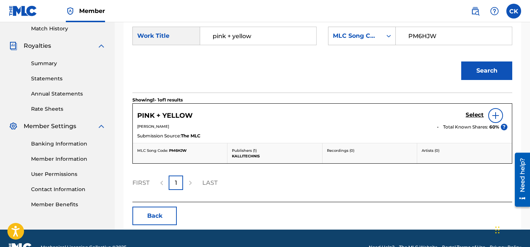
click at [473, 114] on h5 "Select" at bounding box center [475, 114] width 18 height 7
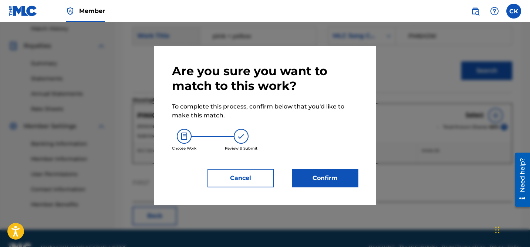
click at [331, 177] on button "Confirm" at bounding box center [325, 178] width 67 height 18
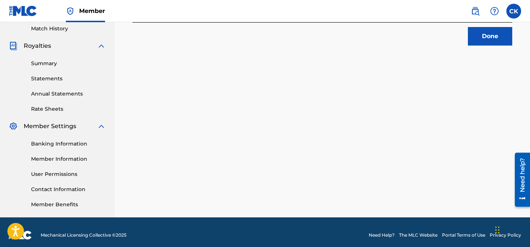
click at [486, 38] on button "Done" at bounding box center [490, 36] width 44 height 18
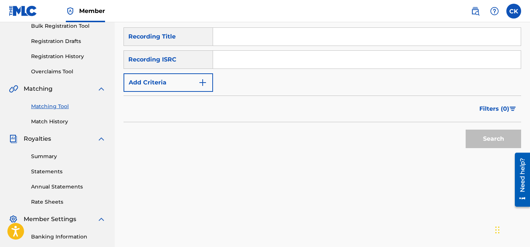
scroll to position [61, 0]
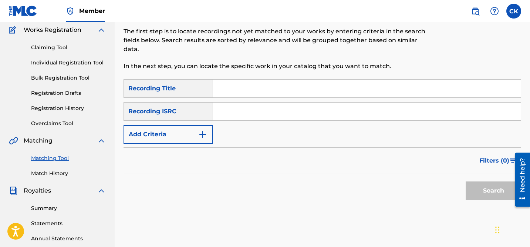
click at [346, 111] on input "Search Form" at bounding box center [367, 111] width 308 height 18
paste input "CAOSK2200112"
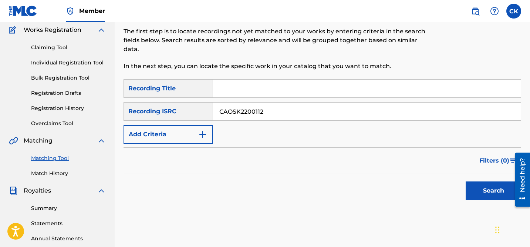
type input "CAOSK2200112"
click at [484, 188] on button "Search" at bounding box center [493, 190] width 55 height 18
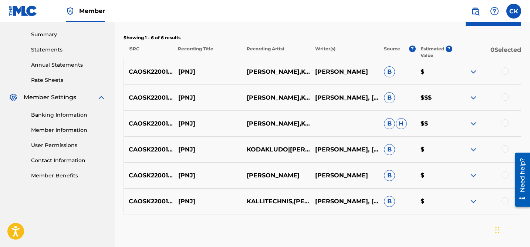
scroll to position [240, 0]
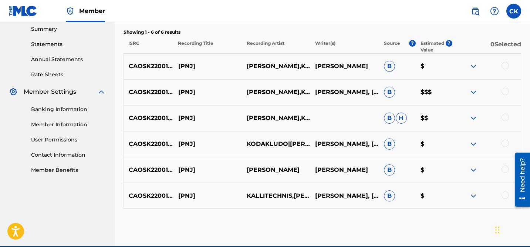
click at [504, 67] on div at bounding box center [505, 65] width 7 height 7
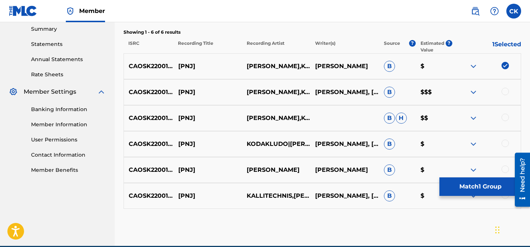
click at [505, 94] on div at bounding box center [505, 91] width 7 height 7
click at [506, 115] on div at bounding box center [505, 117] width 7 height 7
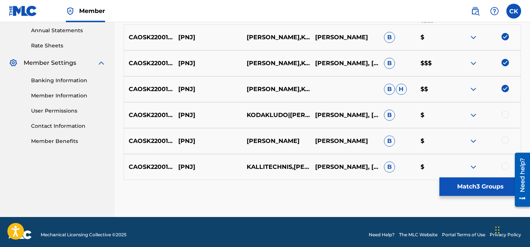
scroll to position [275, 0]
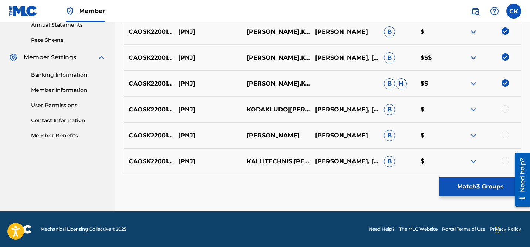
click at [505, 108] on div at bounding box center [505, 108] width 7 height 7
click at [505, 134] on div at bounding box center [505, 134] width 7 height 7
click at [506, 158] on div at bounding box center [505, 160] width 7 height 7
click at [495, 186] on button "Match 6 Groups" at bounding box center [480, 186] width 82 height 18
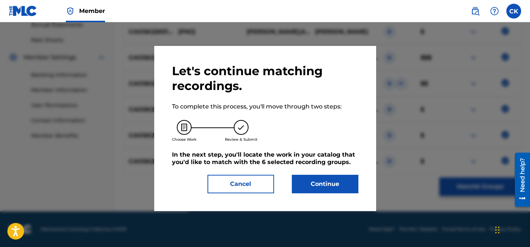
click at [346, 183] on button "Continue" at bounding box center [325, 184] width 67 height 18
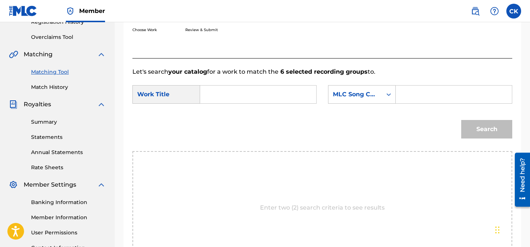
scroll to position [146, 0]
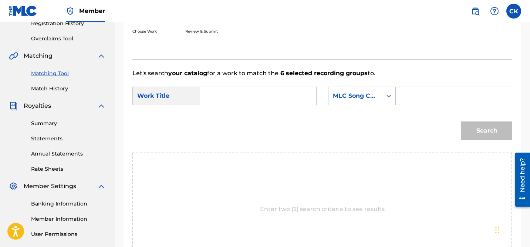
click at [270, 104] on input "Search Form" at bounding box center [258, 96] width 104 height 18
type input "pnj"
click at [233, 114] on div "Search" at bounding box center [322, 133] width 380 height 38
click at [424, 95] on input "Search Form" at bounding box center [454, 96] width 104 height 18
paste input "PN5FGF"
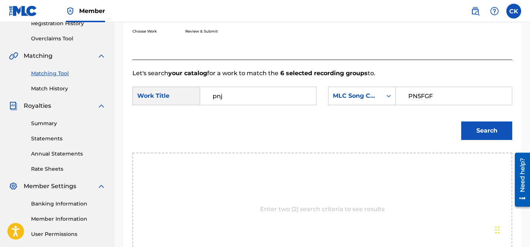
type input "PN5FGF"
click at [493, 129] on button "Search" at bounding box center [486, 130] width 51 height 18
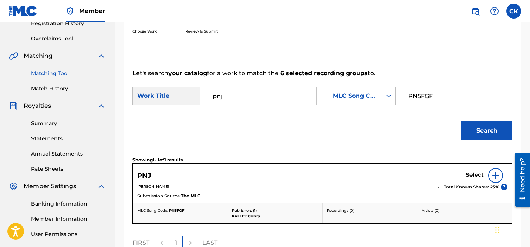
scroll to position [173, 0]
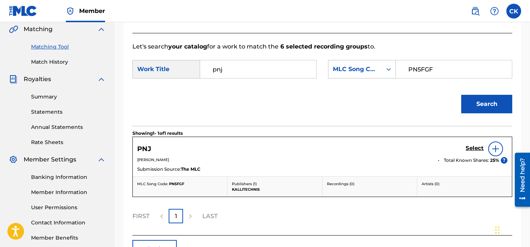
click at [474, 147] on h5 "Select" at bounding box center [475, 148] width 18 height 7
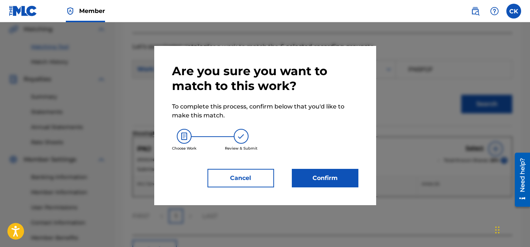
click at [333, 181] on button "Confirm" at bounding box center [325, 178] width 67 height 18
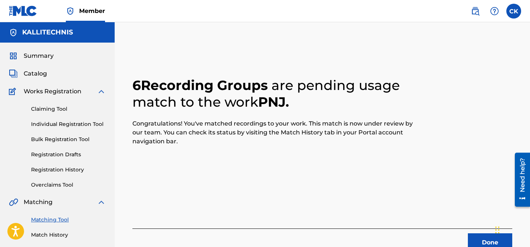
scroll to position [35, 0]
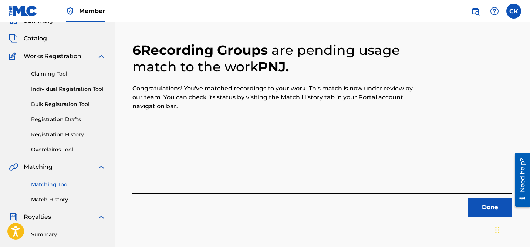
click at [492, 208] on button "Done" at bounding box center [490, 207] width 44 height 18
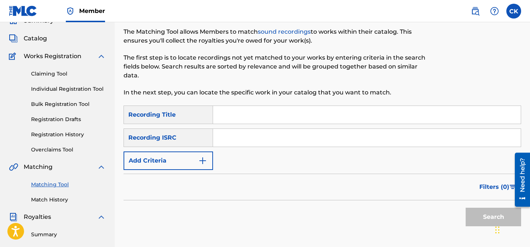
click at [275, 139] on input "Search Form" at bounding box center [367, 138] width 308 height 18
paste input "QMFMF2314231"
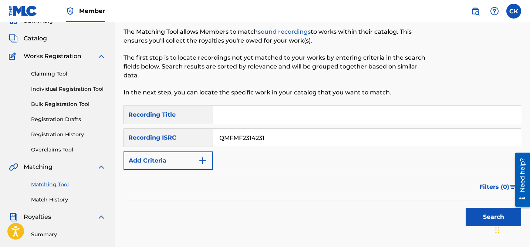
type input "QMFMF2314231"
click at [483, 212] on button "Search" at bounding box center [493, 217] width 55 height 18
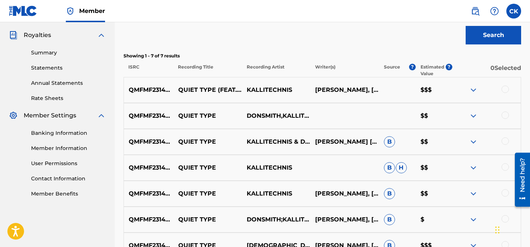
scroll to position [223, 0]
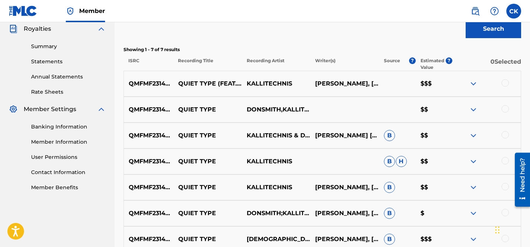
click at [506, 82] on div at bounding box center [505, 82] width 7 height 7
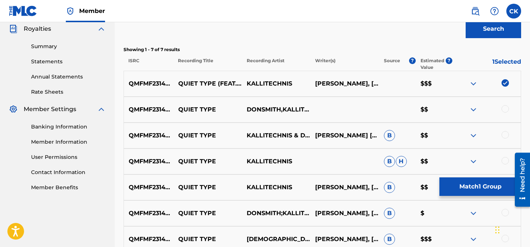
click at [508, 108] on div at bounding box center [505, 108] width 7 height 7
click at [506, 134] on div at bounding box center [505, 134] width 7 height 7
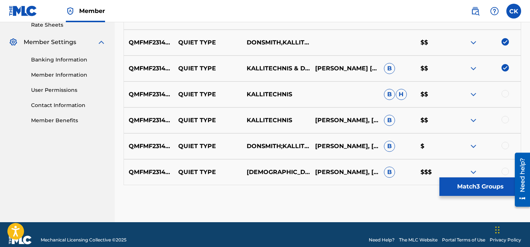
scroll to position [296, 0]
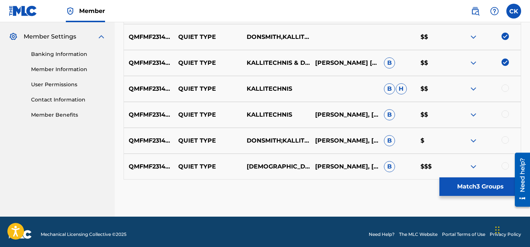
click at [505, 85] on div at bounding box center [505, 87] width 7 height 7
click at [507, 115] on div at bounding box center [505, 113] width 7 height 7
click at [507, 138] on div at bounding box center [505, 139] width 7 height 7
click at [507, 164] on div at bounding box center [505, 165] width 7 height 7
click at [487, 188] on button "Match 7 Groups" at bounding box center [480, 186] width 82 height 18
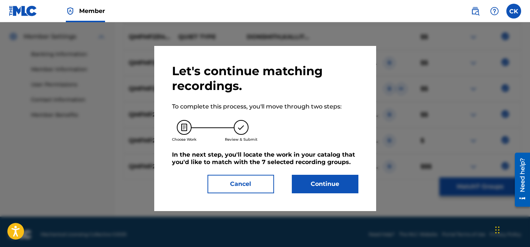
click at [339, 183] on button "Continue" at bounding box center [325, 184] width 67 height 18
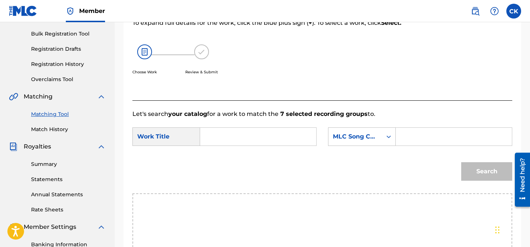
scroll to position [99, 0]
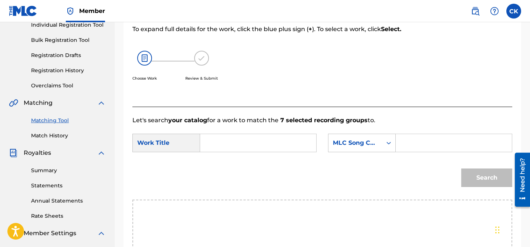
click at [303, 146] on input "Search Form" at bounding box center [258, 143] width 104 height 18
click at [223, 160] on span "et type" at bounding box center [221, 164] width 16 height 16
type input "quiet type"
click at [431, 145] on input "Search Form" at bounding box center [454, 143] width 104 height 18
paste input "QP60B3"
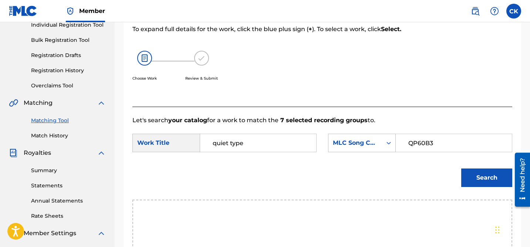
type input "QP60B3"
click at [481, 173] on button "Search" at bounding box center [486, 177] width 51 height 18
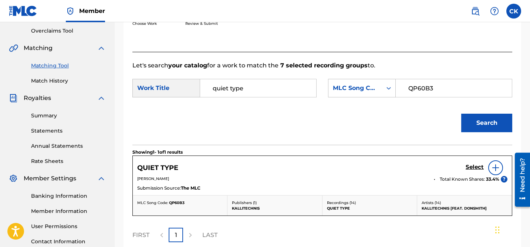
scroll to position [172, 0]
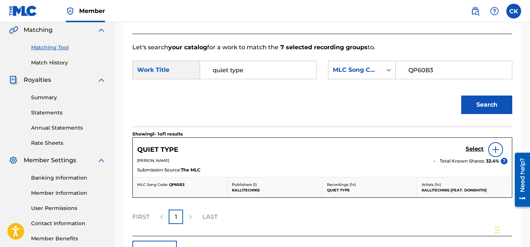
click at [472, 145] on h5 "Select" at bounding box center [475, 148] width 18 height 7
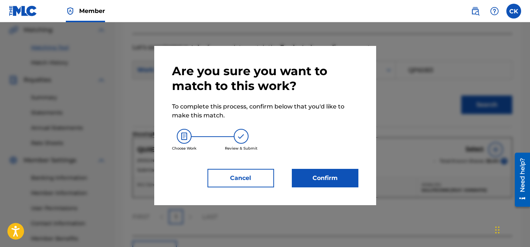
click at [327, 178] on button "Confirm" at bounding box center [325, 178] width 67 height 18
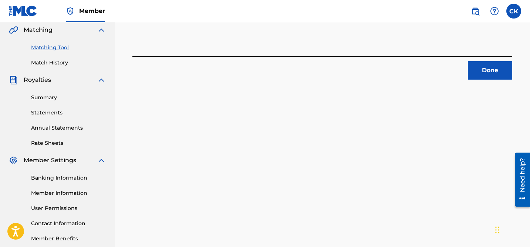
click at [493, 76] on button "Done" at bounding box center [490, 70] width 44 height 18
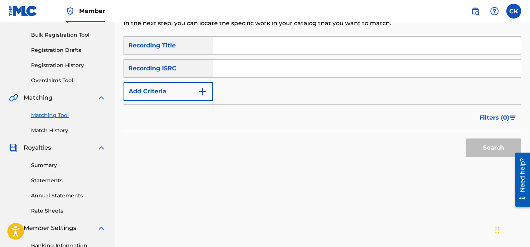
scroll to position [0, 0]
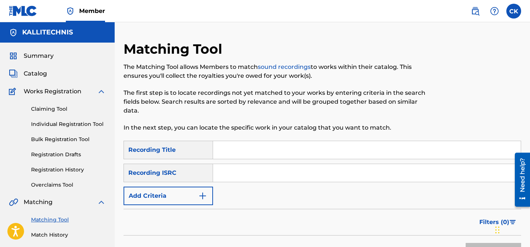
click at [258, 171] on input "Search Form" at bounding box center [367, 173] width 308 height 18
paste input "QM24S1703587"
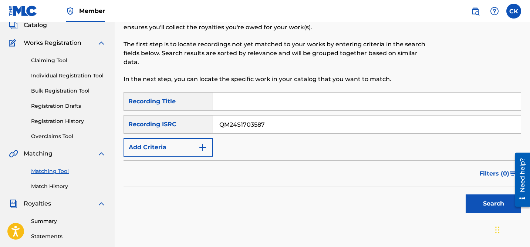
scroll to position [57, 0]
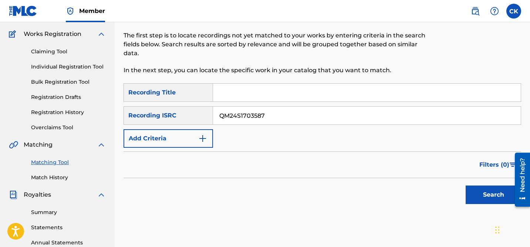
type input "QM24S1703587"
click at [488, 189] on button "Search" at bounding box center [493, 194] width 55 height 18
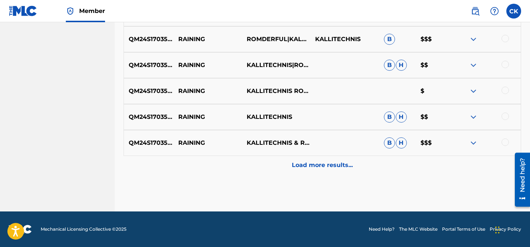
click at [342, 165] on p "Load more results..." at bounding box center [322, 165] width 61 height 9
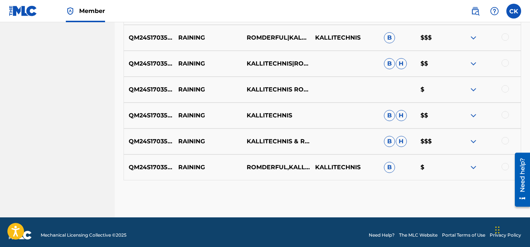
scroll to position [397, 0]
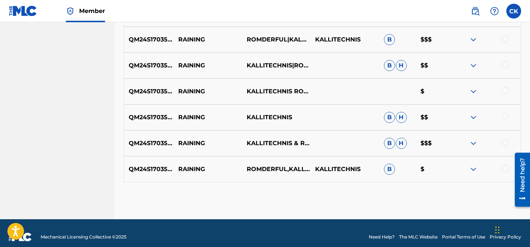
click at [505, 166] on div at bounding box center [505, 168] width 7 height 7
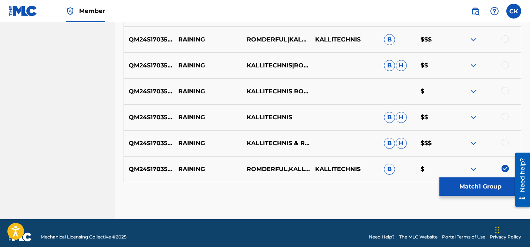
click at [505, 142] on div at bounding box center [505, 142] width 7 height 7
click at [505, 115] on div at bounding box center [505, 116] width 7 height 7
click at [503, 90] on div at bounding box center [505, 90] width 7 height 7
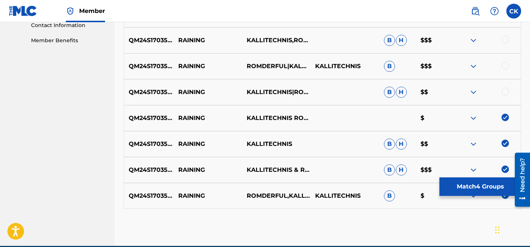
scroll to position [365, 0]
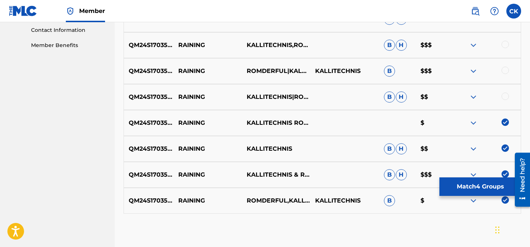
click at [506, 95] on div at bounding box center [505, 95] width 7 height 7
click at [506, 70] on div at bounding box center [505, 70] width 7 height 7
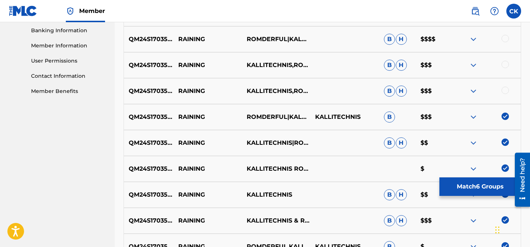
scroll to position [319, 0]
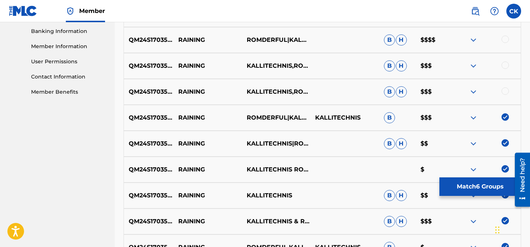
click at [505, 90] on div at bounding box center [505, 90] width 7 height 7
click at [505, 61] on div at bounding box center [505, 64] width 7 height 7
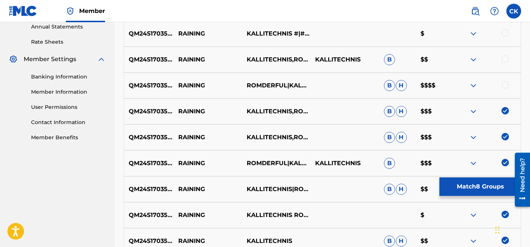
scroll to position [268, 0]
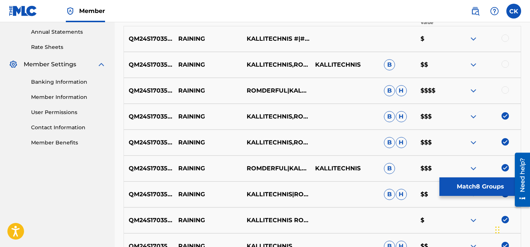
click at [505, 88] on div at bounding box center [505, 89] width 7 height 7
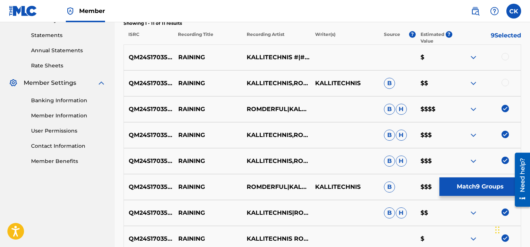
scroll to position [243, 0]
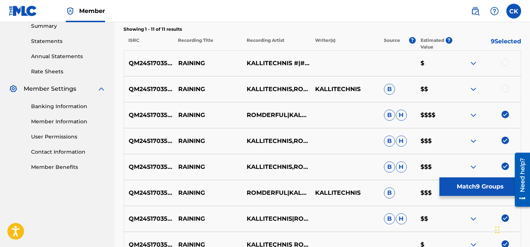
click at [505, 85] on div at bounding box center [505, 88] width 7 height 7
click at [505, 60] on div at bounding box center [505, 62] width 7 height 7
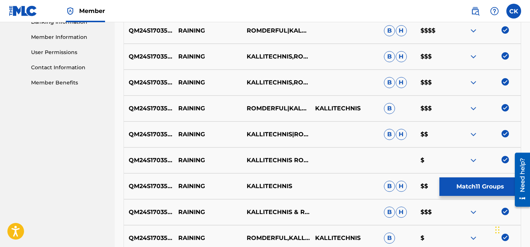
scroll to position [404, 0]
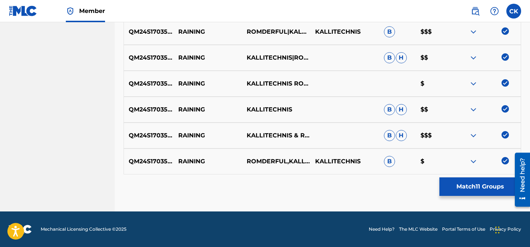
click at [475, 183] on button "Match 11 Groups" at bounding box center [480, 186] width 82 height 18
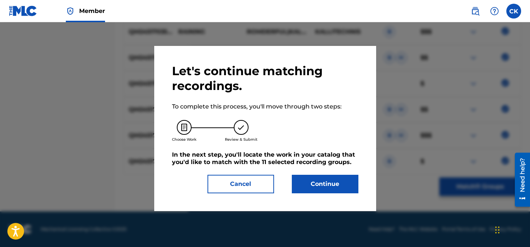
click at [335, 184] on button "Continue" at bounding box center [325, 184] width 67 height 18
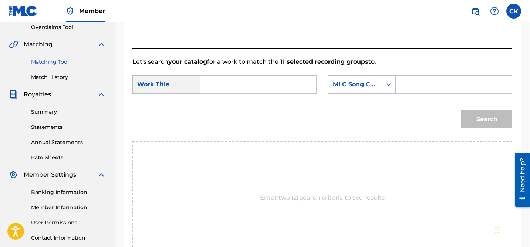
scroll to position [154, 0]
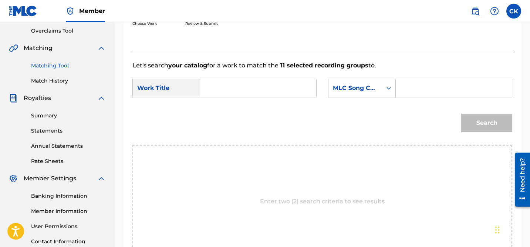
click at [278, 90] on input "Search Form" at bounding box center [258, 88] width 104 height 18
click at [228, 104] on span "ing" at bounding box center [230, 104] width 10 height 7
type input "raining"
click at [432, 89] on input "Search Form" at bounding box center [454, 88] width 104 height 18
paste input "RO1M2H"
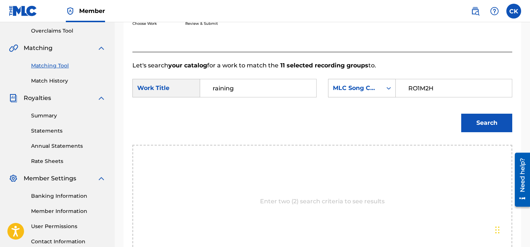
type input "RO1M2H"
click at [475, 117] on button "Search" at bounding box center [486, 123] width 51 height 18
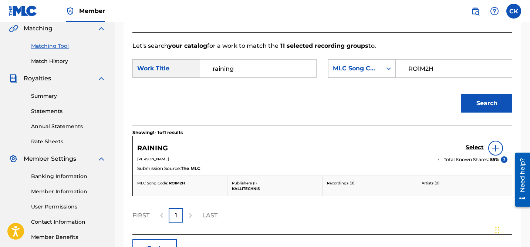
scroll to position [183, 0]
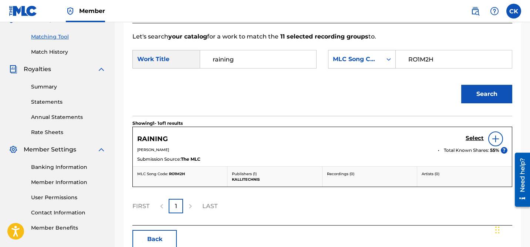
click at [472, 139] on h5 "Select" at bounding box center [475, 138] width 18 height 7
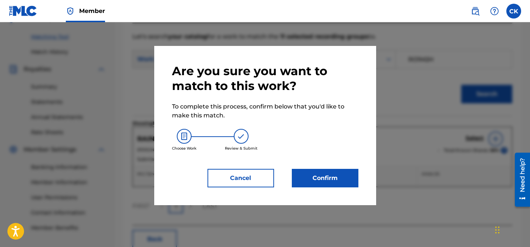
click at [341, 176] on button "Confirm" at bounding box center [325, 178] width 67 height 18
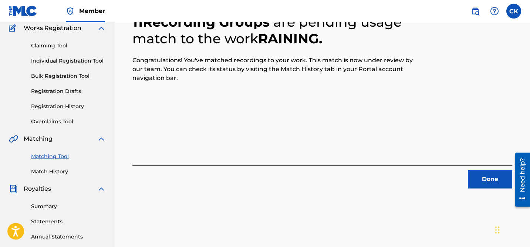
scroll to position [56, 0]
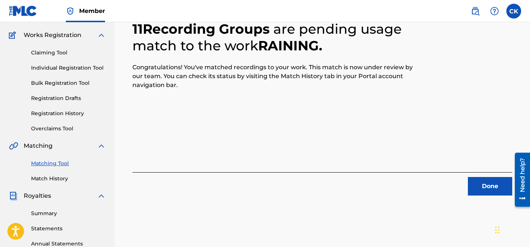
click at [489, 186] on button "Done" at bounding box center [490, 186] width 44 height 18
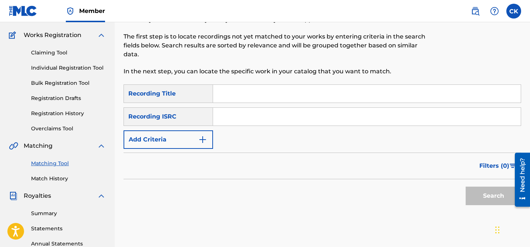
click at [277, 118] on input "Search Form" at bounding box center [367, 117] width 308 height 18
paste input "QM24S2006839"
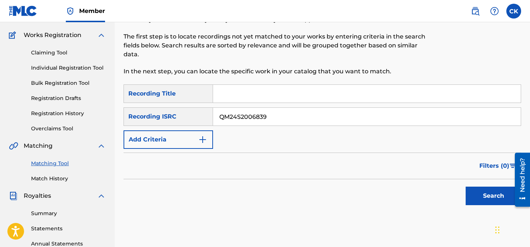
type input "QM24S2006839"
click at [489, 190] on button "Search" at bounding box center [493, 195] width 55 height 18
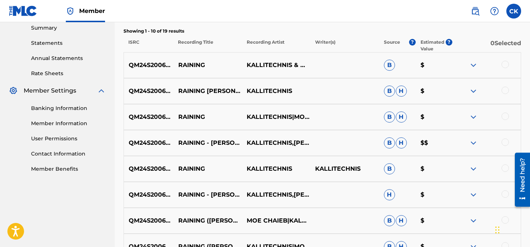
scroll to position [243, 0]
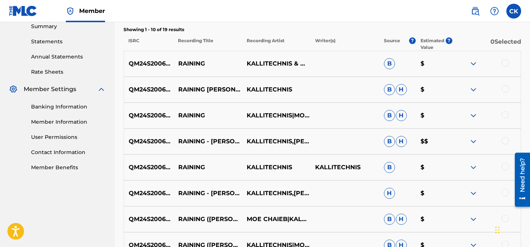
click at [506, 60] on div at bounding box center [505, 62] width 7 height 7
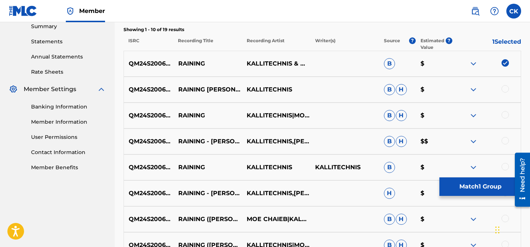
click at [506, 89] on div at bounding box center [505, 88] width 7 height 7
click at [506, 115] on div at bounding box center [505, 114] width 7 height 7
click at [505, 141] on div at bounding box center [505, 140] width 7 height 7
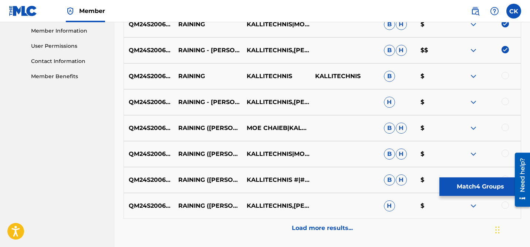
scroll to position [334, 0]
click at [505, 74] on div at bounding box center [505, 75] width 7 height 7
click at [506, 101] on div at bounding box center [505, 101] width 7 height 7
click at [506, 127] on div at bounding box center [505, 127] width 7 height 7
click at [507, 153] on div at bounding box center [505, 153] width 7 height 7
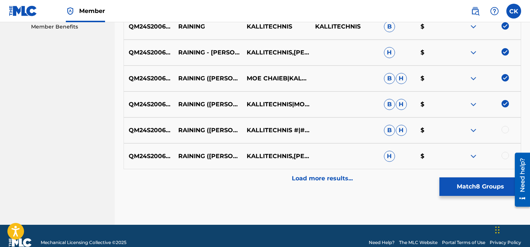
scroll to position [385, 0]
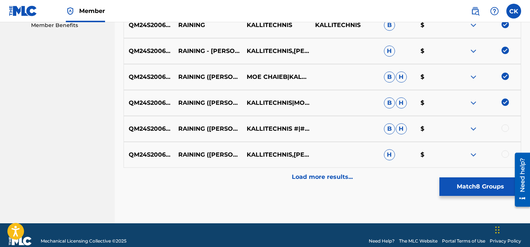
click at [505, 129] on div at bounding box center [505, 127] width 7 height 7
click at [506, 154] on div at bounding box center [505, 153] width 7 height 7
click at [332, 173] on p "Load more results..." at bounding box center [322, 176] width 61 height 9
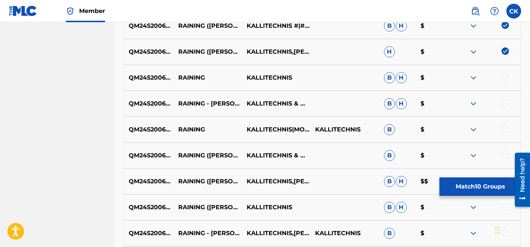
scroll to position [523, 0]
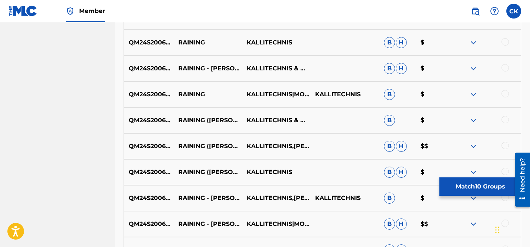
click at [506, 40] on div at bounding box center [505, 41] width 7 height 7
click at [508, 67] on div at bounding box center [505, 67] width 7 height 7
click at [506, 94] on div at bounding box center [505, 93] width 7 height 7
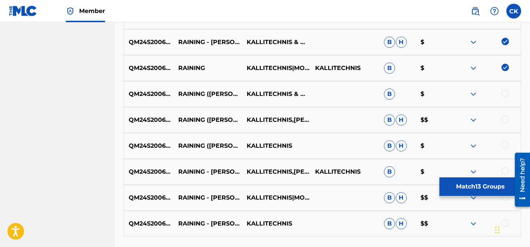
scroll to position [550, 0]
click at [506, 92] on div at bounding box center [505, 92] width 7 height 7
click at [506, 117] on div at bounding box center [505, 118] width 7 height 7
click at [507, 144] on div at bounding box center [505, 144] width 7 height 7
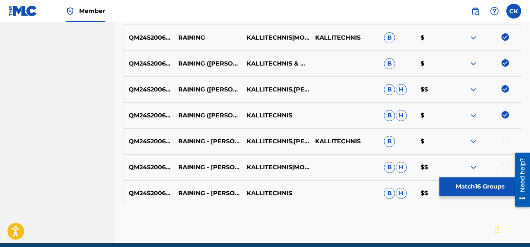
scroll to position [611, 0]
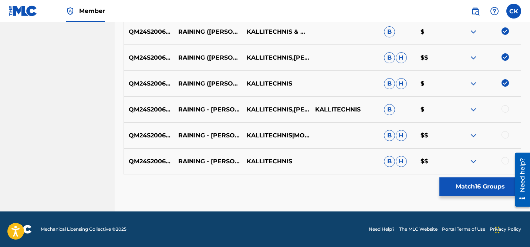
click at [505, 104] on div "QM24S2006839 RAINING - MOE CHAIEB REMIX KALLITECHNIS,MOE CHAIEB KALLITECHNIS B $" at bounding box center [323, 110] width 398 height 26
click at [506, 135] on div at bounding box center [505, 134] width 7 height 7
click at [506, 107] on div at bounding box center [505, 108] width 7 height 7
click at [503, 158] on div at bounding box center [505, 160] width 7 height 7
click at [492, 186] on button "Match 19 Groups" at bounding box center [480, 186] width 82 height 18
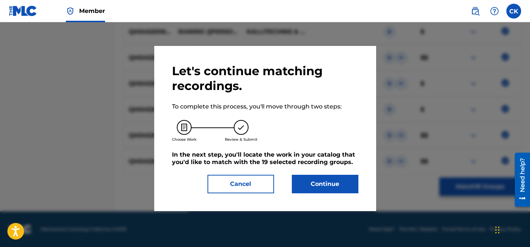
click at [328, 183] on button "Continue" at bounding box center [325, 184] width 67 height 18
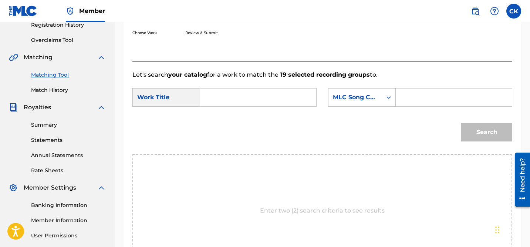
scroll to position [144, 0]
click at [282, 97] on input "Search Form" at bounding box center [258, 98] width 104 height 18
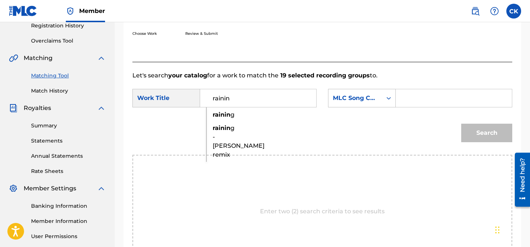
click at [218, 128] on strong "rainin" at bounding box center [222, 127] width 18 height 7
type input "raining - moe chaieb remix"
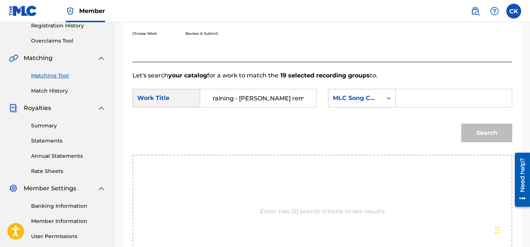
click at [430, 95] on input "Search Form" at bounding box center [454, 98] width 104 height 18
paste input "RN6FWC"
type input "RN6FWC"
click at [484, 129] on button "Search" at bounding box center [486, 133] width 51 height 18
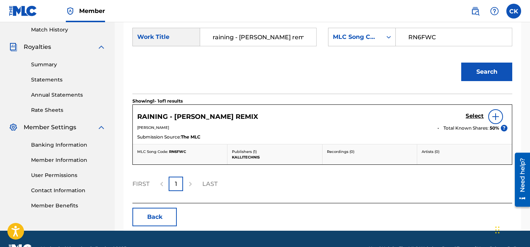
scroll to position [206, 0]
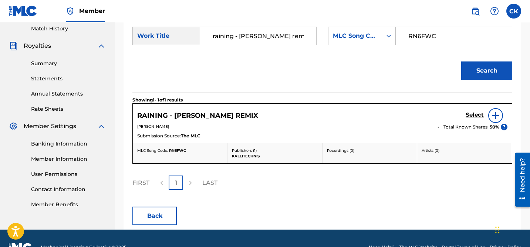
click at [472, 114] on h5 "Select" at bounding box center [475, 114] width 18 height 7
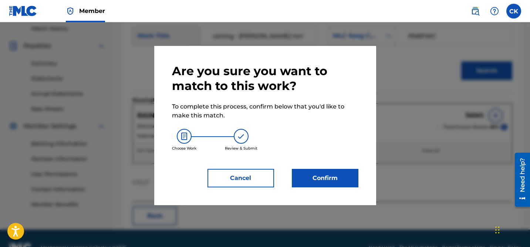
click at [338, 179] on button "Confirm" at bounding box center [325, 178] width 67 height 18
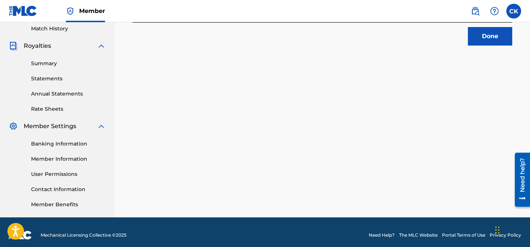
click at [486, 38] on button "Done" at bounding box center [490, 36] width 44 height 18
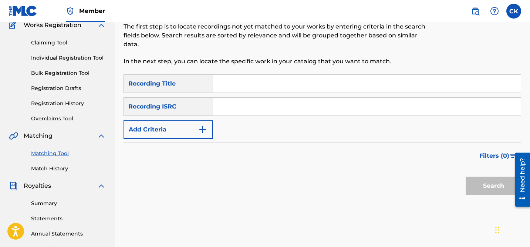
scroll to position [0, 0]
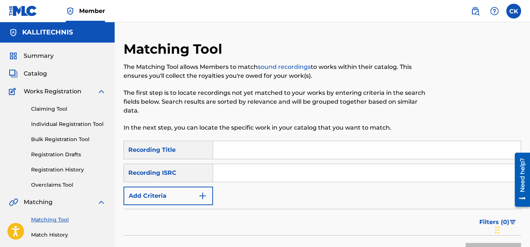
click at [263, 173] on input "Search Form" at bounding box center [367, 173] width 308 height 18
paste input "QM24S2106641"
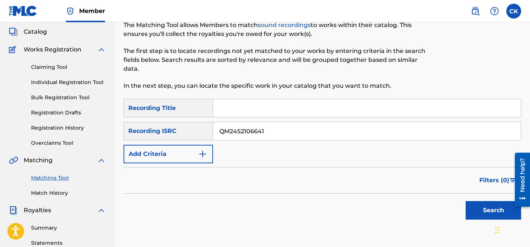
scroll to position [57, 0]
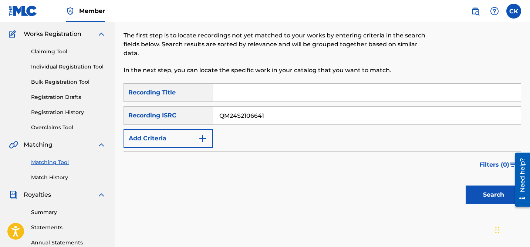
type input "QM24S2106641"
click at [486, 192] on button "Search" at bounding box center [493, 194] width 55 height 18
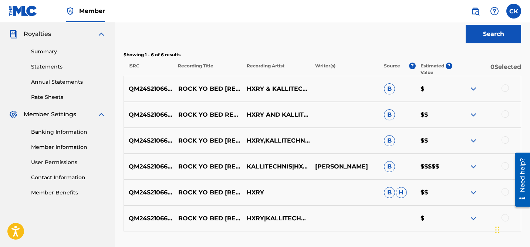
scroll to position [245, 0]
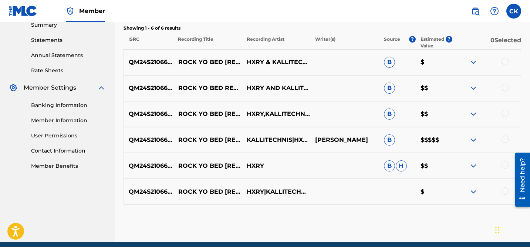
click at [505, 60] on div at bounding box center [505, 61] width 7 height 7
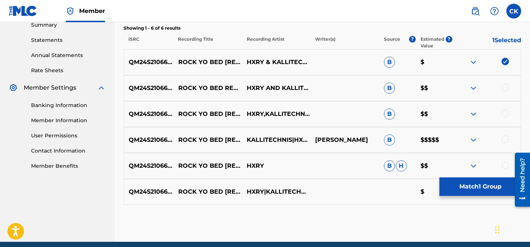
click at [505, 84] on div at bounding box center [505, 87] width 7 height 7
click at [506, 115] on div at bounding box center [505, 112] width 7 height 7
click at [506, 138] on div at bounding box center [505, 138] width 7 height 7
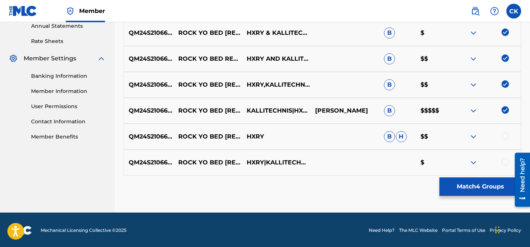
scroll to position [275, 0]
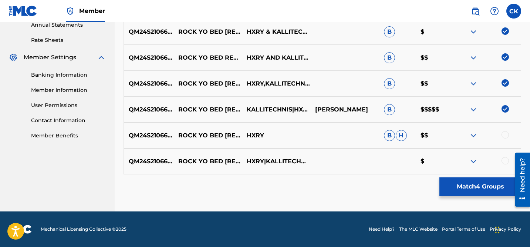
click at [506, 134] on div at bounding box center [505, 134] width 7 height 7
click at [505, 159] on div at bounding box center [505, 160] width 7 height 7
click at [475, 187] on button "Match 6 Groups" at bounding box center [480, 186] width 82 height 18
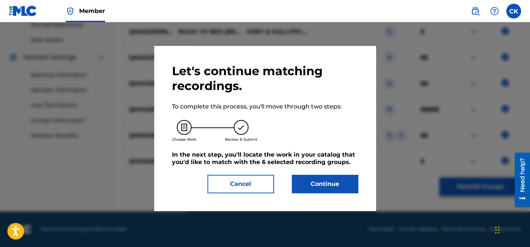
click at [334, 184] on button "Continue" at bounding box center [325, 184] width 67 height 18
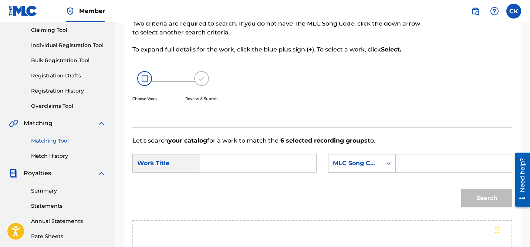
scroll to position [77, 0]
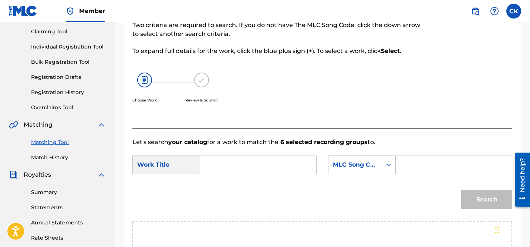
click at [245, 160] on input "Search Form" at bounding box center [258, 165] width 104 height 18
click at [220, 181] on strong "rock" at bounding box center [219, 181] width 13 height 7
type input "rock yo bed"
click at [419, 165] on input "Search Form" at bounding box center [454, 165] width 104 height 18
paste input "RN5072"
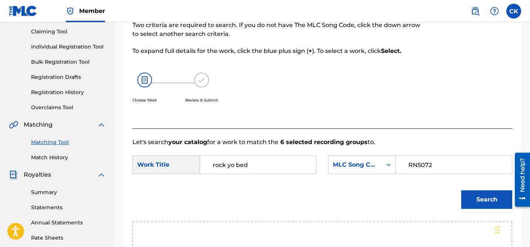
type input "RN5072"
click at [484, 199] on button "Search" at bounding box center [486, 199] width 51 height 18
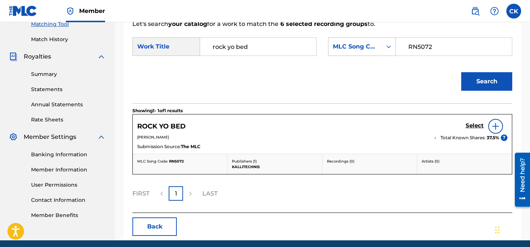
scroll to position [208, 0]
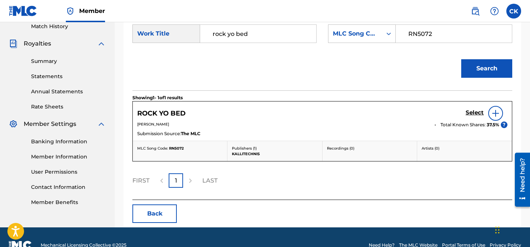
click at [470, 112] on h5 "Select" at bounding box center [475, 112] width 18 height 7
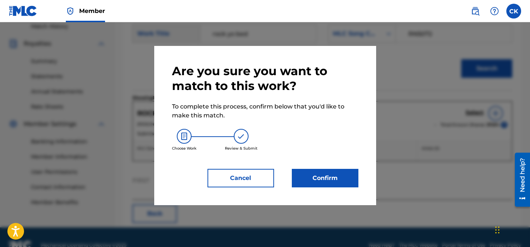
click at [328, 179] on button "Confirm" at bounding box center [325, 178] width 67 height 18
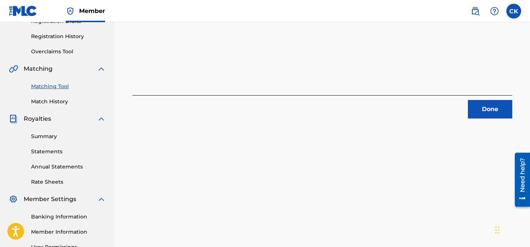
scroll to position [129, 0]
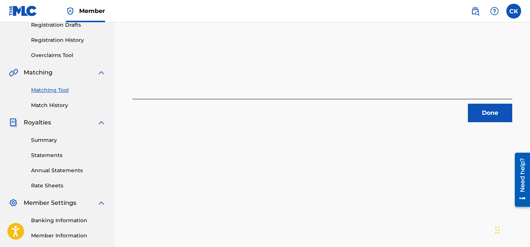
click at [486, 107] on button "Done" at bounding box center [490, 113] width 44 height 18
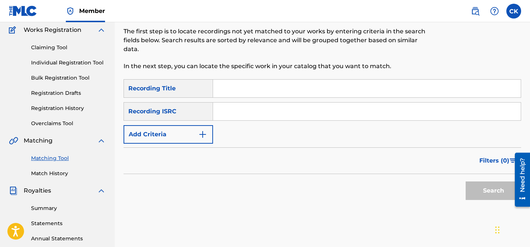
scroll to position [61, 0]
click at [275, 92] on input "Search Form" at bounding box center [367, 89] width 308 height 18
click at [277, 114] on input "Search Form" at bounding box center [367, 112] width 308 height 18
paste
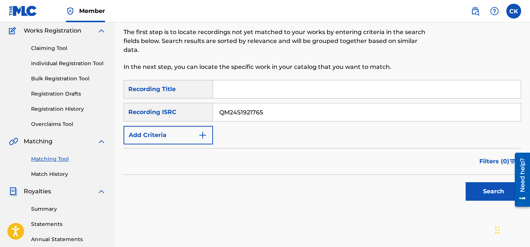
type input "QM24S1921765"
click at [486, 188] on button "Search" at bounding box center [493, 191] width 55 height 18
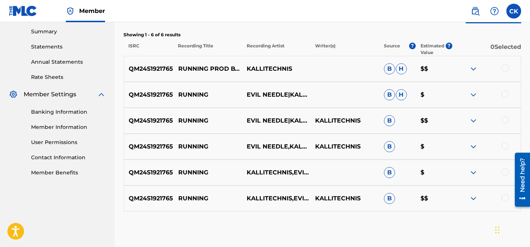
scroll to position [236, 0]
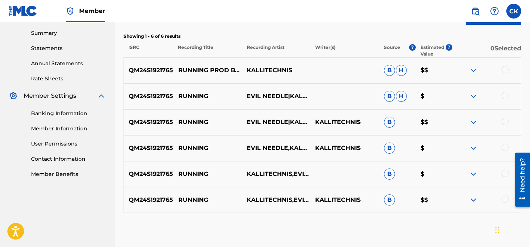
click at [507, 71] on div at bounding box center [505, 69] width 7 height 7
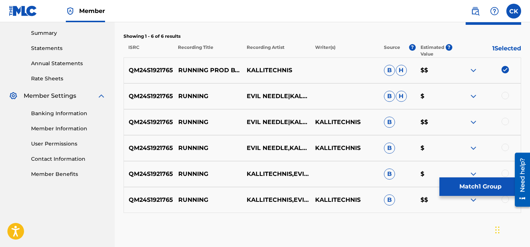
click at [504, 92] on div at bounding box center [505, 95] width 7 height 7
click at [504, 122] on div at bounding box center [505, 121] width 7 height 7
click at [504, 143] on div "QM24S1921765 RUNNING EVIL NEEDLE,KALLITECHNIS KALLITECHNIS B $" at bounding box center [323, 148] width 398 height 26
click at [506, 149] on div at bounding box center [505, 147] width 7 height 7
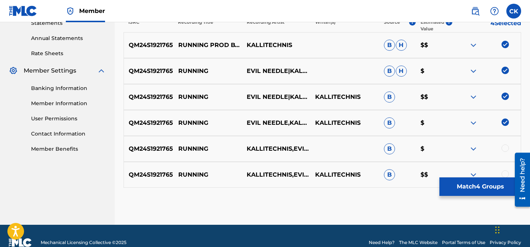
scroll to position [265, 0]
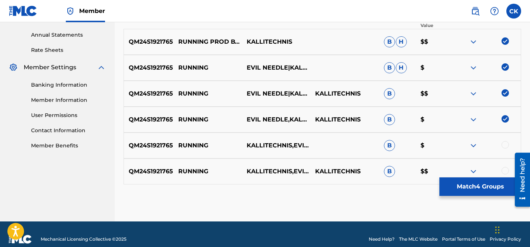
click at [506, 143] on div at bounding box center [505, 144] width 7 height 7
click at [505, 168] on div at bounding box center [505, 170] width 7 height 7
click at [500, 189] on button "Match 6 Groups" at bounding box center [480, 186] width 82 height 18
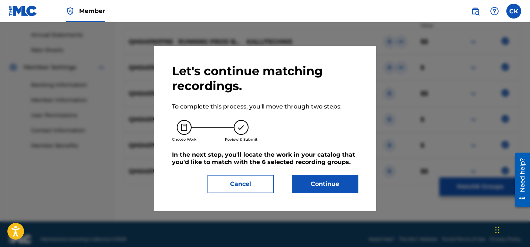
click at [337, 186] on button "Continue" at bounding box center [325, 184] width 67 height 18
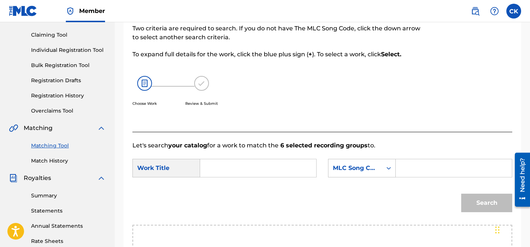
scroll to position [72, 0]
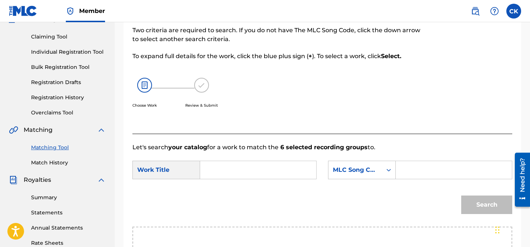
click at [255, 167] on input "Search Form" at bounding box center [258, 170] width 104 height 18
click at [412, 170] on input "Search Form" at bounding box center [454, 170] width 104 height 18
click at [256, 172] on input "RN5LYE" at bounding box center [258, 170] width 104 height 18
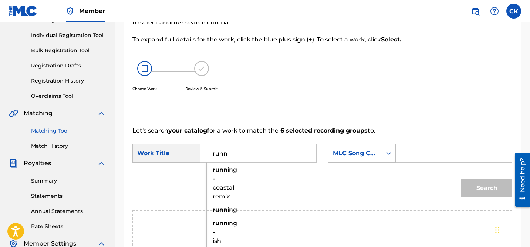
scroll to position [96, 0]
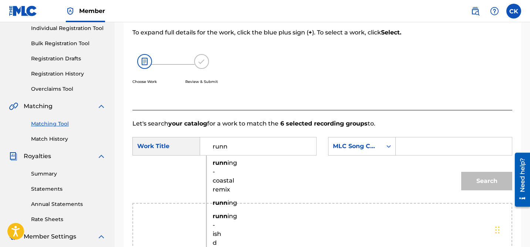
click at [232, 204] on span "ing" at bounding box center [233, 202] width 10 height 7
type input "running"
click at [447, 149] on input "Search Form" at bounding box center [454, 146] width 104 height 18
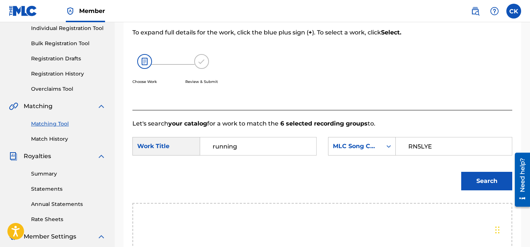
type input "RN5LYE"
click at [495, 180] on button "Search" at bounding box center [486, 181] width 51 height 18
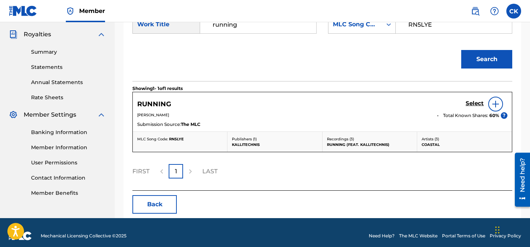
scroll to position [218, 0]
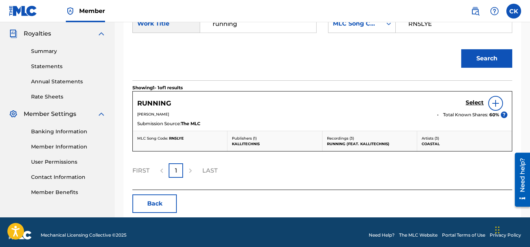
click at [475, 102] on h5 "Select" at bounding box center [475, 102] width 18 height 7
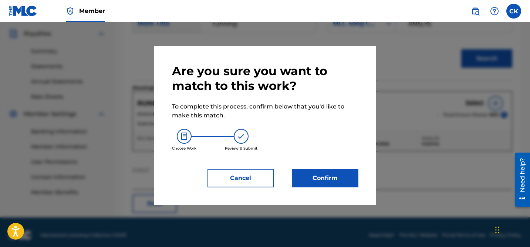
click at [315, 182] on button "Confirm" at bounding box center [325, 178] width 67 height 18
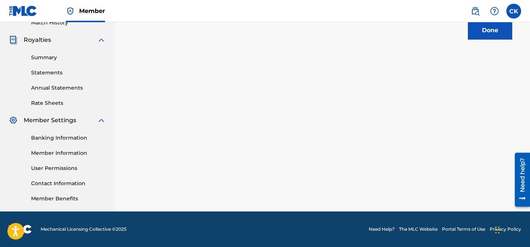
click at [484, 31] on button "Done" at bounding box center [490, 30] width 44 height 18
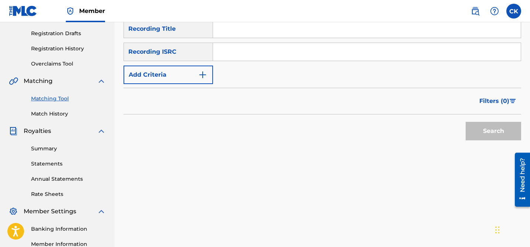
scroll to position [0, 0]
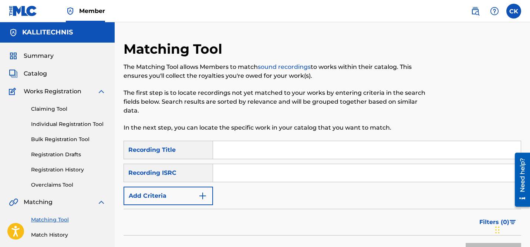
click at [317, 178] on input "Search Form" at bounding box center [367, 173] width 308 height 18
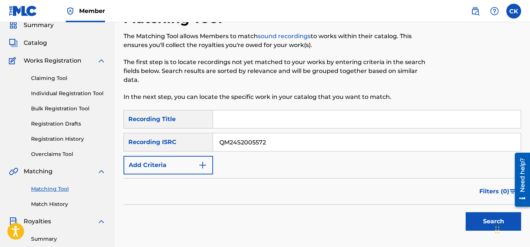
scroll to position [38, 0]
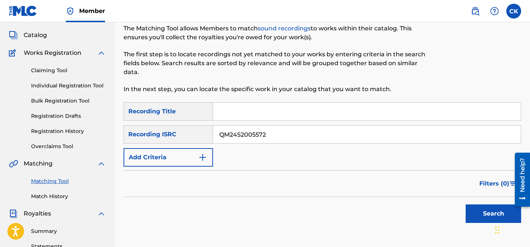
type input "QM24S2005572"
click at [482, 219] on button "Search" at bounding box center [493, 213] width 55 height 18
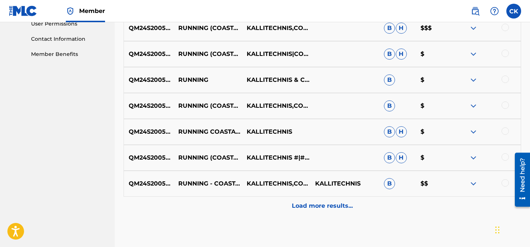
click at [339, 206] on p "Load more results..." at bounding box center [322, 205] width 61 height 9
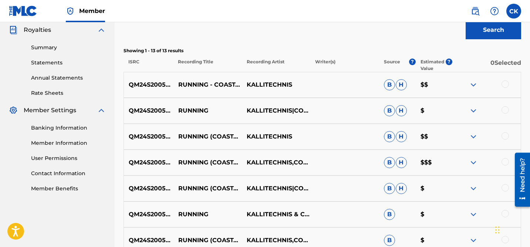
scroll to position [218, 0]
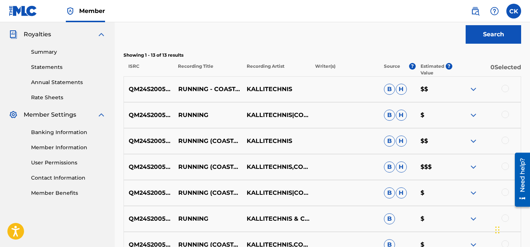
click at [506, 88] on div at bounding box center [505, 88] width 7 height 7
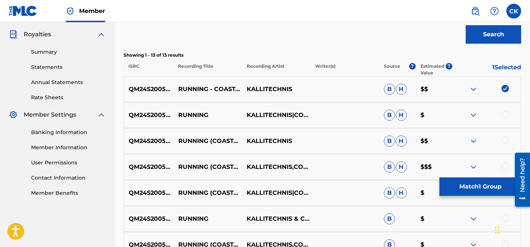
click at [506, 112] on div at bounding box center [505, 114] width 7 height 7
click at [506, 139] on div at bounding box center [505, 140] width 7 height 7
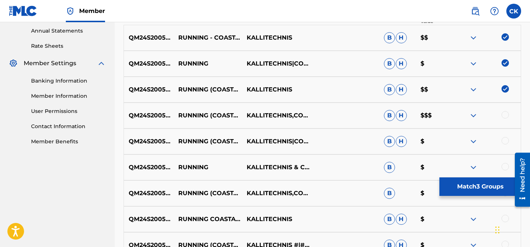
scroll to position [275, 0]
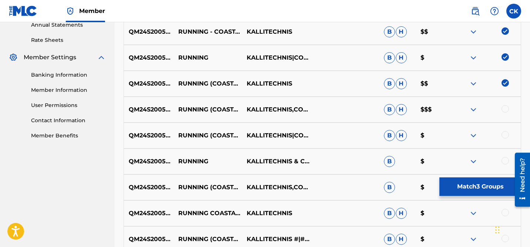
click at [506, 108] on div at bounding box center [505, 108] width 7 height 7
click at [506, 138] on div at bounding box center [486, 135] width 68 height 9
click at [506, 135] on div at bounding box center [505, 134] width 7 height 7
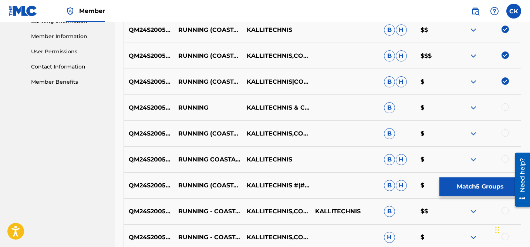
scroll to position [329, 0]
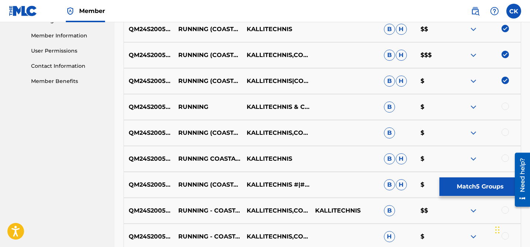
click at [506, 107] on div at bounding box center [505, 105] width 7 height 7
click at [506, 126] on div "QM24S2005572 RUNNING (COASTAL REMIX) KALLITECHNIS,COASTAL B $" at bounding box center [323, 133] width 398 height 26
click at [505, 129] on div at bounding box center [505, 131] width 7 height 7
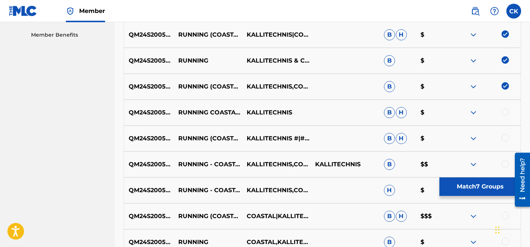
scroll to position [378, 0]
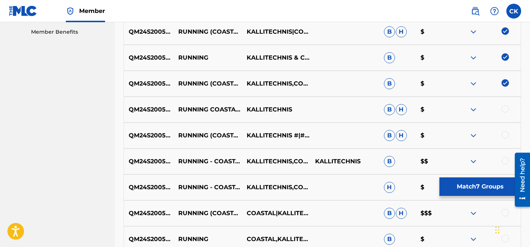
click at [505, 109] on div at bounding box center [505, 108] width 7 height 7
click at [505, 132] on div at bounding box center [505, 134] width 7 height 7
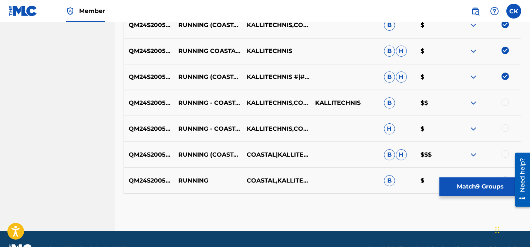
scroll to position [440, 0]
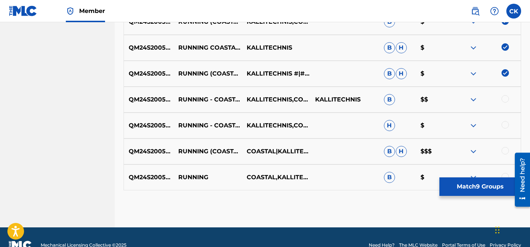
click at [502, 98] on div at bounding box center [505, 98] width 7 height 7
click at [505, 127] on div at bounding box center [505, 124] width 7 height 7
click at [505, 144] on div "QM24S2005572 RUNNING (COASTAL REMIX) COASTAL|KALLITECHNIS B H $$$" at bounding box center [323, 151] width 398 height 26
click at [506, 152] on div at bounding box center [505, 150] width 7 height 7
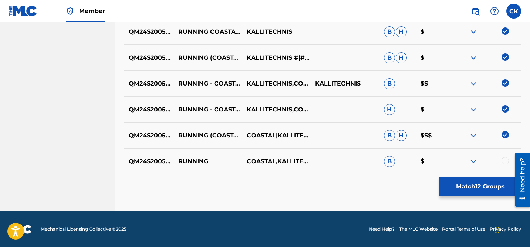
click at [506, 162] on div at bounding box center [505, 160] width 7 height 7
click at [494, 191] on button "Match 13 Groups" at bounding box center [480, 186] width 82 height 18
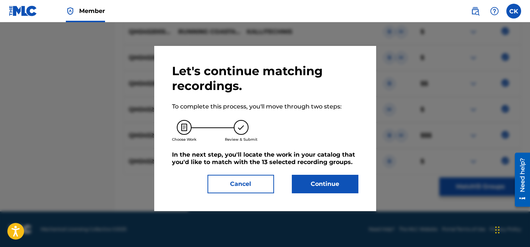
click at [341, 188] on button "Continue" at bounding box center [325, 184] width 67 height 18
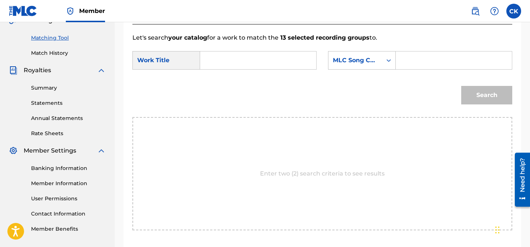
scroll to position [182, 0]
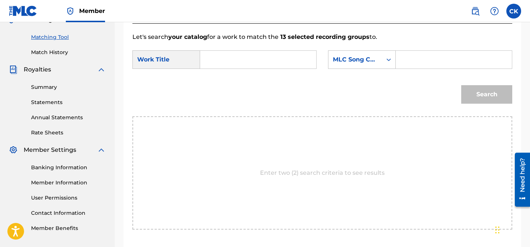
click at [432, 60] on input "Search Form" at bounding box center [454, 60] width 104 height 18
type input "RO8JB4"
click at [258, 63] on input "Search Form" at bounding box center [258, 60] width 104 height 18
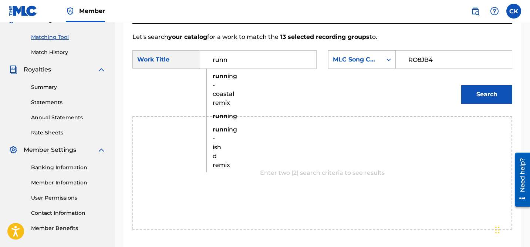
click at [223, 75] on strong "runn" at bounding box center [220, 76] width 15 height 7
type input "running - coastal remix"
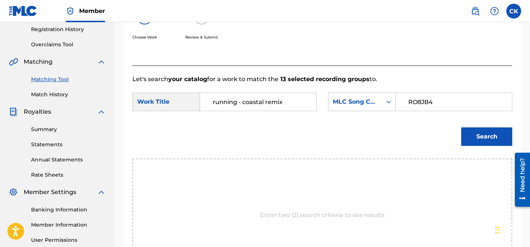
scroll to position [133, 0]
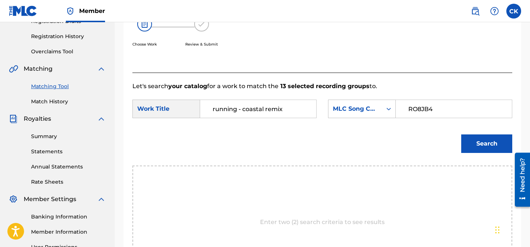
click at [477, 143] on button "Search" at bounding box center [486, 143] width 51 height 18
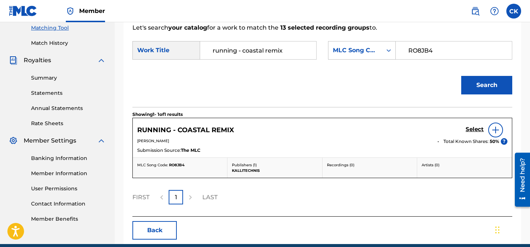
scroll to position [192, 0]
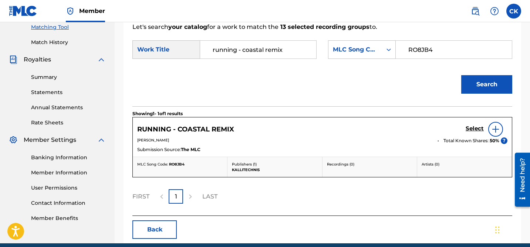
click at [473, 128] on h5 "Select" at bounding box center [475, 128] width 18 height 7
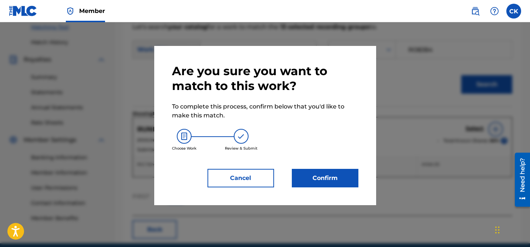
click at [309, 185] on button "Confirm" at bounding box center [325, 178] width 67 height 18
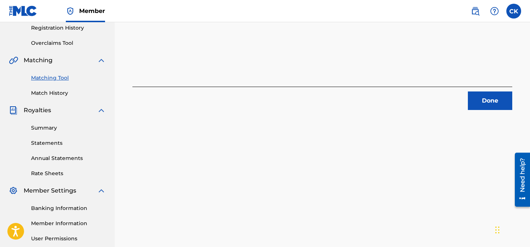
scroll to position [88, 0]
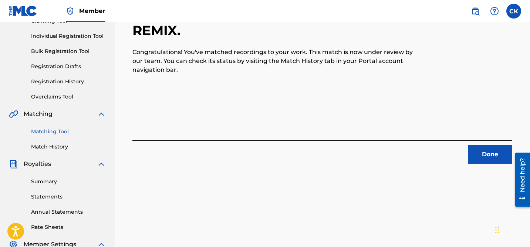
click at [494, 152] on button "Done" at bounding box center [490, 154] width 44 height 18
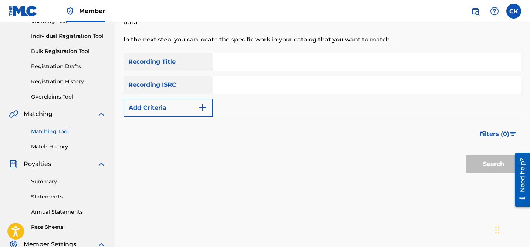
click at [274, 90] on input "Search Form" at bounding box center [367, 85] width 308 height 18
type input "QM24S2205351"
click at [492, 158] on button "Search" at bounding box center [493, 164] width 55 height 18
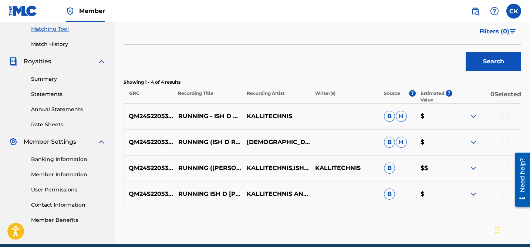
scroll to position [195, 0]
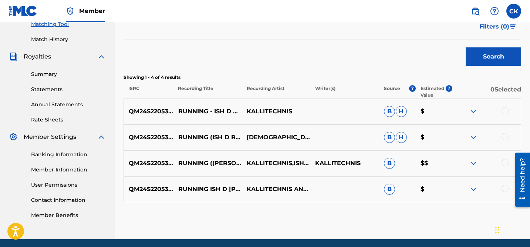
click at [505, 111] on div at bounding box center [505, 110] width 7 height 7
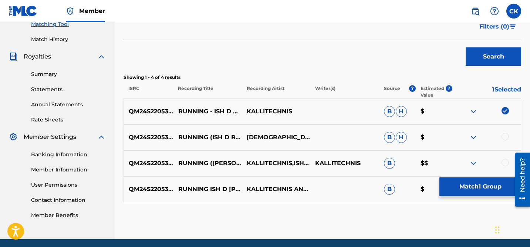
click at [505, 136] on div at bounding box center [505, 136] width 7 height 7
click at [506, 162] on div at bounding box center [505, 162] width 7 height 7
click at [481, 211] on div "Matching Tool The Matching Tool allows Members to match sound recordings to wor…" at bounding box center [323, 42] width 398 height 394
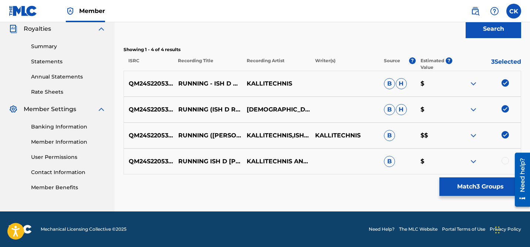
click at [508, 161] on div at bounding box center [505, 160] width 7 height 7
click at [492, 188] on button "Match 4 Groups" at bounding box center [480, 186] width 82 height 18
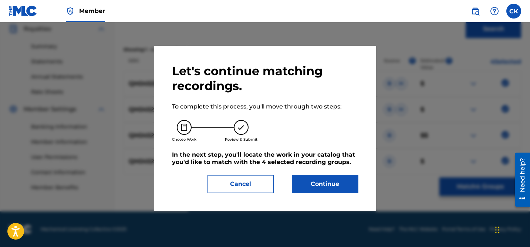
click at [344, 185] on button "Continue" at bounding box center [325, 184] width 67 height 18
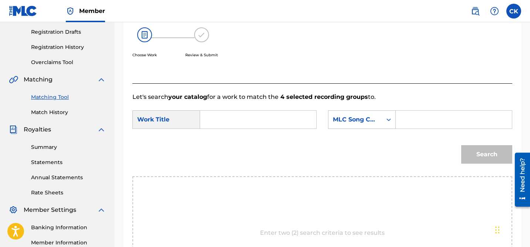
scroll to position [122, 0]
click at [410, 119] on input "Search Form" at bounding box center [454, 120] width 104 height 18
click at [428, 116] on input "Search Form" at bounding box center [454, 120] width 104 height 18
type input "RN5089"
click at [246, 122] on input "Search Form" at bounding box center [258, 120] width 104 height 18
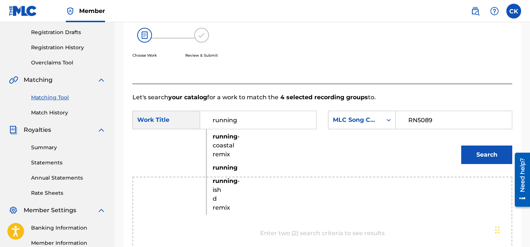
click at [218, 206] on span "- ish d remix" at bounding box center [226, 194] width 27 height 34
type input "running - ish d remix"
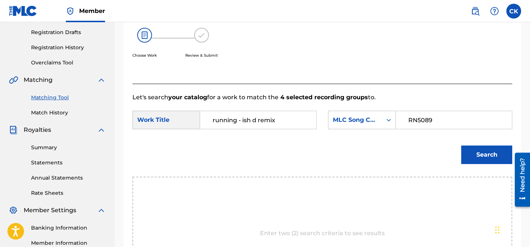
click at [483, 156] on button "Search" at bounding box center [486, 154] width 51 height 18
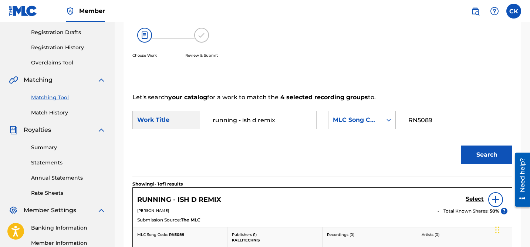
scroll to position [224, 0]
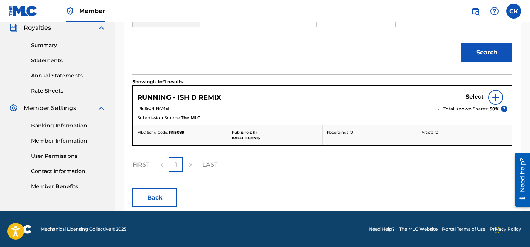
click at [473, 97] on h5 "Select" at bounding box center [475, 96] width 18 height 7
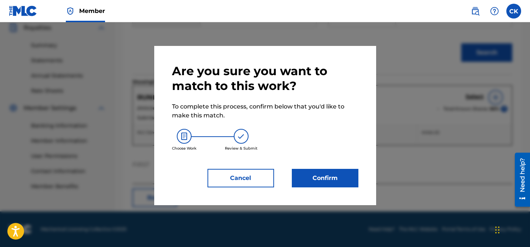
click at [340, 178] on button "Confirm" at bounding box center [325, 178] width 67 height 18
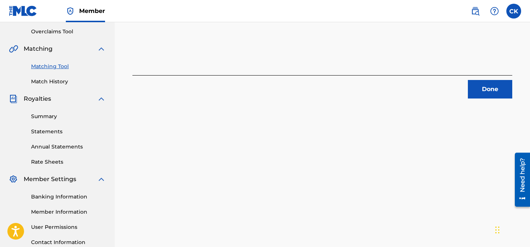
scroll to position [150, 0]
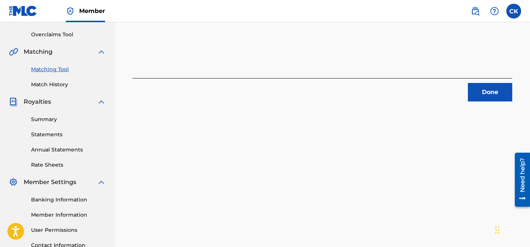
click at [489, 92] on button "Done" at bounding box center [490, 92] width 44 height 18
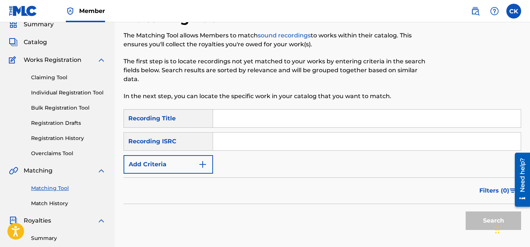
scroll to position [0, 0]
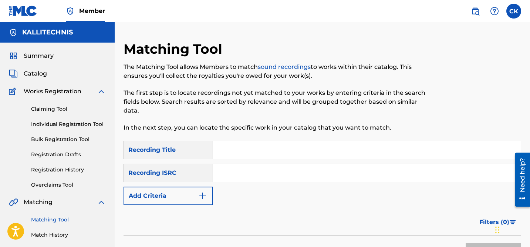
click at [266, 176] on input "Search Form" at bounding box center [367, 173] width 308 height 18
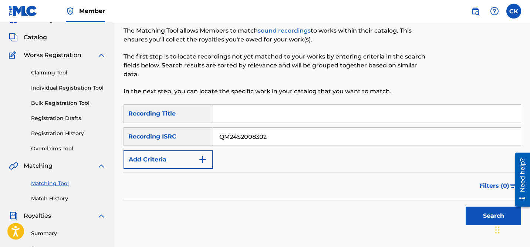
scroll to position [48, 0]
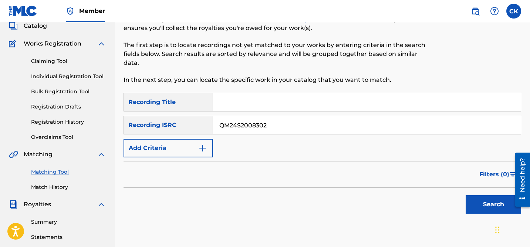
type input "QM24S2008302"
click at [498, 206] on button "Search" at bounding box center [493, 204] width 55 height 18
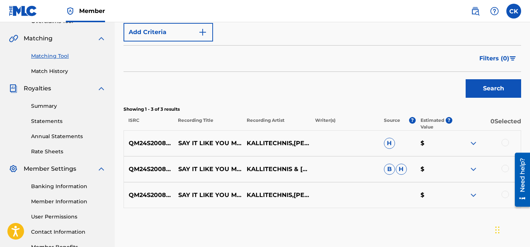
scroll to position [168, 0]
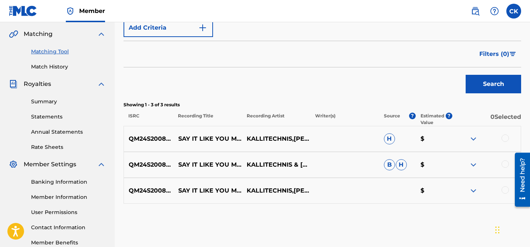
click at [507, 139] on div at bounding box center [505, 137] width 7 height 7
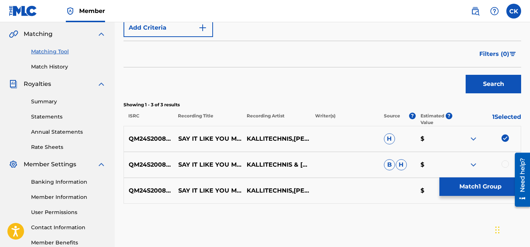
click at [506, 162] on div at bounding box center [505, 163] width 7 height 7
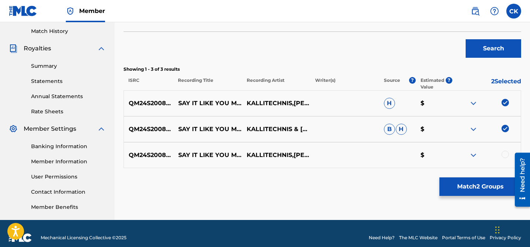
click at [506, 152] on div at bounding box center [505, 154] width 7 height 7
click at [481, 186] on button "Match 3 Groups" at bounding box center [480, 186] width 82 height 18
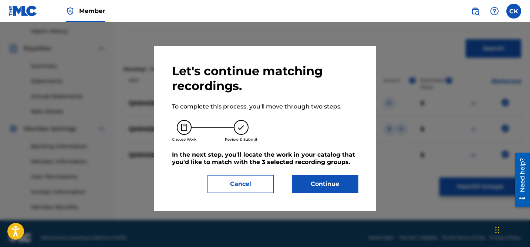
click at [314, 182] on button "Continue" at bounding box center [325, 184] width 67 height 18
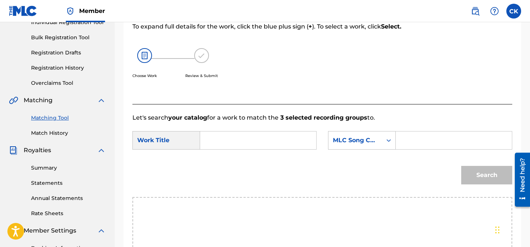
scroll to position [101, 0]
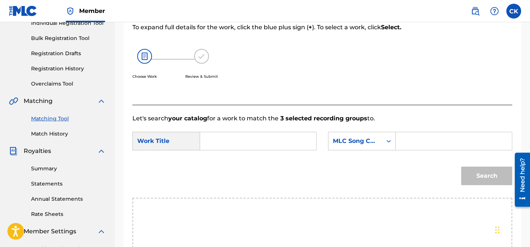
click at [415, 141] on input "Search Form" at bounding box center [454, 141] width 104 height 18
type input "SC3I1Y"
click at [244, 138] on input "Search Form" at bounding box center [258, 141] width 104 height 18
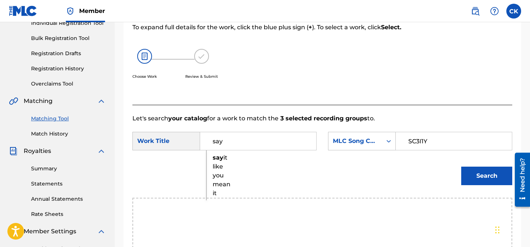
click at [219, 158] on strong "say" at bounding box center [218, 157] width 11 height 7
type input "say it like you mean it"
click at [487, 172] on button "Search" at bounding box center [486, 175] width 51 height 18
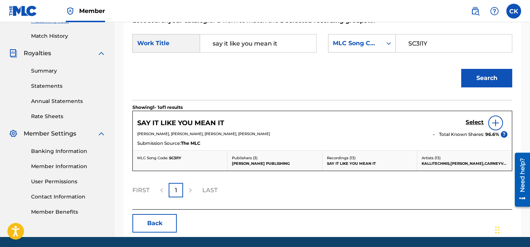
scroll to position [199, 0]
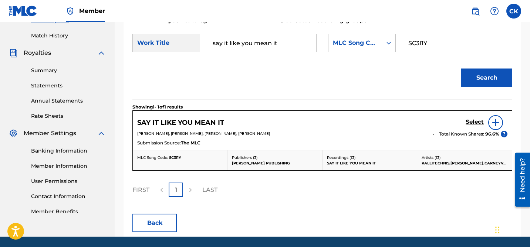
click at [475, 122] on h5 "Select" at bounding box center [475, 121] width 18 height 7
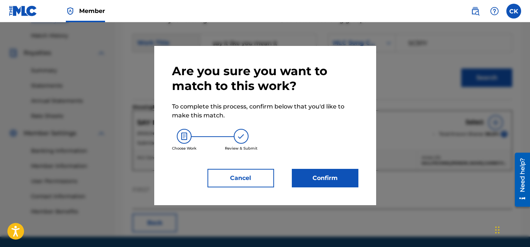
click at [332, 179] on button "Confirm" at bounding box center [325, 178] width 67 height 18
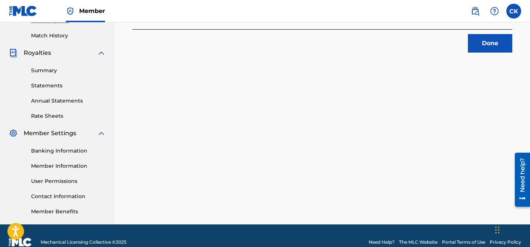
click at [497, 46] on button "Done" at bounding box center [490, 43] width 44 height 18
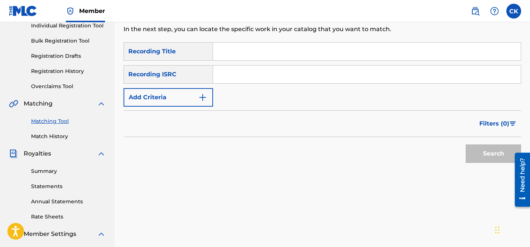
scroll to position [94, 0]
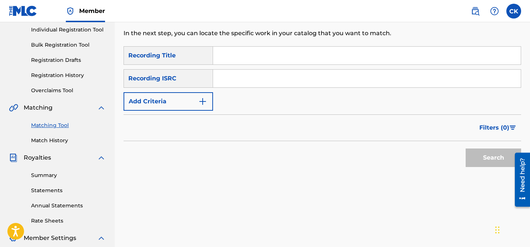
click at [303, 83] on input "Search Form" at bounding box center [367, 79] width 308 height 18
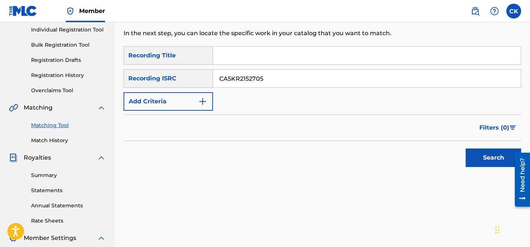
type input "CA5KR2152705"
click at [489, 151] on button "Search" at bounding box center [493, 157] width 55 height 18
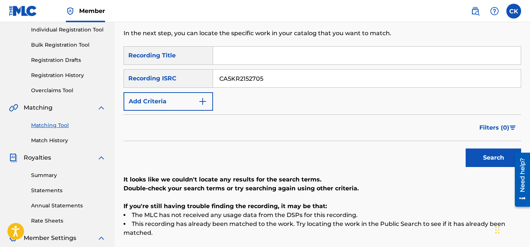
click at [287, 57] on input "Search Form" at bounding box center [367, 56] width 308 height 18
type input "wake up get down"
click at [486, 158] on button "Search" at bounding box center [493, 157] width 55 height 18
click at [256, 81] on input "CA5KR2152705" at bounding box center [367, 79] width 308 height 18
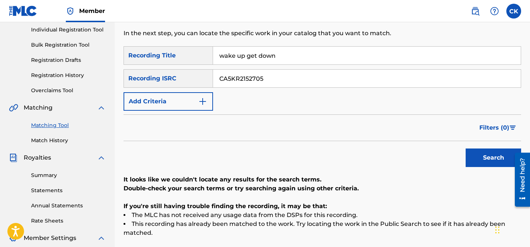
click at [256, 81] on input "CA5KR2152705" at bounding box center [367, 79] width 308 height 18
click at [496, 158] on button "Search" at bounding box center [493, 157] width 55 height 18
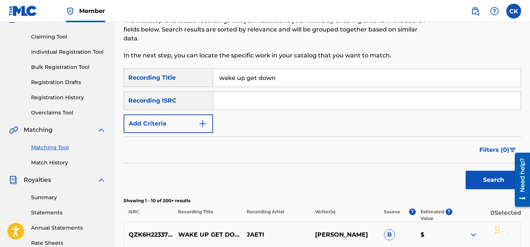
scroll to position [62, 0]
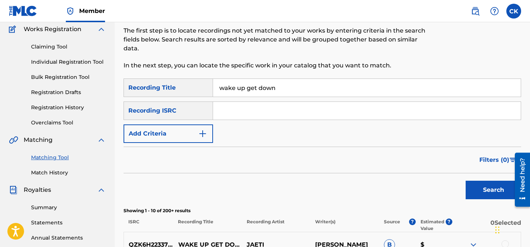
click at [195, 133] on button "Add Criteria" at bounding box center [169, 133] width 90 height 18
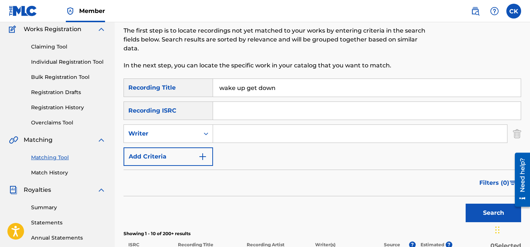
click at [233, 130] on input "Search Form" at bounding box center [360, 134] width 294 height 18
type input "Cassandra Kouremenos"
click at [501, 211] on iframe "Chat Widget" at bounding box center [511, 229] width 37 height 36
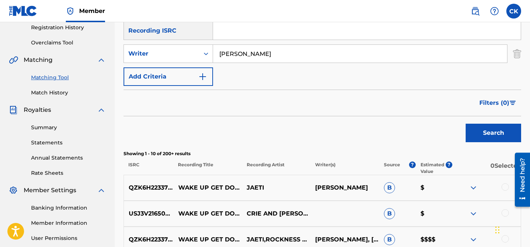
scroll to position [145, 0]
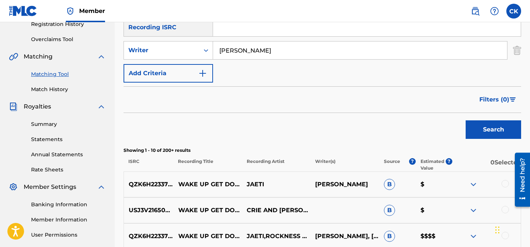
click at [481, 129] on button "Search" at bounding box center [493, 129] width 55 height 18
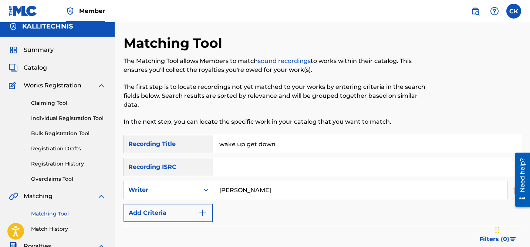
scroll to position [0, 0]
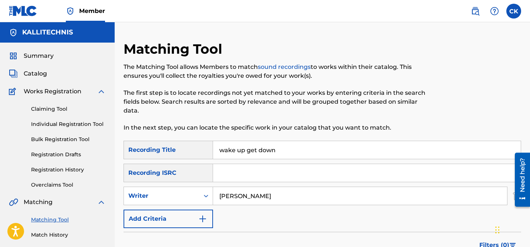
click at [259, 151] on input "wake up get down" at bounding box center [367, 150] width 308 height 18
click at [266, 191] on input "Cassandra Kouremenos" at bounding box center [360, 196] width 294 height 18
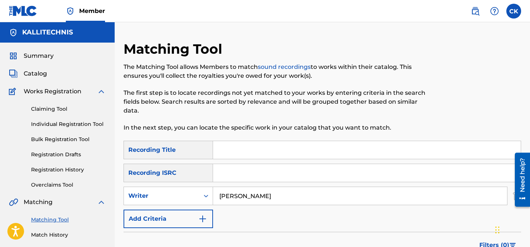
click at [266, 191] on input "Cassandra Kouremenos" at bounding box center [360, 196] width 294 height 18
click at [254, 173] on input "Search Form" at bounding box center [367, 173] width 308 height 18
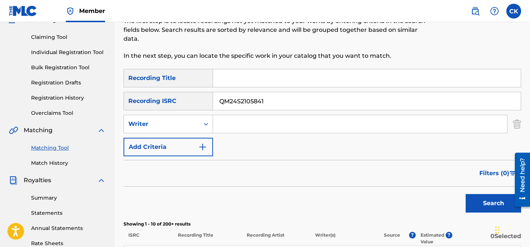
type input "QM24S2105841"
click at [495, 199] on button "Search" at bounding box center [493, 203] width 55 height 18
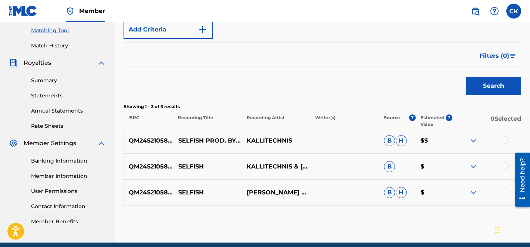
scroll to position [192, 0]
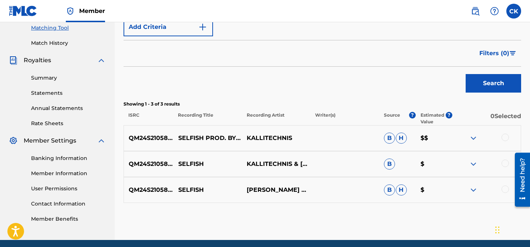
click at [505, 136] on div at bounding box center [505, 137] width 7 height 7
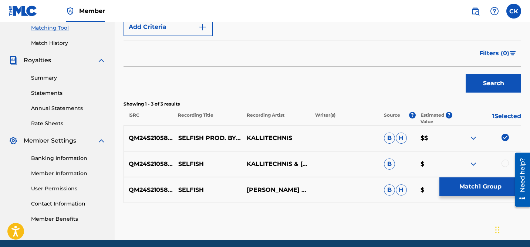
click at [506, 160] on div at bounding box center [505, 162] width 7 height 7
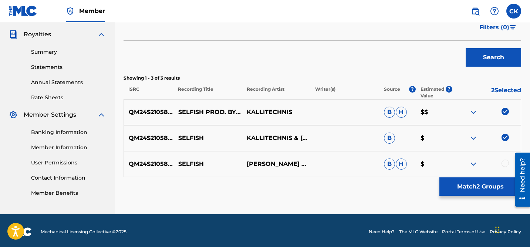
scroll to position [219, 0]
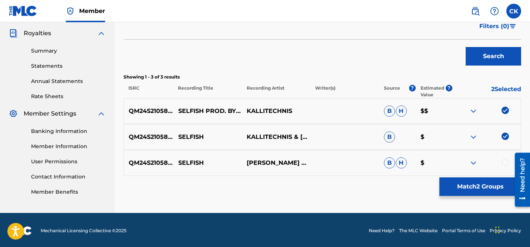
click at [506, 160] on div at bounding box center [505, 161] width 7 height 7
click at [492, 188] on button "Match 3 Groups" at bounding box center [480, 186] width 82 height 18
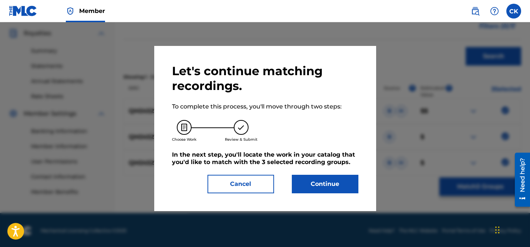
click at [324, 184] on button "Continue" at bounding box center [325, 184] width 67 height 18
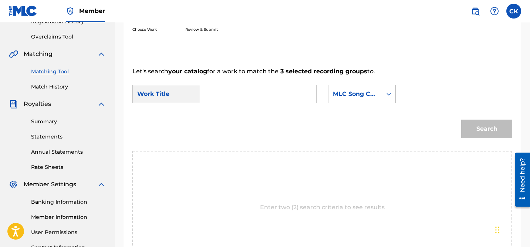
scroll to position [144, 0]
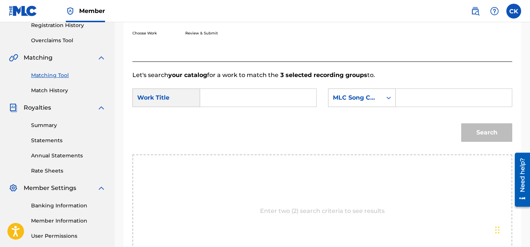
click at [299, 100] on input "Search Form" at bounding box center [258, 98] width 104 height 18
click at [227, 114] on span "fish" at bounding box center [227, 114] width 11 height 7
type input "selfish"
click at [436, 100] on input "Search Form" at bounding box center [454, 98] width 104 height 18
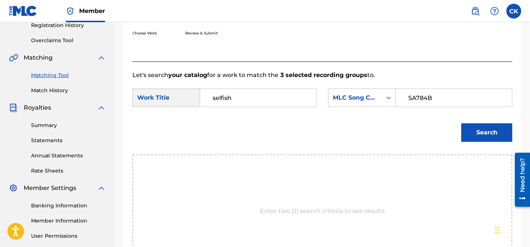
type input "SA784B"
click at [483, 130] on button "Search" at bounding box center [486, 132] width 51 height 18
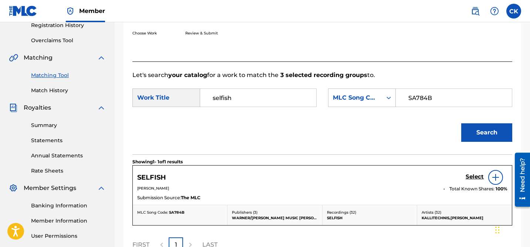
scroll to position [220, 0]
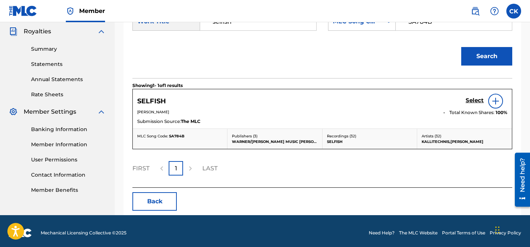
click at [474, 99] on h5 "Select" at bounding box center [475, 100] width 18 height 7
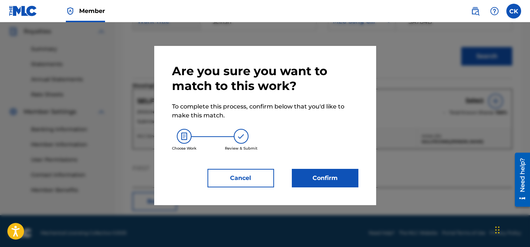
click at [341, 178] on button "Confirm" at bounding box center [325, 178] width 67 height 18
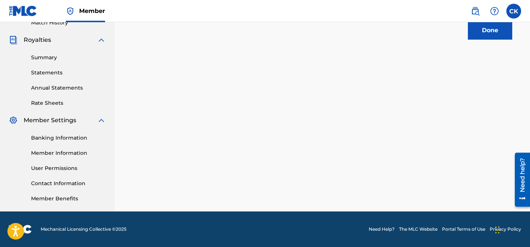
click at [484, 32] on button "Done" at bounding box center [490, 30] width 44 height 18
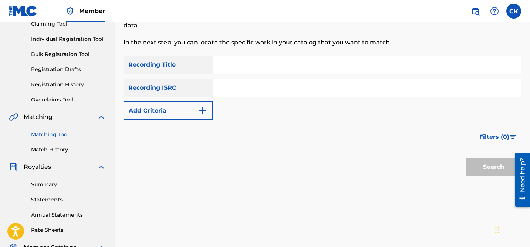
scroll to position [61, 0]
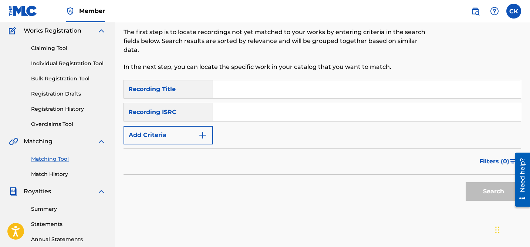
click at [251, 114] on input "Search Form" at bounding box center [367, 112] width 308 height 18
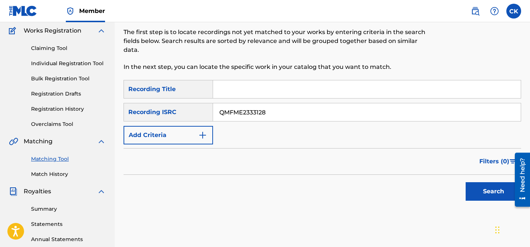
type input "QMFME2333128"
click at [493, 192] on button "Search" at bounding box center [493, 191] width 55 height 18
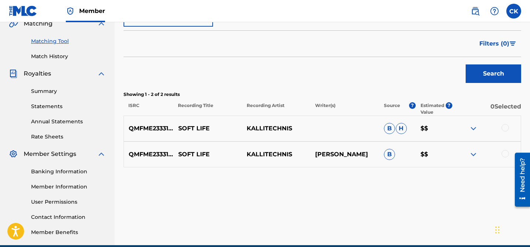
scroll to position [183, 0]
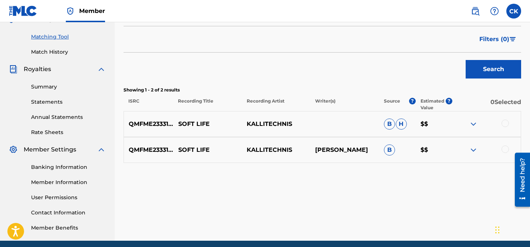
click at [505, 122] on div at bounding box center [505, 122] width 7 height 7
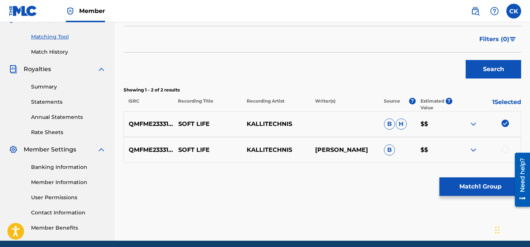
click at [506, 152] on div at bounding box center [505, 148] width 7 height 7
click at [500, 180] on button "Match 2 Groups" at bounding box center [480, 186] width 82 height 18
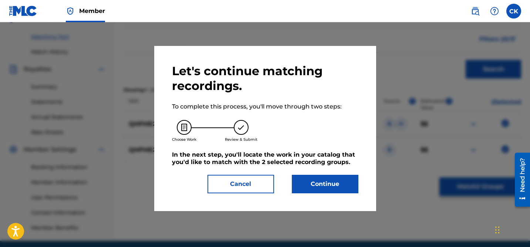
click at [340, 182] on button "Continue" at bounding box center [325, 184] width 67 height 18
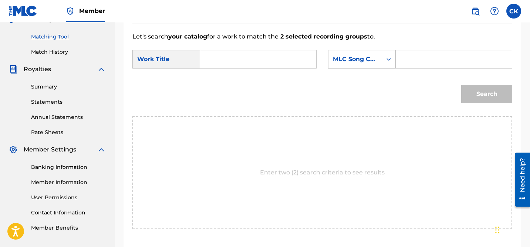
click at [283, 62] on input "Search Form" at bounding box center [258, 59] width 104 height 18
click at [238, 84] on div "Search" at bounding box center [322, 96] width 380 height 38
click at [218, 61] on input "set" at bounding box center [258, 59] width 104 height 18
click at [218, 83] on span "the mood" at bounding box center [223, 80] width 20 height 16
type input "set the mood"
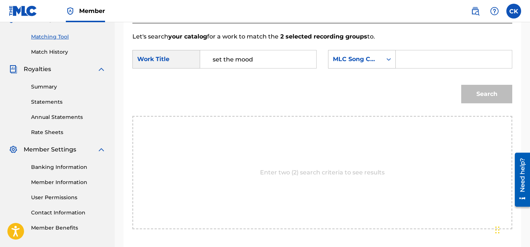
click at [418, 58] on input "Search Form" at bounding box center [454, 59] width 104 height 18
type input "S626YN"
click at [483, 99] on button "Search" at bounding box center [486, 94] width 51 height 18
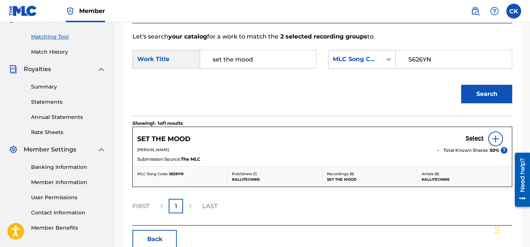
scroll to position [224, 0]
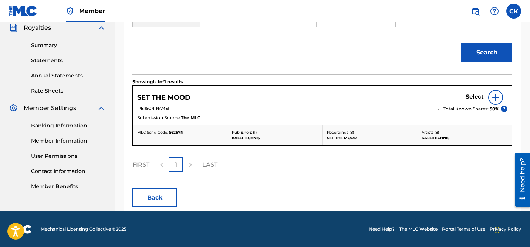
click at [473, 95] on h5 "Select" at bounding box center [475, 96] width 18 height 7
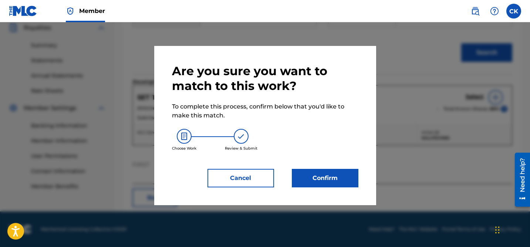
click at [341, 176] on button "Confirm" at bounding box center [325, 178] width 67 height 18
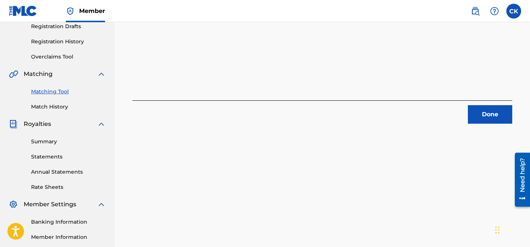
scroll to position [127, 0]
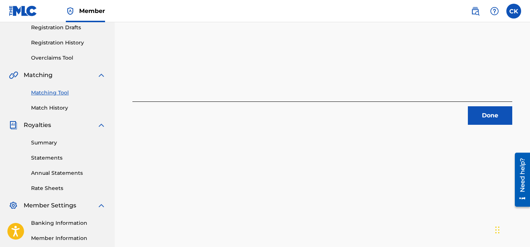
click at [483, 104] on div "Done" at bounding box center [322, 112] width 380 height 23
click at [485, 114] on button "Done" at bounding box center [490, 115] width 44 height 18
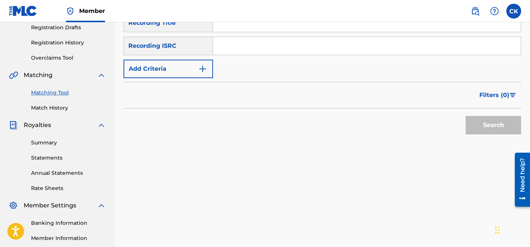
scroll to position [104, 0]
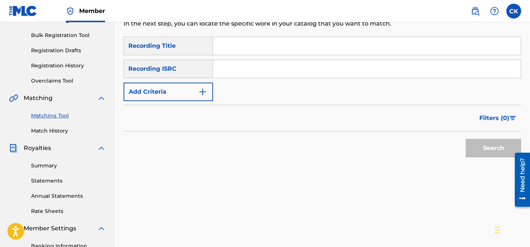
click at [282, 68] on input "Search Form" at bounding box center [367, 69] width 308 height 18
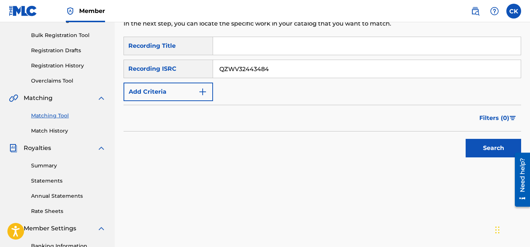
type input "QZWV32443484"
click at [495, 144] on button "Search" at bounding box center [493, 148] width 55 height 18
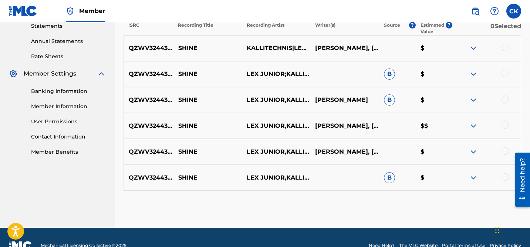
scroll to position [259, 0]
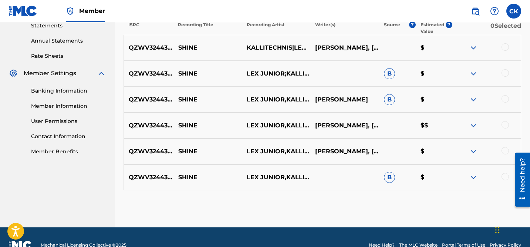
click at [504, 174] on div at bounding box center [505, 176] width 7 height 7
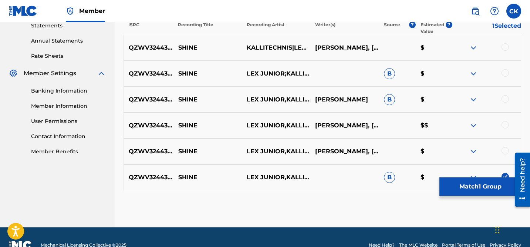
click at [503, 147] on div at bounding box center [486, 151] width 68 height 9
click at [506, 122] on div at bounding box center [505, 124] width 7 height 7
click at [507, 93] on div "QZWV32443484 SHINE LEX JUNIOR,KALLITECHNIS ALEX PUNZALAN B $" at bounding box center [323, 100] width 398 height 26
click at [506, 70] on div at bounding box center [505, 72] width 7 height 7
click at [506, 43] on div at bounding box center [505, 46] width 7 height 7
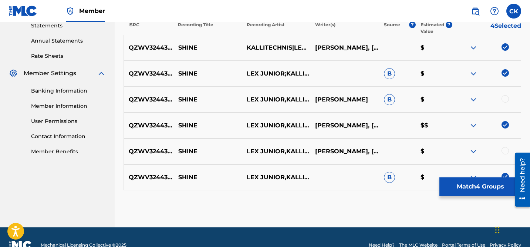
click at [504, 96] on div at bounding box center [505, 98] width 7 height 7
click at [506, 149] on div at bounding box center [505, 150] width 7 height 7
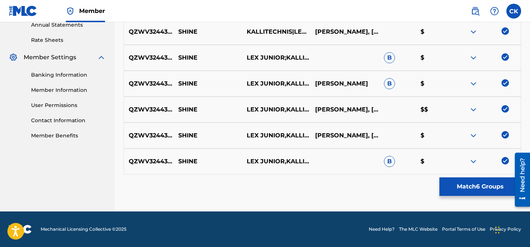
click at [484, 185] on button "Match 6 Groups" at bounding box center [480, 186] width 82 height 18
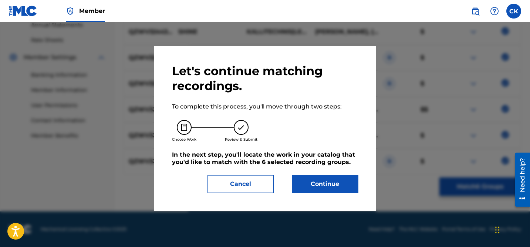
click at [327, 188] on button "Continue" at bounding box center [325, 184] width 67 height 18
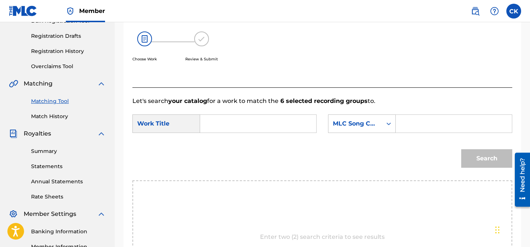
scroll to position [90, 0]
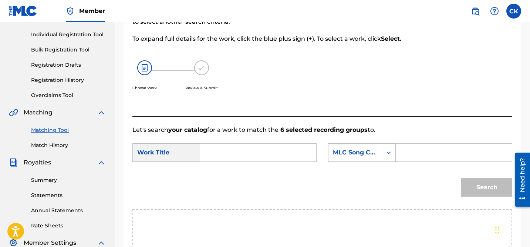
click at [262, 154] on input "Search Form" at bounding box center [258, 153] width 104 height 18
type input "shine"
click at [220, 168] on strong "shine" at bounding box center [221, 168] width 17 height 7
click at [454, 152] on input "Search Form" at bounding box center [454, 153] width 104 height 18
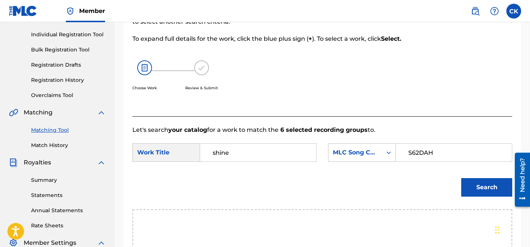
type input "S62DAH"
click at [490, 188] on button "Search" at bounding box center [486, 187] width 51 height 18
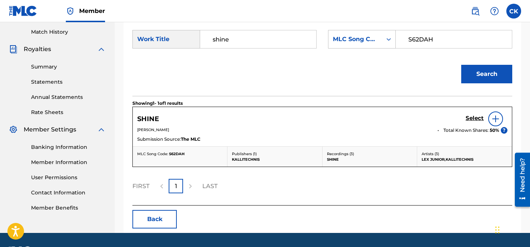
scroll to position [205, 0]
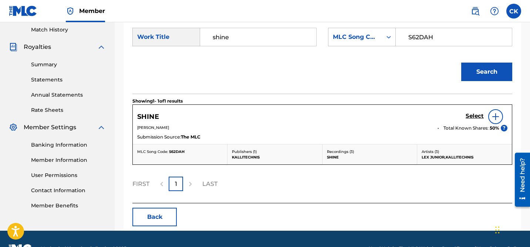
click at [478, 111] on div "Select" at bounding box center [487, 116] width 42 height 15
click at [476, 115] on h5 "Select" at bounding box center [475, 115] width 18 height 7
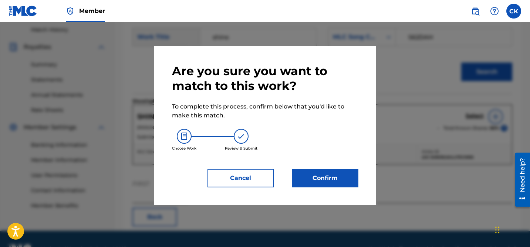
click at [340, 176] on button "Confirm" at bounding box center [325, 178] width 67 height 18
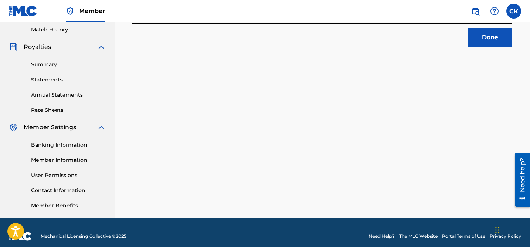
click at [488, 41] on button "Done" at bounding box center [490, 37] width 44 height 18
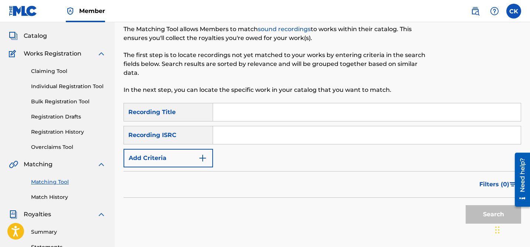
scroll to position [0, 0]
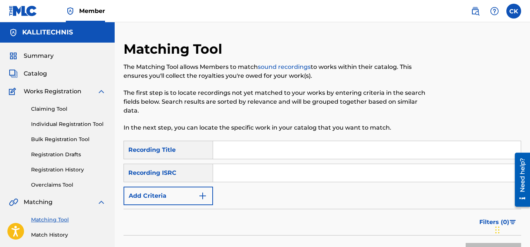
click at [266, 174] on input "Search Form" at bounding box center [367, 173] width 308 height 18
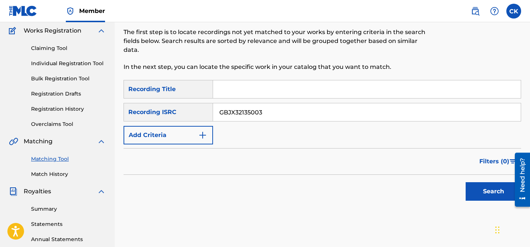
scroll to position [61, 0]
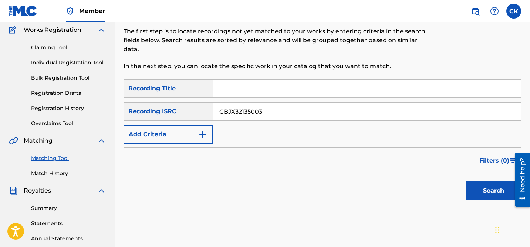
type input "GBJX32135003"
click at [490, 188] on button "Search" at bounding box center [493, 190] width 55 height 18
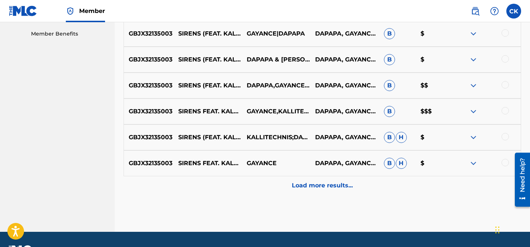
click at [357, 188] on div "Load more results..." at bounding box center [323, 185] width 398 height 18
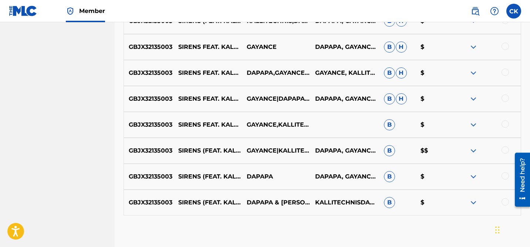
scroll to position [534, 0]
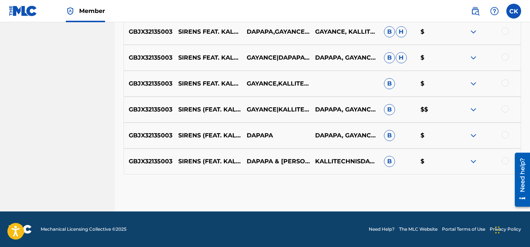
click at [505, 159] on div at bounding box center [505, 160] width 7 height 7
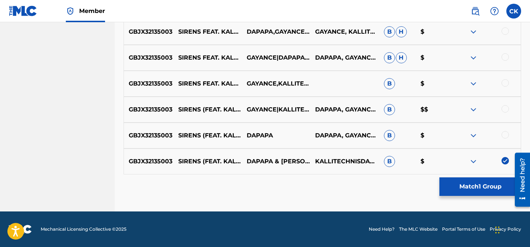
click at [506, 134] on div at bounding box center [505, 134] width 7 height 7
click at [504, 107] on div at bounding box center [505, 108] width 7 height 7
click at [506, 82] on div at bounding box center [505, 82] width 7 height 7
click at [505, 56] on div at bounding box center [505, 56] width 7 height 7
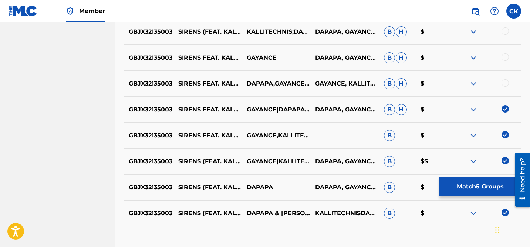
scroll to position [482, 0]
click at [504, 82] on div at bounding box center [505, 83] width 7 height 7
click at [505, 55] on div at bounding box center [505, 57] width 7 height 7
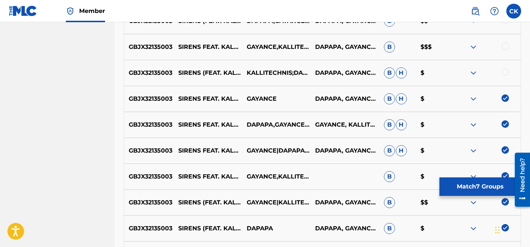
scroll to position [441, 0]
click at [505, 70] on div at bounding box center [505, 72] width 7 height 7
click at [505, 44] on div at bounding box center [505, 46] width 7 height 7
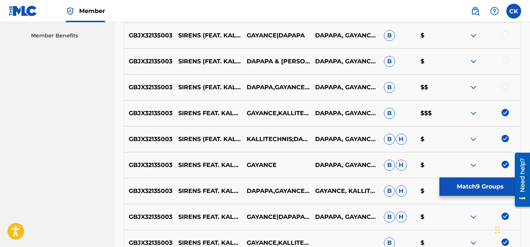
scroll to position [373, 0]
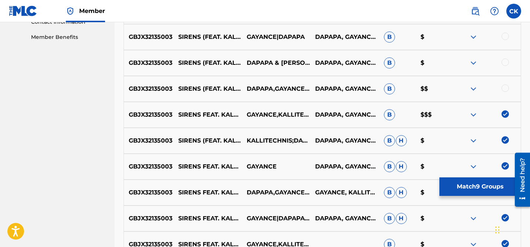
click at [506, 88] on div at bounding box center [505, 87] width 7 height 7
click at [506, 61] on div at bounding box center [505, 61] width 7 height 7
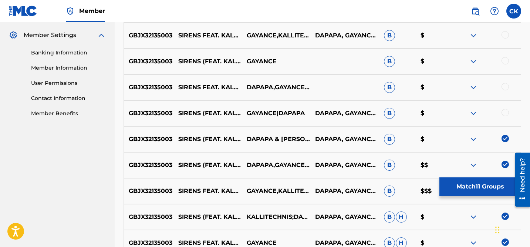
scroll to position [296, 0]
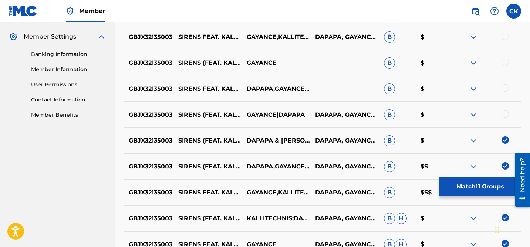
click at [505, 112] on div at bounding box center [505, 113] width 7 height 7
click at [505, 87] on div at bounding box center [505, 87] width 7 height 7
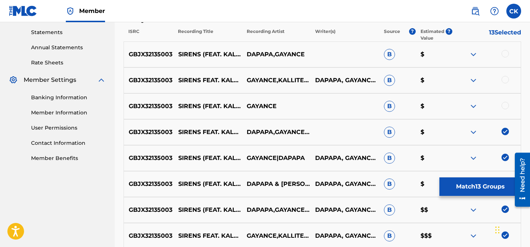
scroll to position [248, 0]
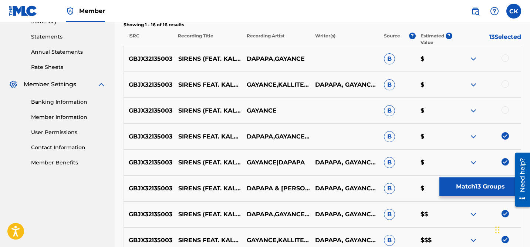
click at [505, 85] on div at bounding box center [505, 83] width 7 height 7
click at [504, 57] on div at bounding box center [505, 57] width 7 height 7
click at [506, 109] on div at bounding box center [505, 109] width 7 height 7
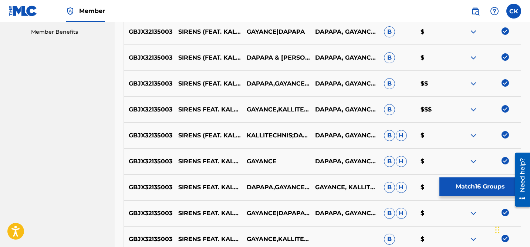
scroll to position [534, 0]
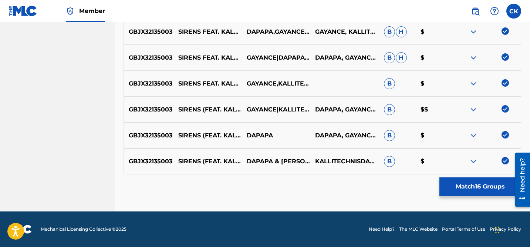
click at [489, 185] on button "Match 16 Groups" at bounding box center [480, 186] width 82 height 18
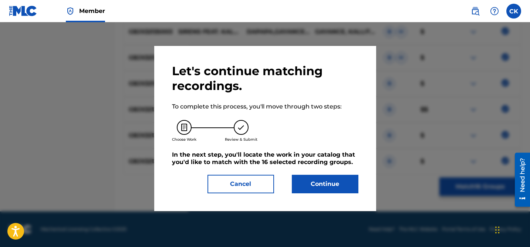
click at [311, 183] on button "Continue" at bounding box center [325, 184] width 67 height 18
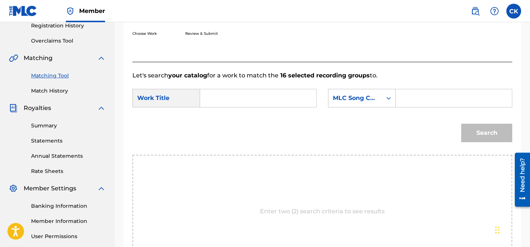
scroll to position [135, 0]
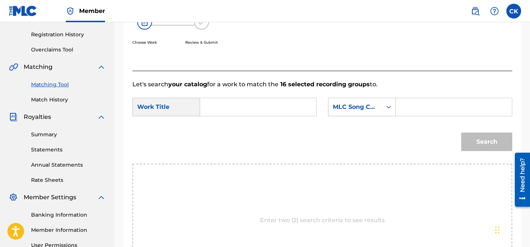
click at [418, 103] on input "Search Form" at bounding box center [454, 107] width 104 height 18
type input "S615UK"
click at [267, 102] on input "Search Form" at bounding box center [258, 107] width 104 height 18
click at [224, 124] on span "ns" at bounding box center [227, 123] width 7 height 7
type input "sirens"
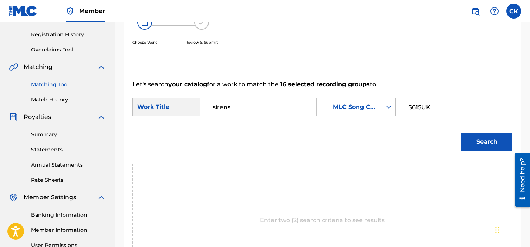
click at [495, 145] on button "Search" at bounding box center [486, 141] width 51 height 18
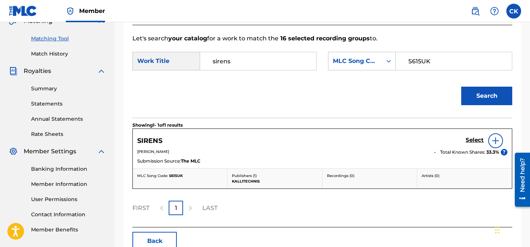
scroll to position [182, 0]
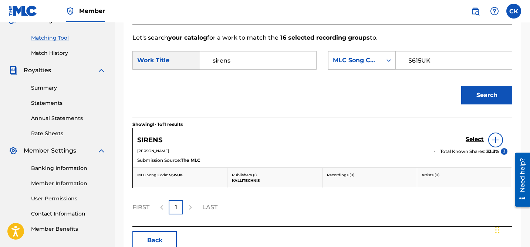
click at [477, 139] on h5 "Select" at bounding box center [475, 139] width 18 height 7
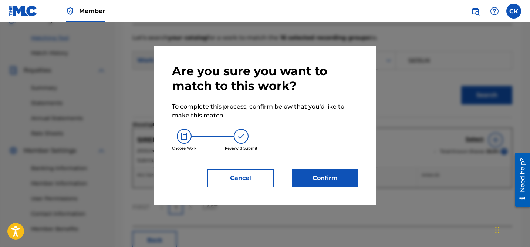
click at [333, 179] on button "Confirm" at bounding box center [325, 178] width 67 height 18
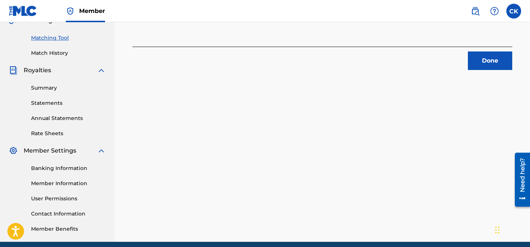
click at [493, 59] on button "Done" at bounding box center [490, 60] width 44 height 18
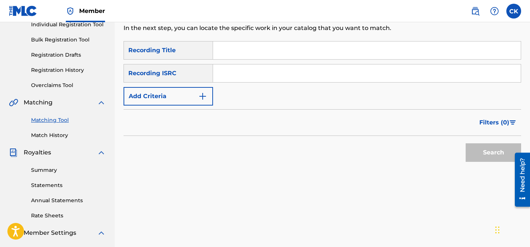
scroll to position [0, 0]
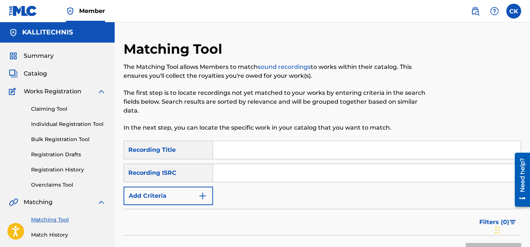
click at [272, 177] on input "Search Form" at bounding box center [367, 173] width 308 height 18
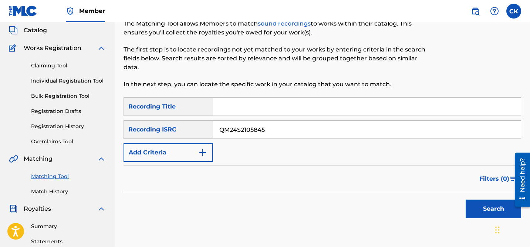
type input "QM24S2105845"
click at [489, 209] on button "Search" at bounding box center [493, 208] width 55 height 18
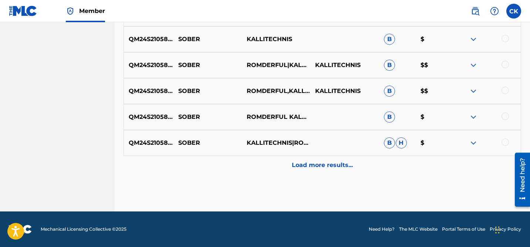
click at [344, 165] on p "Load more results..." at bounding box center [322, 165] width 61 height 9
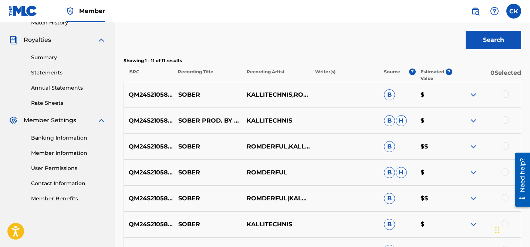
scroll to position [397, 0]
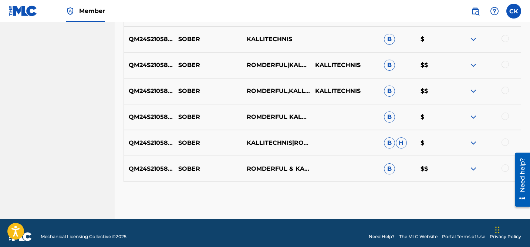
click at [503, 166] on div at bounding box center [505, 167] width 7 height 7
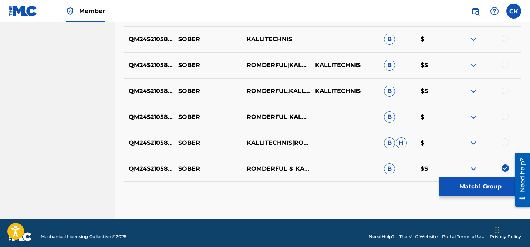
click at [507, 143] on div at bounding box center [505, 141] width 7 height 7
click at [506, 117] on div at bounding box center [505, 115] width 7 height 7
click at [505, 90] on div at bounding box center [505, 90] width 7 height 7
click at [504, 64] on div at bounding box center [505, 64] width 7 height 7
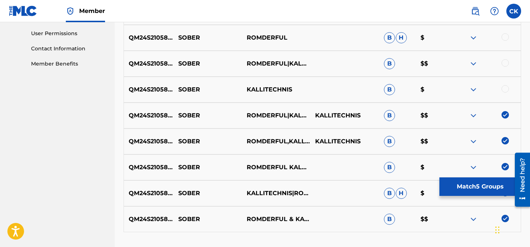
scroll to position [345, 0]
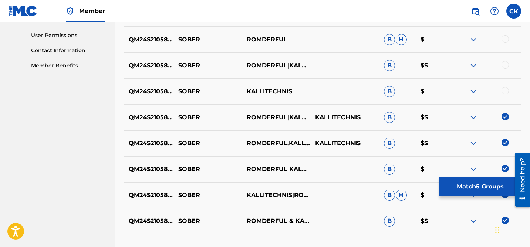
click at [505, 90] on div at bounding box center [505, 90] width 7 height 7
click at [506, 64] on div at bounding box center [505, 64] width 7 height 7
click at [506, 38] on div at bounding box center [505, 38] width 7 height 7
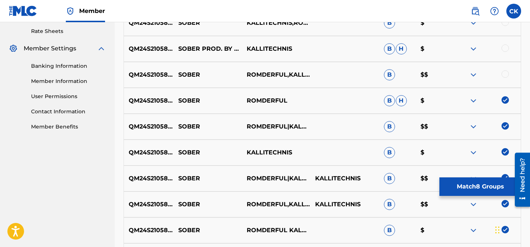
scroll to position [283, 0]
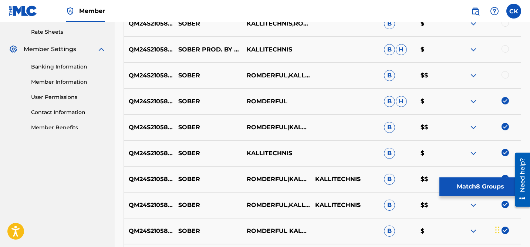
click at [505, 74] on div at bounding box center [505, 74] width 7 height 7
click at [505, 47] on div at bounding box center [505, 48] width 7 height 7
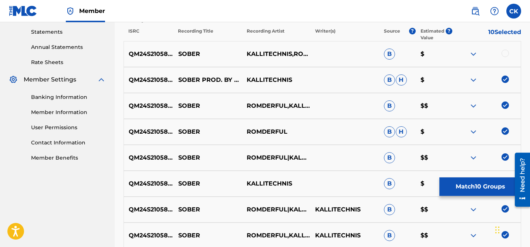
scroll to position [230, 0]
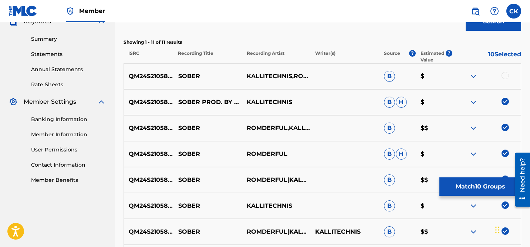
click at [507, 74] on div at bounding box center [505, 75] width 7 height 7
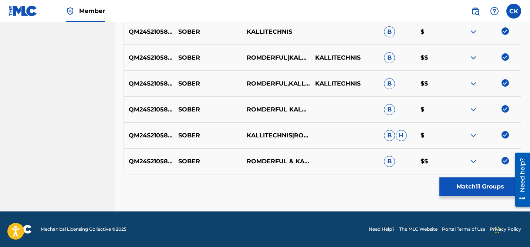
click at [482, 188] on button "Match 11 Groups" at bounding box center [480, 186] width 82 height 18
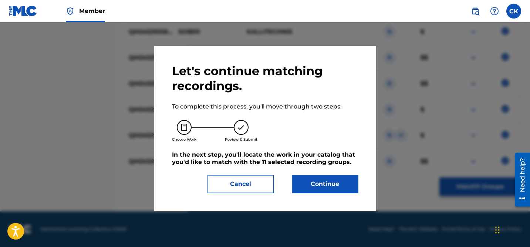
click at [339, 189] on button "Continue" at bounding box center [325, 184] width 67 height 18
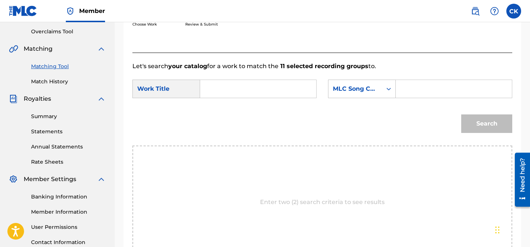
scroll to position [144, 0]
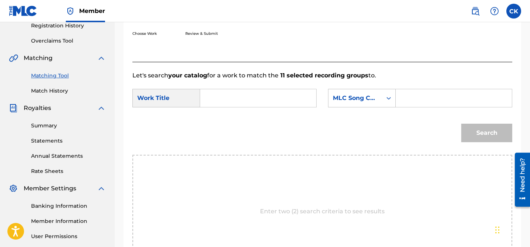
click at [277, 99] on input "Search Form" at bounding box center [258, 98] width 104 height 18
type input "sober"
click at [245, 114] on form "SearchWithCriteria11bb92ea-1804-490a-9329-a94748e0d4d4 Work Title sober sober S…" at bounding box center [322, 117] width 380 height 75
click at [260, 101] on input "sober" at bounding box center [258, 98] width 104 height 18
click at [225, 115] on strong "sober" at bounding box center [221, 114] width 17 height 7
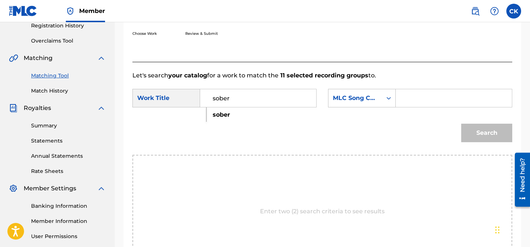
click at [417, 101] on input "Search Form" at bounding box center [454, 98] width 104 height 18
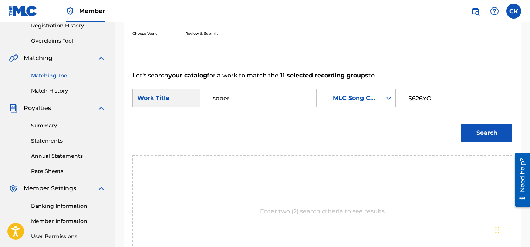
type input "S626YO"
click at [485, 131] on button "Search" at bounding box center [486, 133] width 51 height 18
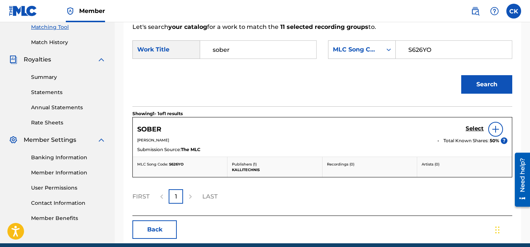
scroll to position [204, 0]
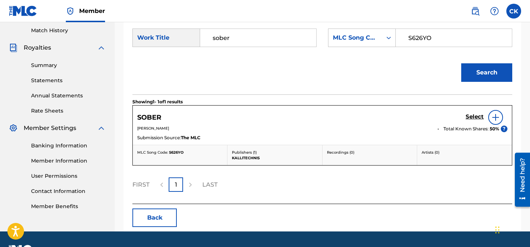
click at [475, 117] on h5 "Select" at bounding box center [475, 116] width 18 height 7
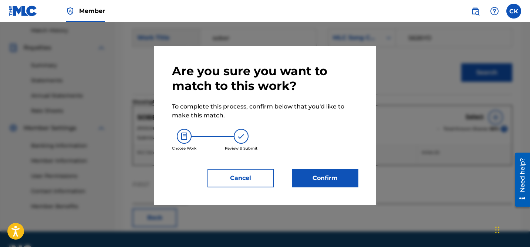
click at [338, 185] on button "Confirm" at bounding box center [325, 178] width 67 height 18
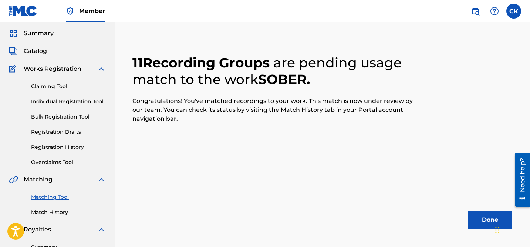
scroll to position [23, 0]
click at [493, 220] on iframe "Chat Widget" at bounding box center [511, 229] width 37 height 36
click at [485, 219] on button "Done" at bounding box center [490, 219] width 44 height 18
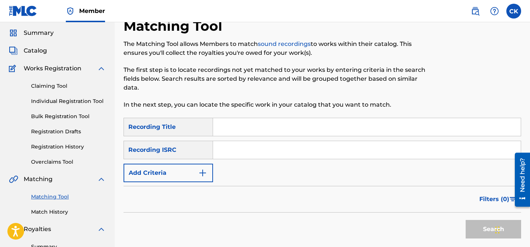
click at [287, 151] on input "Search Form" at bounding box center [367, 150] width 308 height 18
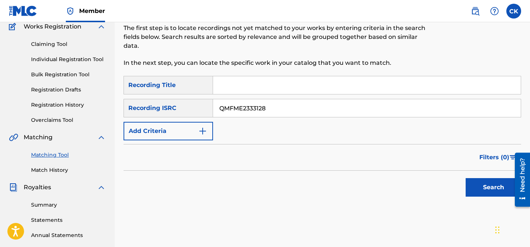
scroll to position [70, 0]
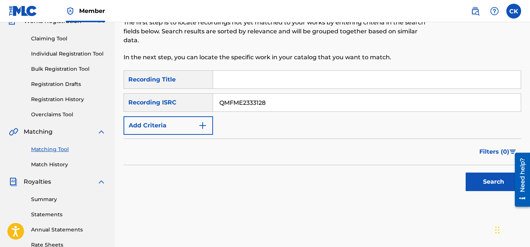
type input "QMFME2333128"
click at [492, 181] on button "Search" at bounding box center [493, 181] width 55 height 18
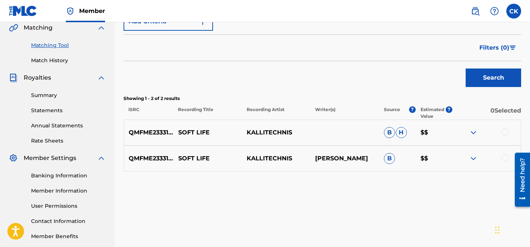
scroll to position [176, 0]
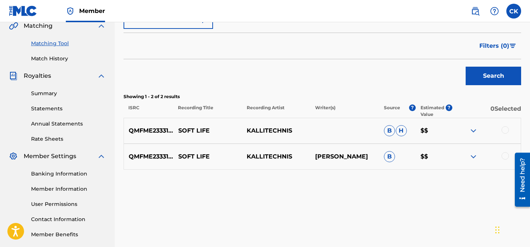
click at [504, 128] on div at bounding box center [505, 129] width 7 height 7
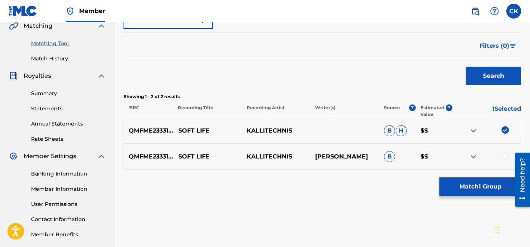
click at [507, 154] on div at bounding box center [505, 155] width 7 height 7
click at [481, 190] on button "Match 2 Groups" at bounding box center [480, 186] width 82 height 18
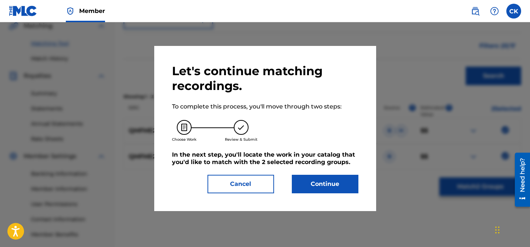
click at [347, 184] on button "Continue" at bounding box center [325, 184] width 67 height 18
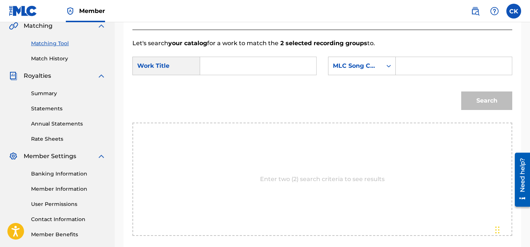
click at [285, 69] on input "Search Form" at bounding box center [258, 66] width 104 height 18
click at [219, 82] on strong "soft" at bounding box center [219, 82] width 12 height 7
type input "soft life"
click at [430, 65] on input "Search Form" at bounding box center [454, 66] width 104 height 18
click at [415, 67] on input "Search Form" at bounding box center [454, 66] width 104 height 18
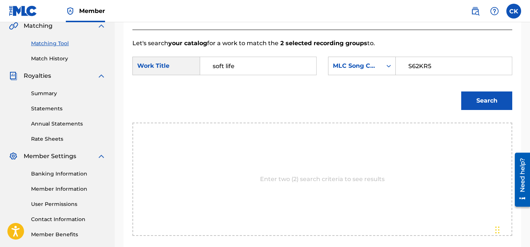
type input "S62KR5"
click at [496, 101] on button "Search" at bounding box center [486, 100] width 51 height 18
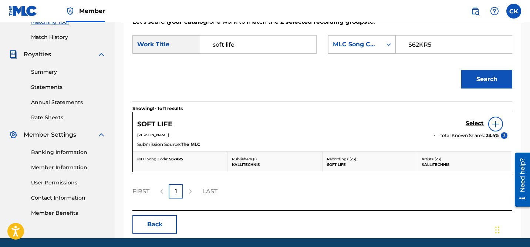
scroll to position [224, 0]
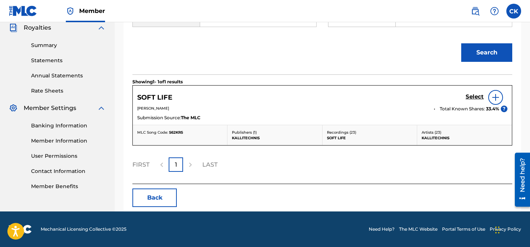
click at [473, 91] on div "Select" at bounding box center [487, 97] width 42 height 15
click at [472, 100] on link "Select" at bounding box center [475, 97] width 18 height 8
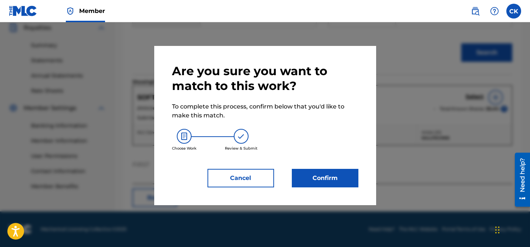
click at [347, 175] on button "Confirm" at bounding box center [325, 178] width 67 height 18
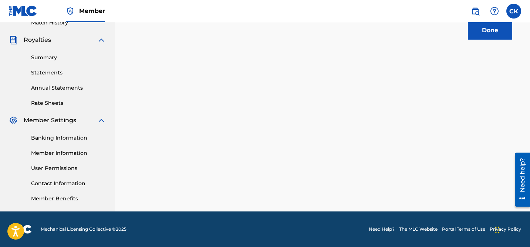
click at [482, 30] on button "Done" at bounding box center [490, 30] width 44 height 18
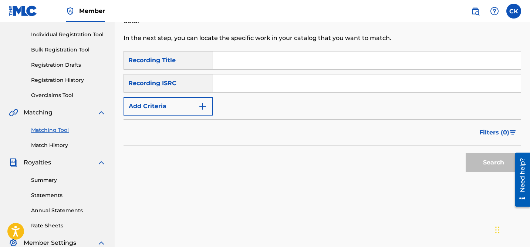
scroll to position [78, 0]
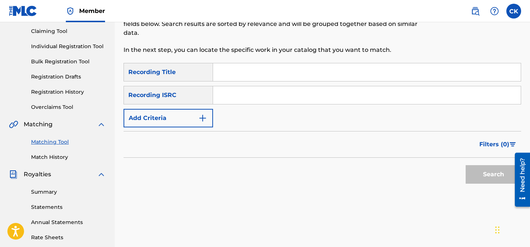
click at [329, 93] on input "Search Form" at bounding box center [367, 95] width 308 height 18
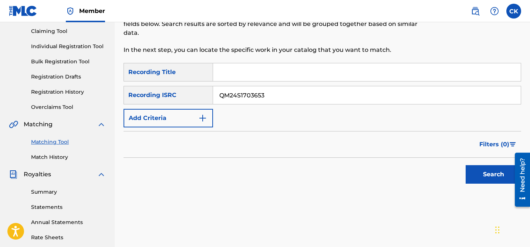
type input "QM24S1703653"
click at [482, 169] on button "Search" at bounding box center [493, 174] width 55 height 18
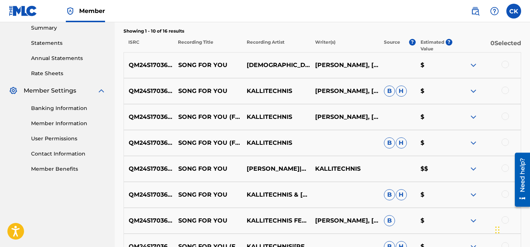
scroll to position [252, 0]
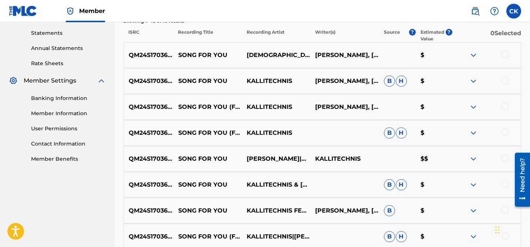
click at [506, 53] on div at bounding box center [505, 54] width 7 height 7
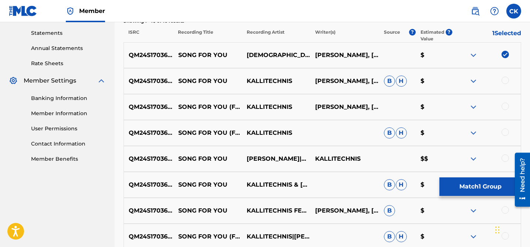
click at [506, 82] on div at bounding box center [505, 80] width 7 height 7
click at [506, 104] on div at bounding box center [505, 105] width 7 height 7
click at [508, 132] on div at bounding box center [505, 131] width 7 height 7
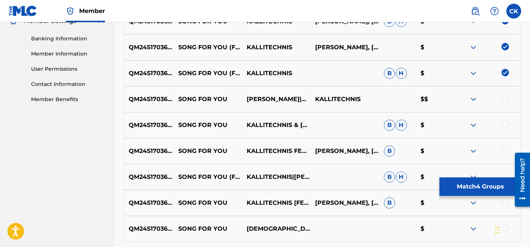
click at [505, 95] on div at bounding box center [505, 98] width 7 height 7
click at [506, 122] on div at bounding box center [505, 124] width 7 height 7
click at [506, 149] on div at bounding box center [505, 149] width 7 height 7
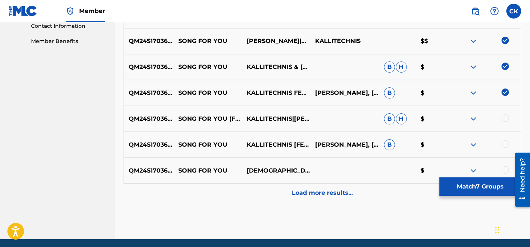
scroll to position [397, 0]
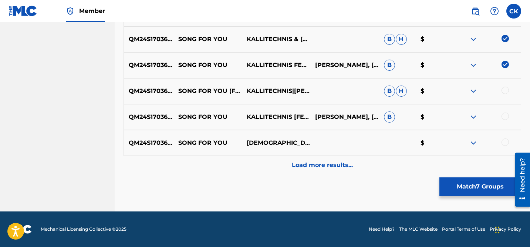
click at [506, 88] on div at bounding box center [505, 90] width 7 height 7
click at [505, 114] on div at bounding box center [505, 115] width 7 height 7
click at [507, 138] on div "QM24S1703653 SONG FOR YOU KALLITECHNIS INNANET JAMES $" at bounding box center [323, 143] width 398 height 26
click at [506, 141] on div at bounding box center [505, 141] width 7 height 7
click at [344, 162] on p "Load more results..." at bounding box center [322, 165] width 61 height 9
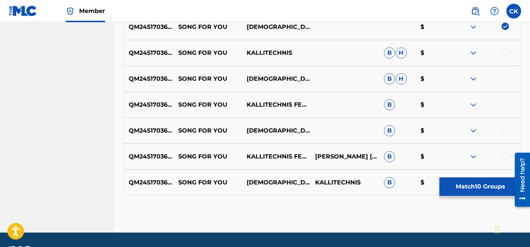
scroll to position [510, 0]
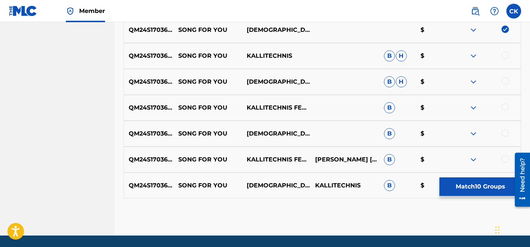
click at [507, 55] on div at bounding box center [505, 54] width 7 height 7
click at [509, 79] on div at bounding box center [505, 80] width 7 height 7
click at [505, 107] on div at bounding box center [505, 106] width 7 height 7
click at [506, 134] on div at bounding box center [505, 132] width 7 height 7
click at [506, 154] on div "QM24S1703653 SONG FOR YOU KALLITECHNIS FEAT. INNANET JAMES CASSANDRA KOUREMENOS…" at bounding box center [323, 159] width 398 height 26
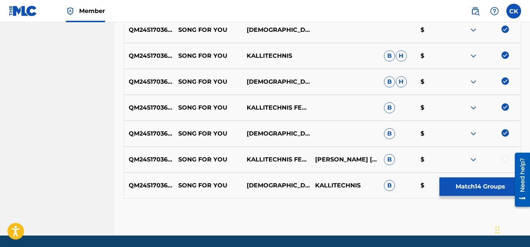
click at [505, 157] on div at bounding box center [505, 158] width 7 height 7
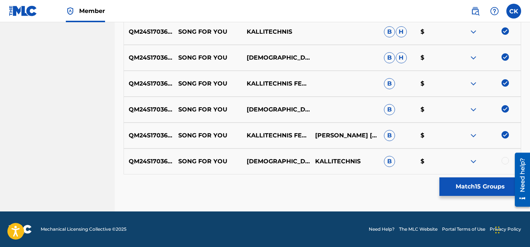
click at [505, 157] on div at bounding box center [505, 160] width 7 height 7
click at [498, 186] on button "Match 16 Groups" at bounding box center [480, 186] width 82 height 18
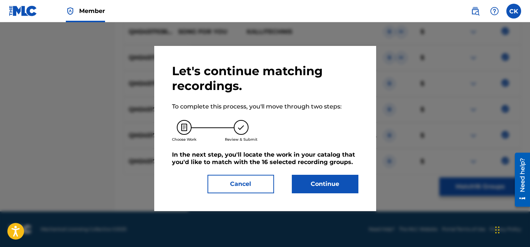
click at [321, 182] on button "Continue" at bounding box center [325, 184] width 67 height 18
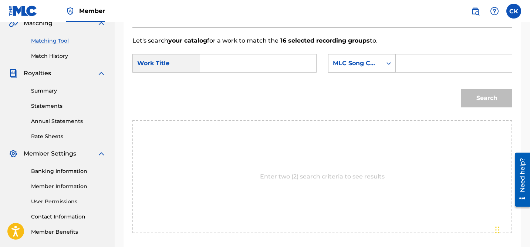
scroll to position [178, 0]
click at [283, 70] on input "Search Form" at bounding box center [258, 64] width 104 height 18
click at [219, 79] on strong "song" at bounding box center [220, 80] width 15 height 7
type input "song for you"
click at [427, 63] on input "Search Form" at bounding box center [454, 64] width 104 height 18
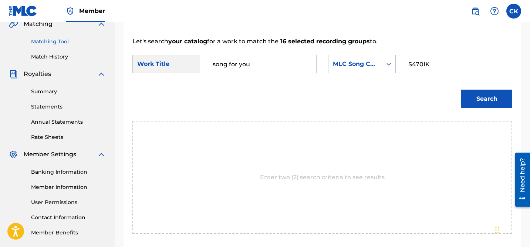
type input "S470IK"
click at [502, 100] on button "Search" at bounding box center [486, 99] width 51 height 18
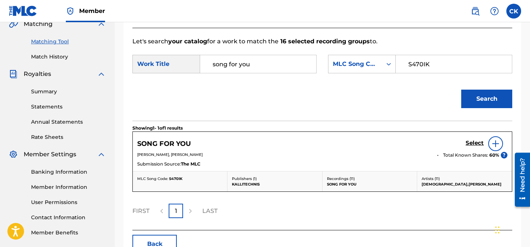
click at [470, 142] on h5 "Select" at bounding box center [475, 142] width 18 height 7
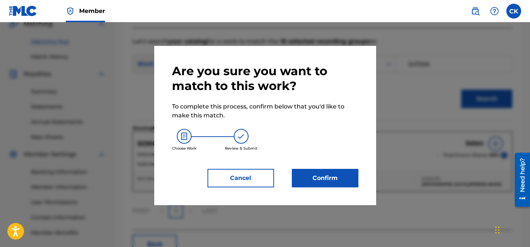
click at [327, 175] on button "Confirm" at bounding box center [325, 178] width 67 height 18
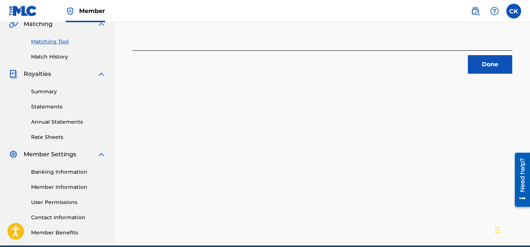
click at [496, 64] on button "Done" at bounding box center [490, 64] width 44 height 18
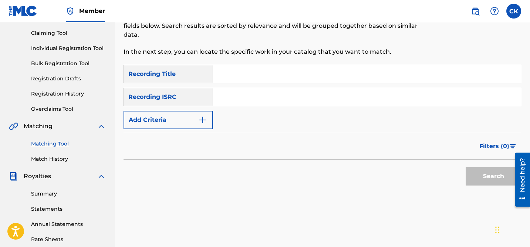
scroll to position [75, 0]
click at [295, 104] on input "Search Form" at bounding box center [367, 97] width 308 height 18
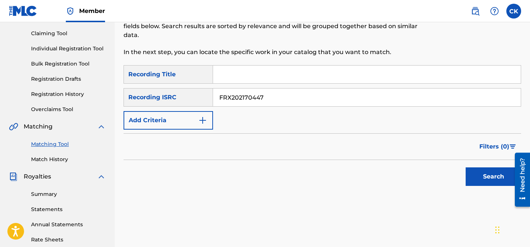
type input "FRX202170447"
click at [498, 177] on button "Search" at bounding box center [493, 176] width 55 height 18
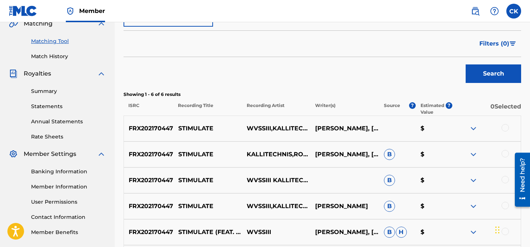
scroll to position [178, 0]
click at [504, 129] on div at bounding box center [505, 127] width 7 height 7
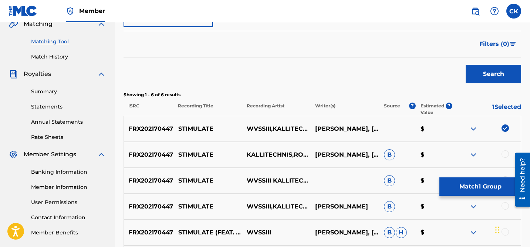
click at [505, 154] on div at bounding box center [505, 153] width 7 height 7
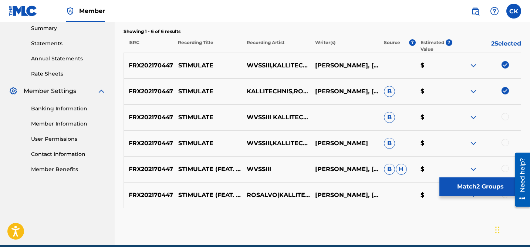
scroll to position [275, 0]
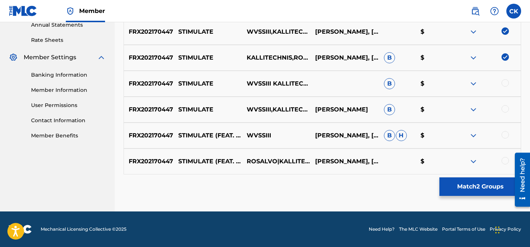
click at [505, 155] on div "FRX202170447 STIMULATE (FEAT. MARVIN CALEB) ROSALVO|KALLITECHNIS|WVSSIII CASSAN…" at bounding box center [323, 161] width 398 height 26
click at [505, 159] on div at bounding box center [505, 160] width 7 height 7
click at [505, 138] on div at bounding box center [505, 134] width 7 height 7
click at [502, 105] on div at bounding box center [505, 108] width 7 height 7
click at [506, 76] on div "FRX202170447 STIMULATE WVSSIII KALLITECHNIS ROSALVO B $" at bounding box center [323, 84] width 398 height 26
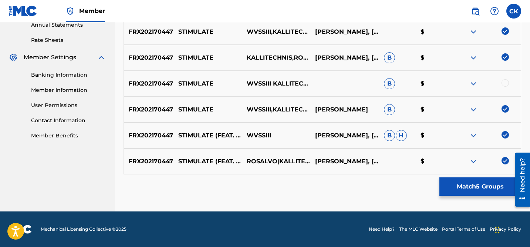
click at [506, 80] on div at bounding box center [505, 82] width 7 height 7
click at [486, 186] on button "Match 6 Groups" at bounding box center [480, 186] width 82 height 18
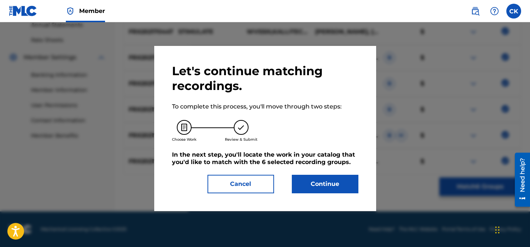
click at [310, 180] on button "Continue" at bounding box center [325, 184] width 67 height 18
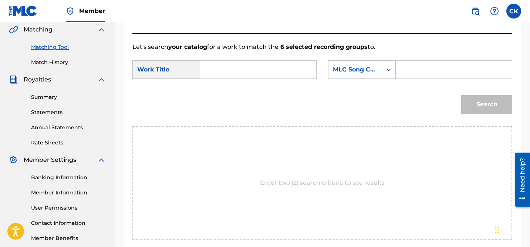
scroll to position [171, 0]
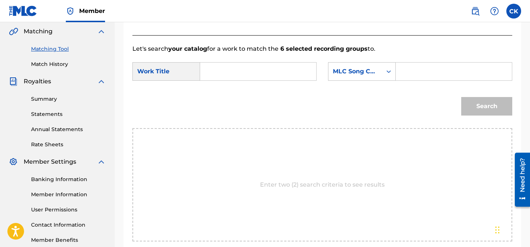
click at [274, 70] on input "Search Form" at bounding box center [258, 72] width 104 height 18
click at [249, 87] on form "SearchWithCriteria11bb92ea-1804-490a-9329-a94748e0d4d4 Work Title stim SearchWi…" at bounding box center [322, 90] width 380 height 75
click at [233, 68] on input "stim" at bounding box center [258, 72] width 104 height 18
click at [229, 87] on span "ulate" at bounding box center [235, 87] width 16 height 7
type input "stimulate"
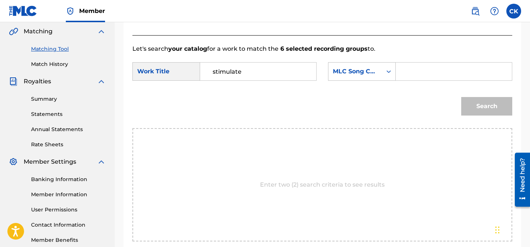
click at [425, 67] on input "Search Form" at bounding box center [454, 72] width 104 height 18
click at [425, 72] on input "Search Form" at bounding box center [454, 72] width 104 height 18
type input "S62ZNX"
click at [498, 106] on button "Search" at bounding box center [486, 106] width 51 height 18
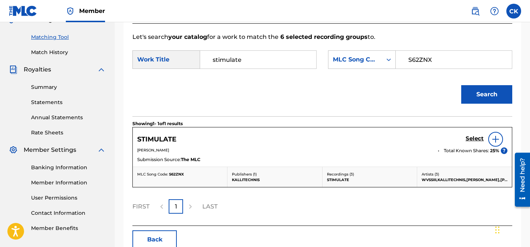
scroll to position [189, 0]
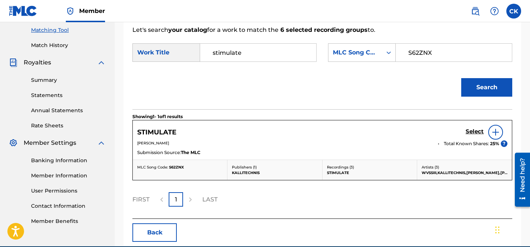
click at [478, 129] on h5 "Select" at bounding box center [475, 131] width 18 height 7
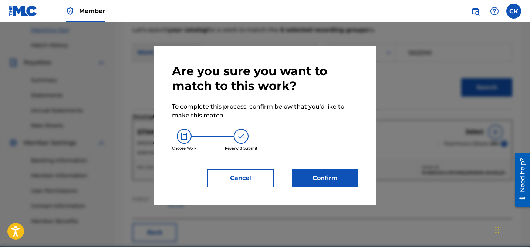
click at [340, 179] on button "Confirm" at bounding box center [325, 178] width 67 height 18
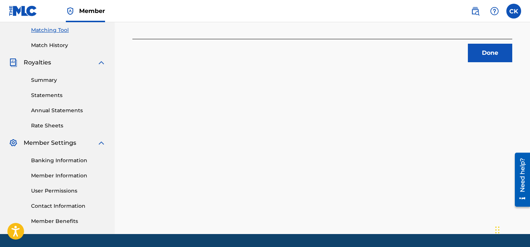
click at [491, 48] on button "Done" at bounding box center [490, 53] width 44 height 18
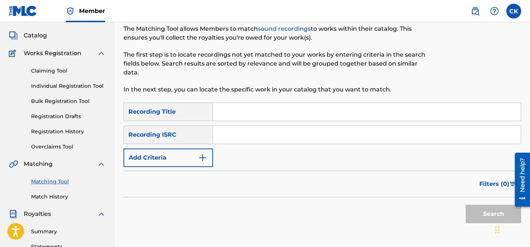
scroll to position [0, 0]
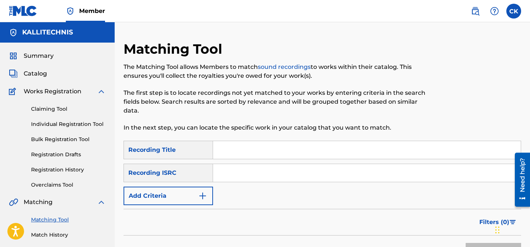
click at [271, 169] on input "Search Form" at bounding box center [367, 173] width 308 height 18
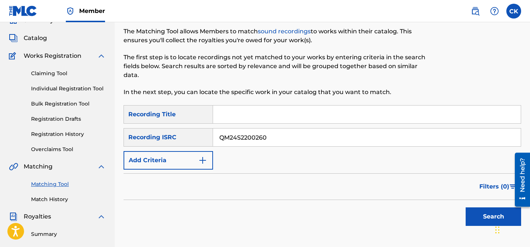
scroll to position [44, 0]
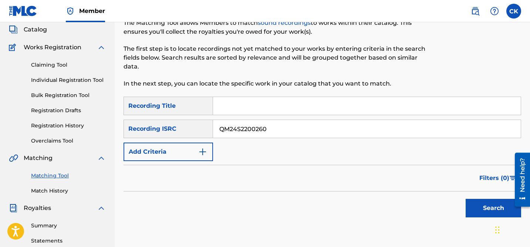
type input "QM24S2200260"
click at [488, 206] on button "Search" at bounding box center [493, 208] width 55 height 18
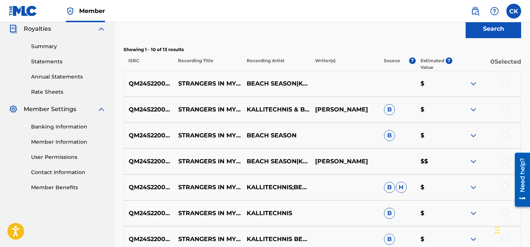
scroll to position [226, 0]
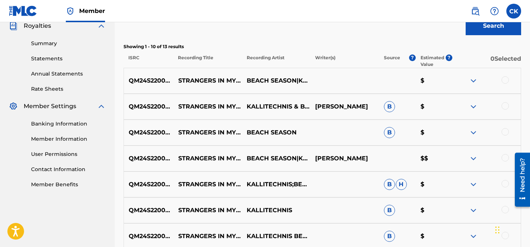
click at [507, 78] on div at bounding box center [505, 79] width 7 height 7
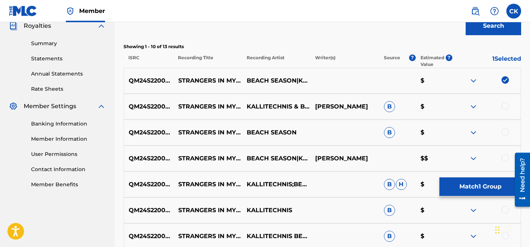
click at [506, 104] on div at bounding box center [505, 105] width 7 height 7
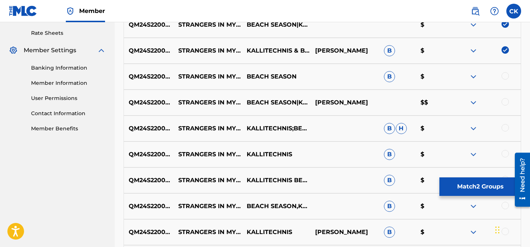
click at [505, 73] on div at bounding box center [505, 75] width 7 height 7
click at [504, 101] on div at bounding box center [505, 101] width 7 height 7
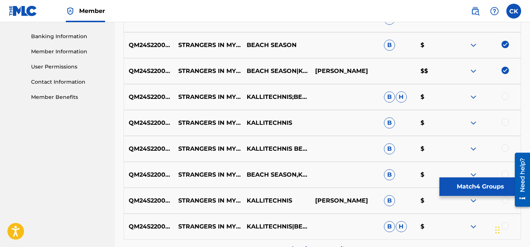
click at [505, 91] on div "QM24S2200260 STRANGERS IN MY BED KALLITECHNIS;BEACH SEASON B H $" at bounding box center [323, 97] width 398 height 26
click at [505, 97] on div at bounding box center [505, 95] width 7 height 7
click at [505, 122] on div at bounding box center [505, 121] width 7 height 7
click at [508, 150] on div at bounding box center [486, 148] width 68 height 9
click at [507, 148] on div at bounding box center [505, 147] width 7 height 7
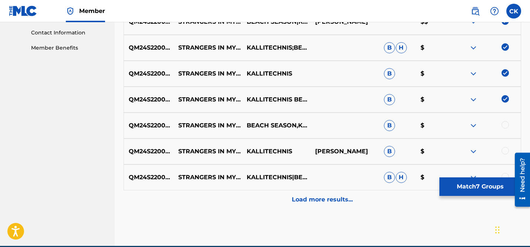
scroll to position [397, 0]
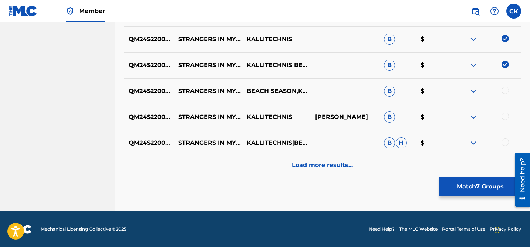
click at [506, 141] on div at bounding box center [505, 141] width 7 height 7
click at [505, 117] on div at bounding box center [505, 115] width 7 height 7
click at [505, 85] on div "QM24S2200260 STRANGERS IN MY BED BEACH SEASON,KALLITECHNIS B $" at bounding box center [323, 91] width 398 height 26
click at [505, 87] on div at bounding box center [505, 90] width 7 height 7
click at [344, 165] on p "Load more results..." at bounding box center [322, 165] width 61 height 9
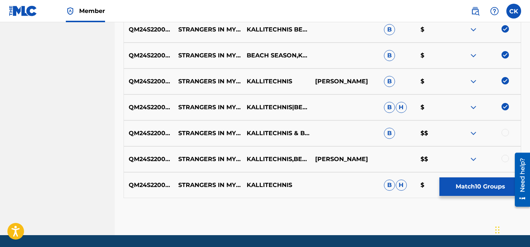
scroll to position [456, 0]
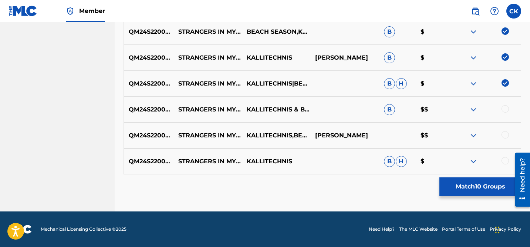
click at [504, 108] on div at bounding box center [505, 108] width 7 height 7
click at [507, 134] on div at bounding box center [505, 134] width 7 height 7
click at [505, 162] on div at bounding box center [505, 160] width 7 height 7
click at [484, 183] on button "Match 13 Groups" at bounding box center [480, 186] width 82 height 18
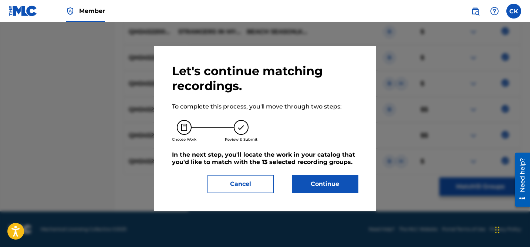
click at [345, 182] on button "Continue" at bounding box center [325, 184] width 67 height 18
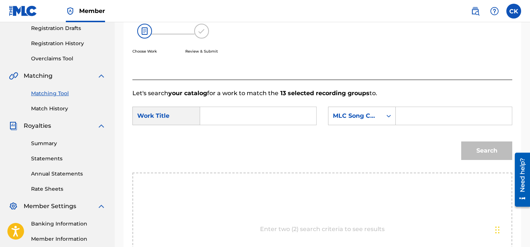
scroll to position [125, 0]
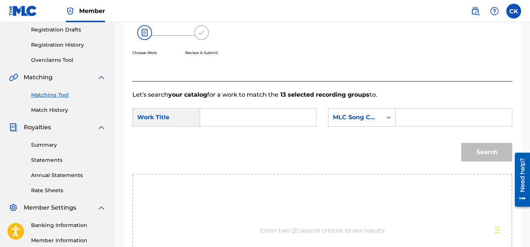
click at [298, 118] on input "Search Form" at bounding box center [258, 117] width 104 height 18
click at [233, 132] on span "angers in my bed" at bounding box center [228, 147] width 30 height 34
type input "strangers in my bed"
click at [447, 118] on input "Search Form" at bounding box center [454, 117] width 104 height 18
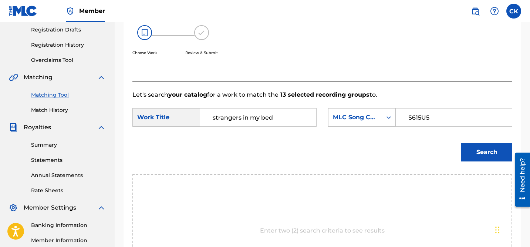
type input "S615U5"
click at [487, 149] on button "Search" at bounding box center [486, 152] width 51 height 18
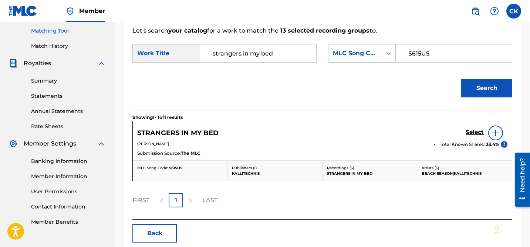
scroll to position [224, 0]
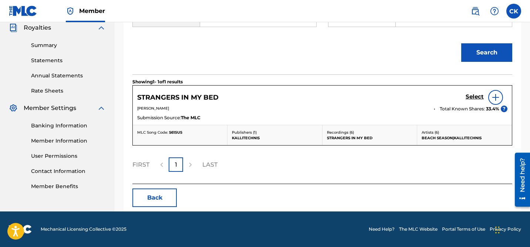
click at [472, 96] on h5 "Select" at bounding box center [475, 96] width 18 height 7
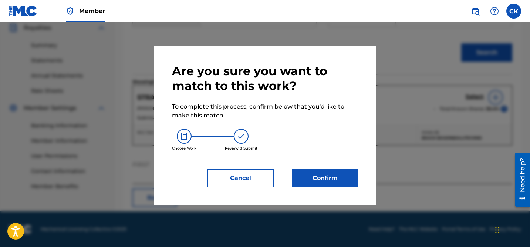
click at [323, 178] on button "Confirm" at bounding box center [325, 178] width 67 height 18
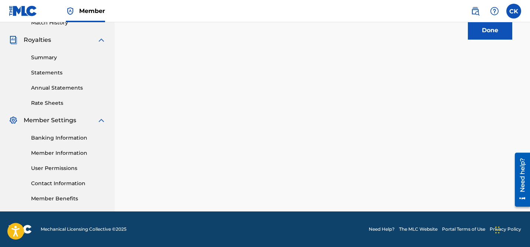
click at [484, 31] on button "Done" at bounding box center [490, 30] width 44 height 18
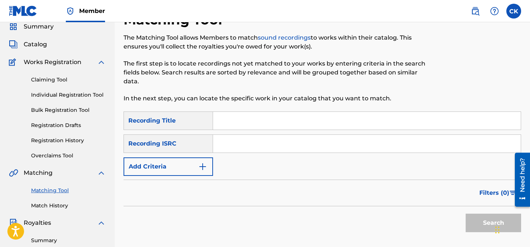
scroll to position [28, 0]
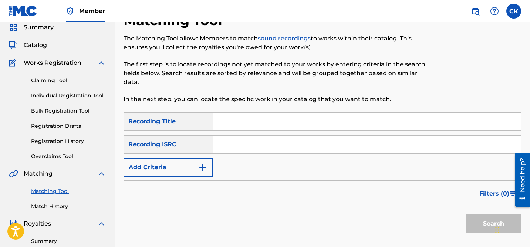
click at [332, 149] on input "Search Form" at bounding box center [367, 144] width 308 height 18
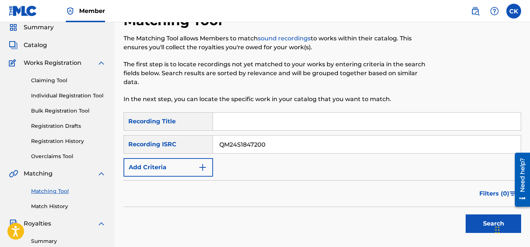
type input "QM24S1847200"
click at [484, 225] on button "Search" at bounding box center [493, 223] width 55 height 18
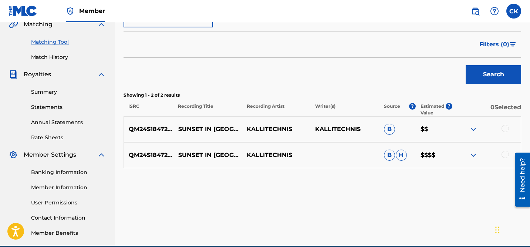
scroll to position [179, 0]
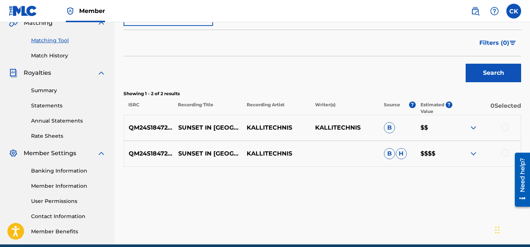
click at [507, 154] on div at bounding box center [505, 152] width 7 height 7
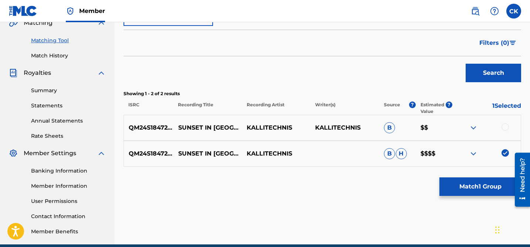
click at [504, 127] on div at bounding box center [505, 126] width 7 height 7
click at [475, 187] on button "Match 2 Groups" at bounding box center [480, 186] width 82 height 18
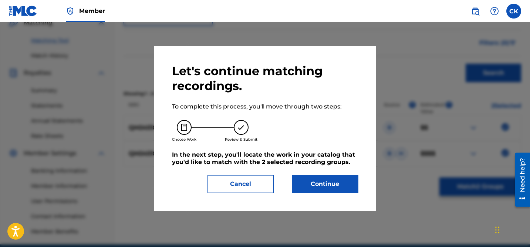
click at [334, 185] on button "Continue" at bounding box center [325, 184] width 67 height 18
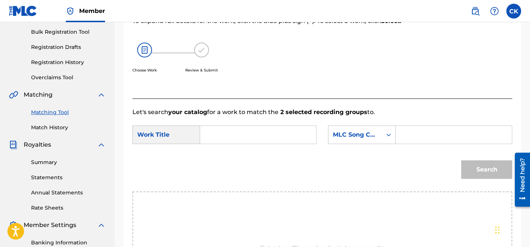
scroll to position [74, 0]
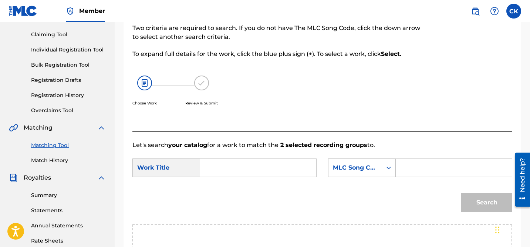
click at [298, 171] on input "Search Form" at bounding box center [258, 168] width 104 height 18
click at [219, 185] on strong "suns" at bounding box center [220, 184] width 15 height 7
click at [435, 171] on input "Search Form" at bounding box center [454, 168] width 104 height 18
click at [441, 161] on input "Search Form" at bounding box center [454, 168] width 104 height 18
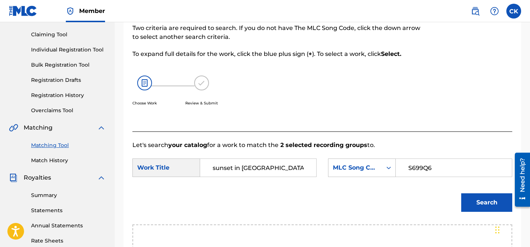
click at [499, 206] on button "Search" at bounding box center [486, 202] width 51 height 18
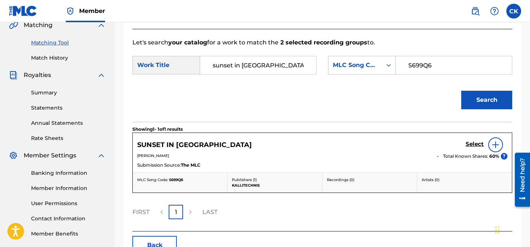
scroll to position [177, 0]
click at [478, 143] on h5 "Select" at bounding box center [475, 143] width 18 height 7
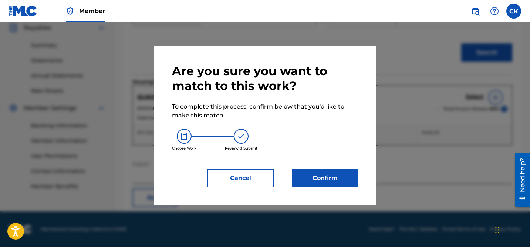
click at [321, 173] on button "Confirm" at bounding box center [325, 178] width 67 height 18
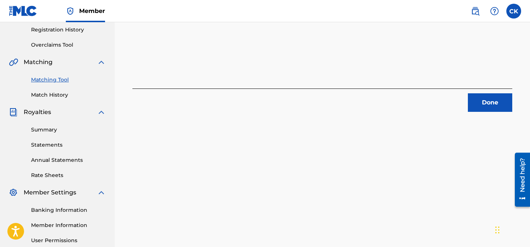
scroll to position [138, 0]
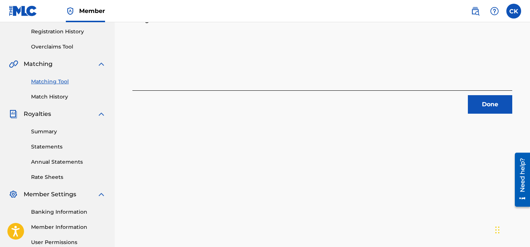
click at [489, 104] on button "Done" at bounding box center [490, 104] width 44 height 18
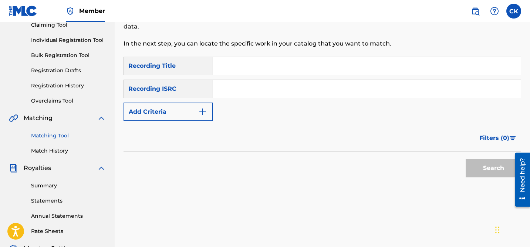
scroll to position [84, 0]
click at [330, 93] on input "Search Form" at bounding box center [367, 89] width 308 height 18
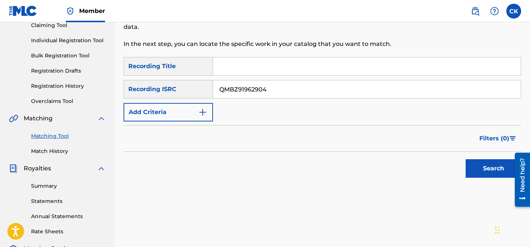
click at [499, 168] on button "Search" at bounding box center [493, 168] width 55 height 18
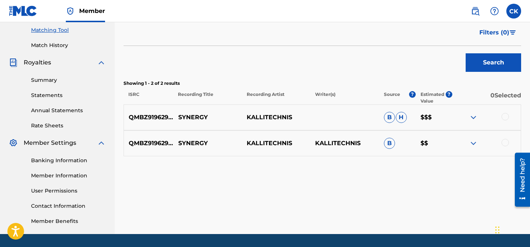
scroll to position [194, 0]
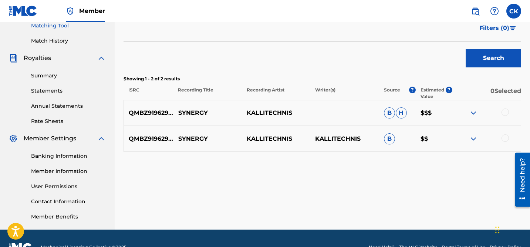
click at [508, 111] on div at bounding box center [505, 111] width 7 height 7
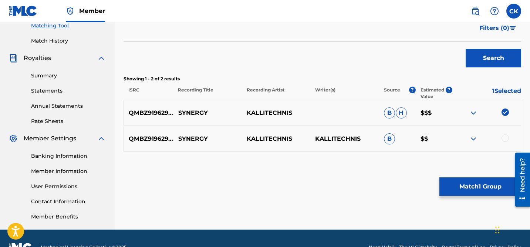
click at [504, 139] on div at bounding box center [505, 137] width 7 height 7
click at [486, 189] on button "Match 2 Groups" at bounding box center [480, 186] width 82 height 18
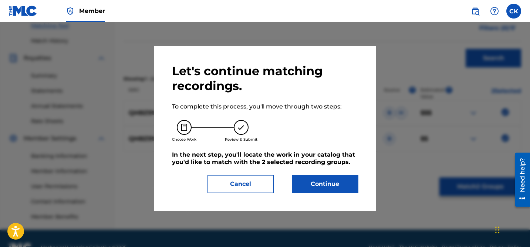
click at [334, 186] on button "Continue" at bounding box center [325, 184] width 67 height 18
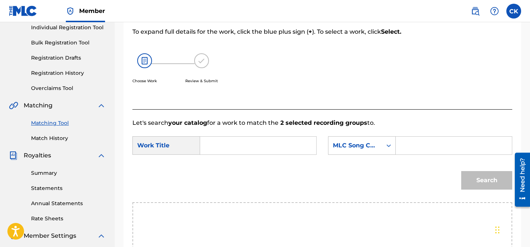
scroll to position [97, 0]
click at [272, 143] on input "Search Form" at bounding box center [258, 145] width 104 height 18
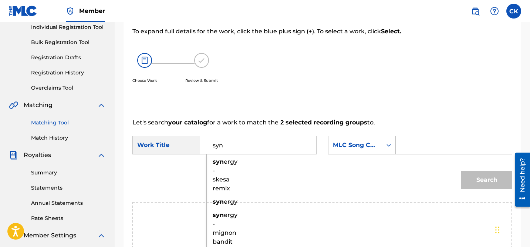
click at [230, 202] on span "ergy" at bounding box center [231, 201] width 14 height 7
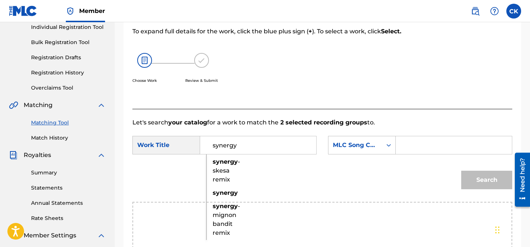
click at [433, 146] on input "Search Form" at bounding box center [454, 145] width 104 height 18
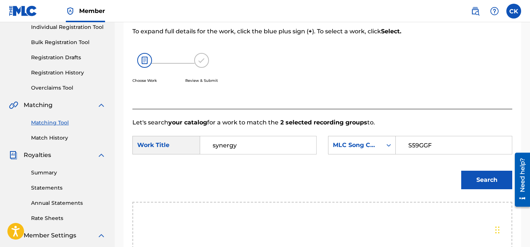
click at [486, 176] on button "Search" at bounding box center [486, 180] width 51 height 18
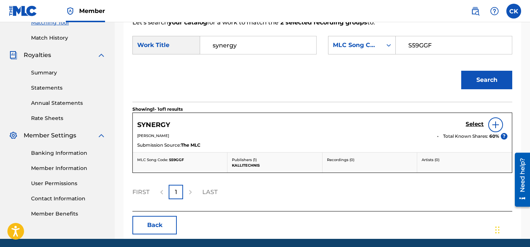
scroll to position [199, 0]
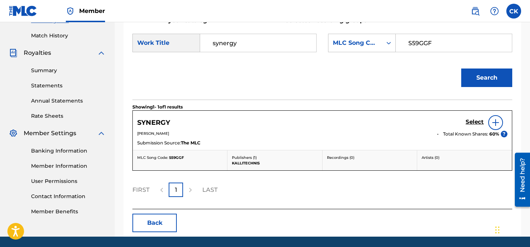
click at [469, 122] on h5 "Select" at bounding box center [475, 121] width 18 height 7
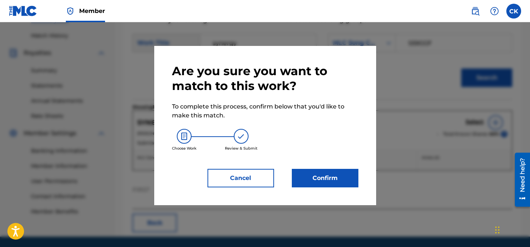
click at [337, 179] on button "Confirm" at bounding box center [325, 178] width 67 height 18
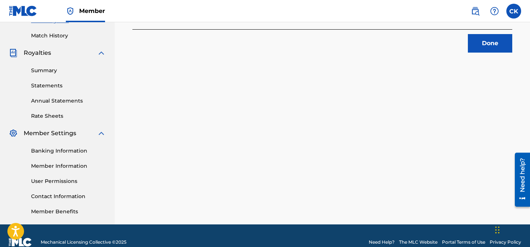
click at [486, 42] on button "Done" at bounding box center [490, 43] width 44 height 18
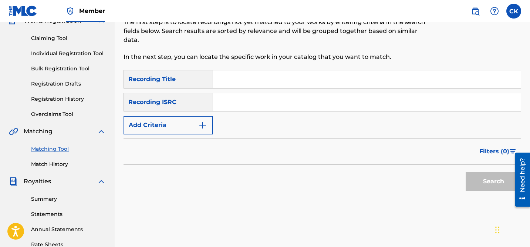
scroll to position [68, 0]
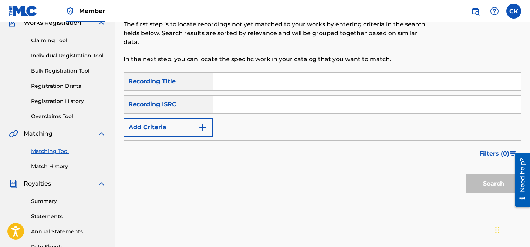
click at [269, 102] on input "Search Form" at bounding box center [367, 104] width 308 height 18
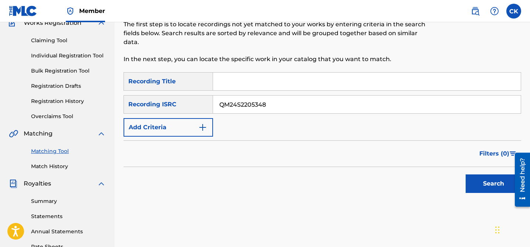
click at [483, 175] on button "Search" at bounding box center [493, 183] width 55 height 18
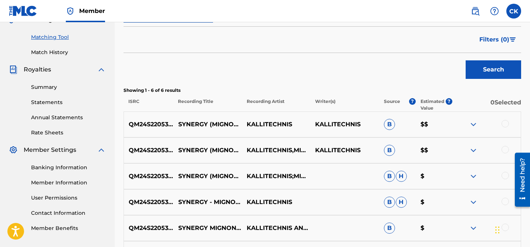
scroll to position [184, 0]
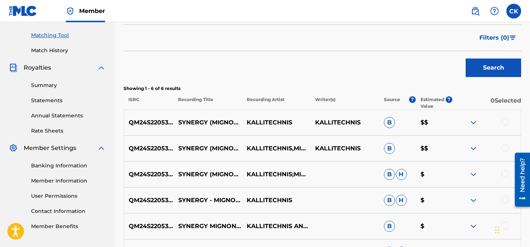
click at [503, 120] on div at bounding box center [505, 121] width 7 height 7
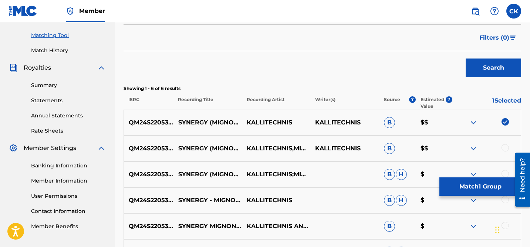
click at [505, 148] on div at bounding box center [505, 147] width 7 height 7
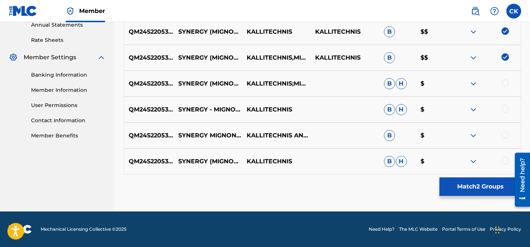
click at [505, 80] on div at bounding box center [505, 82] width 7 height 7
click at [505, 104] on div "QM24S2205348 SYNERGY - MIGNON BANDIT REMIX KALLITECHNIS B H $" at bounding box center [323, 110] width 398 height 26
click at [505, 106] on div at bounding box center [505, 108] width 7 height 7
click at [506, 132] on div at bounding box center [505, 134] width 7 height 7
click at [506, 162] on div at bounding box center [505, 160] width 7 height 7
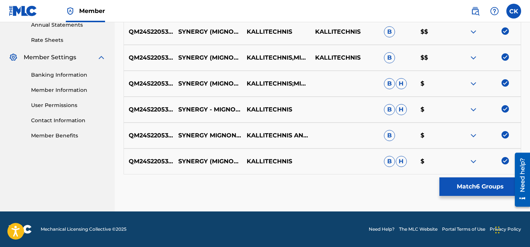
click at [477, 186] on button "Match 6 Groups" at bounding box center [480, 186] width 82 height 18
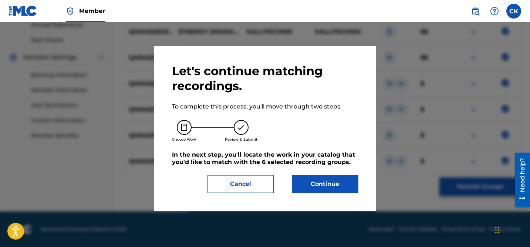
click at [327, 181] on button "Continue" at bounding box center [325, 184] width 67 height 18
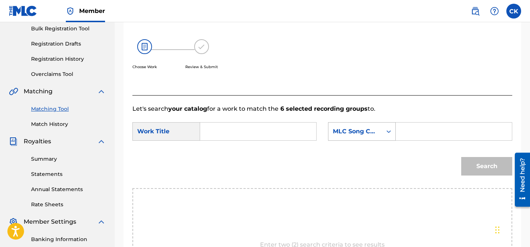
scroll to position [110, 0]
click at [294, 130] on input "Search Form" at bounding box center [258, 132] width 104 height 18
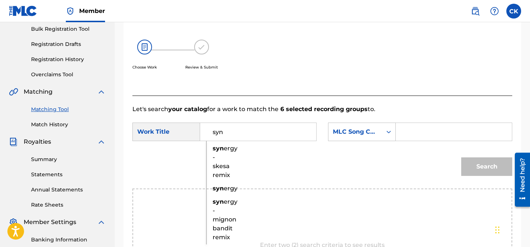
click at [227, 220] on span "ergy - mignon bandit remix" at bounding box center [225, 219] width 25 height 43
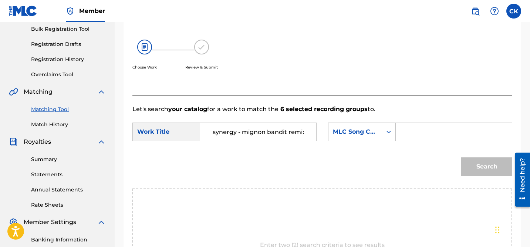
click at [417, 128] on input "Search Form" at bounding box center [454, 132] width 104 height 18
click at [428, 133] on input "Search Form" at bounding box center [454, 132] width 104 height 18
click at [490, 162] on button "Search" at bounding box center [486, 166] width 51 height 18
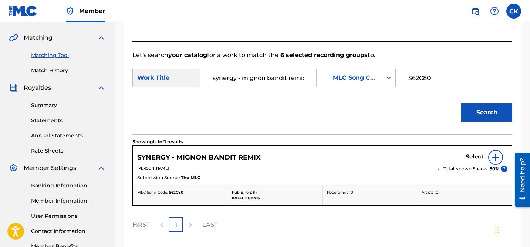
scroll to position [203, 0]
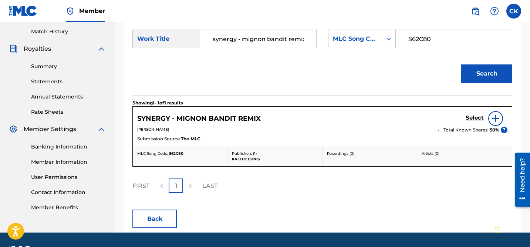
click at [469, 115] on h5 "Select" at bounding box center [475, 117] width 18 height 7
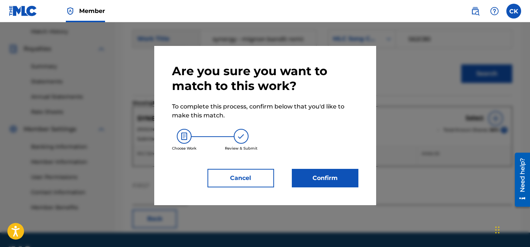
click at [335, 178] on button "Confirm" at bounding box center [325, 178] width 67 height 18
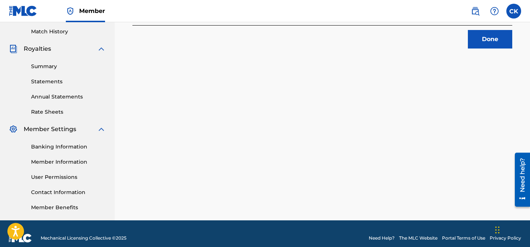
click at [493, 38] on button "Done" at bounding box center [490, 39] width 44 height 18
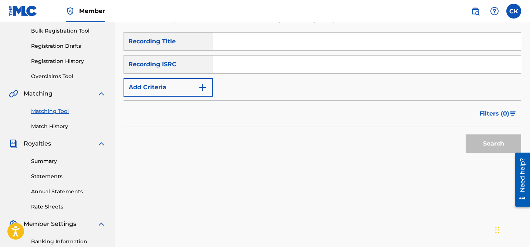
scroll to position [100, 0]
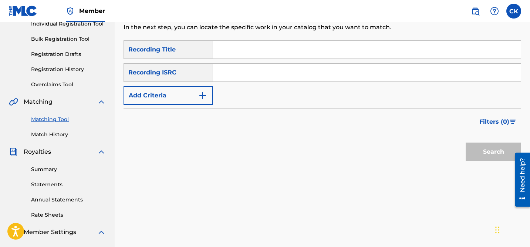
click at [299, 77] on input "Search Form" at bounding box center [367, 73] width 308 height 18
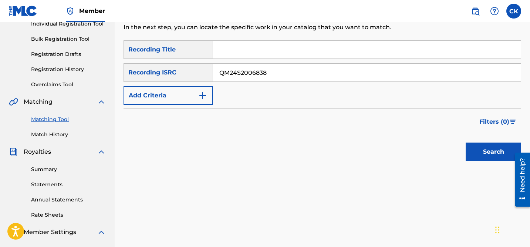
click at [481, 154] on button "Search" at bounding box center [493, 151] width 55 height 18
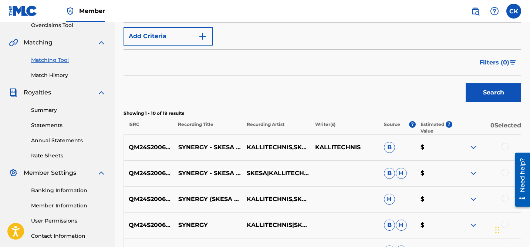
scroll to position [203, 0]
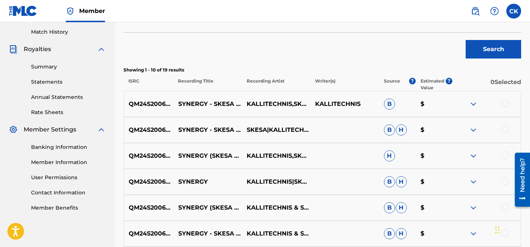
click at [505, 101] on div at bounding box center [505, 103] width 7 height 7
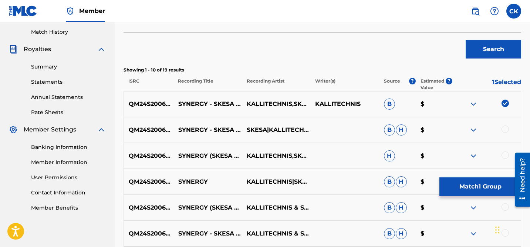
click at [506, 132] on div at bounding box center [505, 128] width 7 height 7
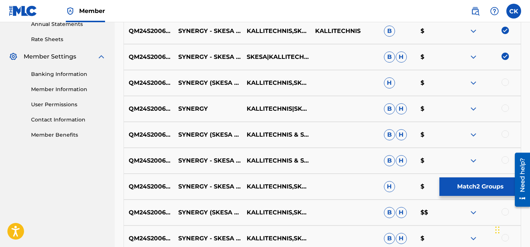
scroll to position [277, 0]
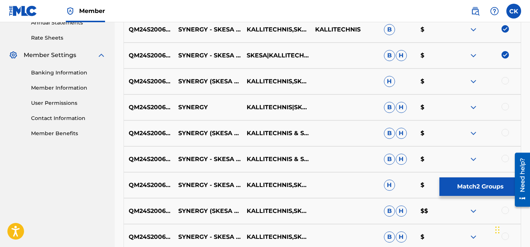
click at [506, 77] on div at bounding box center [505, 80] width 7 height 7
click at [505, 105] on div at bounding box center [505, 106] width 7 height 7
click at [506, 131] on div at bounding box center [505, 132] width 7 height 7
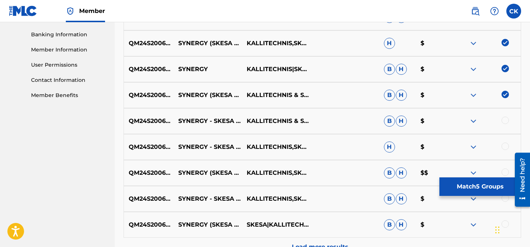
scroll to position [317, 0]
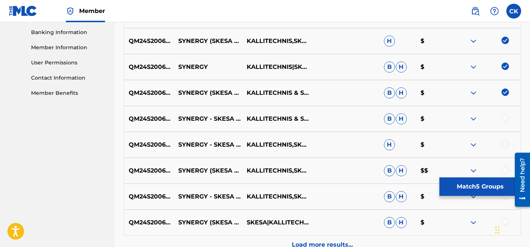
click at [505, 119] on div at bounding box center [505, 117] width 7 height 7
click at [505, 142] on div at bounding box center [505, 143] width 7 height 7
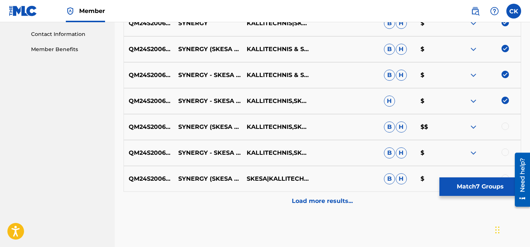
scroll to position [397, 0]
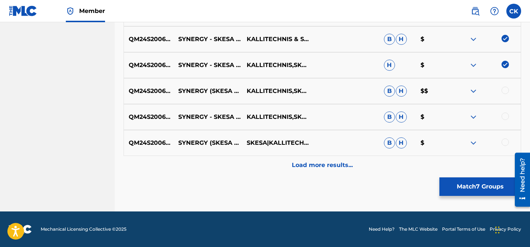
click at [505, 91] on div at bounding box center [505, 90] width 7 height 7
click at [502, 112] on div "QM24S2006838 SYNERGY - SKESA REMIX KALLITECHNIS,SKESA B H $" at bounding box center [323, 117] width 398 height 26
click at [505, 116] on div at bounding box center [505, 115] width 7 height 7
click at [505, 139] on div at bounding box center [505, 141] width 7 height 7
click at [340, 165] on p "Load more results..." at bounding box center [322, 165] width 61 height 9
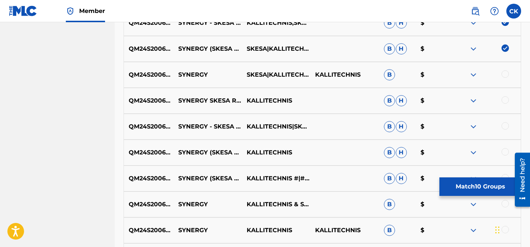
scroll to position [492, 0]
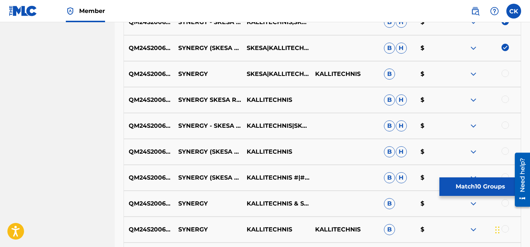
click at [506, 72] on div at bounding box center [505, 73] width 7 height 7
click at [506, 97] on div at bounding box center [505, 98] width 7 height 7
click at [506, 127] on div at bounding box center [505, 124] width 7 height 7
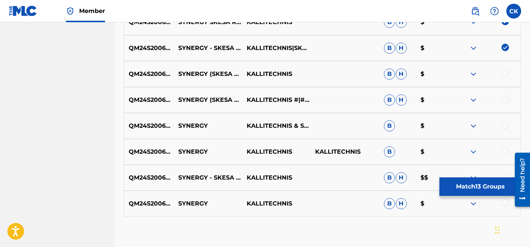
scroll to position [570, 0]
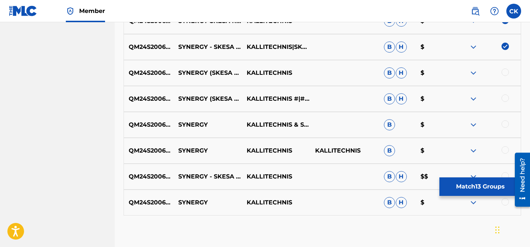
click at [506, 73] on div at bounding box center [505, 71] width 7 height 7
click at [505, 94] on div at bounding box center [505, 97] width 7 height 7
click at [506, 121] on div at bounding box center [505, 123] width 7 height 7
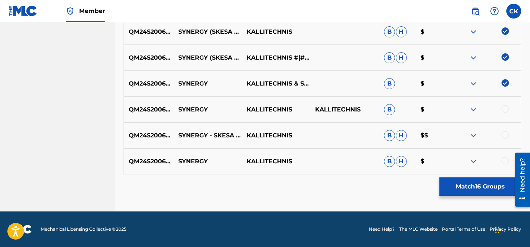
click at [504, 106] on div at bounding box center [505, 108] width 7 height 7
click at [505, 129] on div "QM24S2006838 SYNERGY - SKESA REMIX KALLITECHNIS B H $$" at bounding box center [323, 135] width 398 height 26
click at [506, 136] on div at bounding box center [505, 134] width 7 height 7
click at [506, 157] on div at bounding box center [505, 160] width 7 height 7
click at [498, 187] on button "Match 19 Groups" at bounding box center [480, 186] width 82 height 18
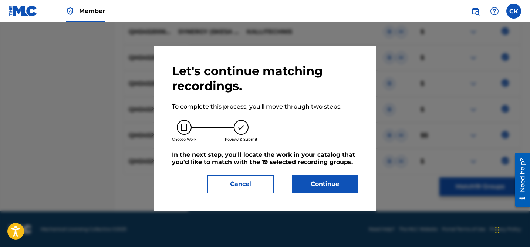
click at [321, 186] on button "Continue" at bounding box center [325, 184] width 67 height 18
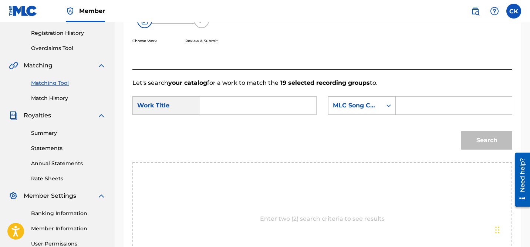
scroll to position [135, 0]
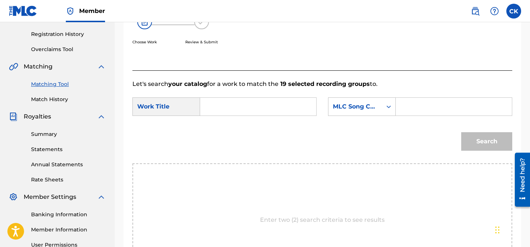
click at [408, 107] on input "Search Form" at bounding box center [454, 107] width 104 height 18
click at [260, 112] on input "Search Form" at bounding box center [258, 107] width 104 height 18
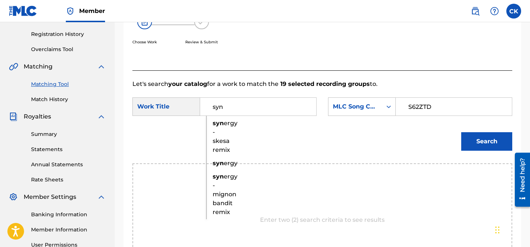
click at [219, 144] on div "syn ergy - skesa remix" at bounding box center [212, 137] width 13 height 40
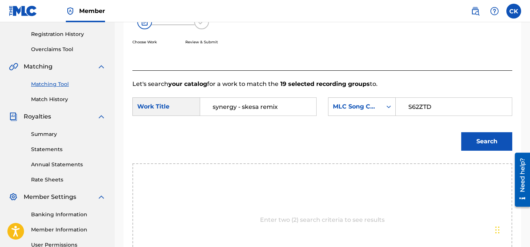
click at [486, 141] on button "Search" at bounding box center [486, 141] width 51 height 18
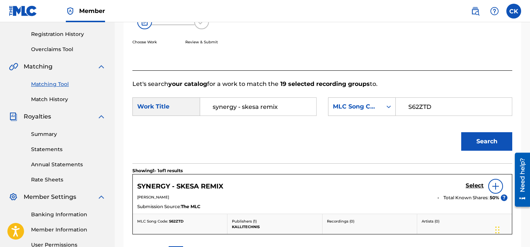
click at [475, 188] on h5 "Select" at bounding box center [475, 185] width 18 height 7
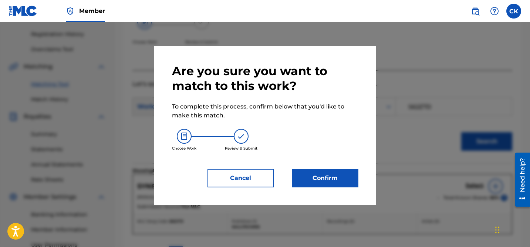
click at [339, 174] on button "Confirm" at bounding box center [325, 178] width 67 height 18
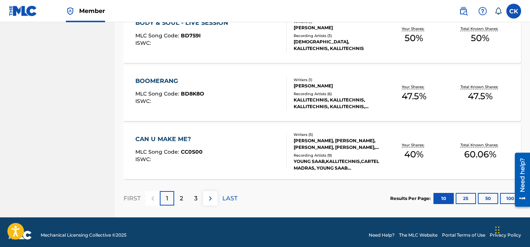
scroll to position [600, 0]
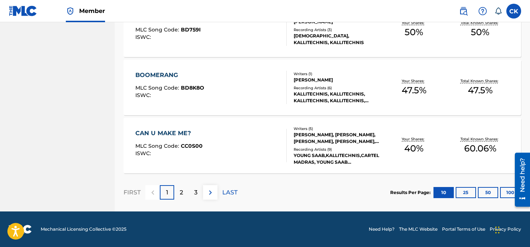
click at [508, 193] on button "100" at bounding box center [510, 192] width 20 height 11
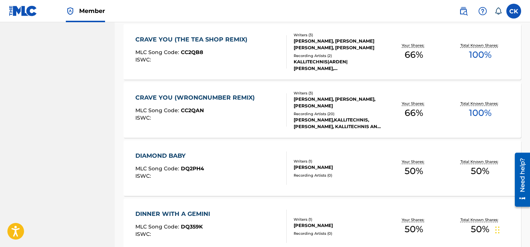
scroll to position [1212, 0]
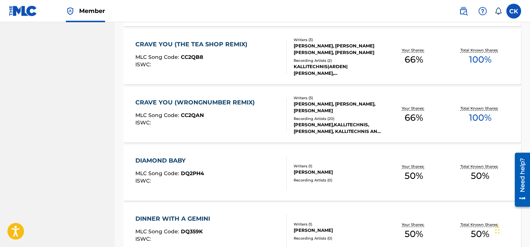
click at [194, 104] on div "CRAVE YOU (WRONGNUMBER REMIX)" at bounding box center [196, 102] width 123 height 9
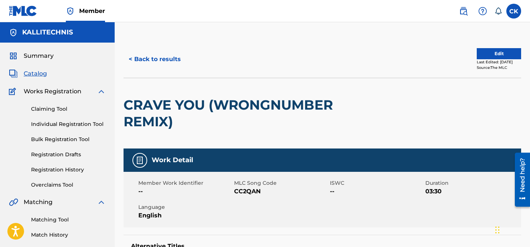
click at [251, 190] on span "CC2QAN" at bounding box center [281, 191] width 94 height 9
copy span "CC2QAN"
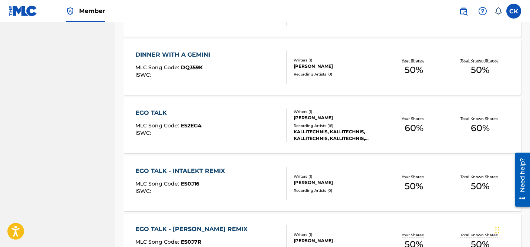
scroll to position [1377, 0]
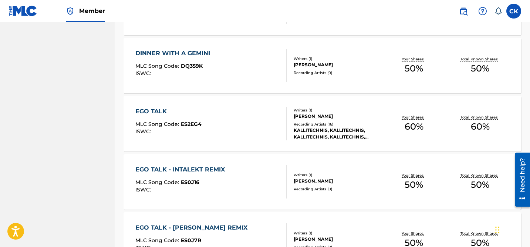
click at [194, 110] on div "EGO TALK" at bounding box center [168, 111] width 66 height 9
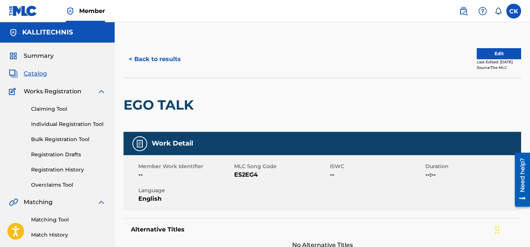
click at [248, 175] on span "ES2EG4" at bounding box center [281, 174] width 94 height 9
copy span "ES2EG4"
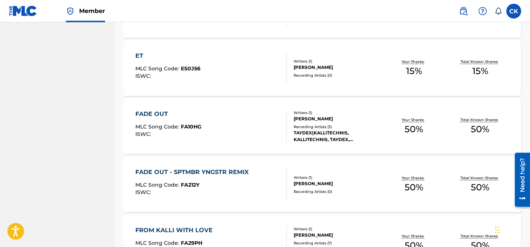
scroll to position [1607, 0]
click at [160, 113] on div "FADE OUT" at bounding box center [168, 113] width 66 height 9
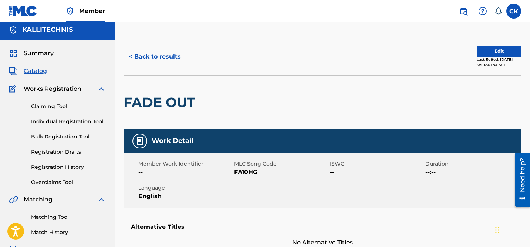
scroll to position [1, 0]
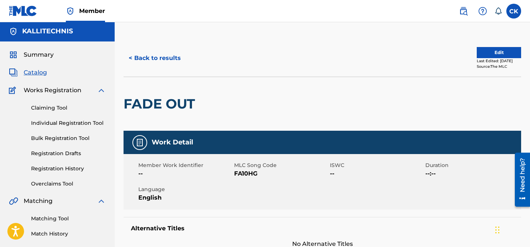
click at [245, 175] on span "FA10HG" at bounding box center [281, 173] width 94 height 9
copy span "FA10HG"
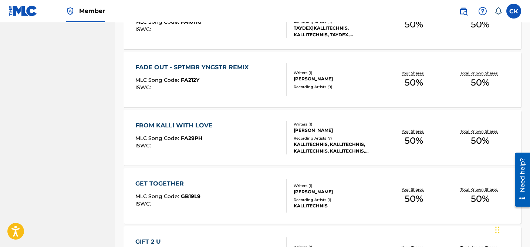
scroll to position [1714, 0]
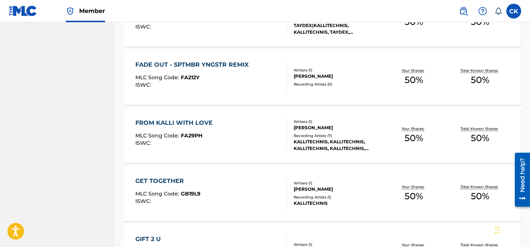
click at [176, 119] on div "FROM KALLI WITH LOVE" at bounding box center [175, 122] width 81 height 9
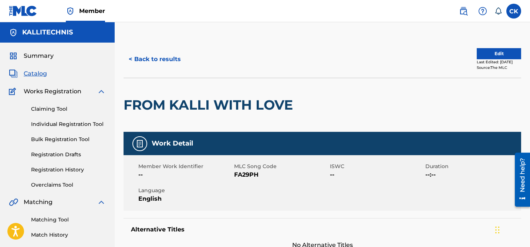
click at [253, 173] on span "FA29PH" at bounding box center [281, 174] width 94 height 9
copy span "FA29PH"
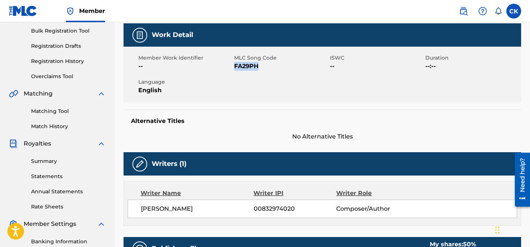
scroll to position [109, 0]
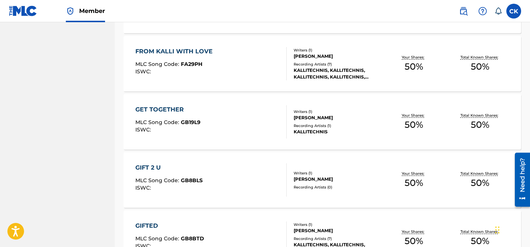
scroll to position [1786, 0]
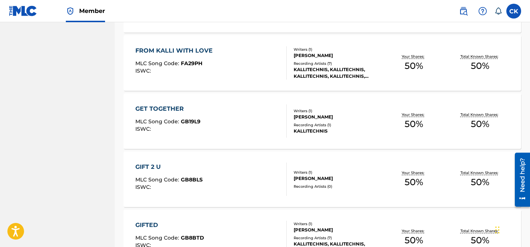
click at [175, 108] on div "GET TOGETHER" at bounding box center [167, 108] width 65 height 9
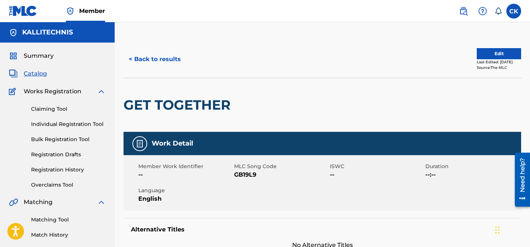
click at [246, 175] on span "GB19L9" at bounding box center [281, 174] width 94 height 9
copy span "GB19L9"
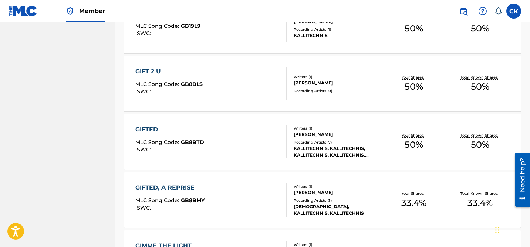
scroll to position [1883, 0]
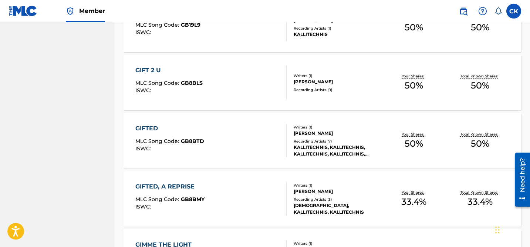
click at [192, 80] on span "GB8BLS" at bounding box center [192, 83] width 22 height 7
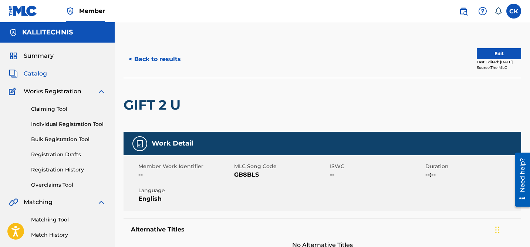
click at [248, 174] on span "GB8BLS" at bounding box center [281, 174] width 94 height 9
copy span "GB8BLS"
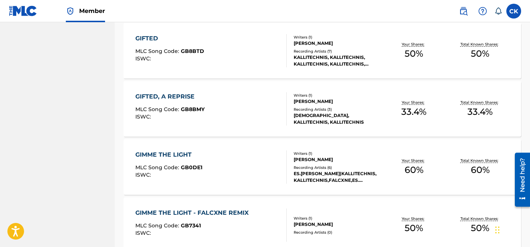
scroll to position [1973, 0]
click at [154, 36] on div "GIFTED" at bounding box center [169, 38] width 69 height 9
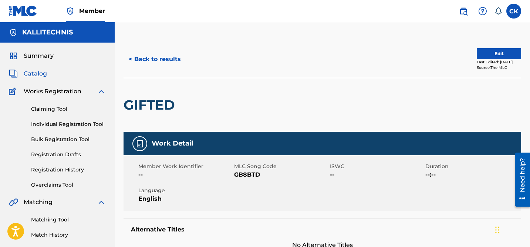
click at [246, 178] on span "GB8BTD" at bounding box center [281, 174] width 94 height 9
copy span "GB8BTD"
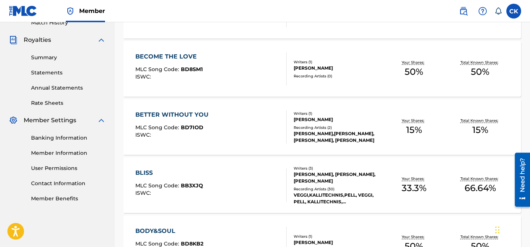
scroll to position [1973, 0]
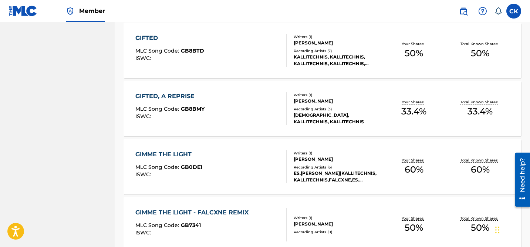
click at [187, 97] on div "GIFTED, A REPRISE" at bounding box center [169, 96] width 69 height 9
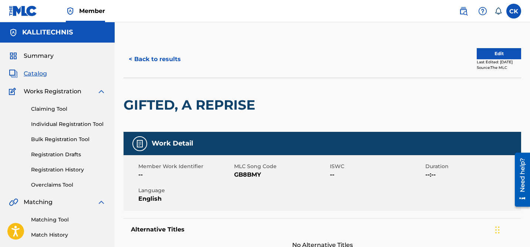
click at [246, 176] on span "GB8BMY" at bounding box center [281, 174] width 94 height 9
copy span "GB8BMY"
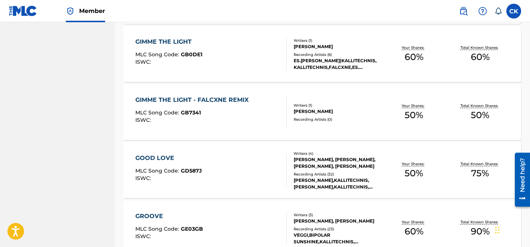
scroll to position [2088, 0]
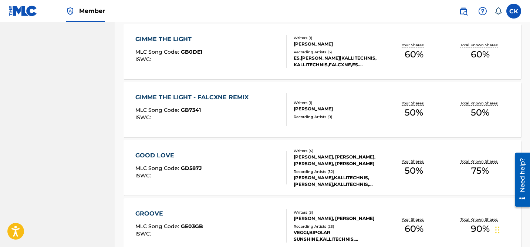
click at [203, 38] on div "GIMME THE LIGHT MLC Song Code : GB0DE1 ISWC :" at bounding box center [210, 51] width 151 height 33
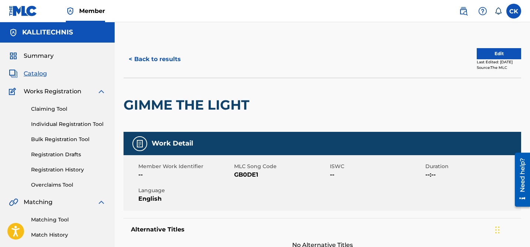
click at [246, 173] on span "GB0DE1" at bounding box center [281, 174] width 94 height 9
copy span "GB0DE1"
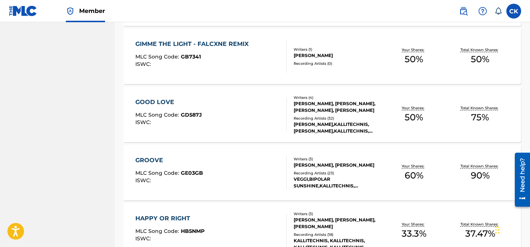
scroll to position [2143, 0]
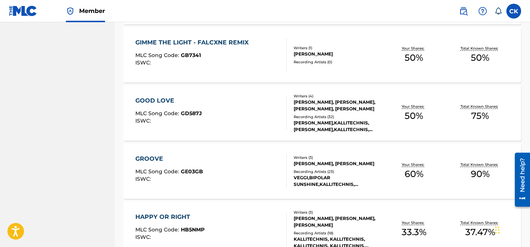
click at [213, 41] on div "GIMME THE LIGHT - FALCXNE REMIX" at bounding box center [193, 42] width 117 height 9
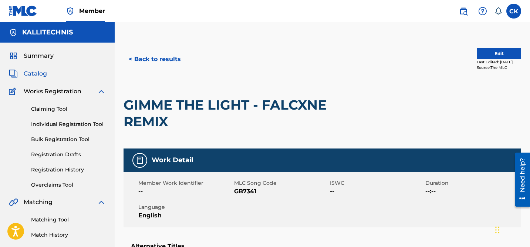
click at [249, 192] on span "GB7341" at bounding box center [281, 191] width 94 height 9
copy span "GB7341"
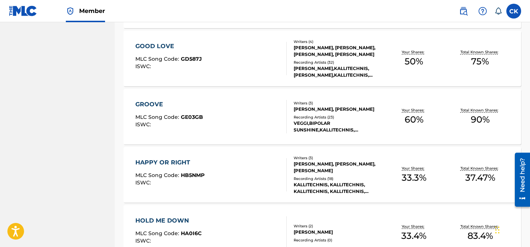
scroll to position [2204, 0]
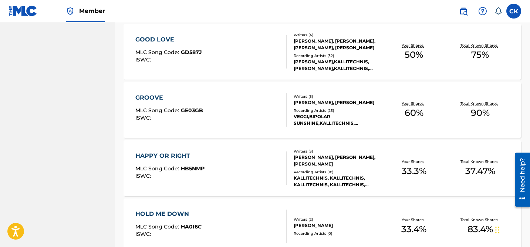
click at [169, 40] on div "GOOD LOVE" at bounding box center [168, 39] width 67 height 9
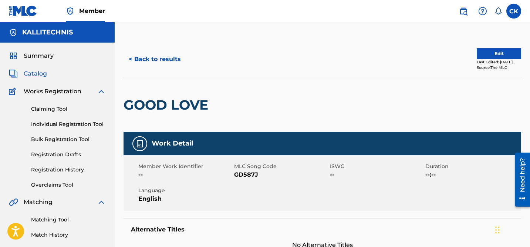
click at [254, 175] on span "GD587J" at bounding box center [281, 174] width 94 height 9
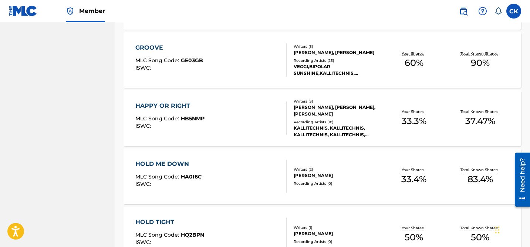
scroll to position [2254, 0]
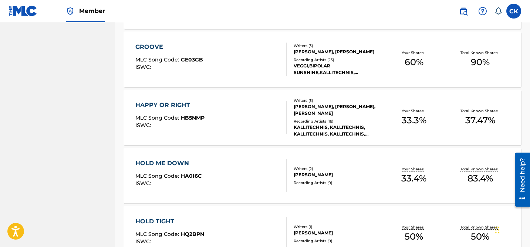
click at [189, 56] on span "GE03GB" at bounding box center [192, 59] width 22 height 7
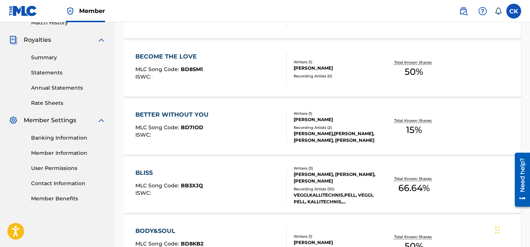
scroll to position [2254, 0]
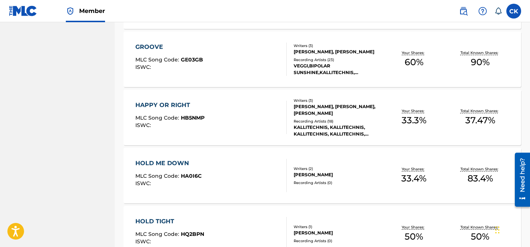
click at [198, 108] on div "HAPPY OR RIGHT" at bounding box center [169, 105] width 69 height 9
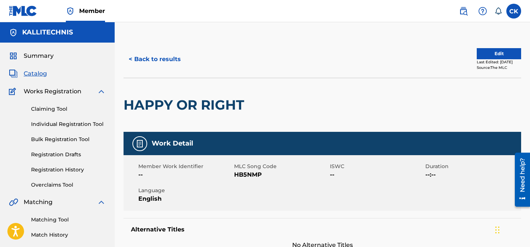
click at [246, 174] on span "HB5NMP" at bounding box center [281, 174] width 94 height 9
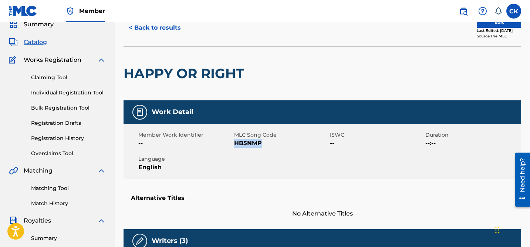
scroll to position [44, 0]
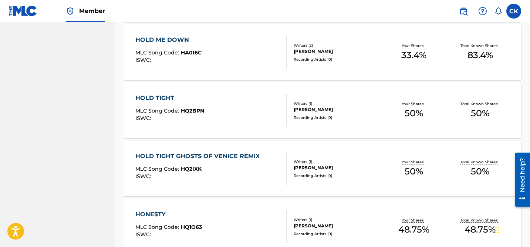
scroll to position [2379, 0]
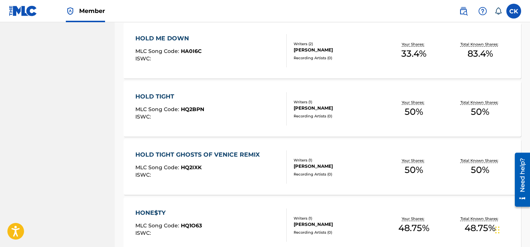
click at [189, 49] on span "HA0I6C" at bounding box center [191, 51] width 21 height 7
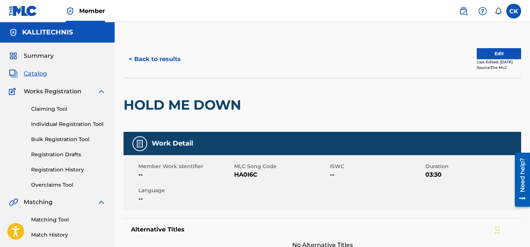
click at [250, 177] on span "HA0I6C" at bounding box center [281, 174] width 94 height 9
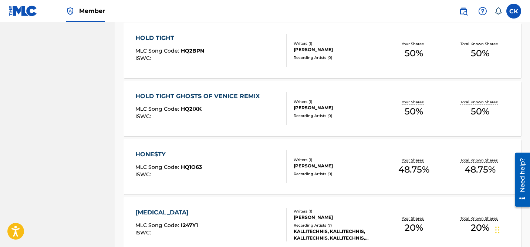
scroll to position [2437, 0]
click at [206, 47] on div "HOLD TIGHT MLC Song Code : HQ2BPN ISWC :" at bounding box center [210, 50] width 151 height 33
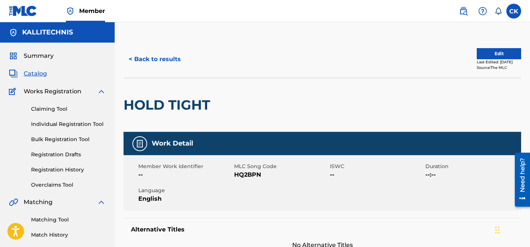
click at [246, 172] on span "HQ2BPN" at bounding box center [281, 174] width 94 height 9
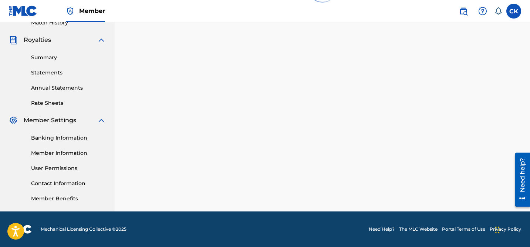
scroll to position [2437, 0]
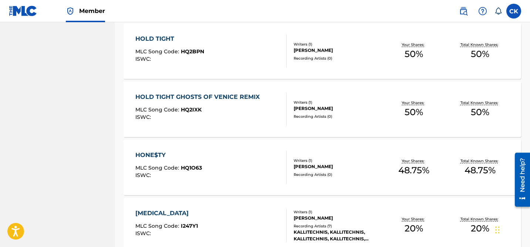
click at [196, 99] on div "HOLD TIGHT GHOSTS OF VENICE REMIX" at bounding box center [199, 96] width 128 height 9
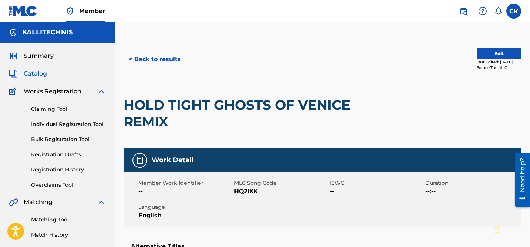
click at [247, 192] on span "HQ2IXK" at bounding box center [281, 191] width 94 height 9
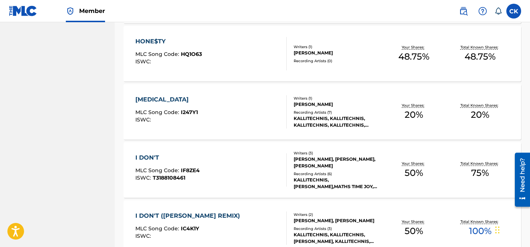
scroll to position [2551, 0]
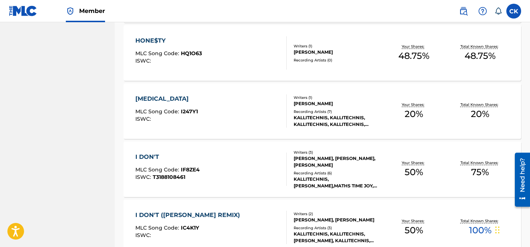
click at [180, 43] on div "HONE$TY" at bounding box center [168, 40] width 67 height 9
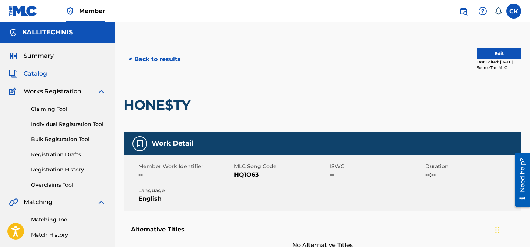
click at [250, 175] on span "HQ1O63" at bounding box center [281, 174] width 94 height 9
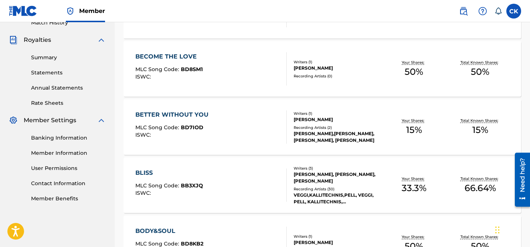
scroll to position [2551, 0]
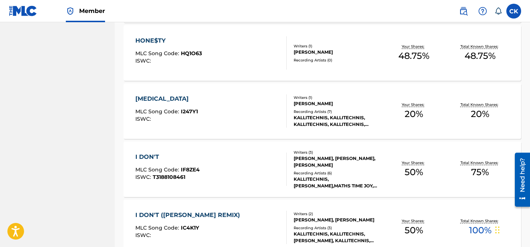
click at [193, 112] on span "I247Y1" at bounding box center [189, 111] width 17 height 7
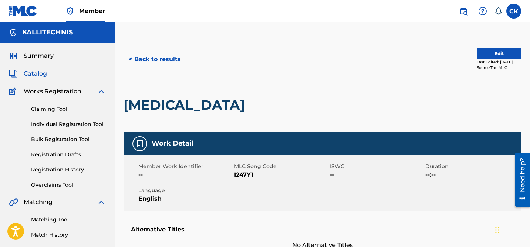
click at [245, 173] on span "I247Y1" at bounding box center [281, 174] width 94 height 9
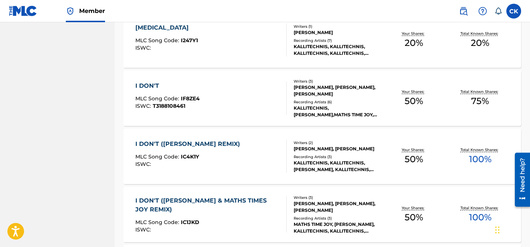
scroll to position [2625, 0]
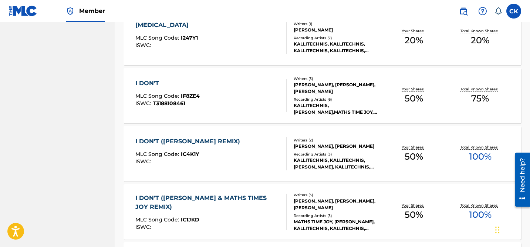
click at [168, 85] on div "I DON'T" at bounding box center [167, 83] width 64 height 9
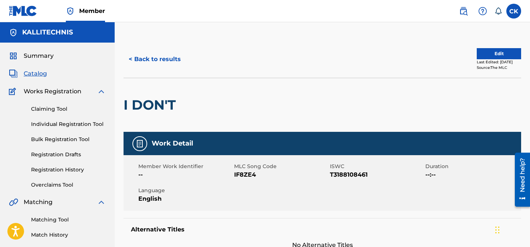
click at [245, 176] on span "IF8ZE4" at bounding box center [281, 174] width 94 height 9
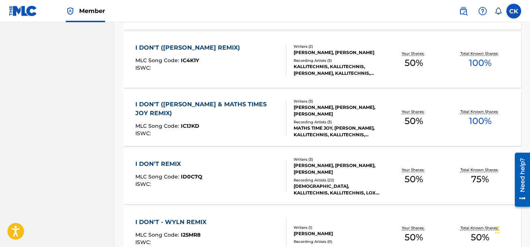
scroll to position [2720, 0]
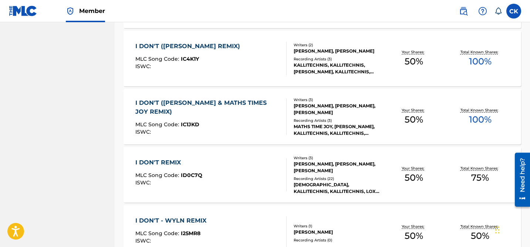
click at [205, 47] on div "I DON'T (J.ROBB REMIX)" at bounding box center [189, 46] width 108 height 9
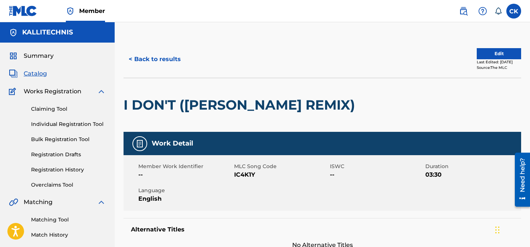
click at [249, 173] on span "IC4K1Y" at bounding box center [281, 174] width 94 height 9
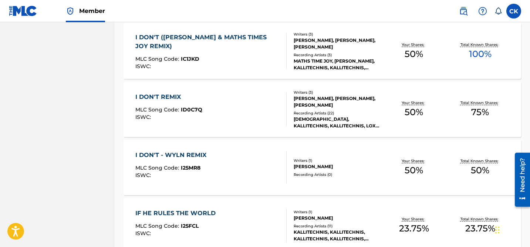
scroll to position [2787, 0]
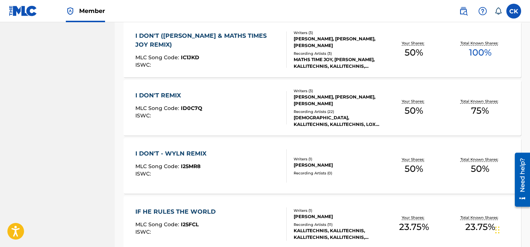
click at [196, 54] on span "IC1JKD" at bounding box center [190, 57] width 18 height 7
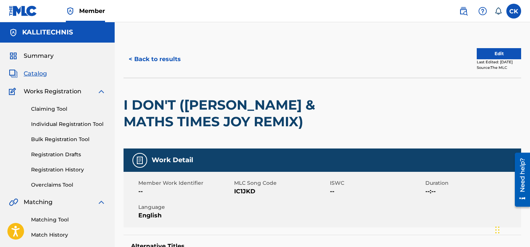
click at [243, 193] on span "IC1JKD" at bounding box center [281, 191] width 94 height 9
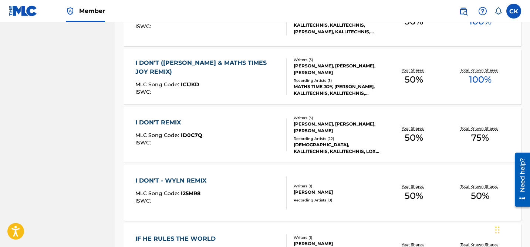
scroll to position [2759, 0]
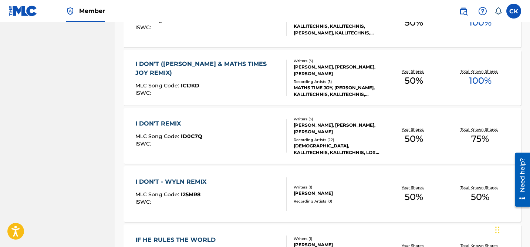
click at [198, 125] on div "I DON'T REMIX" at bounding box center [168, 123] width 67 height 9
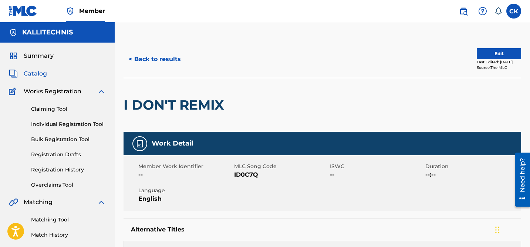
click at [243, 177] on span "ID0C7Q" at bounding box center [281, 174] width 94 height 9
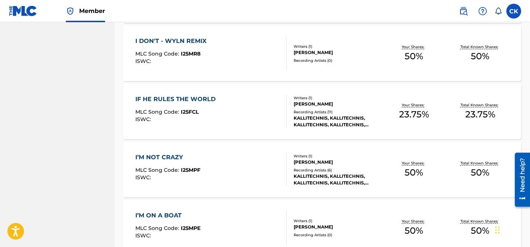
scroll to position [2901, 0]
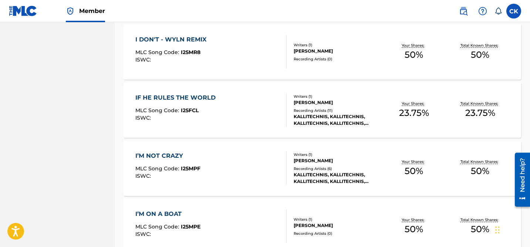
click at [176, 37] on div "I DON'T - WYLN REMIX" at bounding box center [172, 39] width 75 height 9
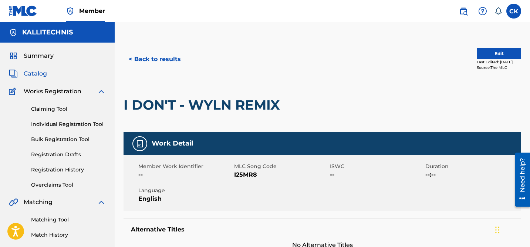
click at [254, 174] on span "I25MR8" at bounding box center [281, 174] width 94 height 9
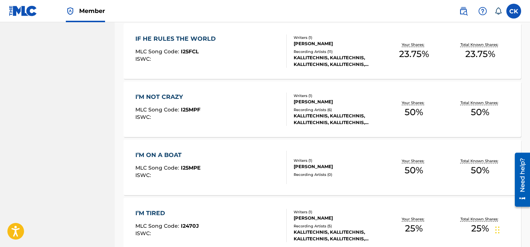
scroll to position [2961, 0]
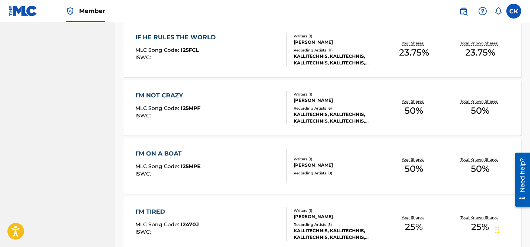
click at [185, 49] on span "I25FCL" at bounding box center [190, 50] width 18 height 7
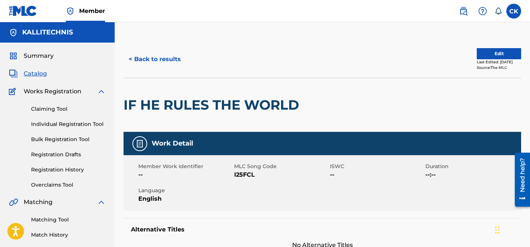
click at [243, 175] on span "I25FCL" at bounding box center [281, 174] width 94 height 9
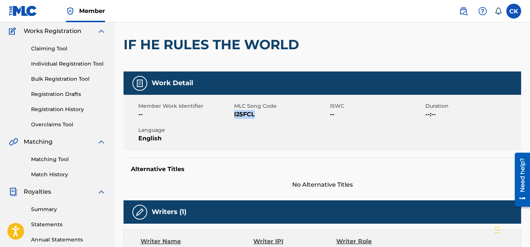
scroll to position [50, 0]
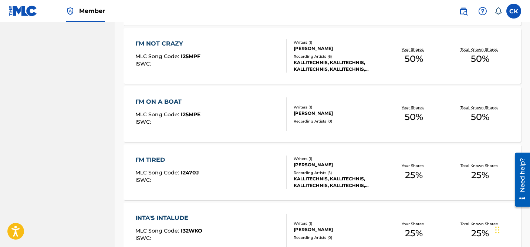
scroll to position [3013, 0]
click at [179, 44] on div "I’M NOT CRAZY" at bounding box center [167, 43] width 65 height 9
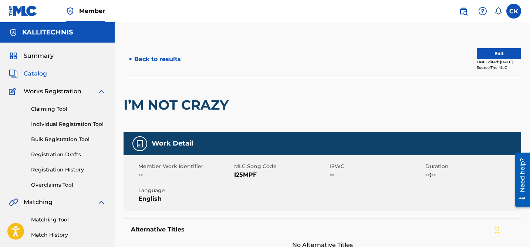
click at [247, 176] on span "I25MPF" at bounding box center [281, 174] width 94 height 9
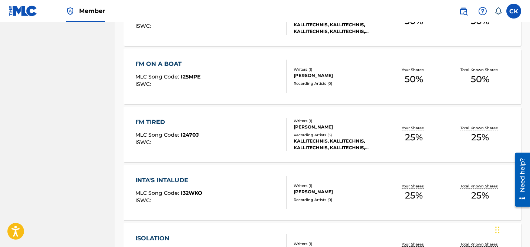
scroll to position [3051, 0]
click at [161, 62] on div "I’M ON A BOAT" at bounding box center [167, 63] width 65 height 9
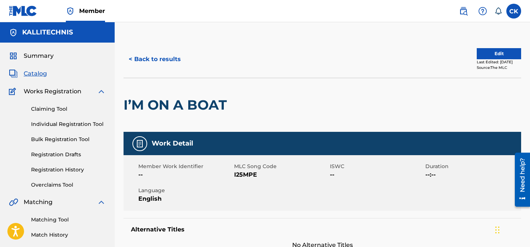
click at [166, 103] on h2 "I’M ON A BOAT" at bounding box center [177, 105] width 107 height 17
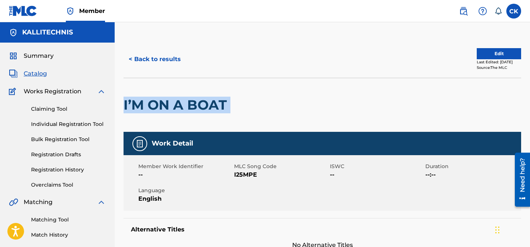
click at [166, 103] on h2 "I’M ON A BOAT" at bounding box center [177, 105] width 107 height 17
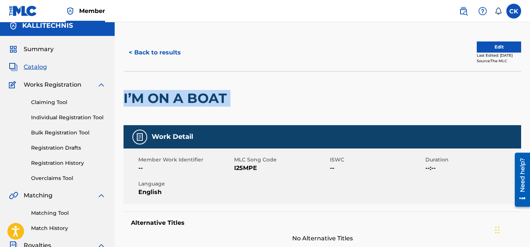
scroll to position [7, 0]
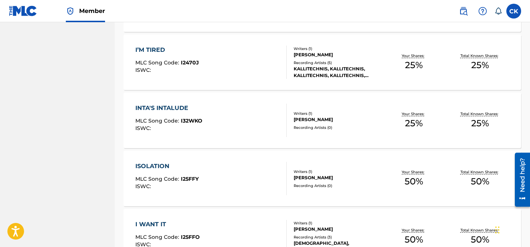
scroll to position [3123, 0]
click at [163, 49] on div "I’M TIRED" at bounding box center [167, 49] width 64 height 9
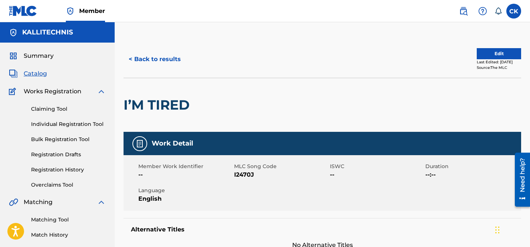
click at [252, 173] on span "I2470J" at bounding box center [281, 174] width 94 height 9
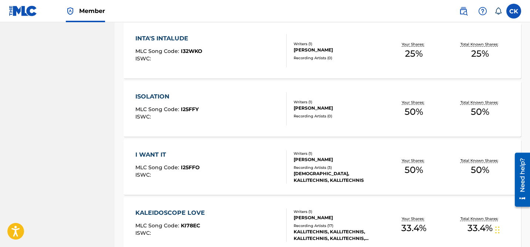
scroll to position [3193, 0]
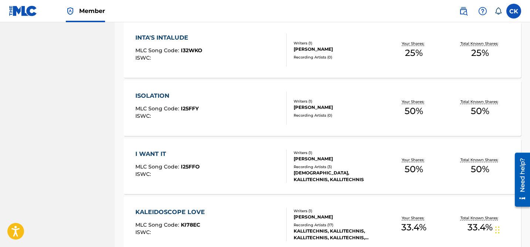
click at [177, 44] on div "INTA'S INTALUDE MLC Song Code : I32WKO ISWC :" at bounding box center [168, 49] width 67 height 33
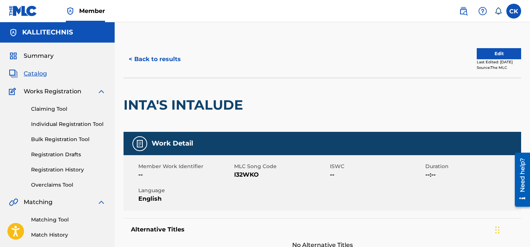
click at [241, 176] on span "I32WKO" at bounding box center [281, 174] width 94 height 9
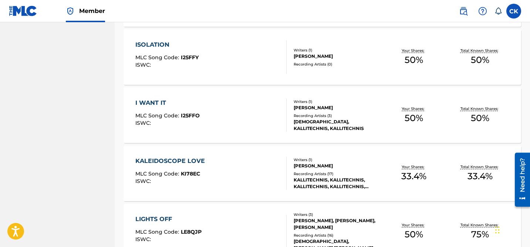
scroll to position [3248, 0]
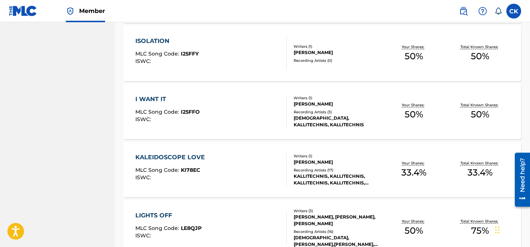
click at [163, 39] on div "ISOLATION" at bounding box center [166, 41] width 63 height 9
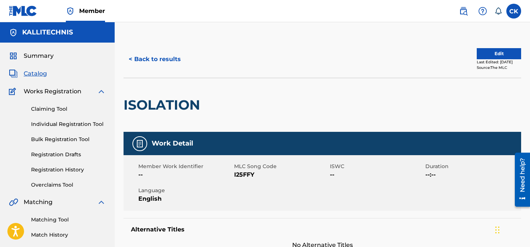
click at [246, 173] on span "I25FFY" at bounding box center [281, 174] width 94 height 9
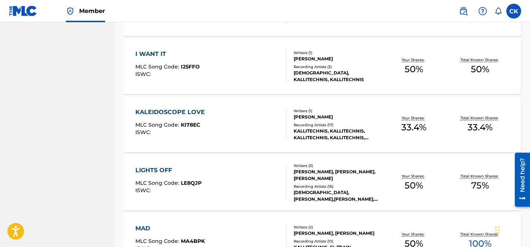
scroll to position [3298, 0]
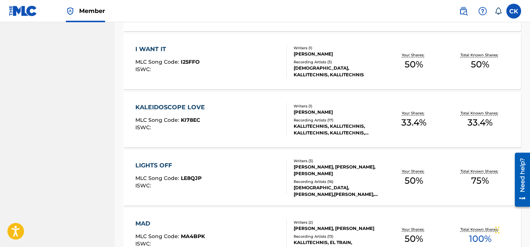
click at [187, 60] on span "I25FFO" at bounding box center [190, 61] width 19 height 7
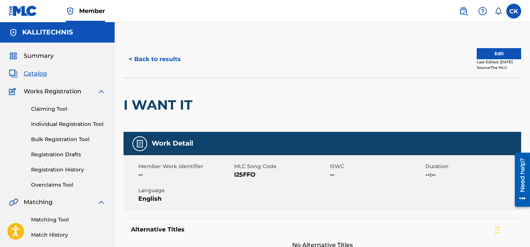
click at [243, 175] on span "I25FFO" at bounding box center [281, 174] width 94 height 9
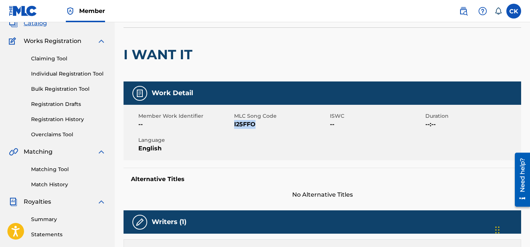
scroll to position [50, 0]
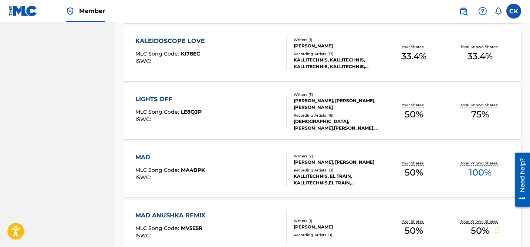
scroll to position [3365, 0]
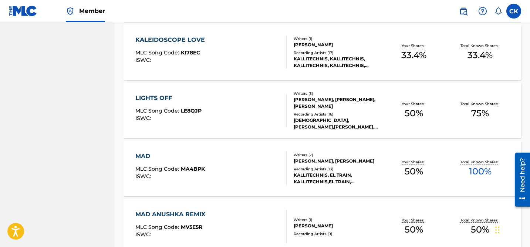
click at [187, 52] on span "KI78EC" at bounding box center [190, 52] width 19 height 7
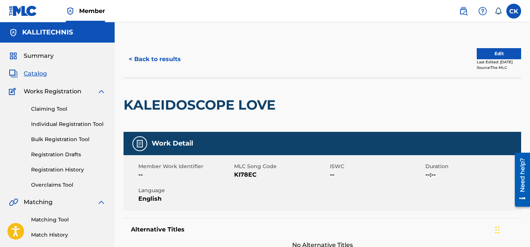
click at [251, 174] on span "KI78EC" at bounding box center [281, 174] width 94 height 9
click at [172, 60] on button "< Back to results" at bounding box center [155, 59] width 63 height 18
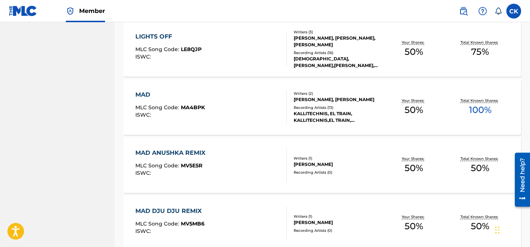
scroll to position [3427, 0]
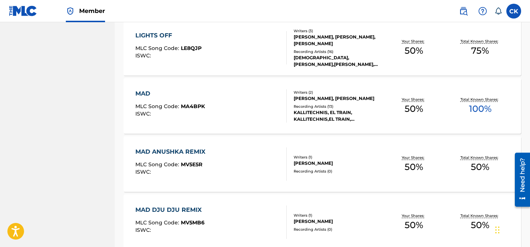
click at [188, 47] on span "LE8QJP" at bounding box center [191, 48] width 21 height 7
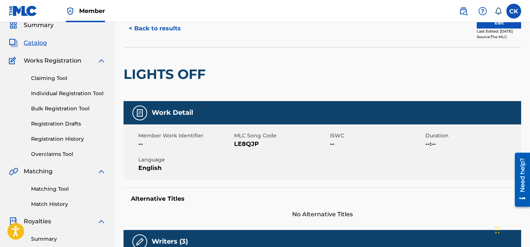
scroll to position [20, 0]
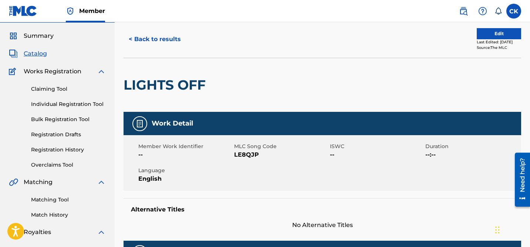
click at [251, 156] on span "LE8QJP" at bounding box center [281, 154] width 94 height 9
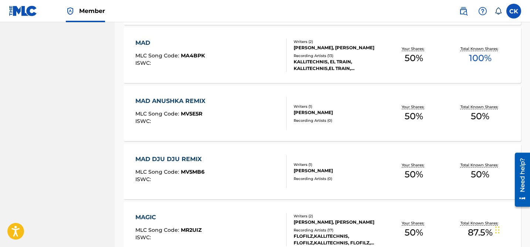
scroll to position [3480, 0]
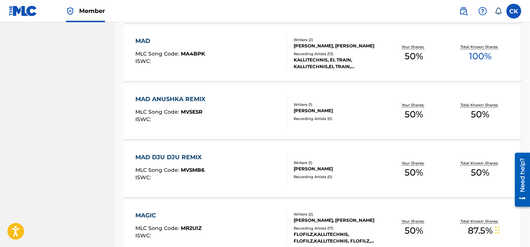
click at [234, 56] on div "MAD MLC Song Code : MA4BPK ISWC :" at bounding box center [210, 53] width 151 height 33
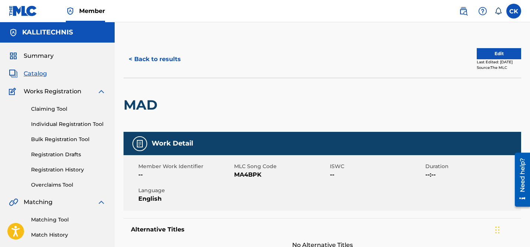
click at [250, 177] on span "MA4BPK" at bounding box center [281, 174] width 94 height 9
click at [153, 62] on button "< Back to results" at bounding box center [155, 59] width 63 height 18
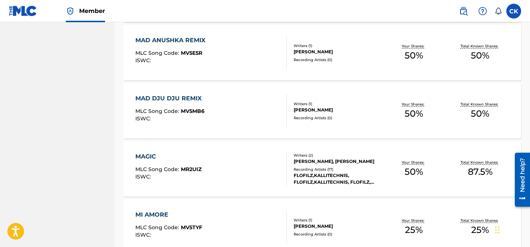
scroll to position [3542, 0]
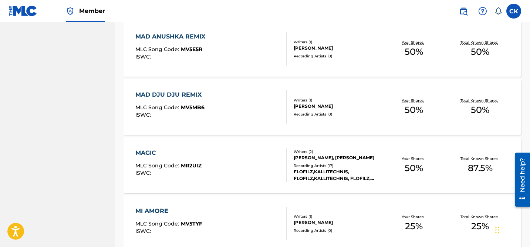
click at [193, 36] on div "MAD ANUSHKA REMIX" at bounding box center [172, 36] width 74 height 9
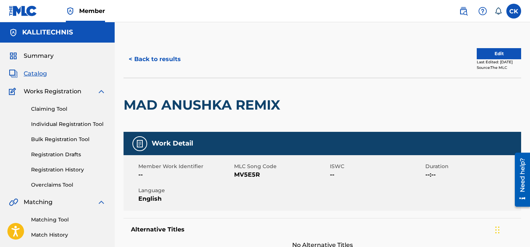
click at [272, 102] on h2 "MAD ANUSHKA REMIX" at bounding box center [204, 105] width 161 height 17
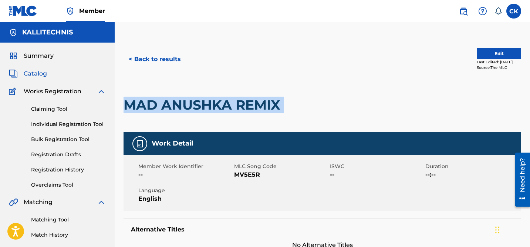
click at [272, 102] on h2 "MAD ANUSHKA REMIX" at bounding box center [204, 105] width 161 height 17
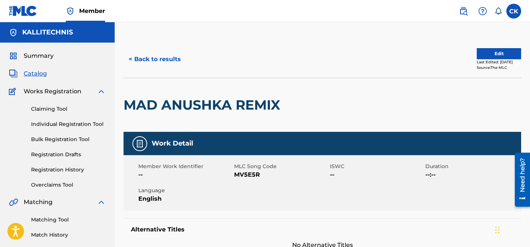
click at [244, 174] on span "MV5E5R" at bounding box center [281, 174] width 94 height 9
click at [140, 58] on button "< Back to results" at bounding box center [155, 59] width 63 height 18
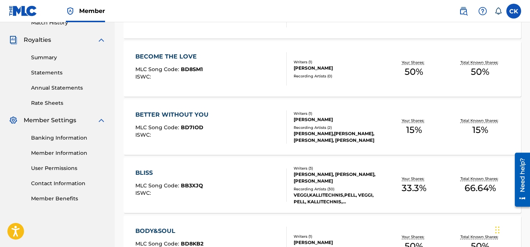
scroll to position [3542, 0]
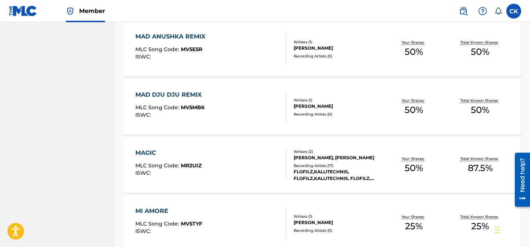
click at [194, 105] on span "MV5MB6" at bounding box center [193, 107] width 24 height 7
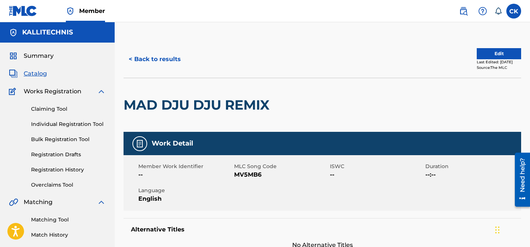
click at [258, 102] on h2 "MAD DJU DJU REMIX" at bounding box center [199, 105] width 150 height 17
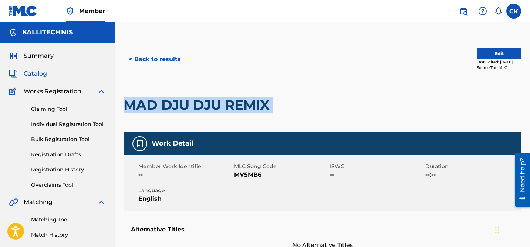
click at [258, 102] on h2 "MAD DJU DJU REMIX" at bounding box center [199, 105] width 150 height 17
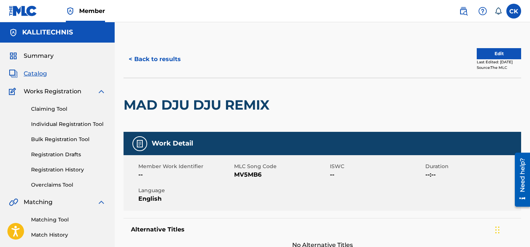
click at [249, 175] on span "MV5MB6" at bounding box center [281, 174] width 94 height 9
click at [249, 105] on h2 "MAD DJU DJU REMIX" at bounding box center [199, 105] width 150 height 17
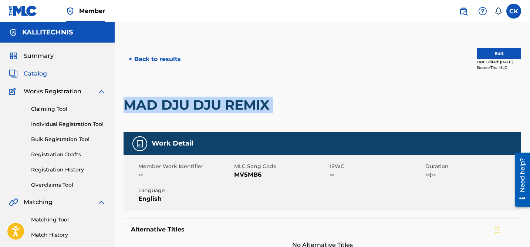
click at [249, 105] on h2 "MAD DJU DJU REMIX" at bounding box center [199, 105] width 150 height 17
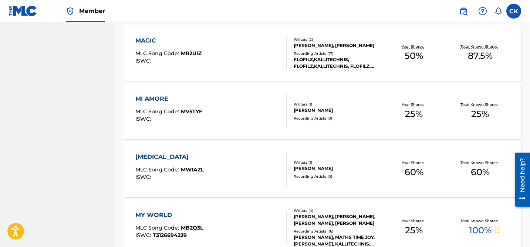
scroll to position [3655, 0]
click at [198, 51] on span "MR2UIZ" at bounding box center [191, 53] width 21 height 7
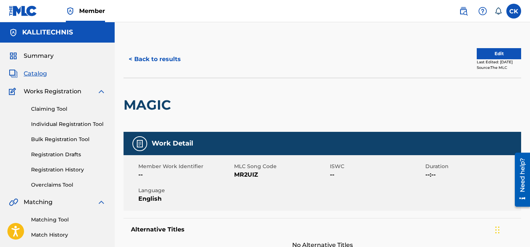
click at [247, 176] on span "MR2UIZ" at bounding box center [281, 174] width 94 height 9
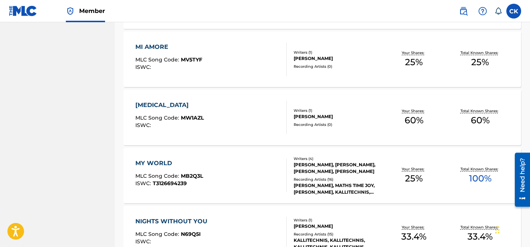
scroll to position [3707, 0]
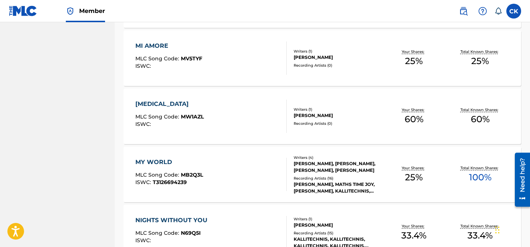
click at [226, 61] on div "MI AMORE MLC Song Code : MV5TYF ISWC :" at bounding box center [210, 57] width 151 height 33
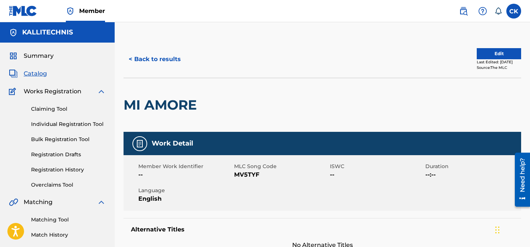
click at [246, 176] on span "MV5TYF" at bounding box center [281, 174] width 94 height 9
click at [164, 58] on button "< Back to results" at bounding box center [155, 59] width 63 height 18
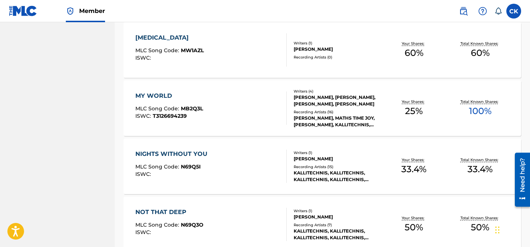
scroll to position [3774, 0]
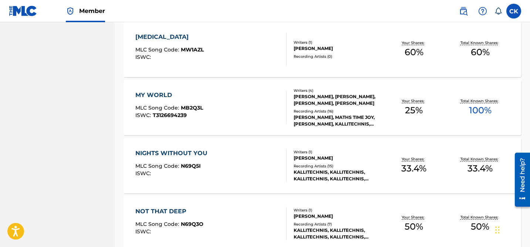
click at [234, 49] on div "MUSE MLC Song Code : MW1AZL ISWC :" at bounding box center [210, 49] width 151 height 33
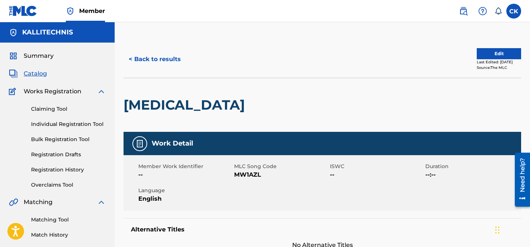
click at [246, 174] on span "MW1AZL" at bounding box center [281, 174] width 94 height 9
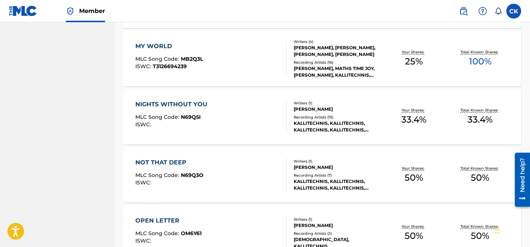
scroll to position [3825, 0]
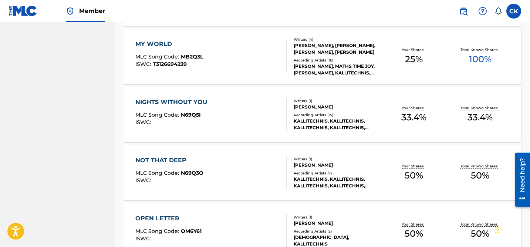
click at [243, 60] on div "MY WORLD MLC Song Code : MB2Q3L ISWC : T3126694239" at bounding box center [210, 56] width 151 height 33
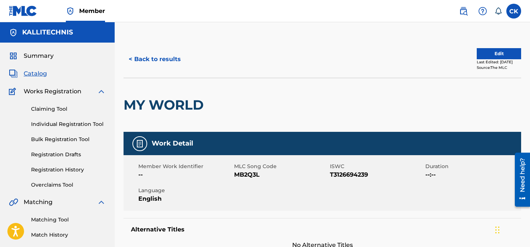
click at [247, 173] on span "MB2Q3L" at bounding box center [281, 174] width 94 height 9
click at [173, 59] on button "< Back to results" at bounding box center [155, 59] width 63 height 18
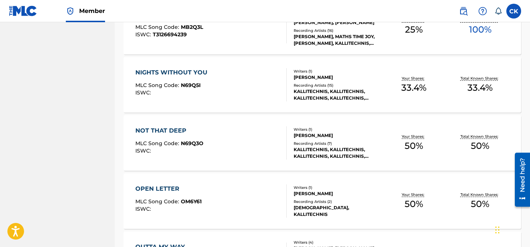
scroll to position [3856, 0]
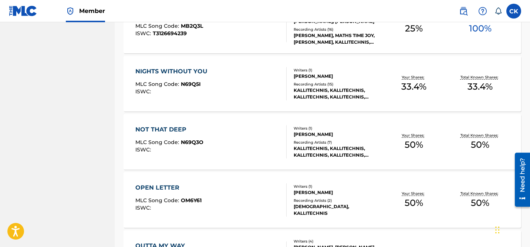
click at [175, 70] on div "NIGHTS WITHOUT YOU" at bounding box center [173, 71] width 76 height 9
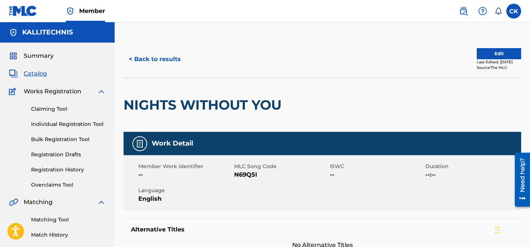
click at [245, 174] on span "N69Q5I" at bounding box center [281, 174] width 94 height 9
click at [172, 59] on button "< Back to results" at bounding box center [155, 59] width 63 height 18
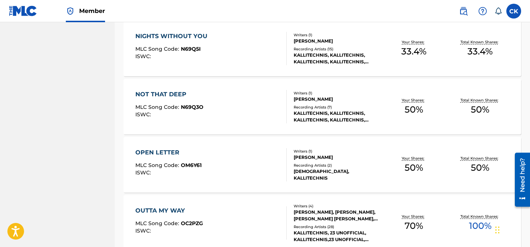
scroll to position [3893, 0]
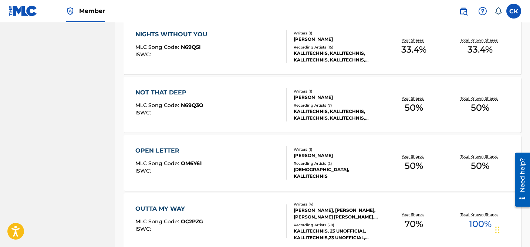
click at [207, 92] on div "NOT THAT DEEP MLC Song Code : N69Q3O ISWC :" at bounding box center [210, 104] width 151 height 33
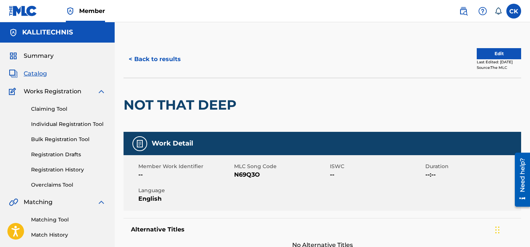
click at [249, 173] on span "N69Q3O" at bounding box center [281, 174] width 94 height 9
click at [155, 58] on button "< Back to results" at bounding box center [155, 59] width 63 height 18
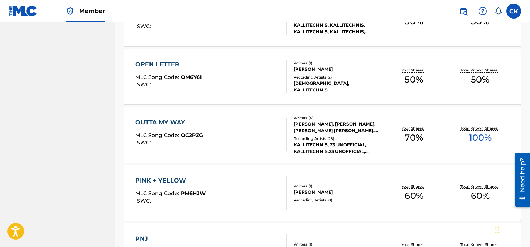
scroll to position [3980, 0]
click at [155, 60] on div "OPEN LETTER" at bounding box center [168, 63] width 66 height 9
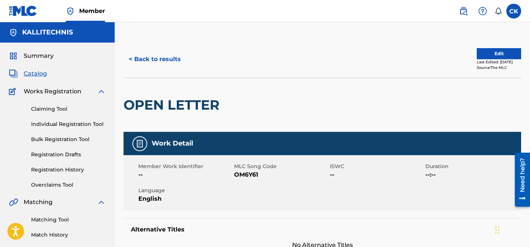
click at [242, 175] on span "OM6Y61" at bounding box center [281, 174] width 94 height 9
click at [158, 60] on button "< Back to results" at bounding box center [155, 59] width 63 height 18
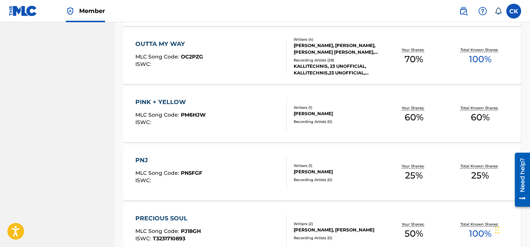
scroll to position [4060, 0]
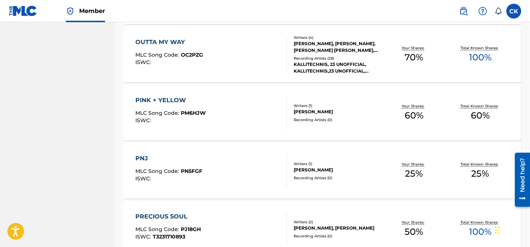
click at [172, 54] on span "MLC Song Code :" at bounding box center [158, 54] width 46 height 7
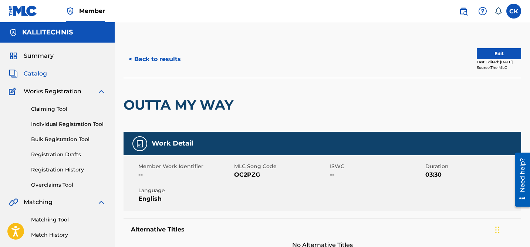
click at [253, 173] on span "OC2PZG" at bounding box center [281, 174] width 94 height 9
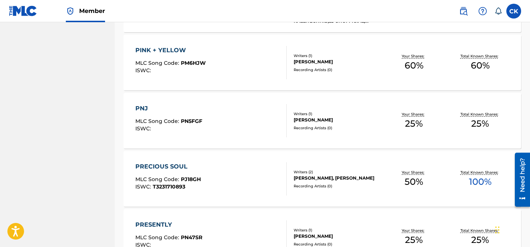
scroll to position [4109, 0]
click at [196, 55] on div "PINK + YELLOW MLC Song Code : PM6HJW ISWC :" at bounding box center [170, 62] width 70 height 33
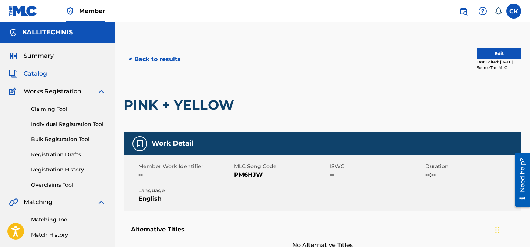
click at [253, 173] on span "PM6HJW" at bounding box center [281, 174] width 94 height 9
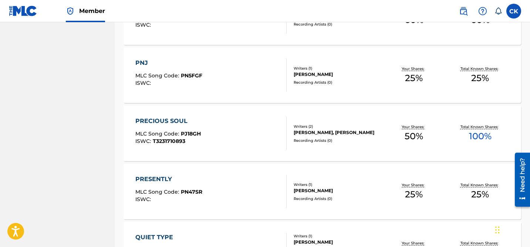
scroll to position [4155, 0]
click at [215, 72] on div "PNJ MLC Song Code : PN5FGF ISWC :" at bounding box center [210, 74] width 151 height 33
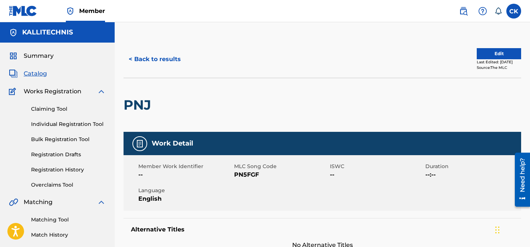
click at [247, 175] on span "PN5FGF" at bounding box center [281, 174] width 94 height 9
click at [176, 60] on button "< Back to results" at bounding box center [155, 59] width 63 height 18
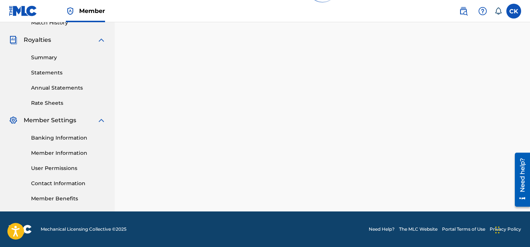
scroll to position [4155, 0]
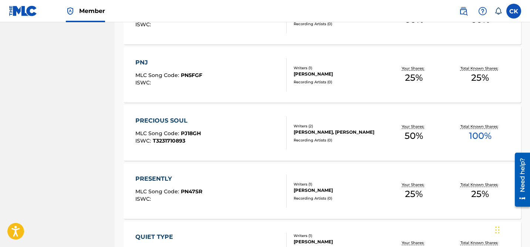
click at [172, 121] on div "PRECIOUS SOUL" at bounding box center [167, 120] width 65 height 9
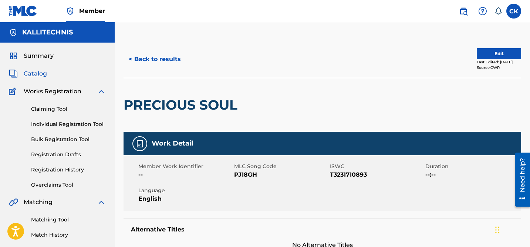
click at [226, 106] on h2 "PRECIOUS SOUL" at bounding box center [183, 105] width 118 height 17
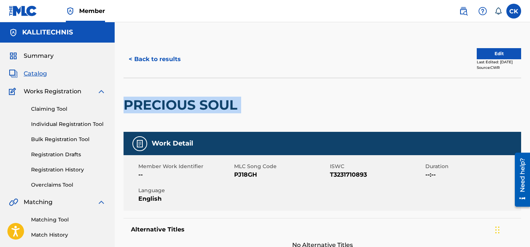
click at [226, 106] on h2 "PRECIOUS SOUL" at bounding box center [183, 105] width 118 height 17
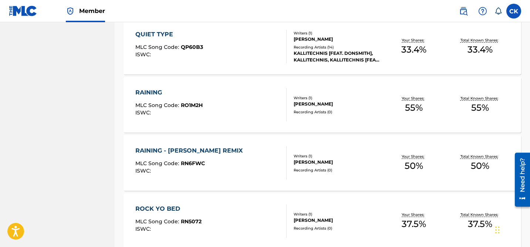
scroll to position [4358, 0]
click at [188, 43] on span "QP60B3" at bounding box center [192, 46] width 22 height 7
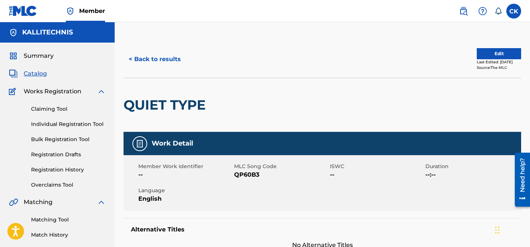
click at [250, 176] on span "QP60B3" at bounding box center [281, 174] width 94 height 9
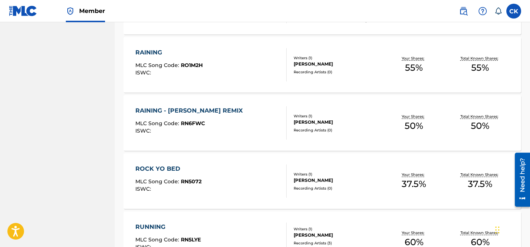
scroll to position [4398, 0]
click at [157, 52] on div "RAINING" at bounding box center [168, 52] width 67 height 9
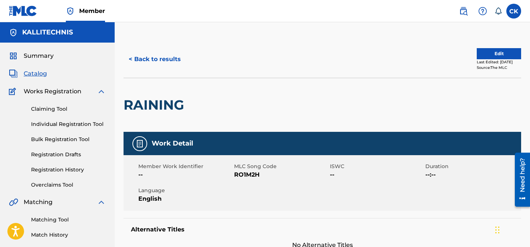
click at [249, 172] on span "RO1M2H" at bounding box center [281, 174] width 94 height 9
click at [151, 60] on button "< Back to results" at bounding box center [155, 59] width 63 height 18
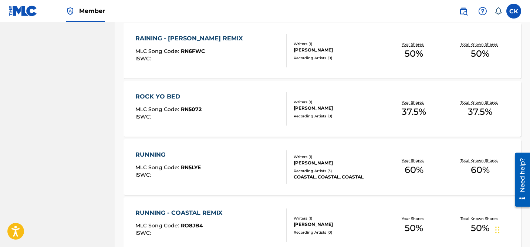
scroll to position [4470, 0]
click at [195, 37] on div "RAINING - MOE CHAIEB REMIX" at bounding box center [190, 38] width 111 height 9
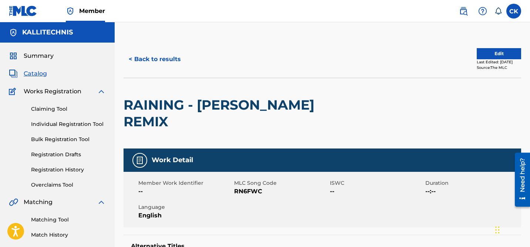
click at [252, 187] on span "RN6FWC" at bounding box center [281, 191] width 94 height 9
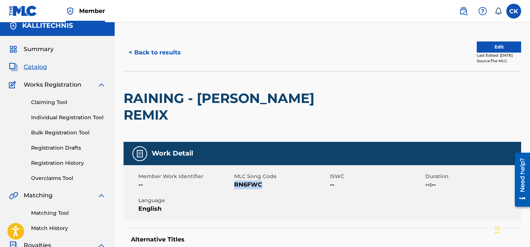
scroll to position [7, 0]
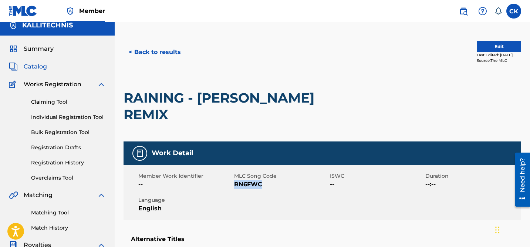
click at [164, 51] on button "< Back to results" at bounding box center [155, 52] width 63 height 18
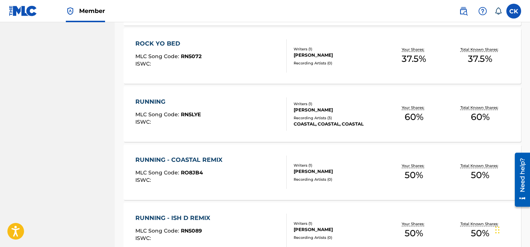
scroll to position [4529, 0]
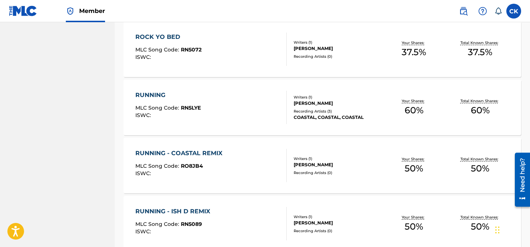
click at [182, 38] on div "ROCK YO BED" at bounding box center [168, 37] width 66 height 9
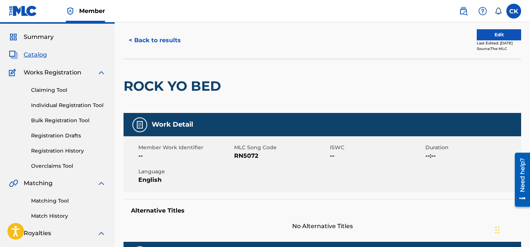
scroll to position [19, 0]
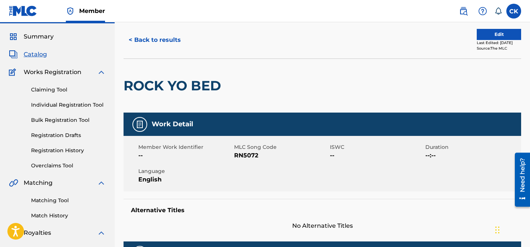
click at [253, 157] on span "RN5072" at bounding box center [281, 155] width 94 height 9
click at [138, 37] on button "< Back to results" at bounding box center [155, 40] width 63 height 18
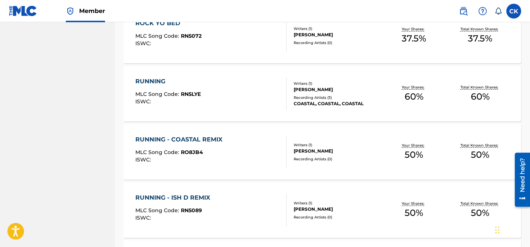
scroll to position [4548, 0]
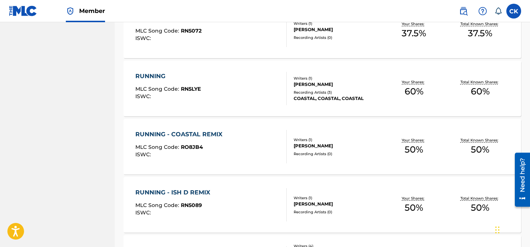
click at [206, 80] on div "RUNNING MLC Song Code : RN5LYE ISWC :" at bounding box center [210, 88] width 151 height 33
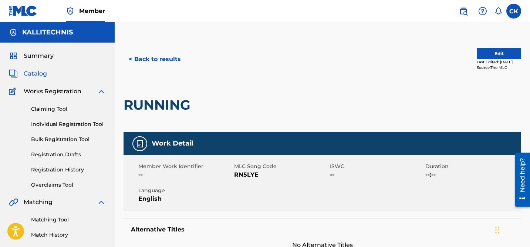
click at [249, 176] on span "RN5LYE" at bounding box center [281, 174] width 94 height 9
click at [172, 56] on button "< Back to results" at bounding box center [155, 59] width 63 height 18
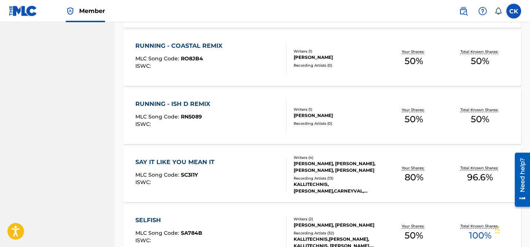
scroll to position [4640, 0]
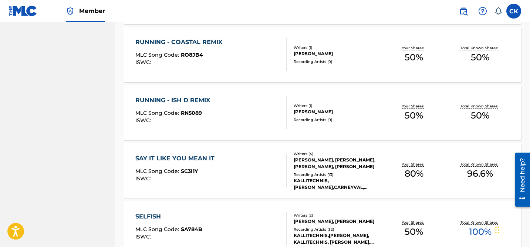
click at [196, 52] on span "RO8JB4" at bounding box center [192, 54] width 22 height 7
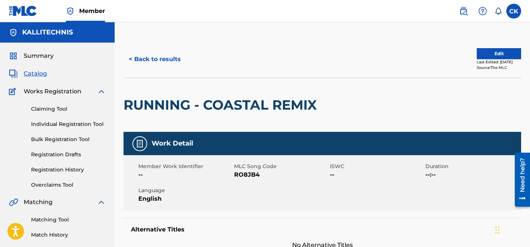
click at [257, 175] on span "RO8JB4" at bounding box center [281, 174] width 94 height 9
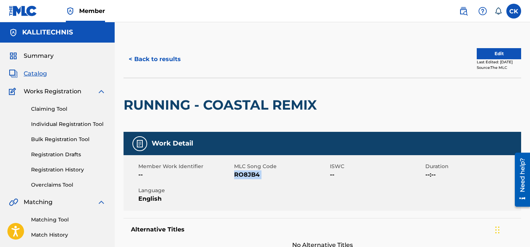
click at [156, 57] on button "< Back to results" at bounding box center [155, 59] width 63 height 18
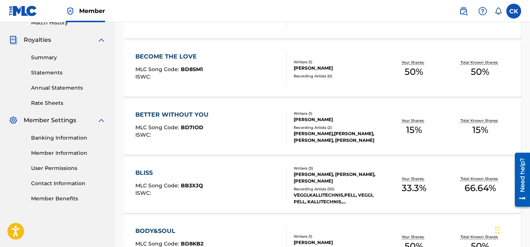
scroll to position [4640, 0]
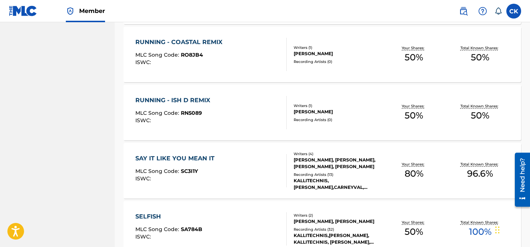
click at [195, 97] on div "RUNNING - ISH D REMIX" at bounding box center [174, 100] width 78 height 9
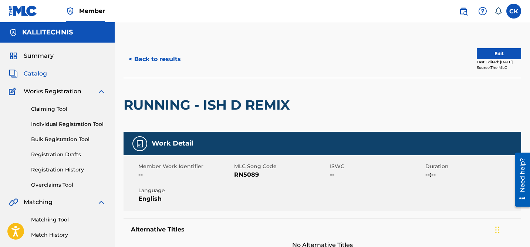
click at [250, 176] on span "RN5089" at bounding box center [281, 174] width 94 height 9
click at [166, 58] on button "< Back to results" at bounding box center [155, 59] width 63 height 18
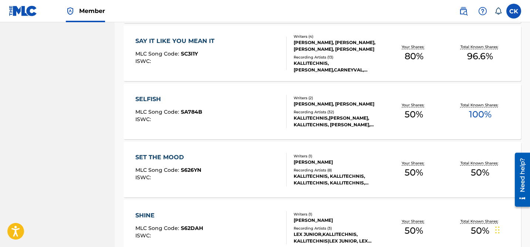
scroll to position [4758, 0]
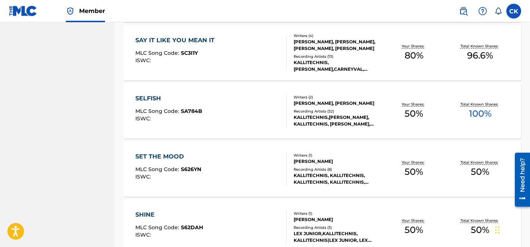
click at [177, 36] on div "SAY IT LIKE YOU MEAN IT" at bounding box center [176, 40] width 83 height 9
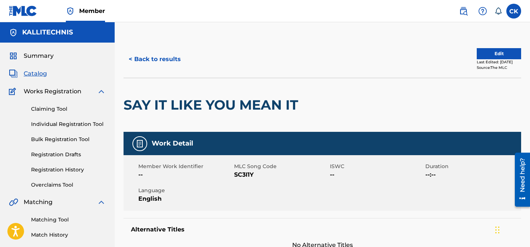
click at [250, 173] on span "SC3I1Y" at bounding box center [281, 174] width 94 height 9
click at [169, 59] on button "< Back to results" at bounding box center [155, 59] width 63 height 18
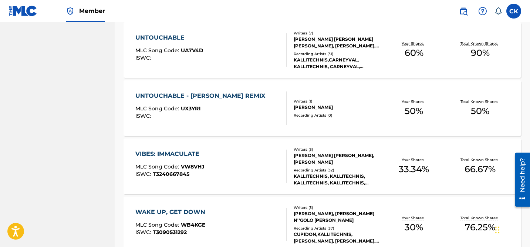
scroll to position [5827, 0]
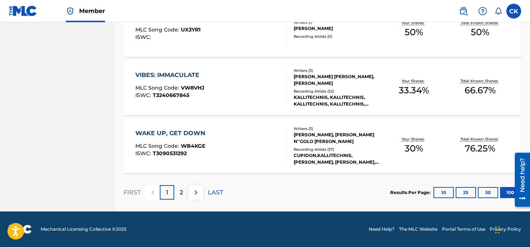
click at [196, 134] on div "WAKE UP, GET DOWN" at bounding box center [172, 133] width 74 height 9
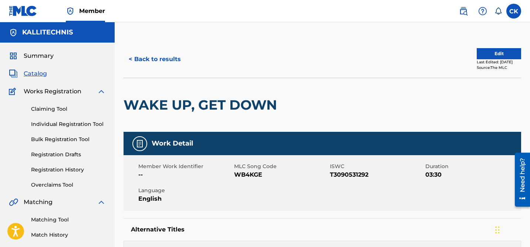
scroll to position [6, 0]
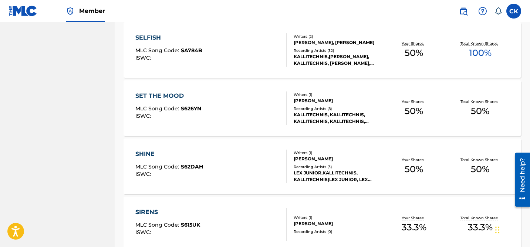
scroll to position [4821, 0]
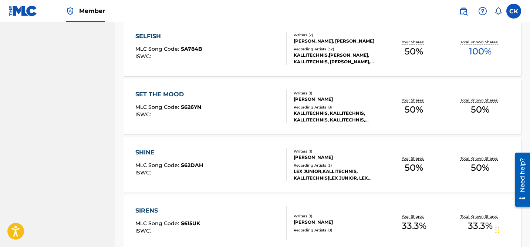
click at [194, 54] on div "ISWC :" at bounding box center [168, 57] width 67 height 6
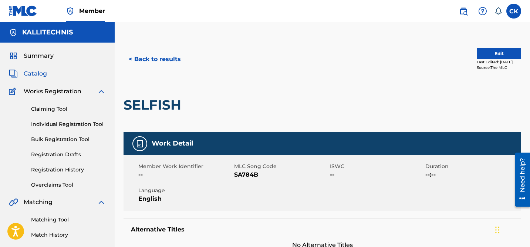
click at [250, 176] on span "SA784B" at bounding box center [281, 174] width 94 height 9
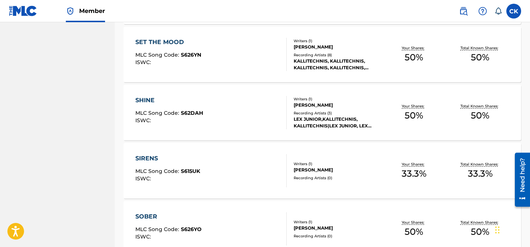
scroll to position [4876, 0]
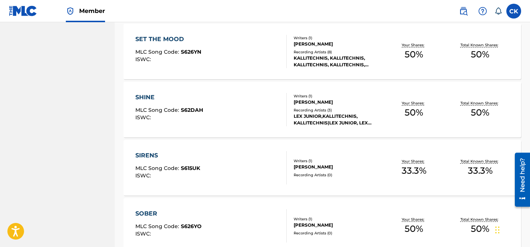
click at [194, 51] on span "S626YN" at bounding box center [191, 51] width 20 height 7
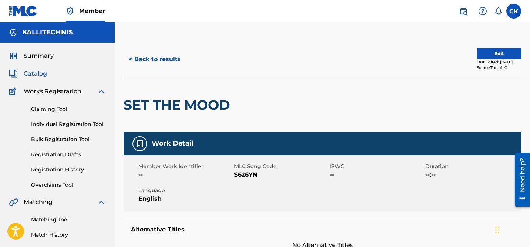
click at [248, 176] on span "S626YN" at bounding box center [281, 174] width 94 height 9
click at [156, 58] on button "< Back to results" at bounding box center [155, 59] width 63 height 18
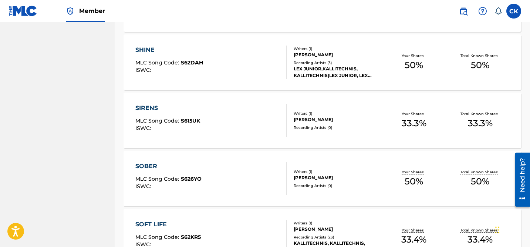
scroll to position [4930, 0]
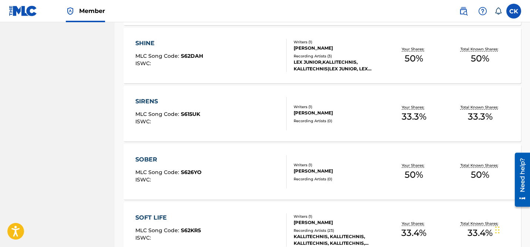
click at [193, 53] on span "S62DAH" at bounding box center [192, 56] width 22 height 7
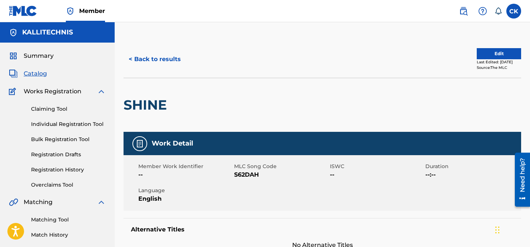
click at [254, 174] on span "S62DAH" at bounding box center [281, 174] width 94 height 9
click at [146, 61] on button "< Back to results" at bounding box center [155, 59] width 63 height 18
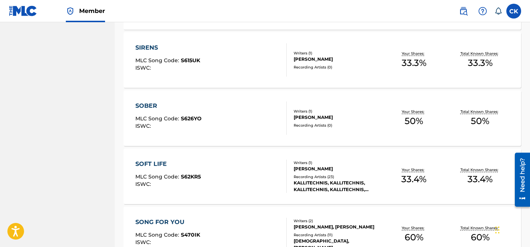
scroll to position [4985, 0]
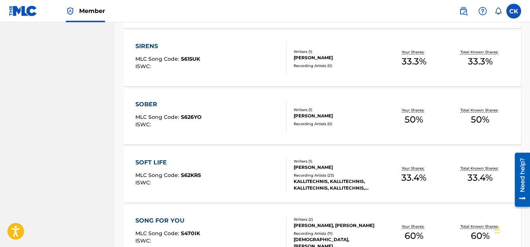
click at [265, 63] on div "SIRENS MLC Song Code : S615UK ISWC :" at bounding box center [210, 58] width 151 height 33
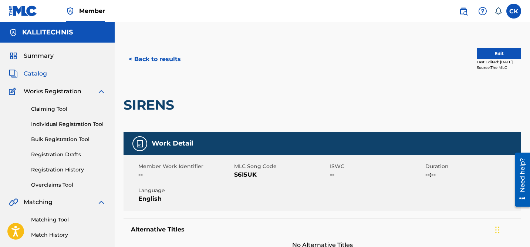
click at [242, 172] on span "S615UK" at bounding box center [281, 174] width 94 height 9
click at [163, 63] on button "< Back to results" at bounding box center [155, 59] width 63 height 18
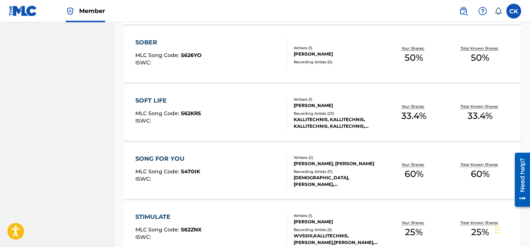
scroll to position [5051, 0]
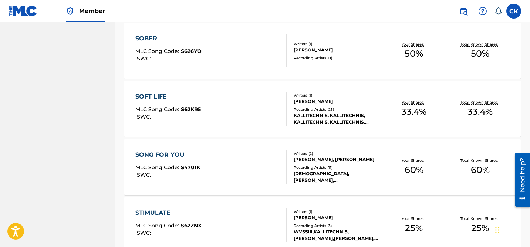
click at [219, 44] on div "SOBER MLC Song Code : S626YO ISWC :" at bounding box center [210, 50] width 151 height 33
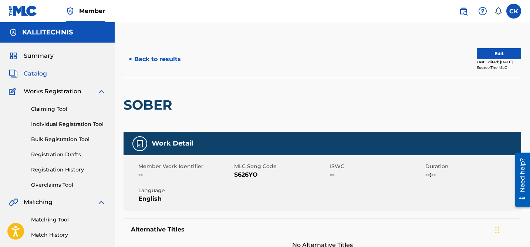
click at [247, 176] on span "S626YO" at bounding box center [281, 174] width 94 height 9
click at [164, 57] on button "< Back to results" at bounding box center [155, 59] width 63 height 18
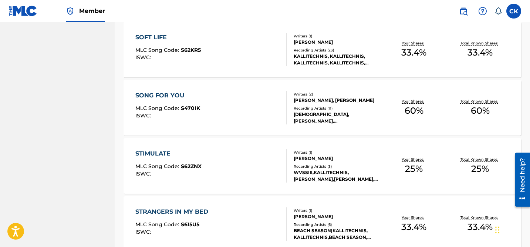
scroll to position [5111, 0]
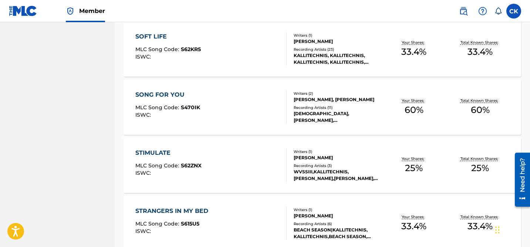
click at [196, 48] on span "S62KR5" at bounding box center [191, 49] width 20 height 7
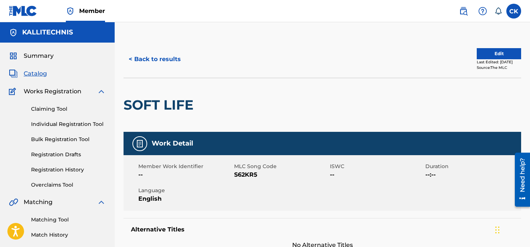
click at [252, 176] on span "S62KR5" at bounding box center [281, 174] width 94 height 9
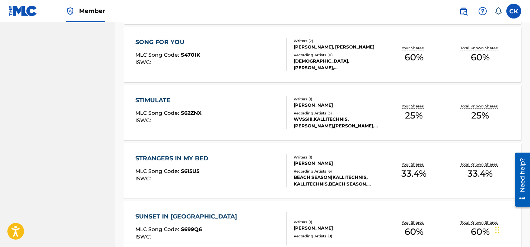
scroll to position [5165, 0]
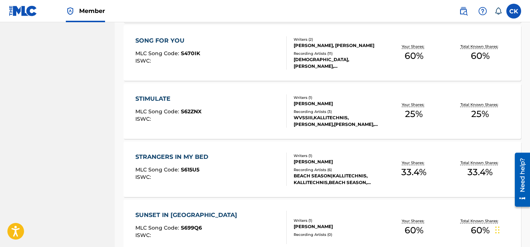
click at [166, 43] on div "SONG FOR YOU" at bounding box center [167, 40] width 65 height 9
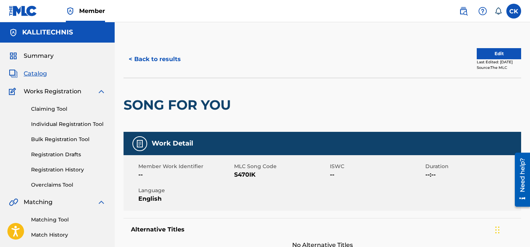
click at [248, 175] on span "S470IK" at bounding box center [281, 174] width 94 height 9
click at [169, 60] on button "< Back to results" at bounding box center [155, 59] width 63 height 18
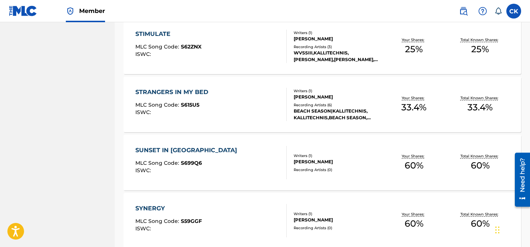
scroll to position [5231, 0]
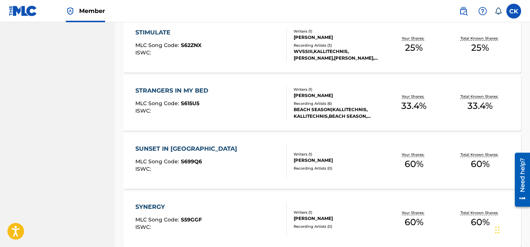
click at [201, 38] on div "STIMULATE MLC Song Code : S62ZNX ISWC :" at bounding box center [168, 44] width 66 height 33
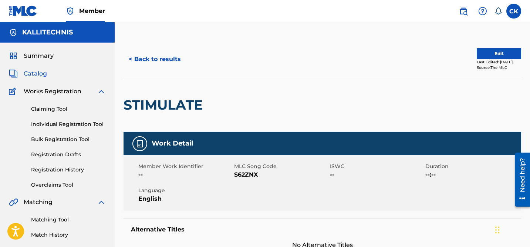
click at [246, 174] on span "S62ZNX" at bounding box center [281, 174] width 94 height 9
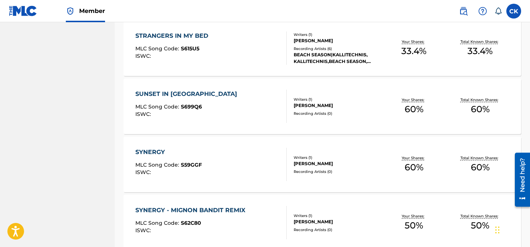
scroll to position [5287, 0]
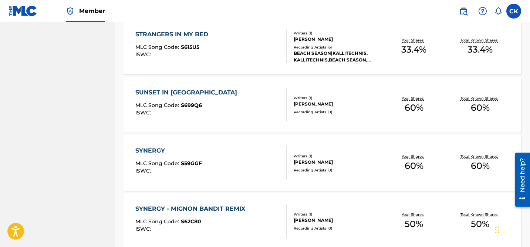
click at [191, 34] on div "STRANGERS IN MY BED" at bounding box center [173, 34] width 77 height 9
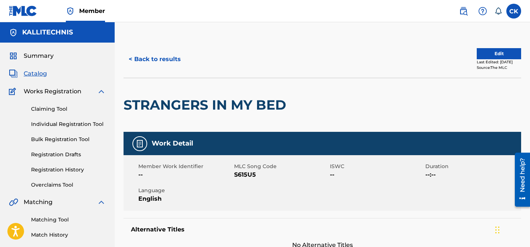
click at [253, 175] on span "S615U5" at bounding box center [281, 174] width 94 height 9
click at [160, 56] on button "< Back to results" at bounding box center [155, 59] width 63 height 18
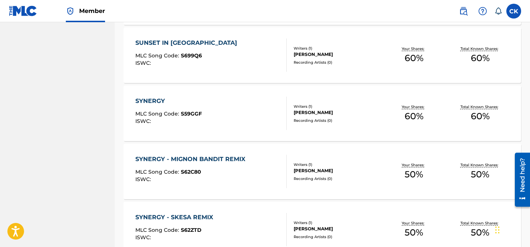
scroll to position [5341, 0]
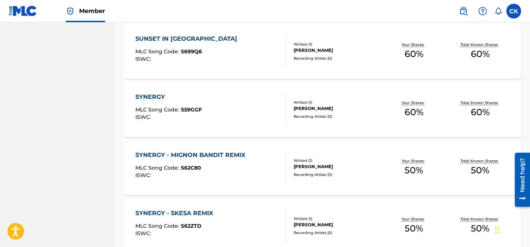
click at [181, 38] on div "SUNSET IN KALLI" at bounding box center [187, 38] width 105 height 9
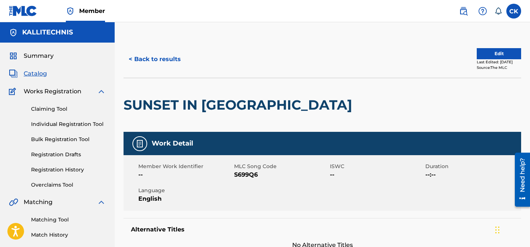
click at [252, 173] on span "S699Q6" at bounding box center [281, 174] width 94 height 9
click at [147, 55] on button "< Back to results" at bounding box center [155, 59] width 63 height 18
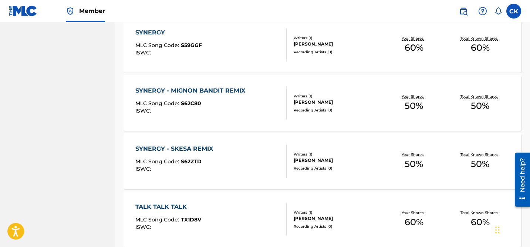
scroll to position [5406, 0]
click at [178, 51] on div "ISWC :" at bounding box center [168, 52] width 67 height 6
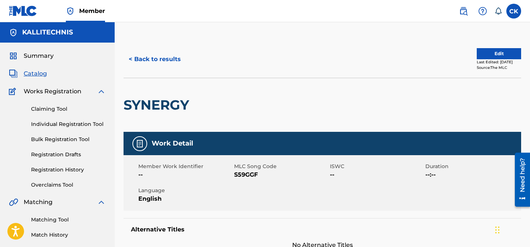
click at [250, 175] on span "S59GGF" at bounding box center [281, 174] width 94 height 9
click at [148, 60] on button "< Back to results" at bounding box center [155, 59] width 63 height 18
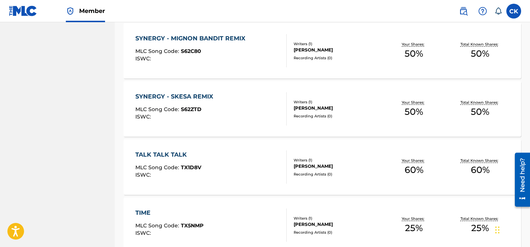
scroll to position [5460, 0]
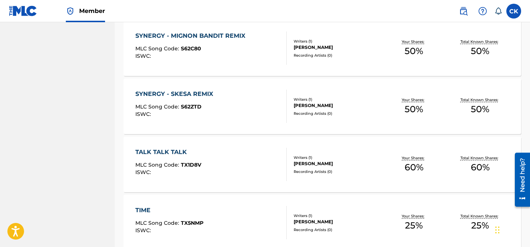
click at [177, 40] on div "SYNERGY - MIGNON BANDIT REMIX" at bounding box center [192, 35] width 114 height 9
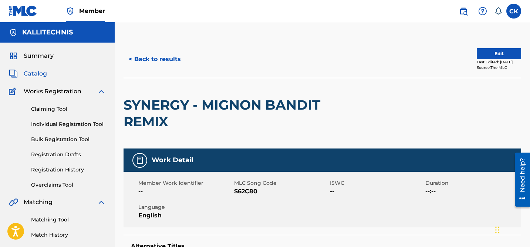
click at [240, 193] on span "S62C80" at bounding box center [281, 191] width 94 height 9
click at [149, 58] on button "< Back to results" at bounding box center [155, 59] width 63 height 18
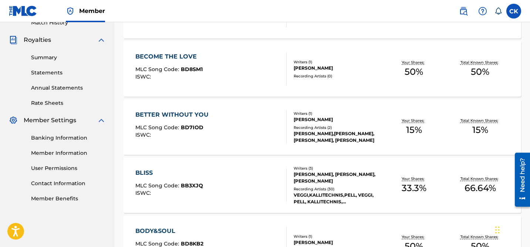
scroll to position [5460, 0]
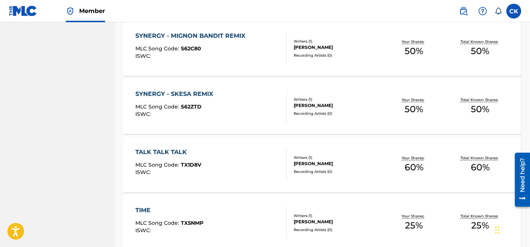
click at [189, 91] on div "SYNERGY - SKESA REMIX" at bounding box center [175, 94] width 81 height 9
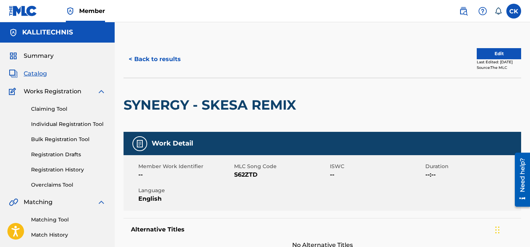
click at [249, 174] on span "S62ZTD" at bounding box center [281, 174] width 94 height 9
click at [149, 60] on button "< Back to results" at bounding box center [155, 59] width 63 height 18
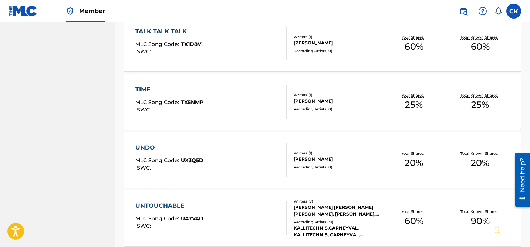
scroll to position [5582, 0]
